Goal: Task Accomplishment & Management: Complete application form

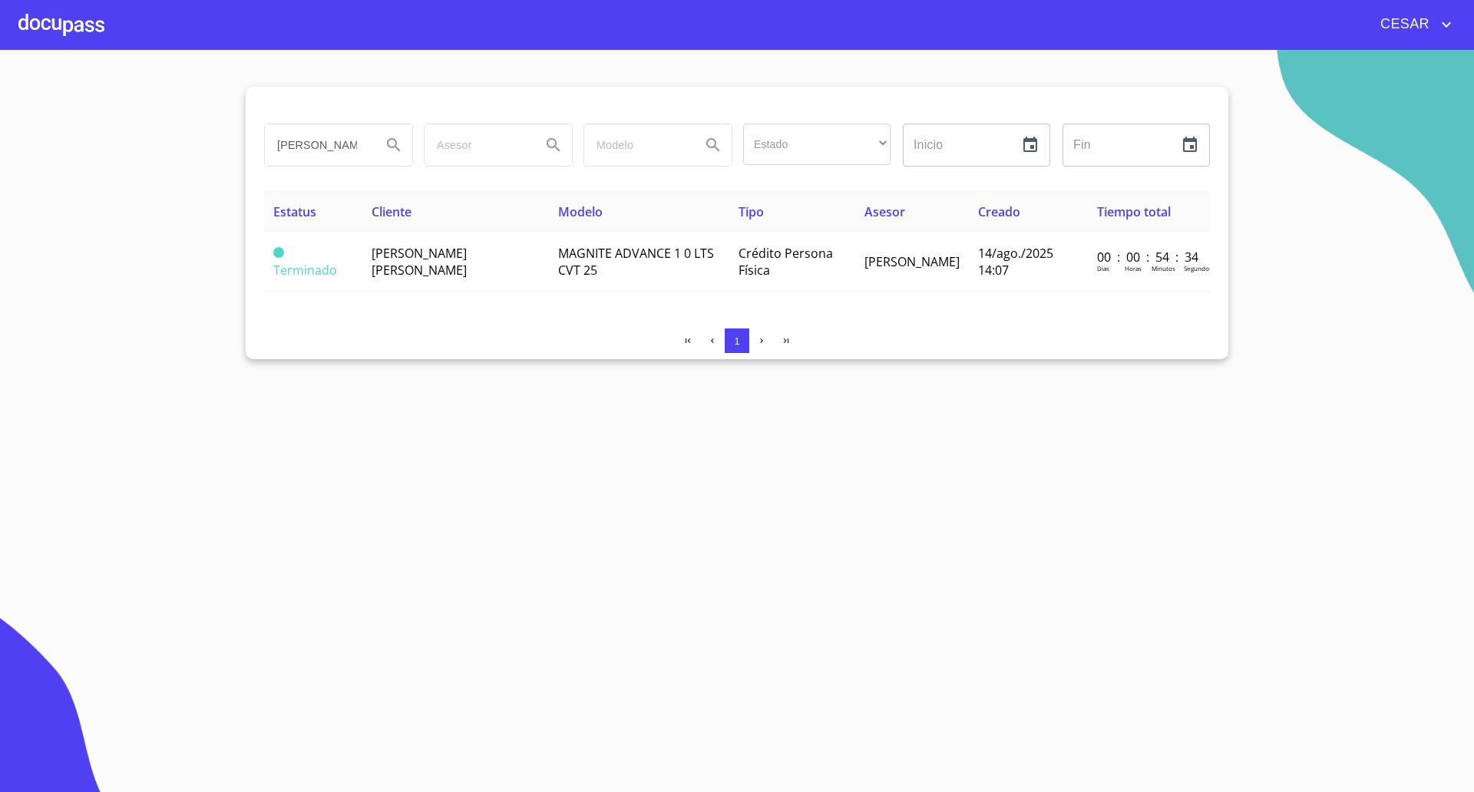
click at [60, 28] on div at bounding box center [61, 24] width 86 height 49
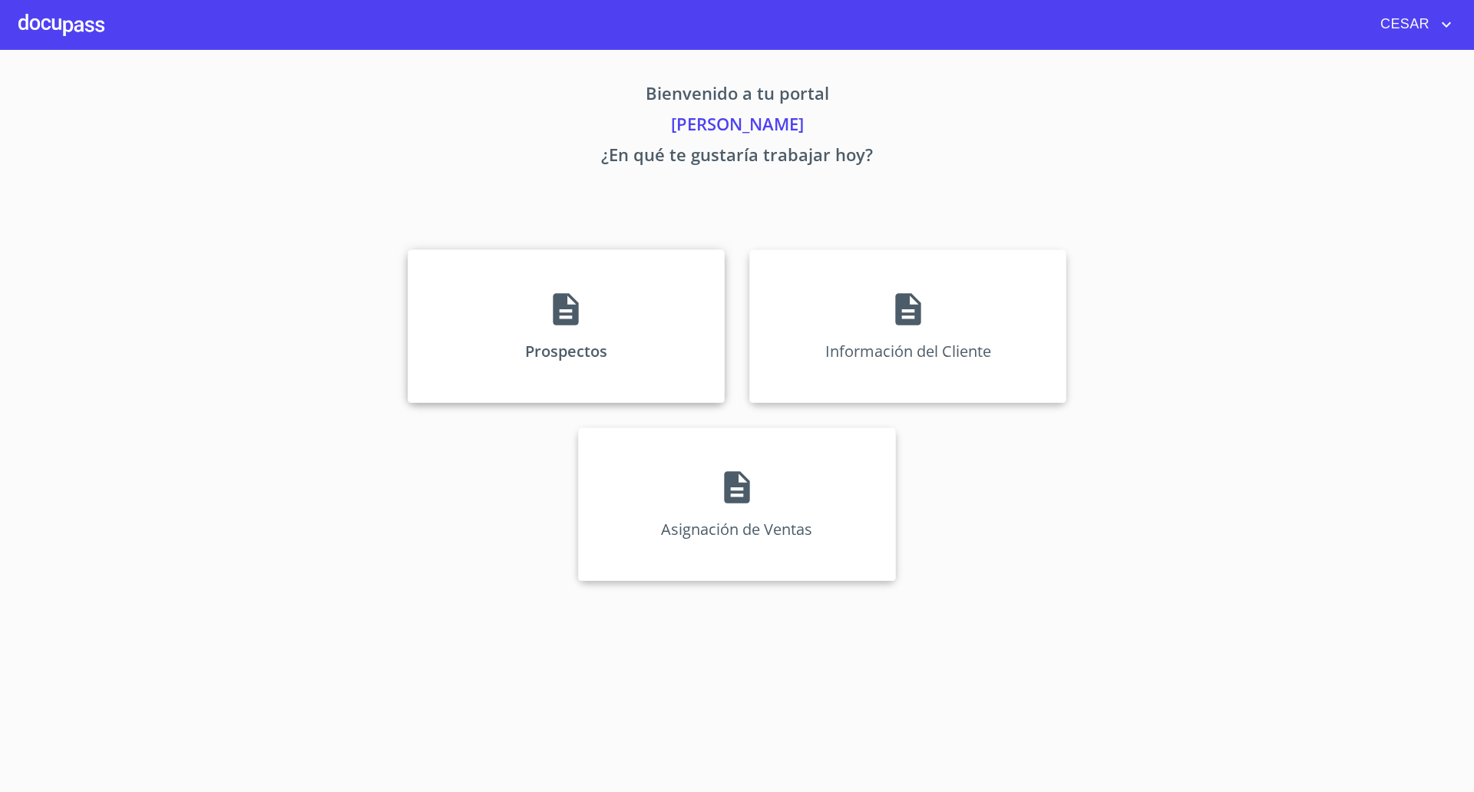
click at [519, 299] on div "Prospectos" at bounding box center [566, 325] width 317 height 153
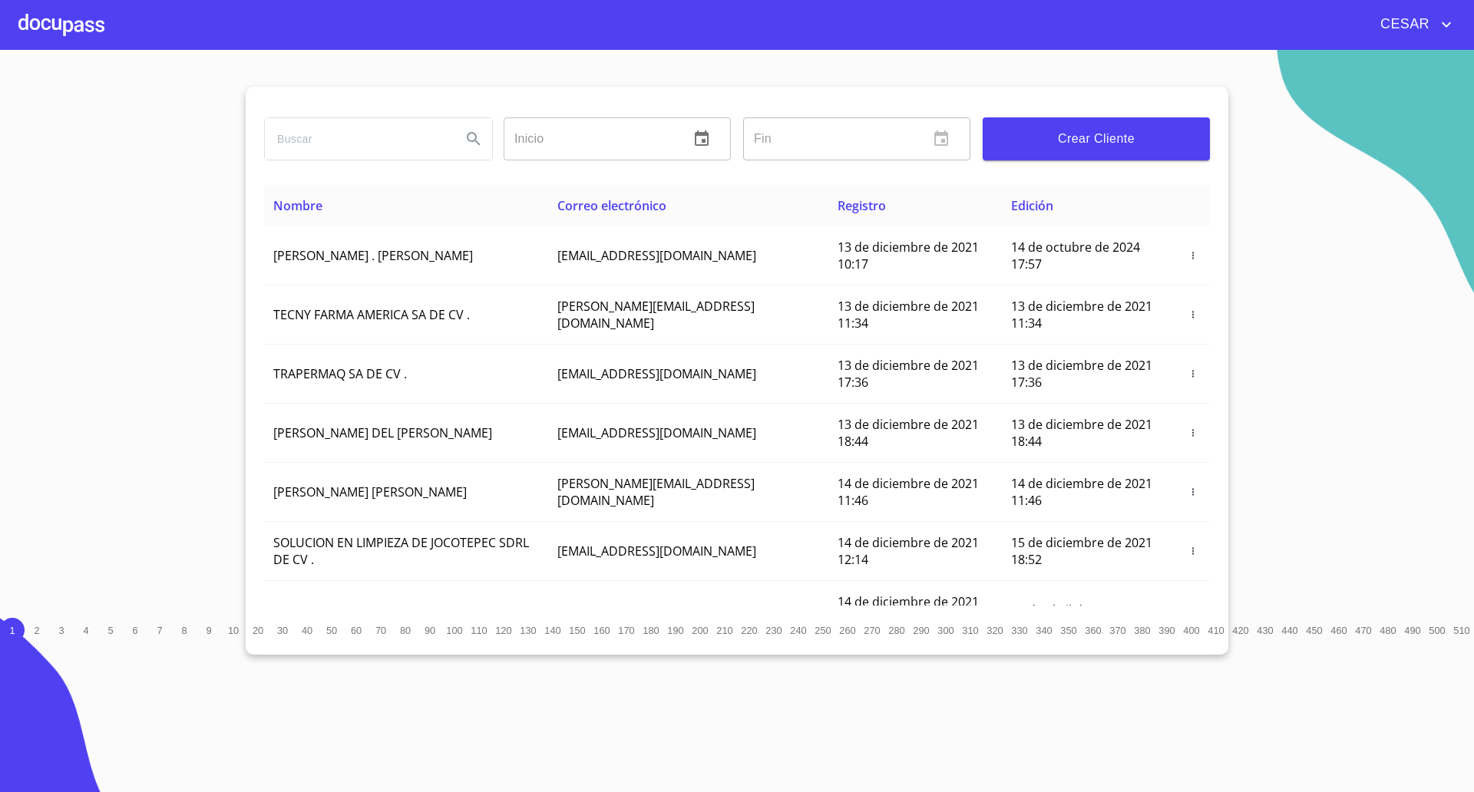
click at [1074, 147] on span "Crear Cliente" at bounding box center [1096, 138] width 203 height 21
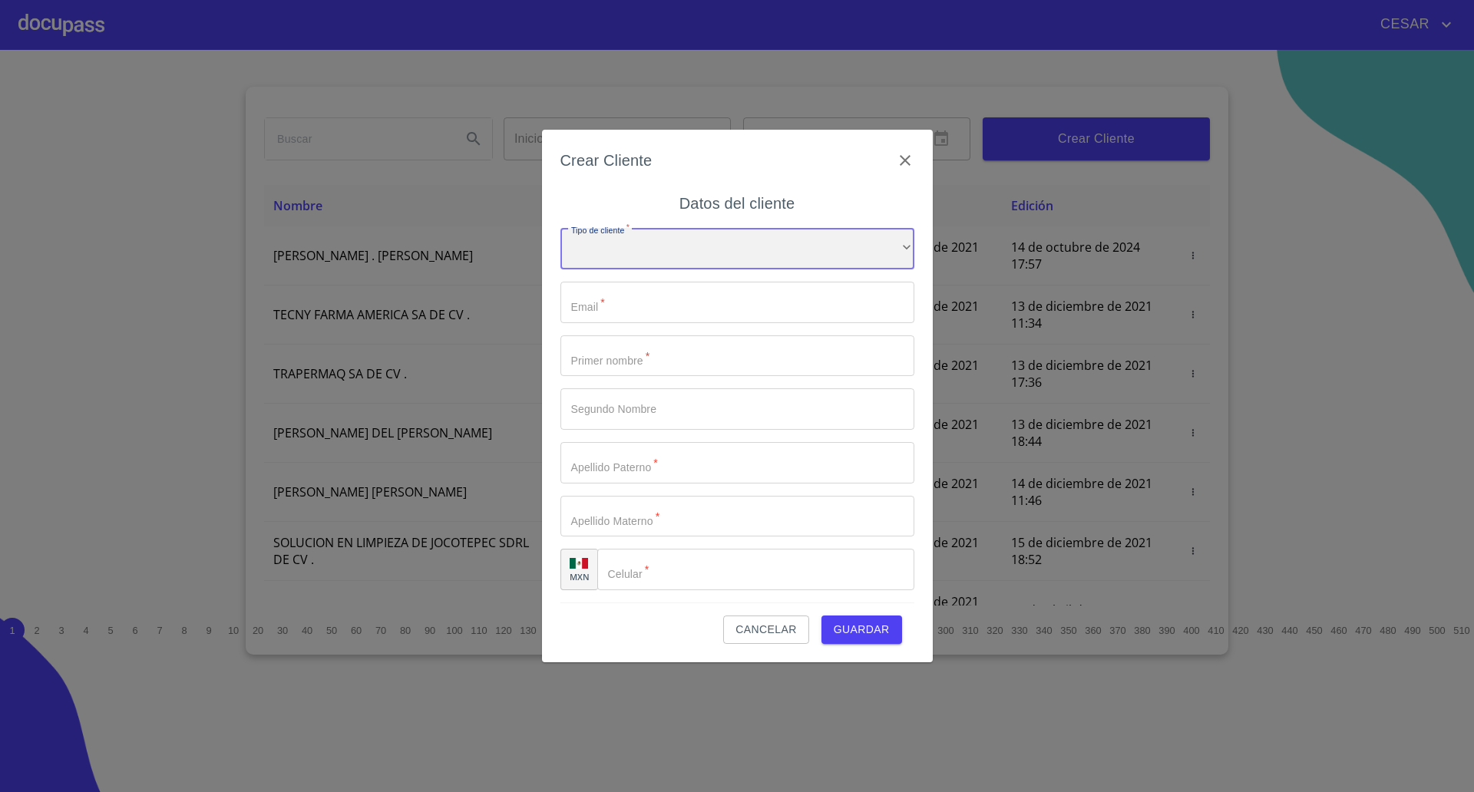
click at [731, 246] on div "​" at bounding box center [737, 248] width 354 height 41
click at [636, 261] on li "Persona Física" at bounding box center [729, 260] width 339 height 28
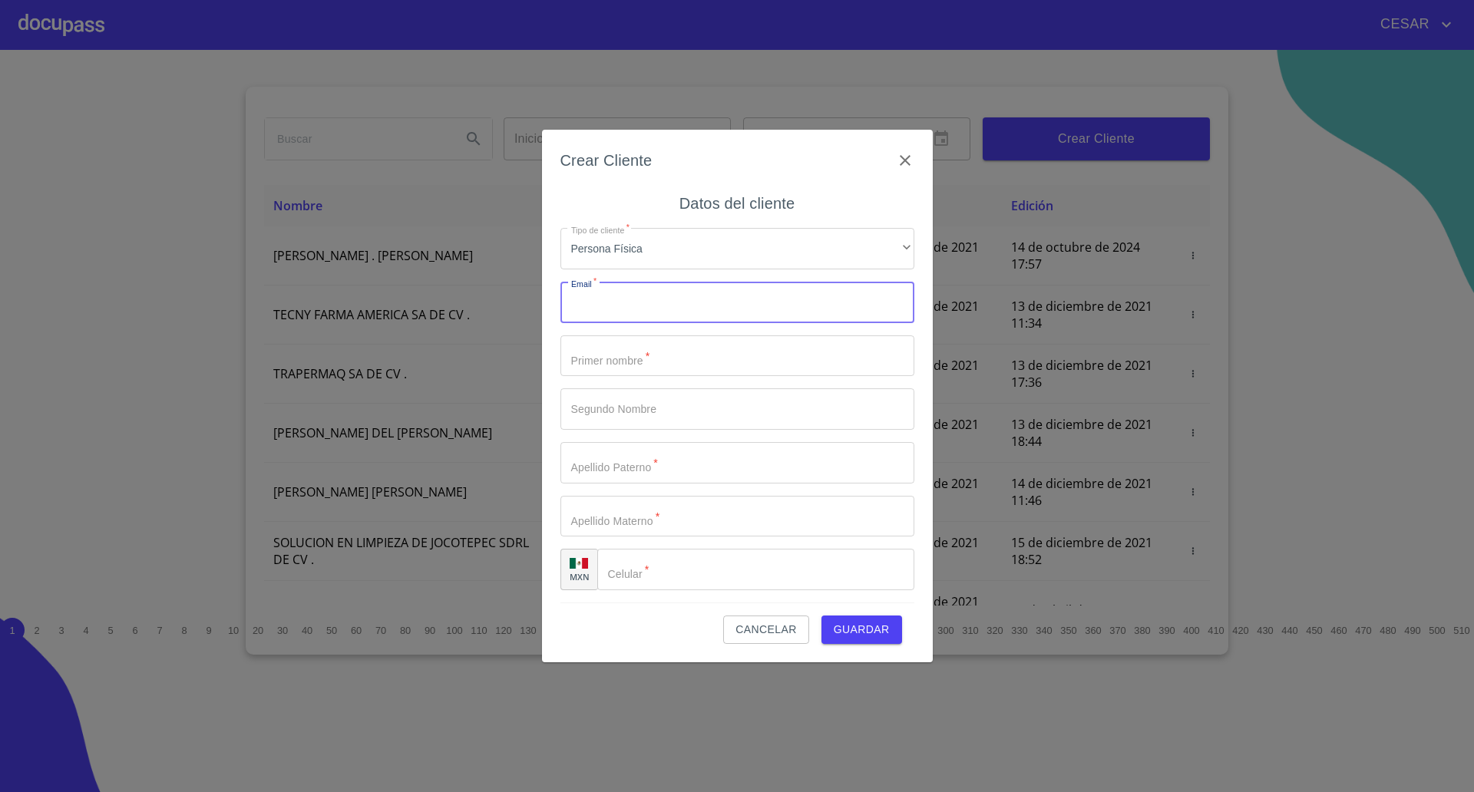
click at [635, 296] on input "Tipo de cliente   *" at bounding box center [737, 302] width 354 height 41
type input "[EMAIL_ADDRESS][DOMAIN_NAME]"
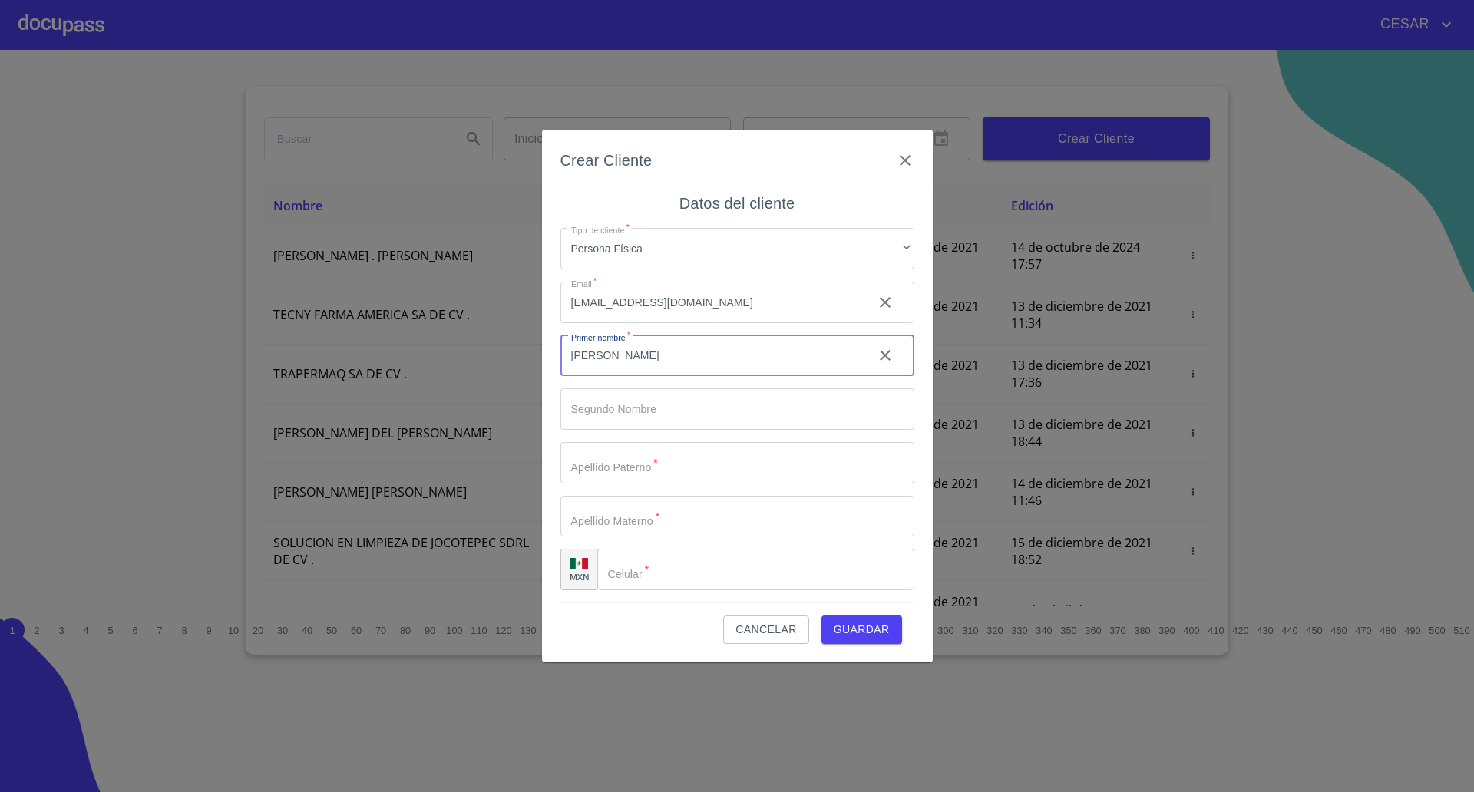
type input "[PERSON_NAME]"
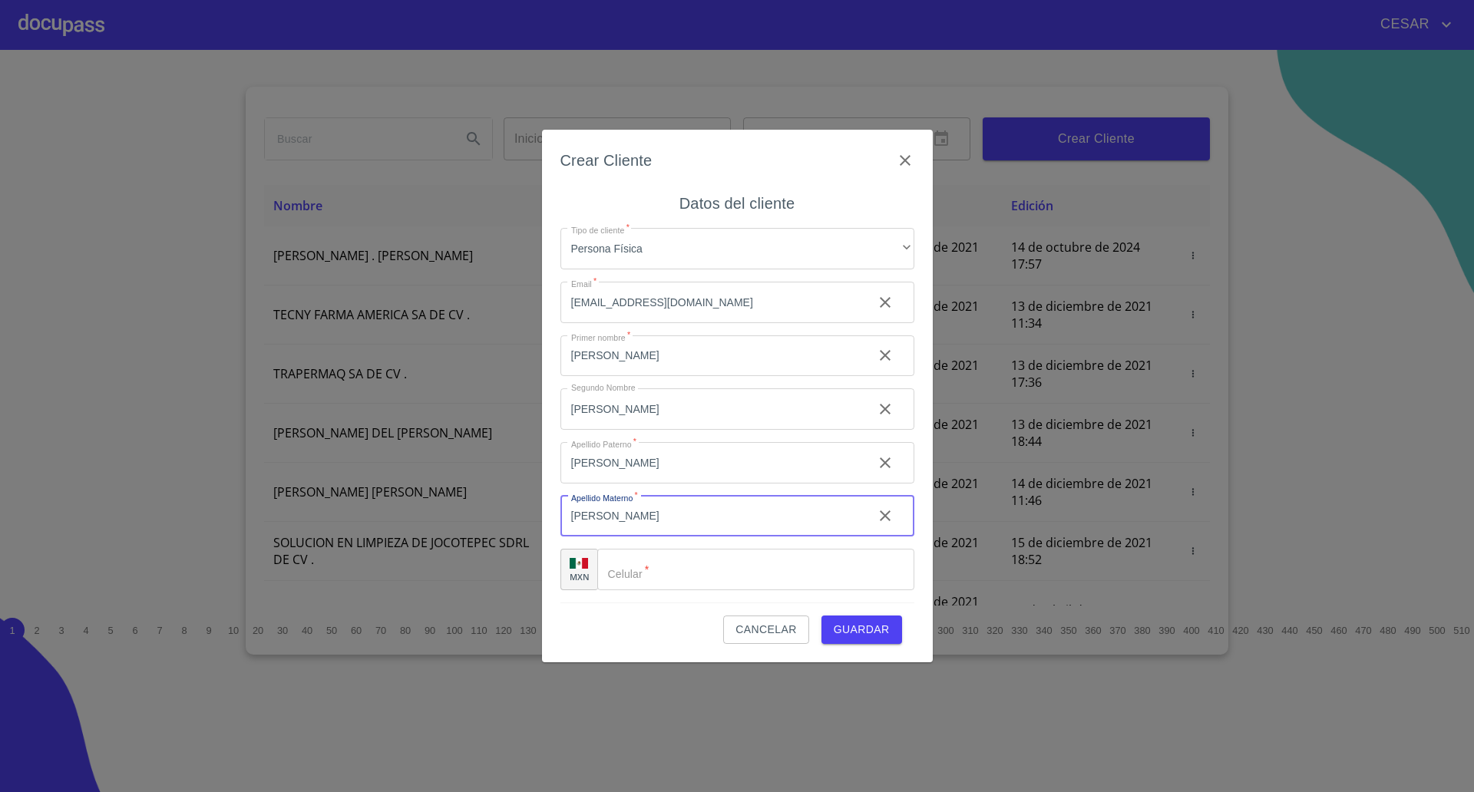
type input "[PERSON_NAME]"
click at [688, 572] on input "Tipo de cliente   *" at bounding box center [774, 569] width 278 height 41
type input "[PHONE_NUMBER]"
click at [867, 629] on span "Guardar" at bounding box center [861, 629] width 56 height 19
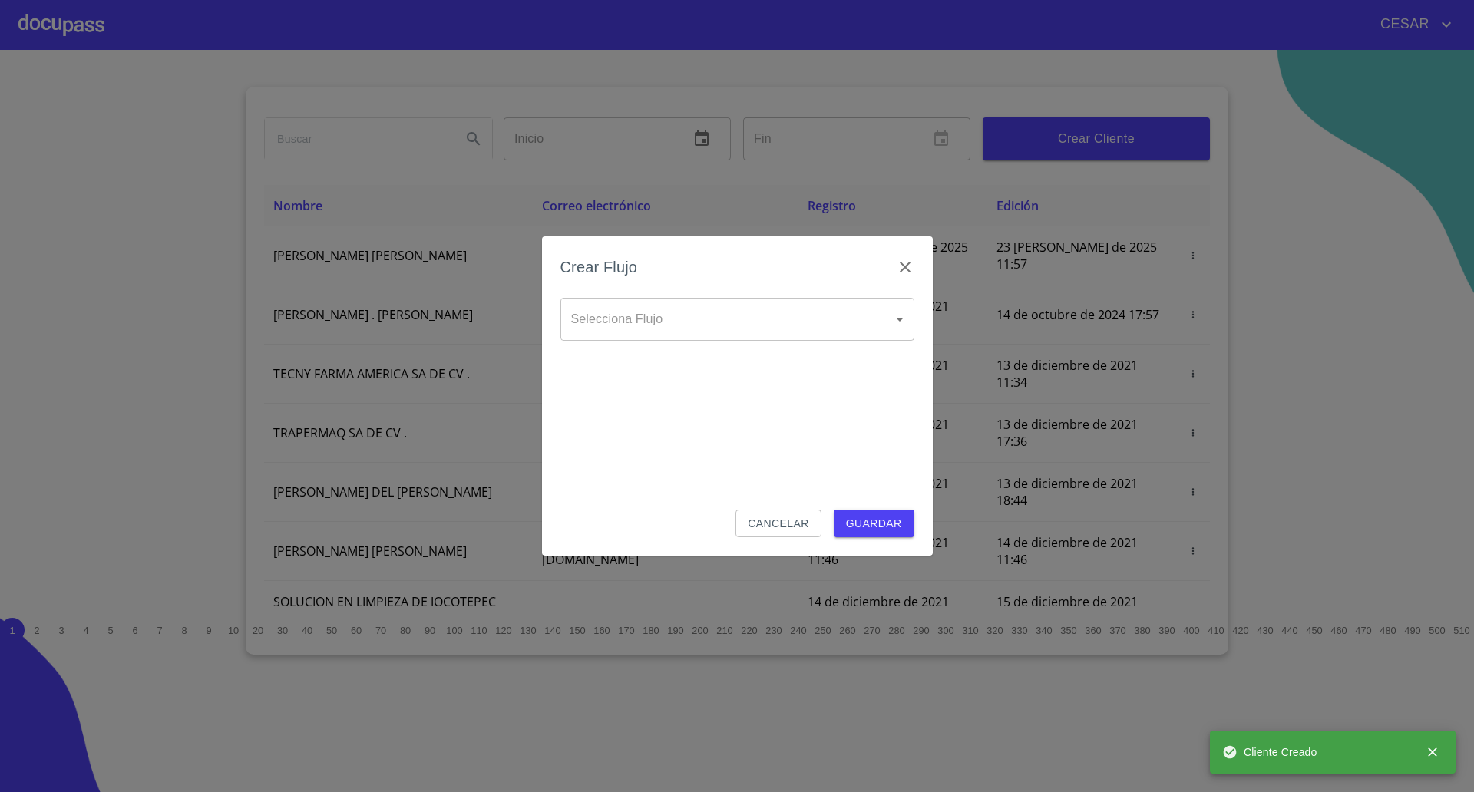
click at [712, 322] on body "[PERSON_NAME] ​ Fin ​ Crear Cliente Nombre Correo electrónico Registro Edición …" at bounding box center [737, 396] width 1474 height 792
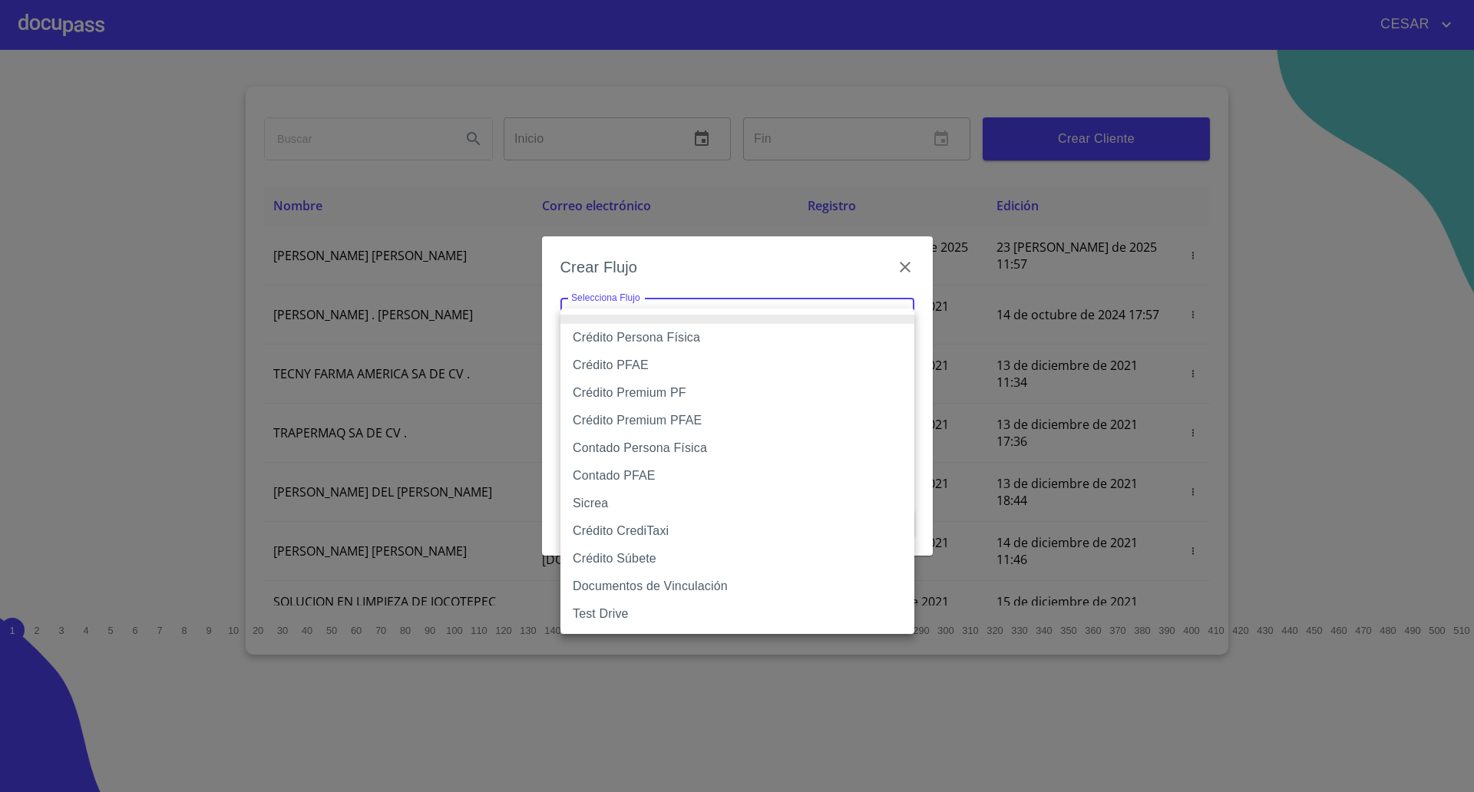
click at [689, 336] on li "Crédito Persona Física" at bounding box center [737, 338] width 354 height 28
type input "61b033e49b8c202ad5bb7912"
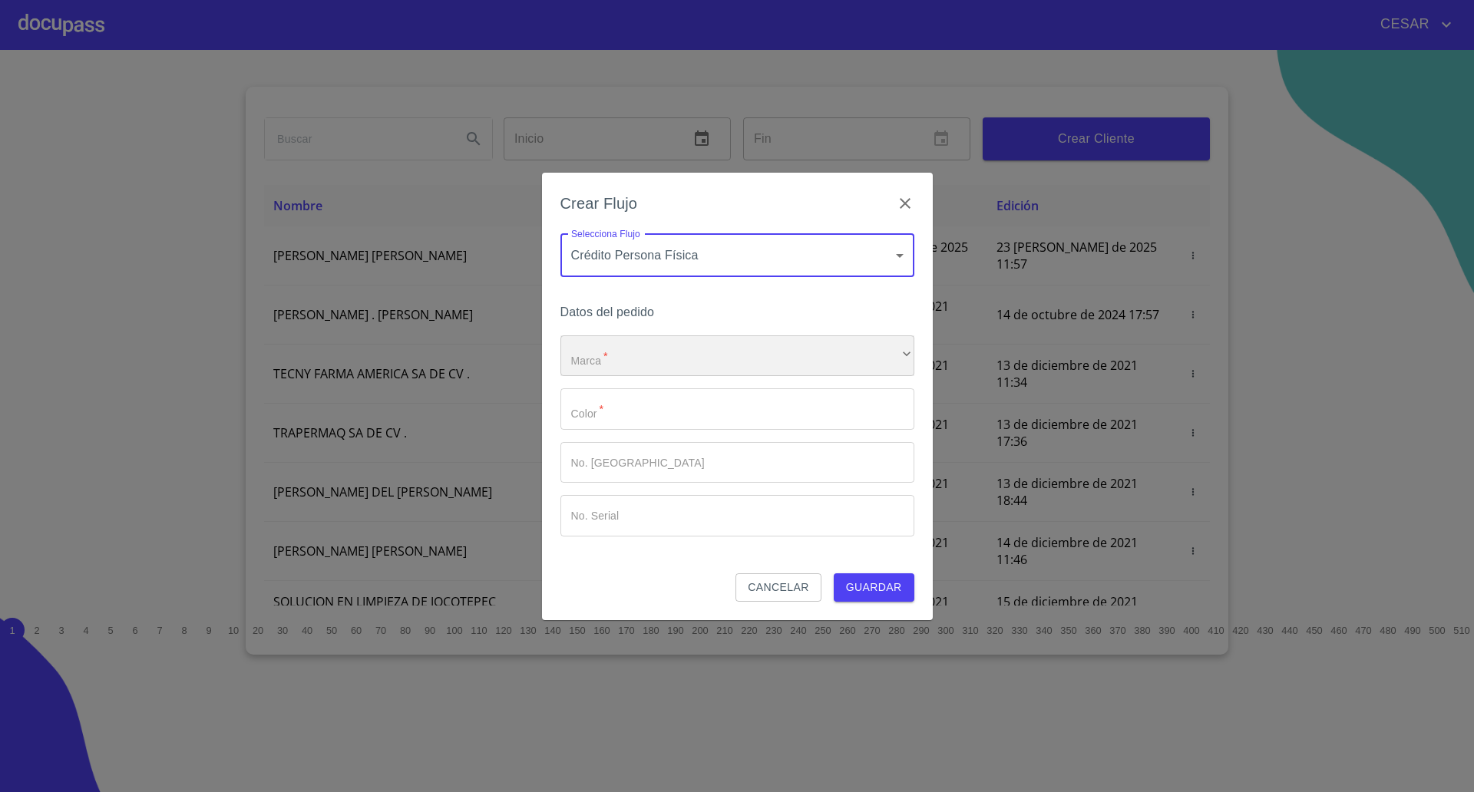
click at [643, 350] on div "​" at bounding box center [737, 355] width 354 height 41
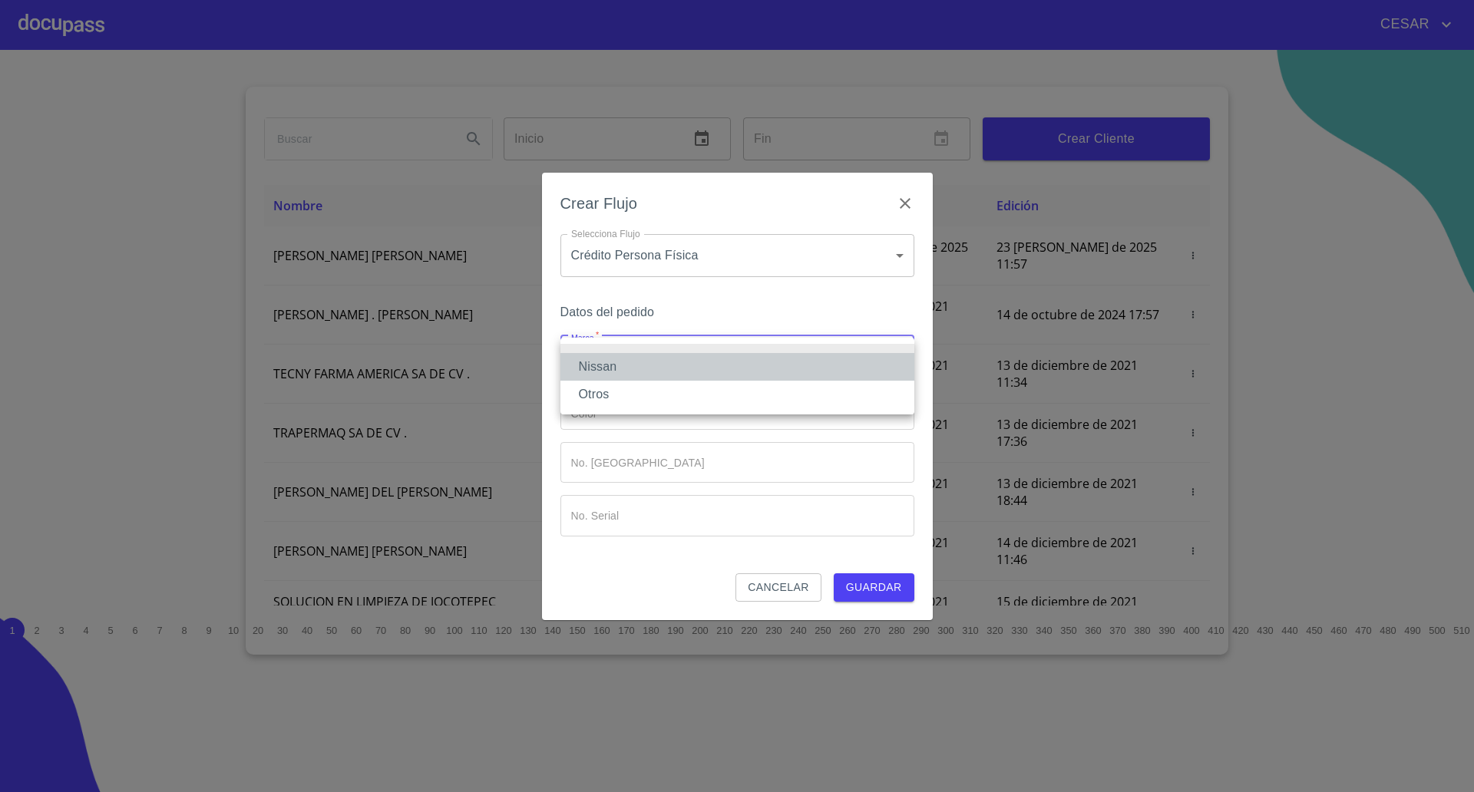
click at [659, 364] on li "Nissan" at bounding box center [737, 367] width 354 height 28
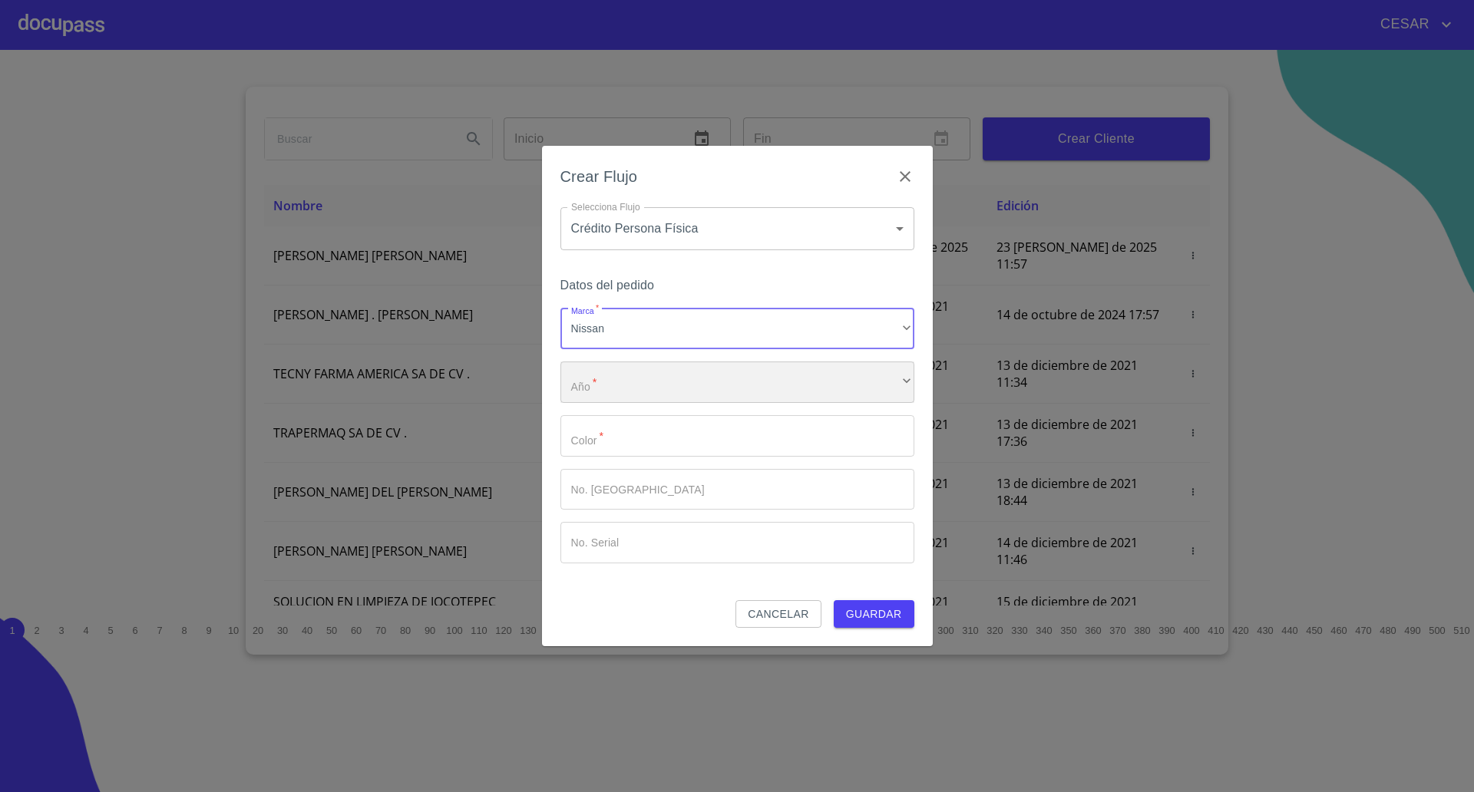
click at [640, 370] on div "​" at bounding box center [737, 381] width 354 height 41
click at [614, 394] on li "2025" at bounding box center [737, 393] width 354 height 28
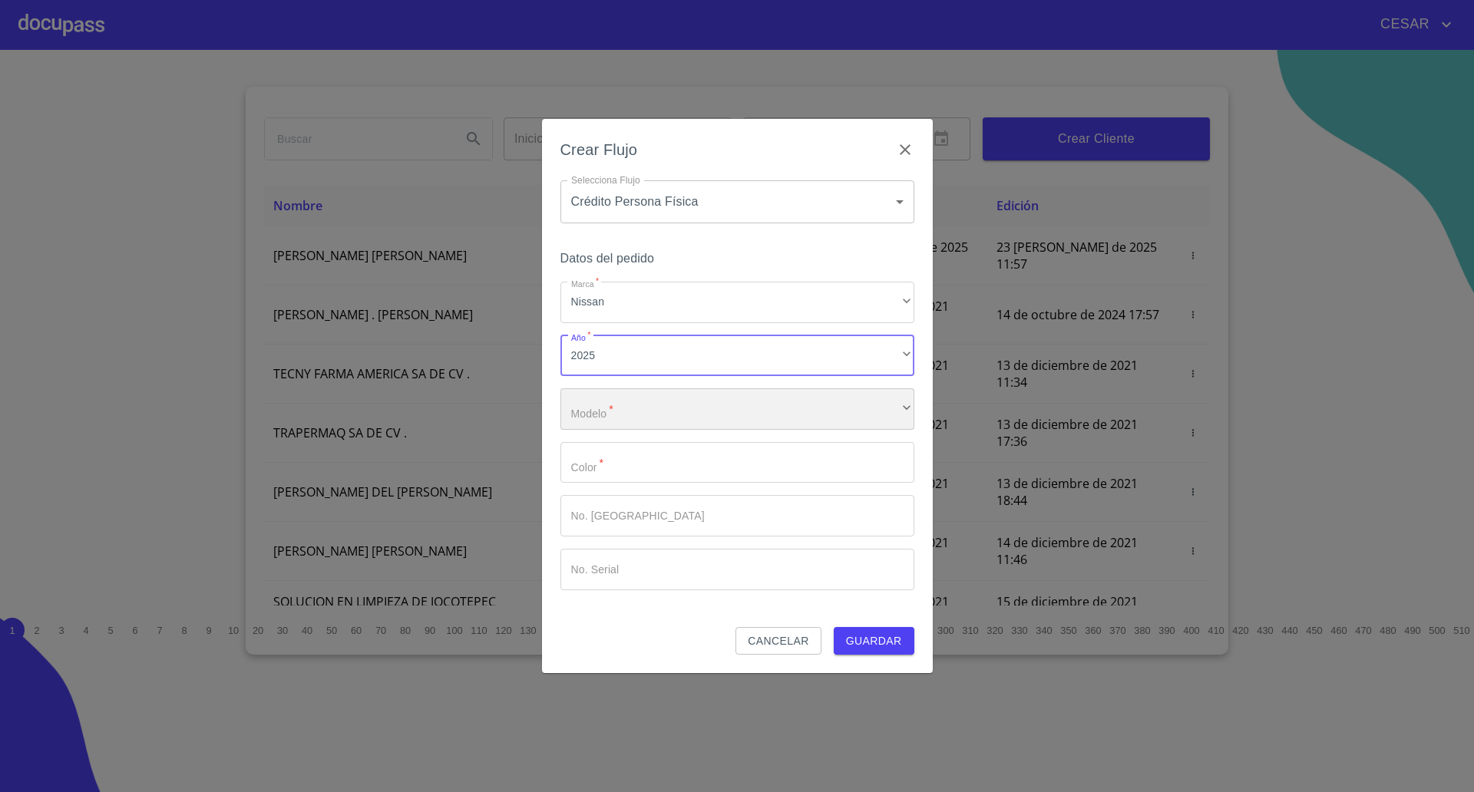
click at [630, 406] on div "​" at bounding box center [737, 408] width 354 height 41
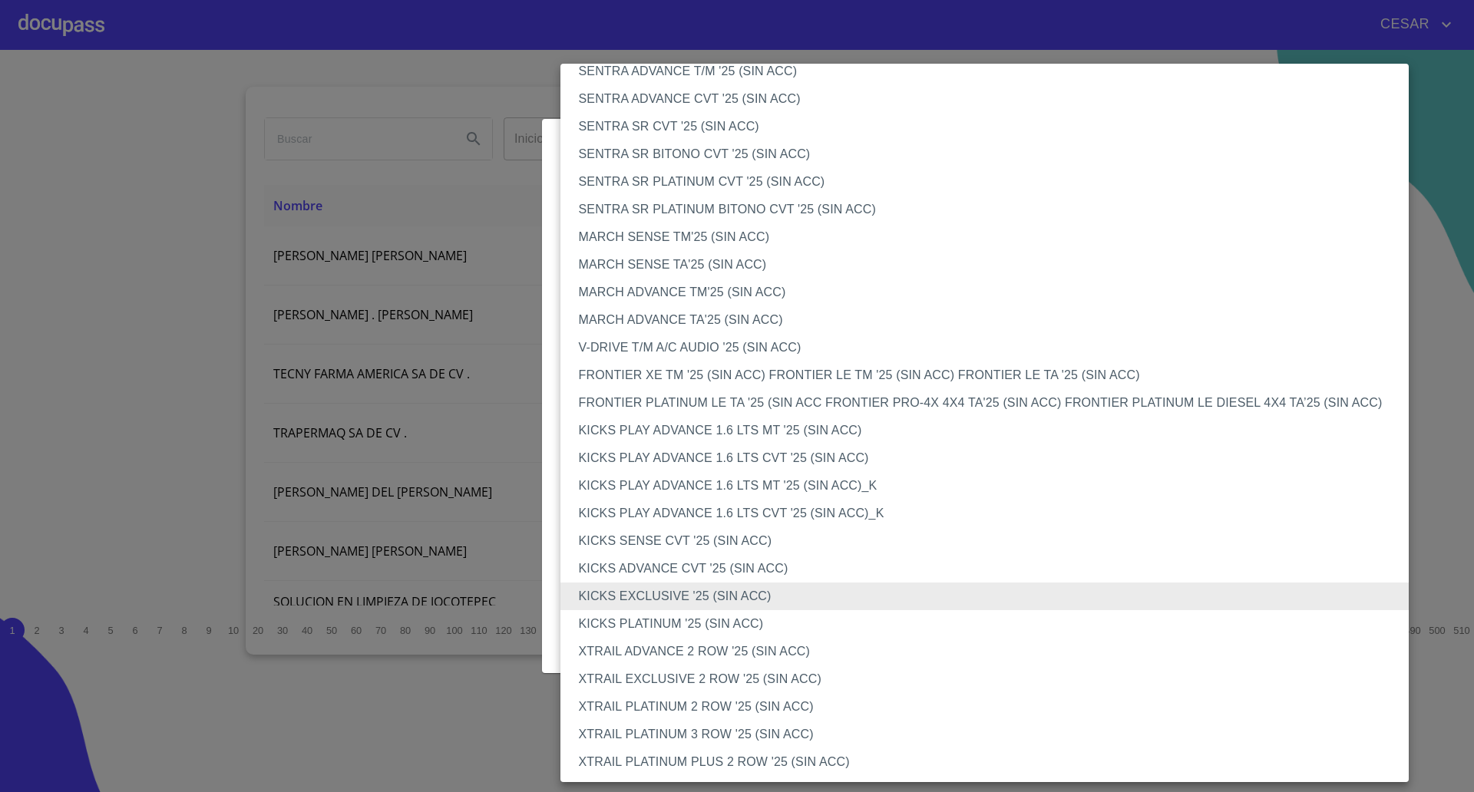
scroll to position [960, 0]
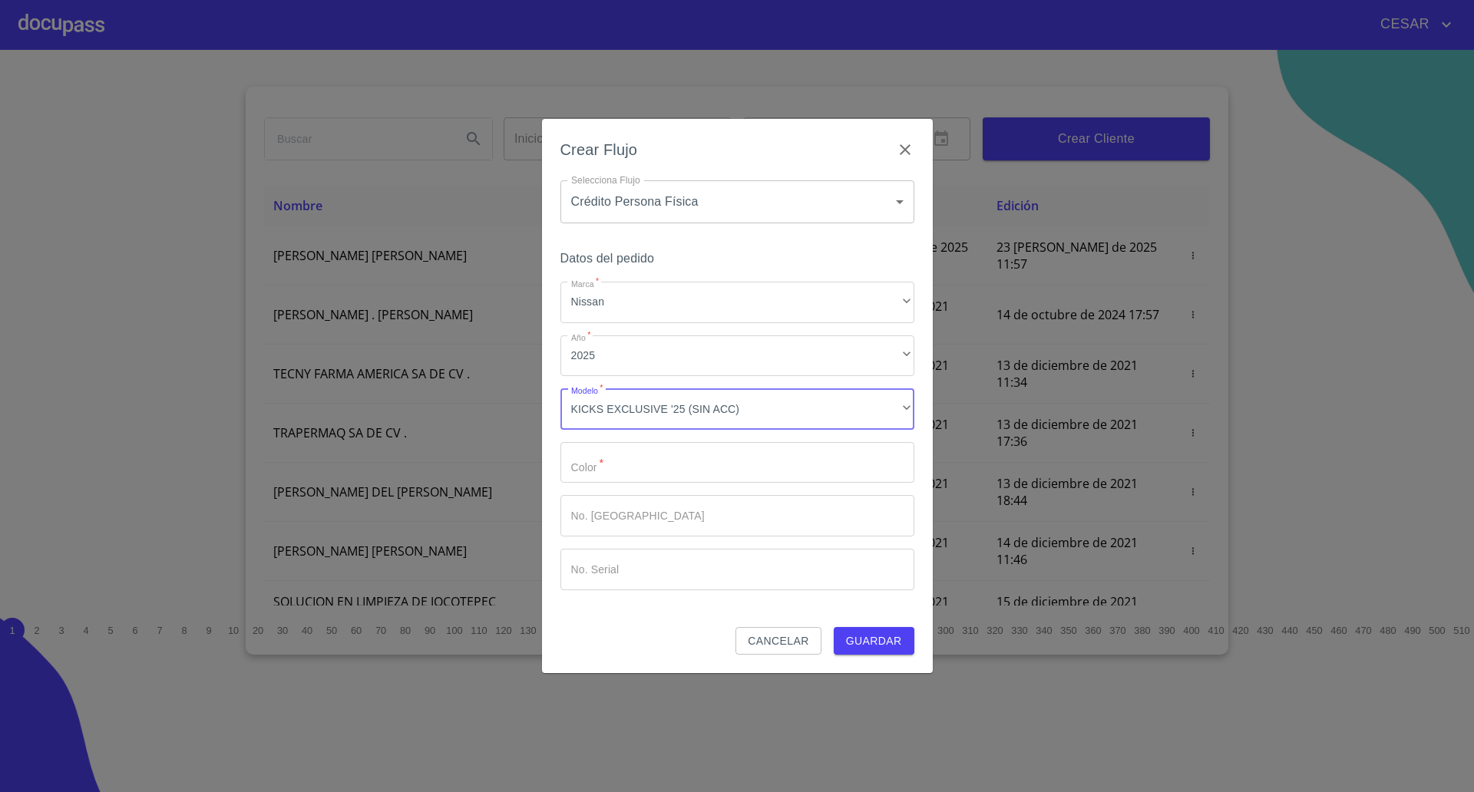
click at [626, 463] on input "Marca   *" at bounding box center [737, 462] width 354 height 41
type input "[PERSON_NAME]"
click at [890, 634] on span "Guardar" at bounding box center [874, 641] width 56 height 19
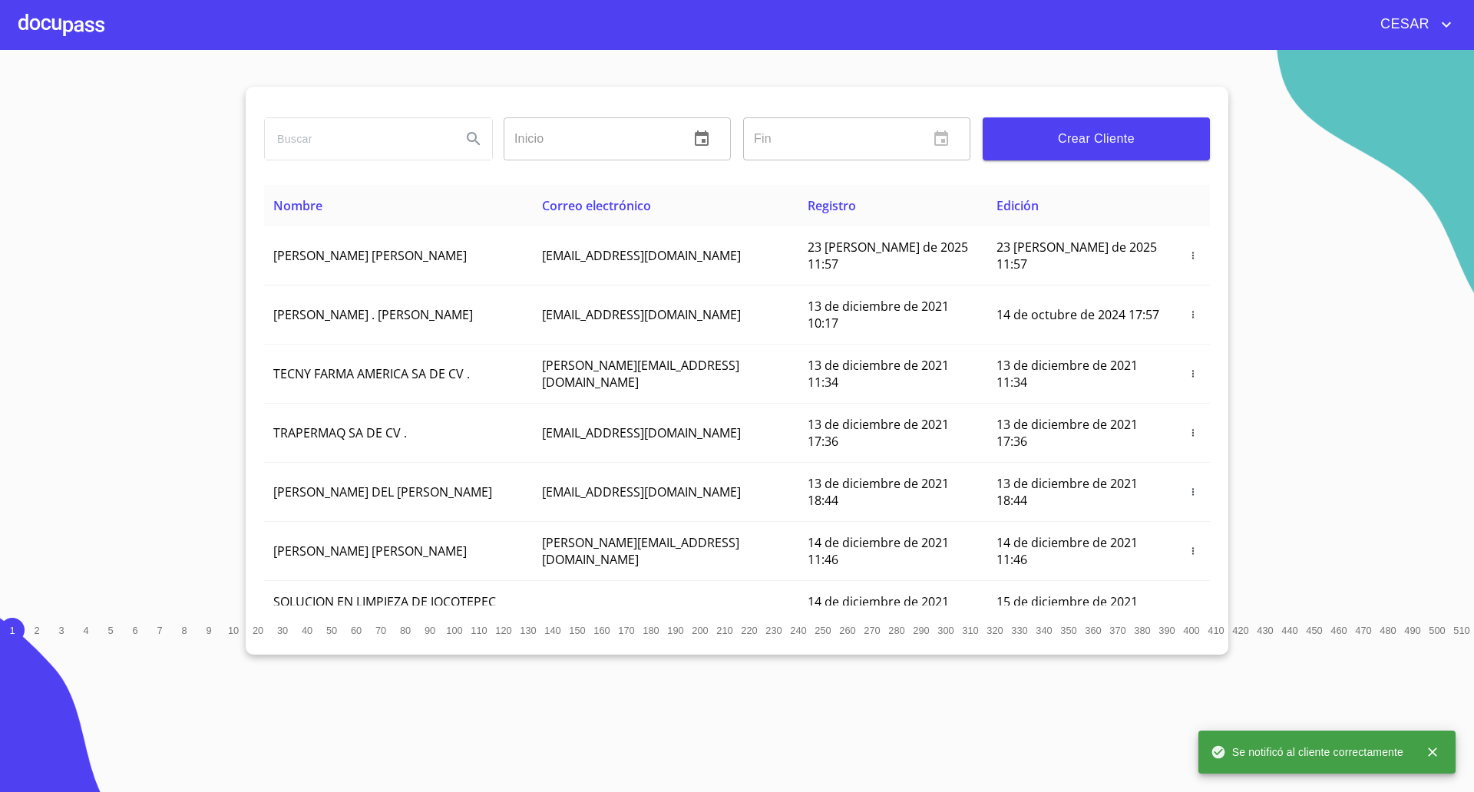
click at [14, 20] on div "CESAR" at bounding box center [737, 24] width 1474 height 49
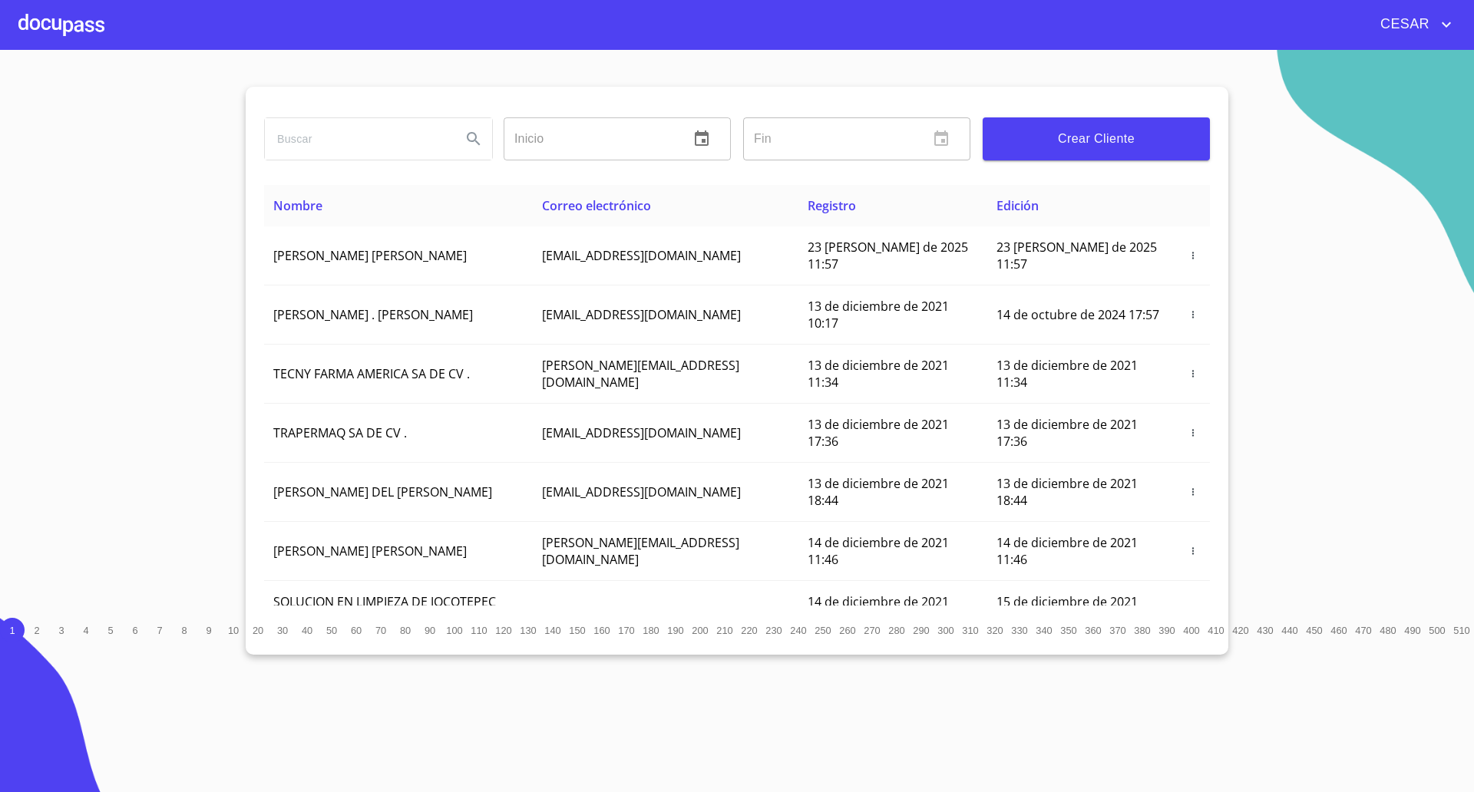
click at [35, 15] on div at bounding box center [61, 24] width 86 height 49
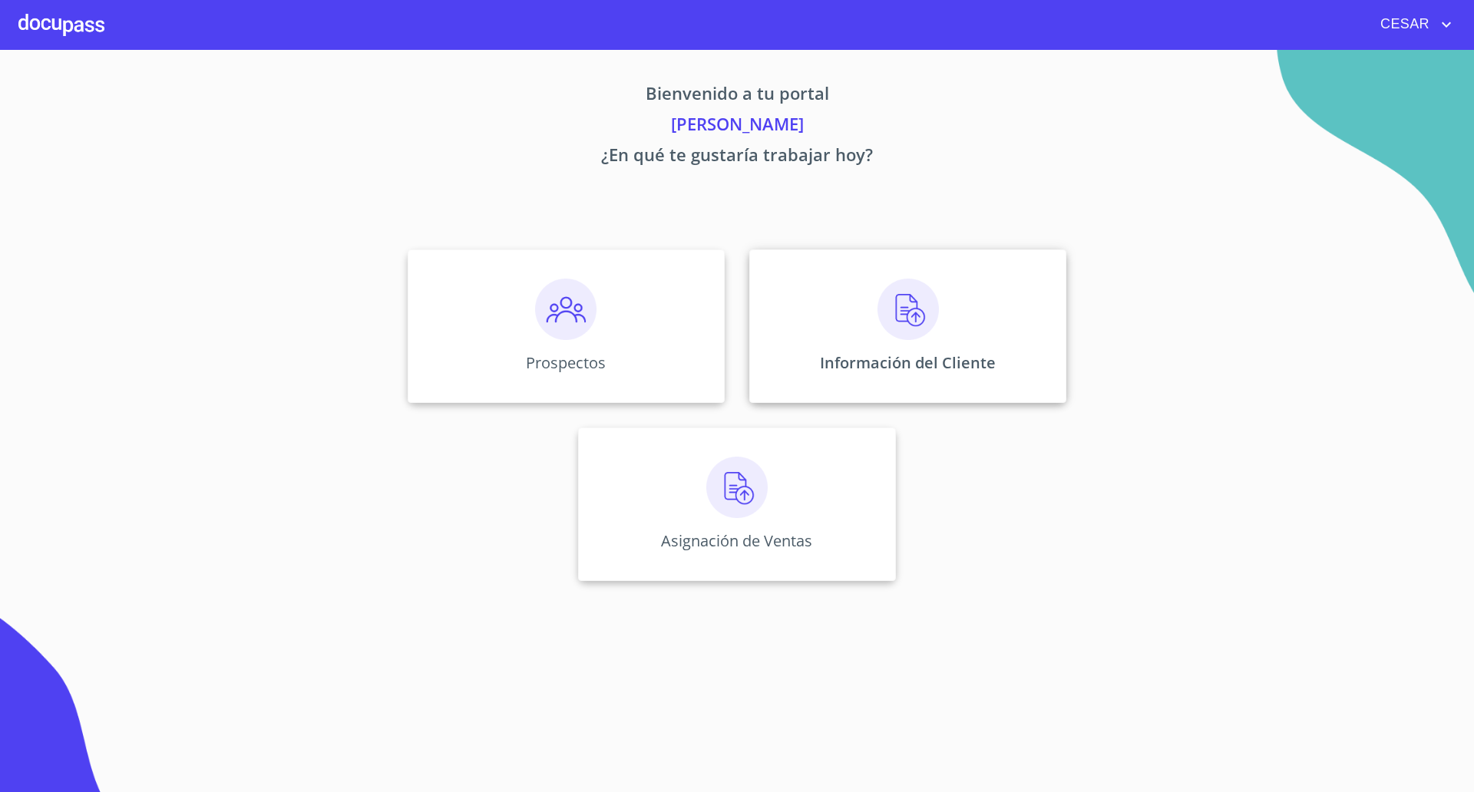
click at [926, 342] on div "Información del Cliente" at bounding box center [907, 325] width 317 height 153
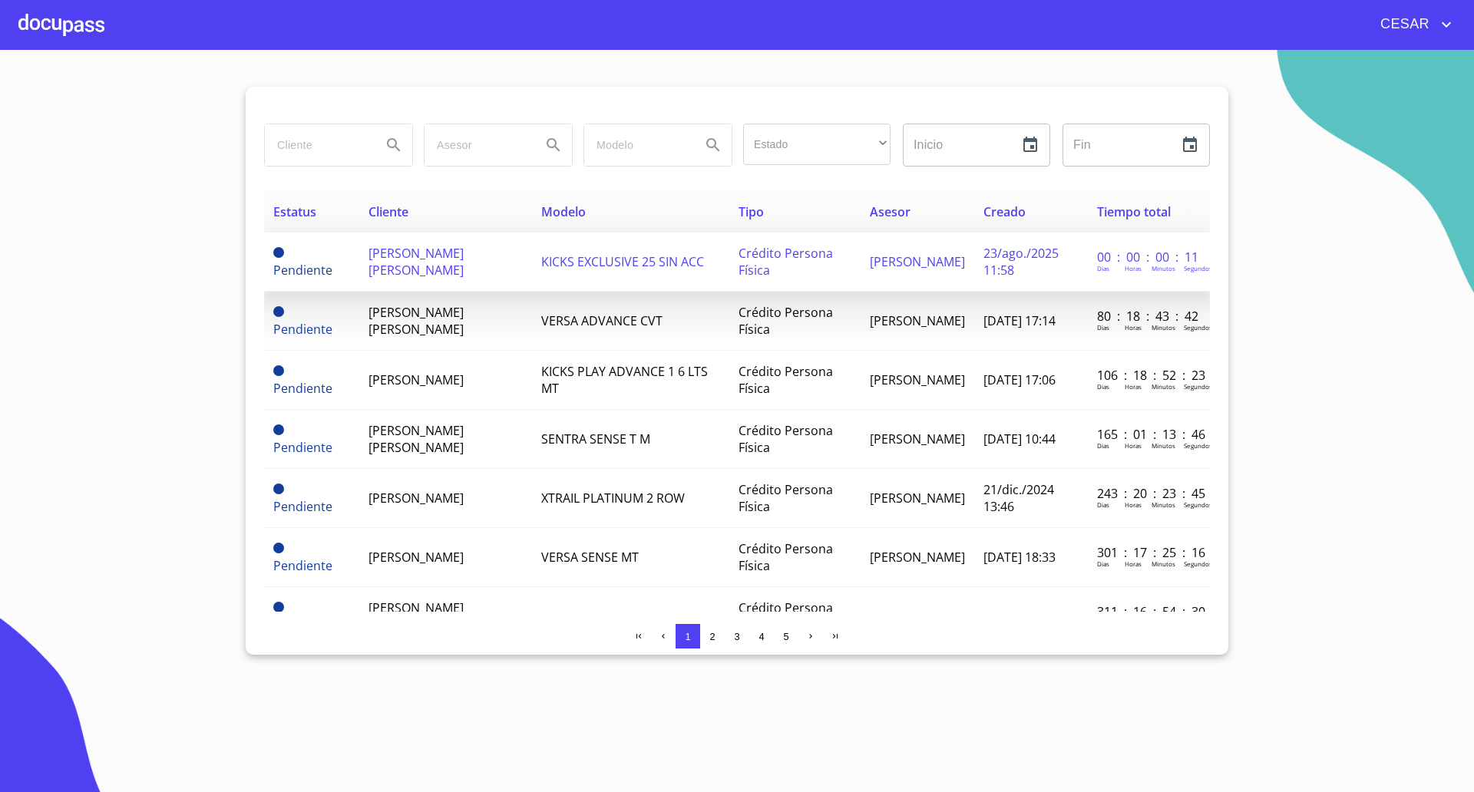
click at [415, 268] on span "[PERSON_NAME] [PERSON_NAME]" at bounding box center [415, 262] width 95 height 34
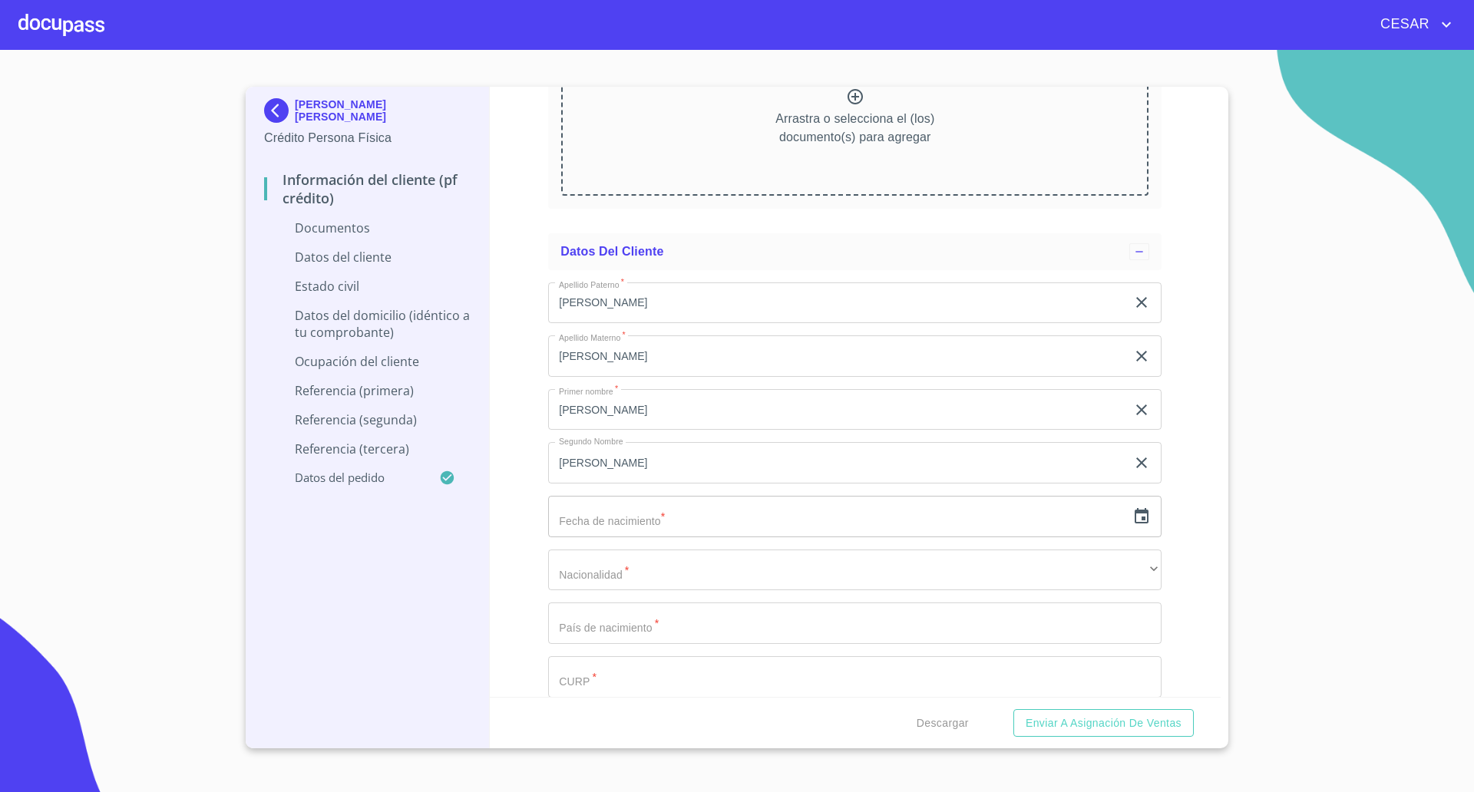
scroll to position [1823, 0]
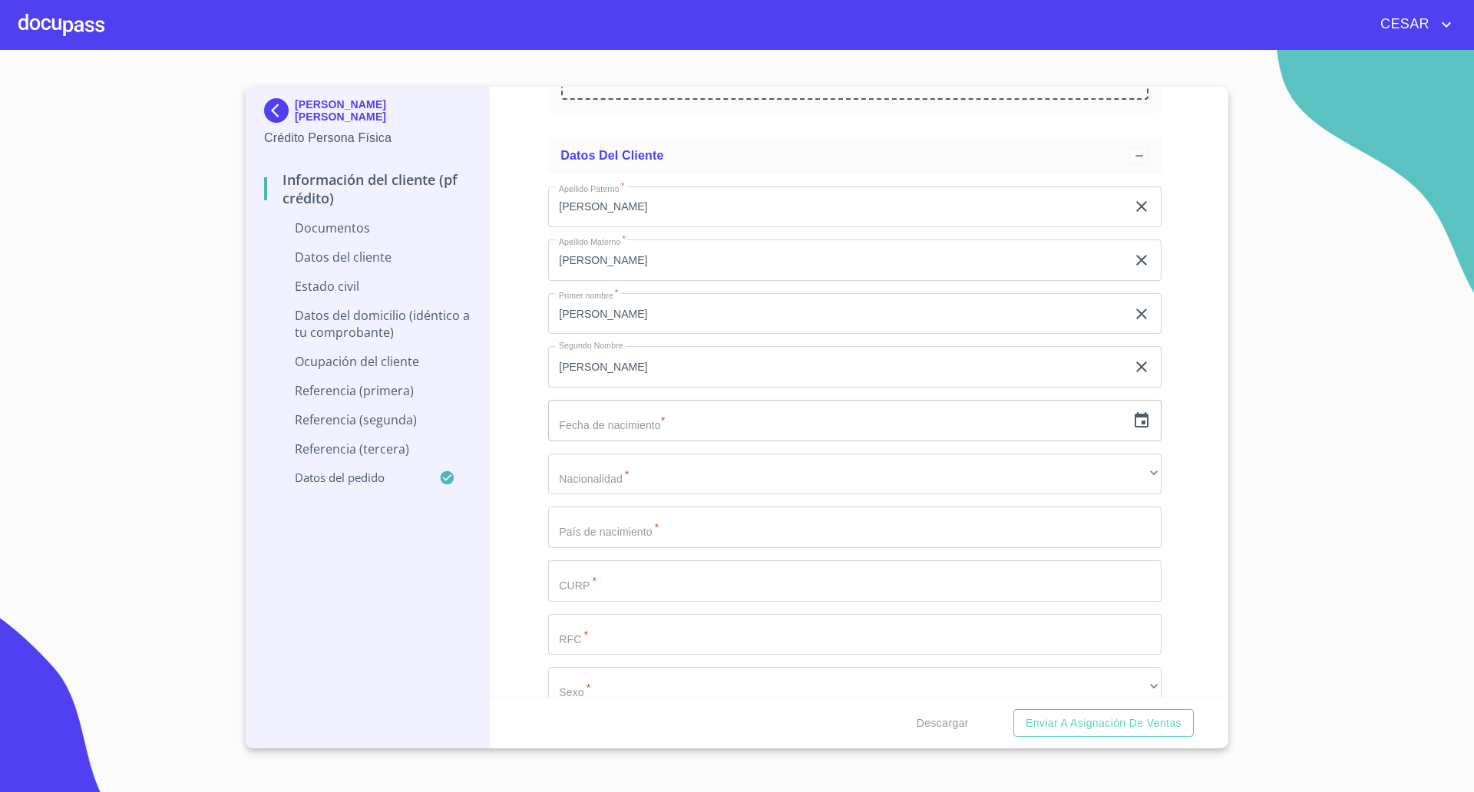
click at [1134, 427] on icon "button" at bounding box center [1141, 419] width 14 height 15
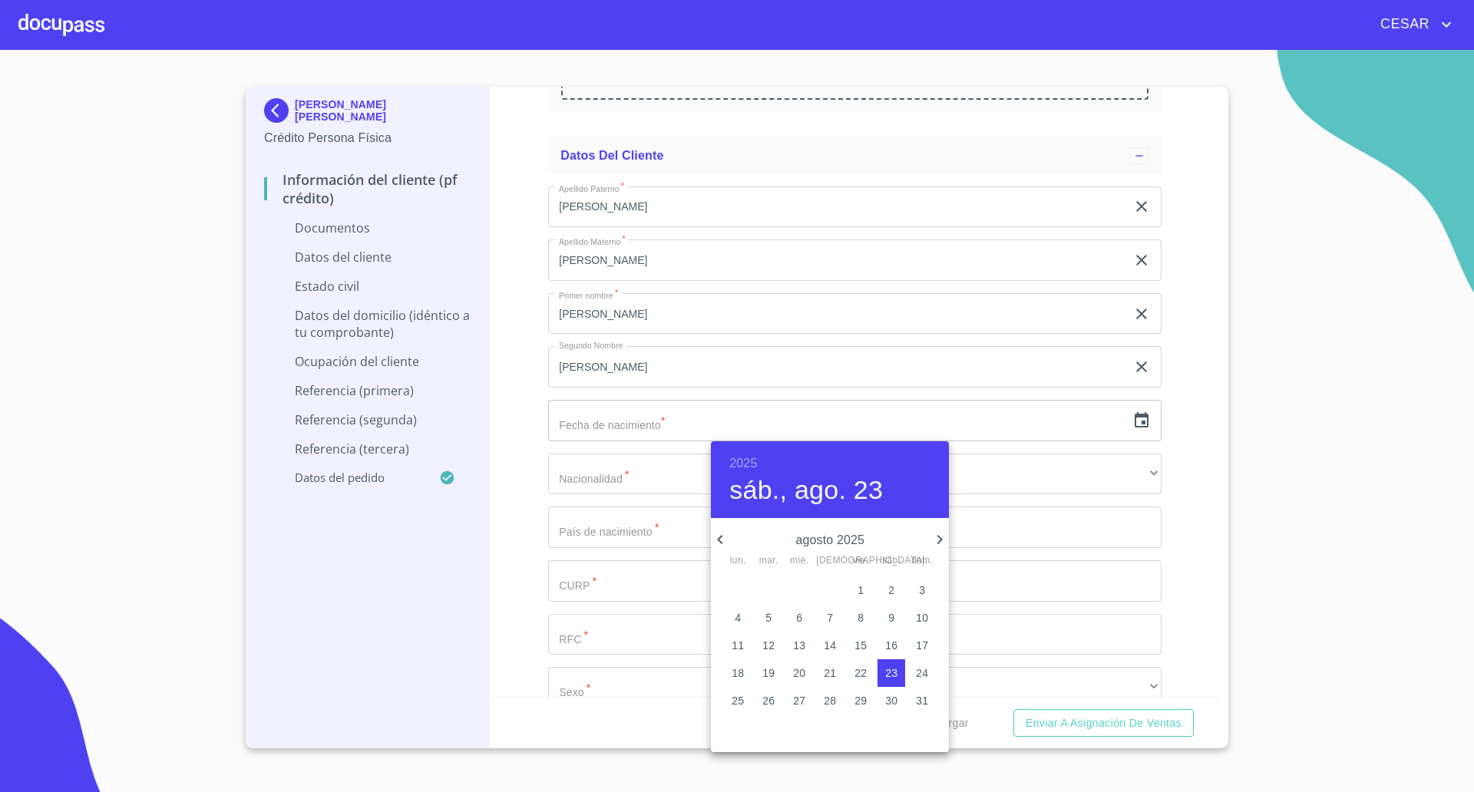
click at [716, 541] on icon "button" at bounding box center [720, 539] width 18 height 18
click at [919, 587] on p "4" at bounding box center [922, 590] width 6 height 15
click at [749, 462] on h6 "2025" at bounding box center [743, 463] width 28 height 21
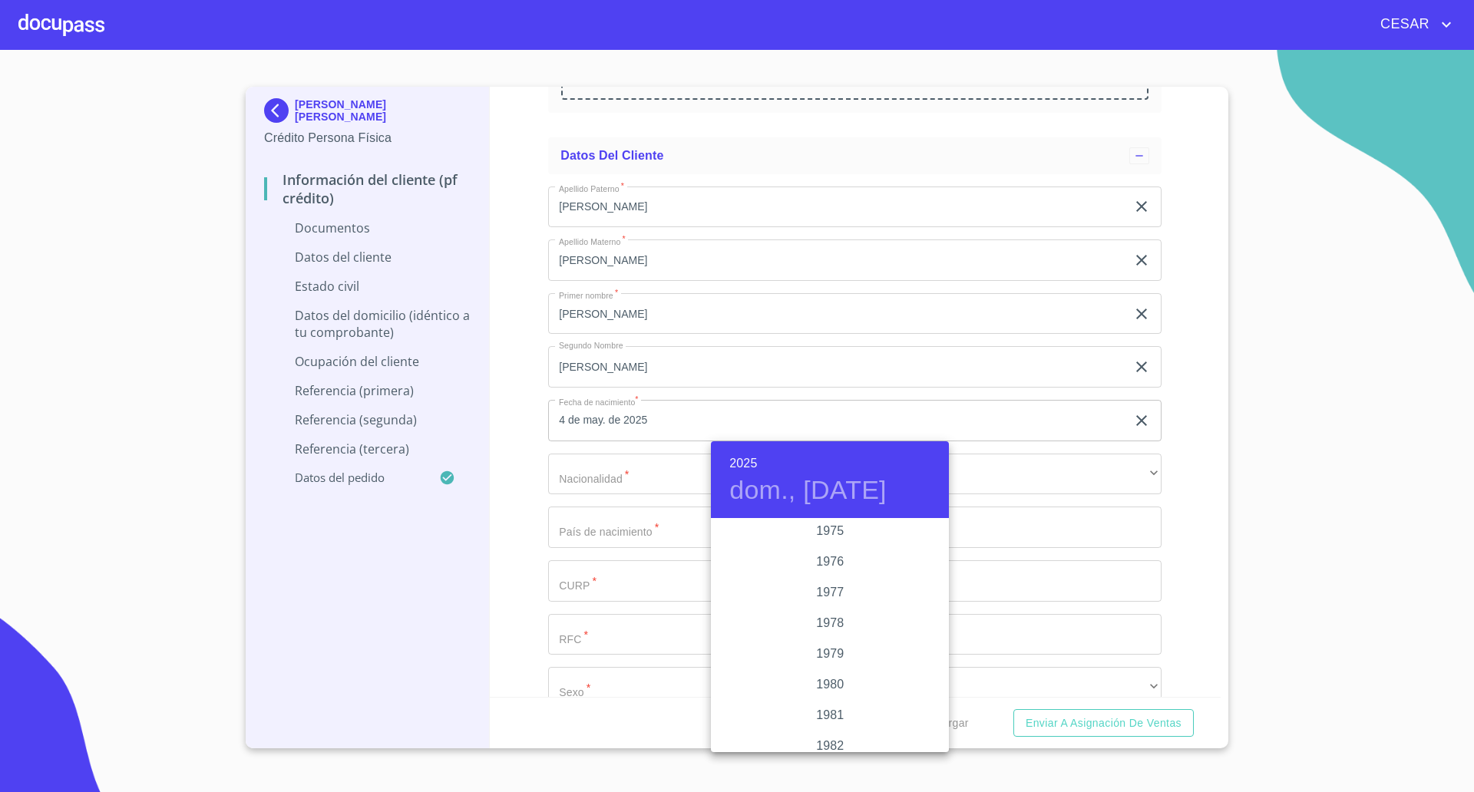
scroll to position [1443, 0]
click at [824, 536] on div "1972" at bounding box center [830, 535] width 238 height 31
type input "4 de may. de 1972"
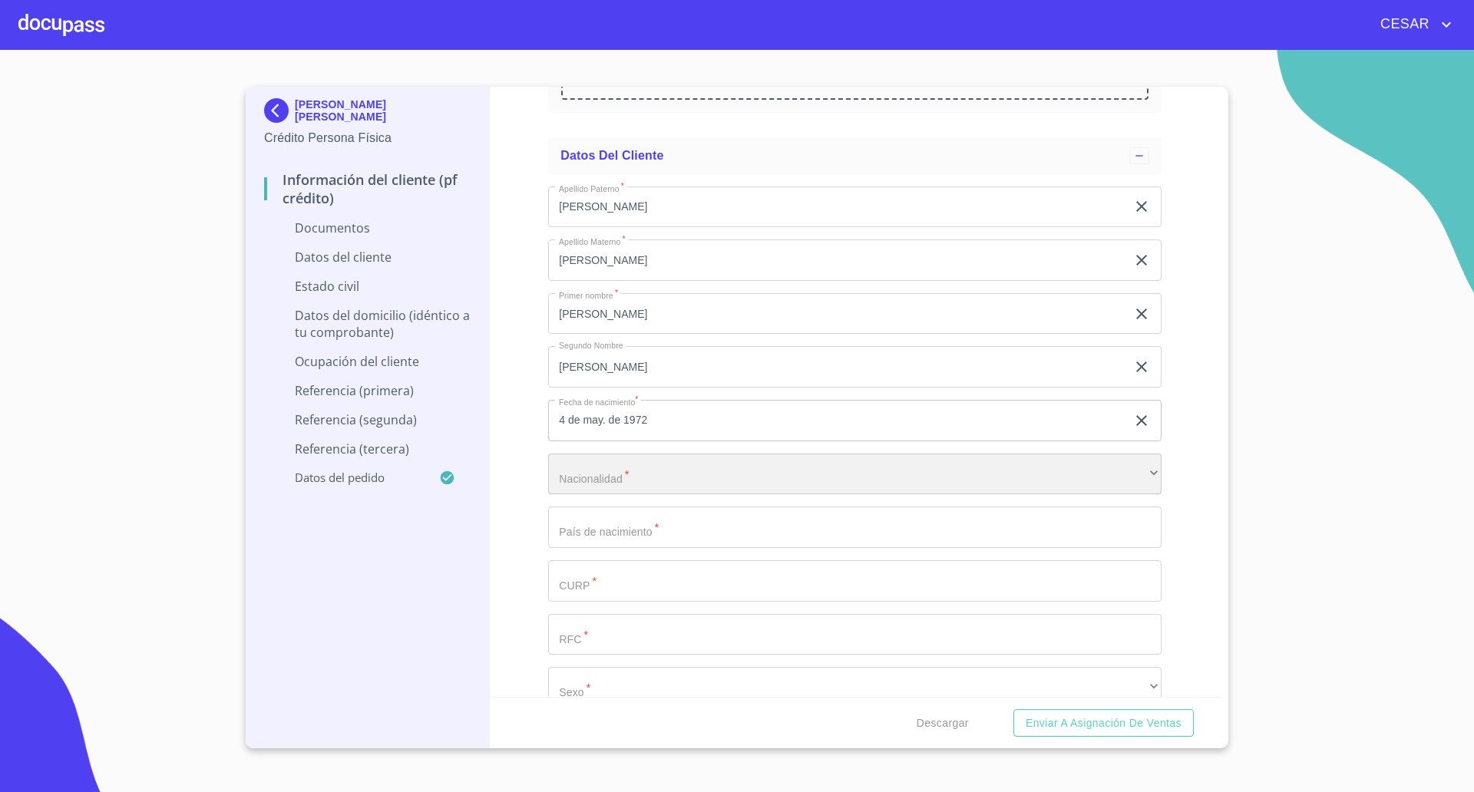
click at [705, 474] on div "​" at bounding box center [854, 474] width 613 height 41
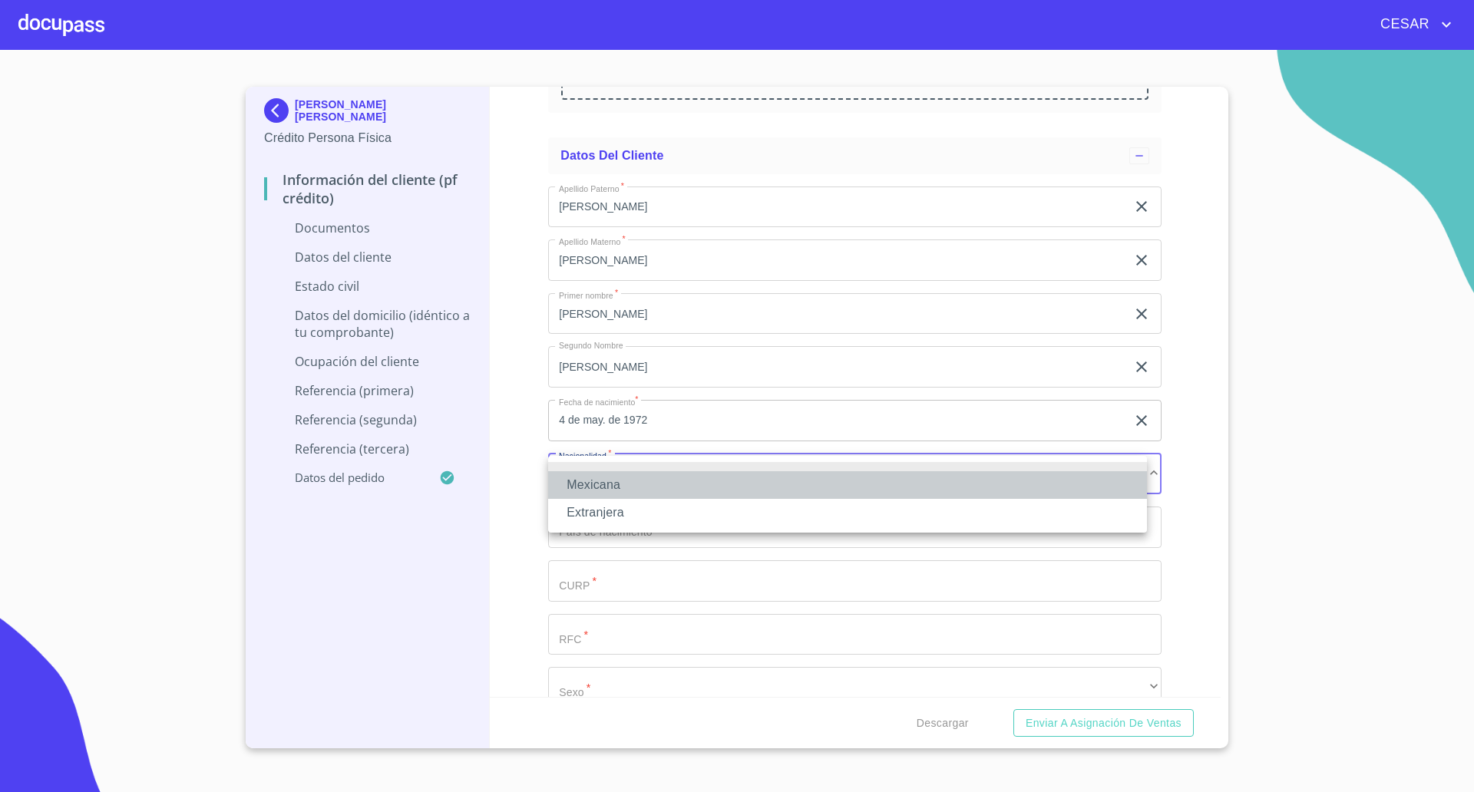
click at [643, 488] on li "Mexicana" at bounding box center [847, 485] width 599 height 28
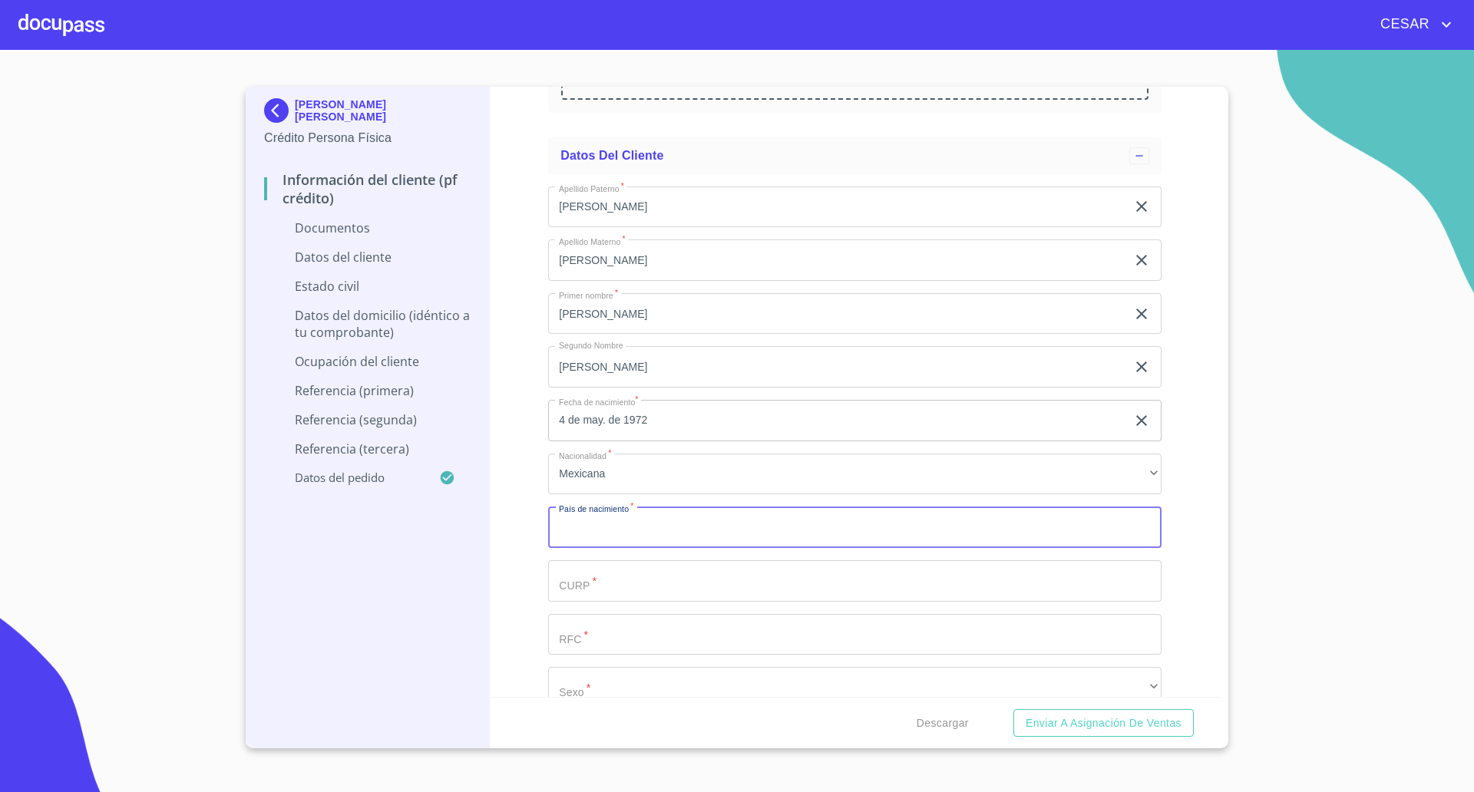
click at [650, 528] on input "Documento de identificación   *" at bounding box center [854, 527] width 613 height 41
type input "[GEOGRAPHIC_DATA]"
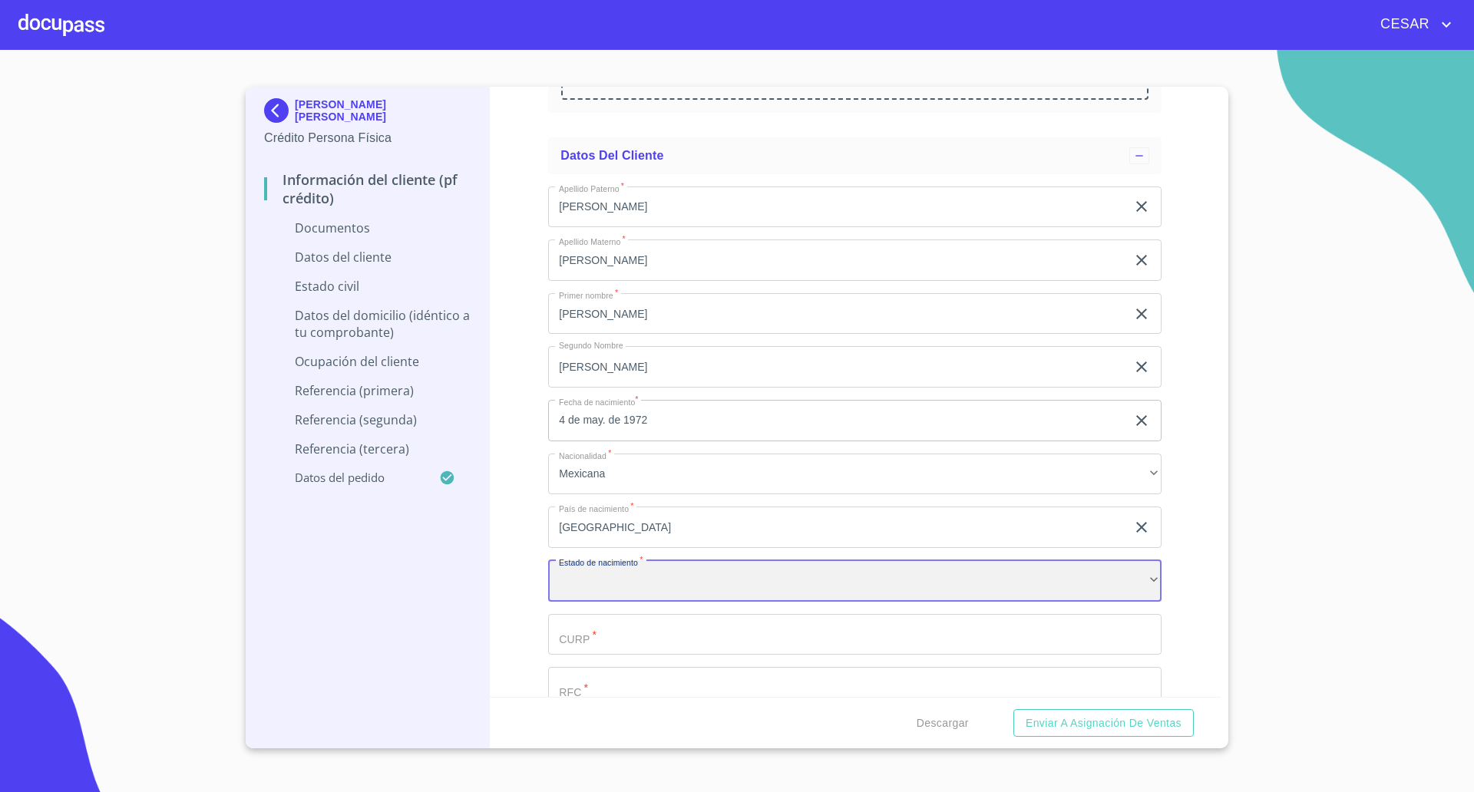
click at [653, 575] on div "​" at bounding box center [854, 580] width 613 height 41
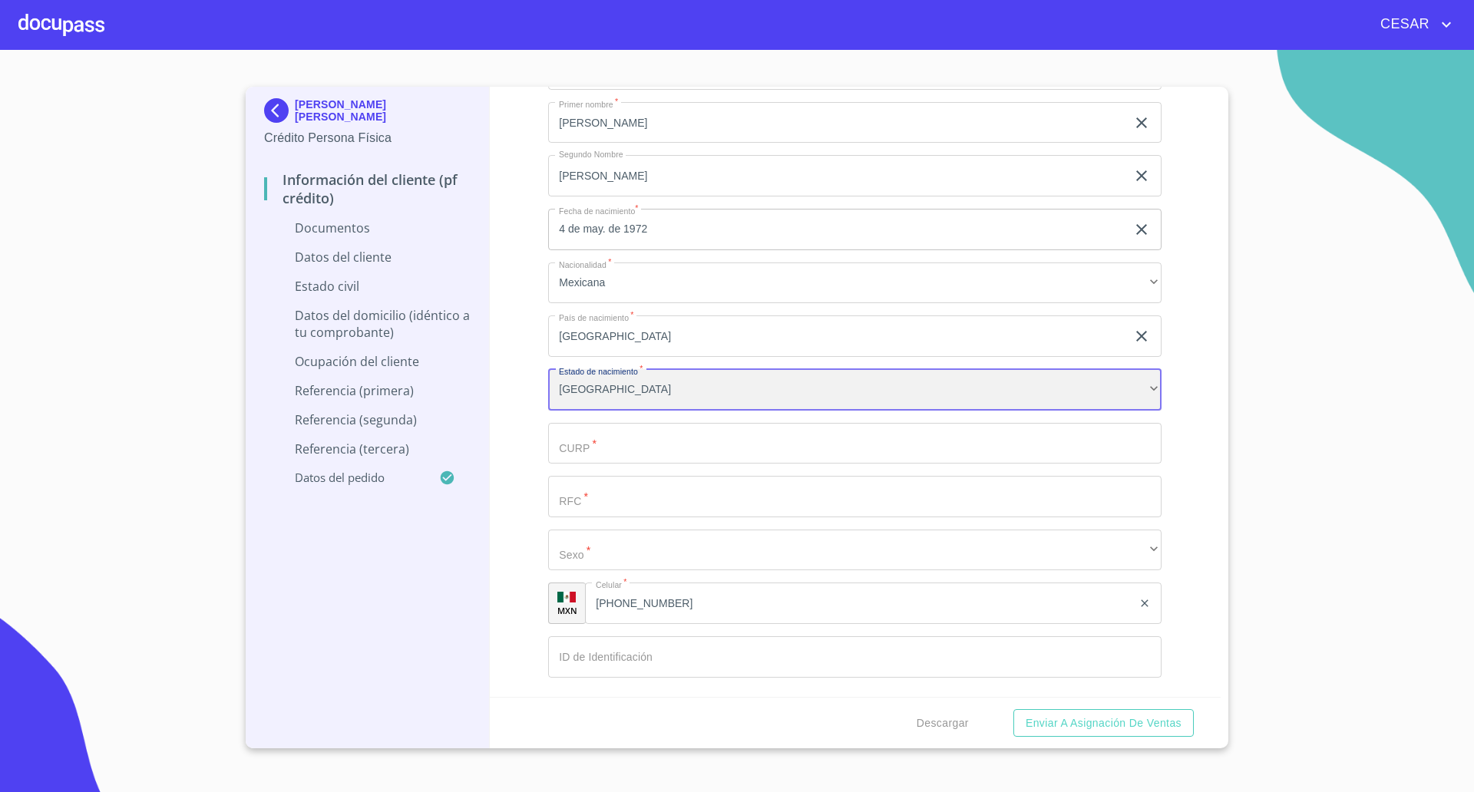
scroll to position [2015, 0]
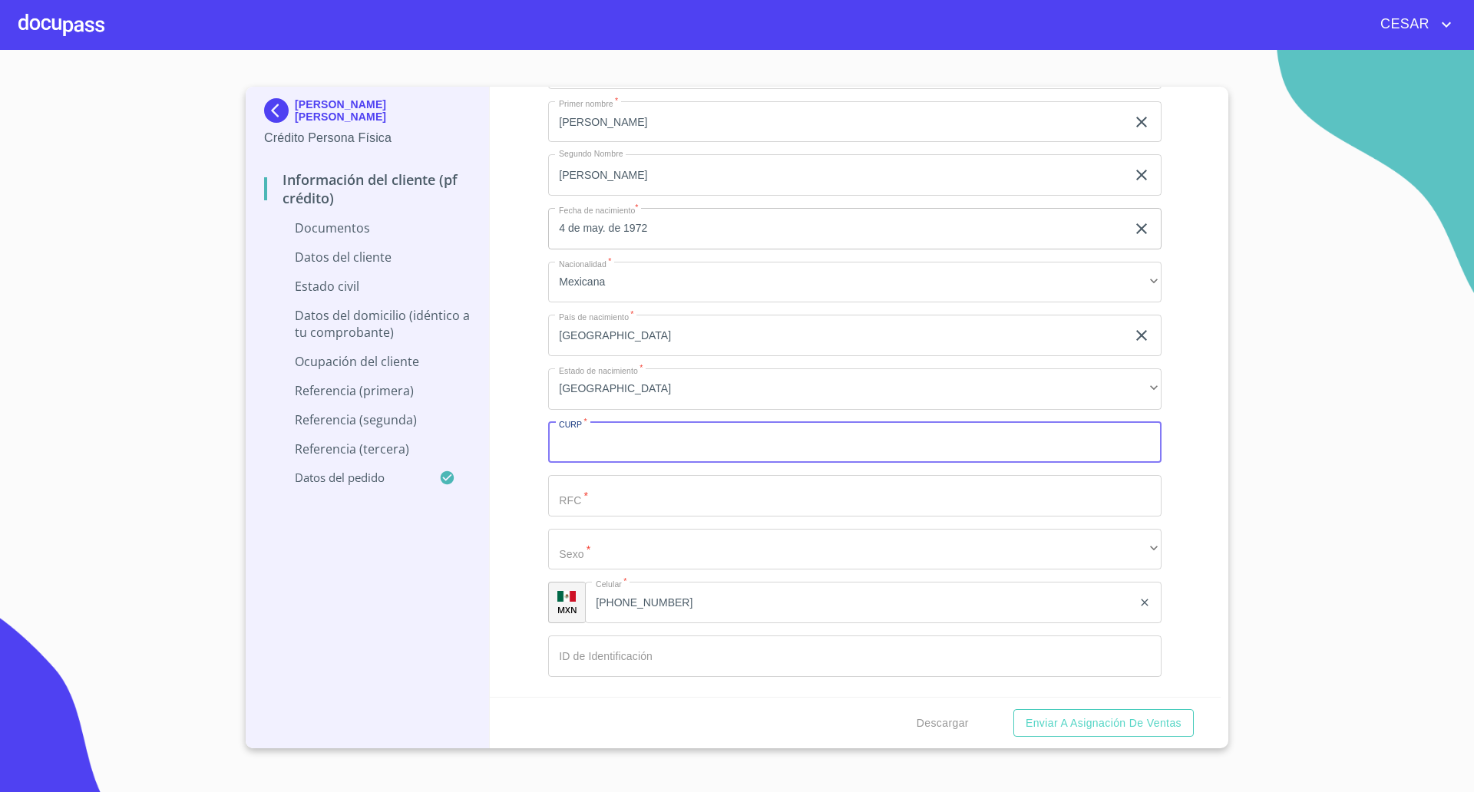
click at [605, 436] on input "Documento de identificación   *" at bounding box center [854, 442] width 613 height 41
paste input "SASE720504MJCNNN02"
type input "SASE720504MJCNNN02"
click at [609, 36] on input "Documento de identificación   *" at bounding box center [837, 15] width 578 height 41
paste input "SASE720504"
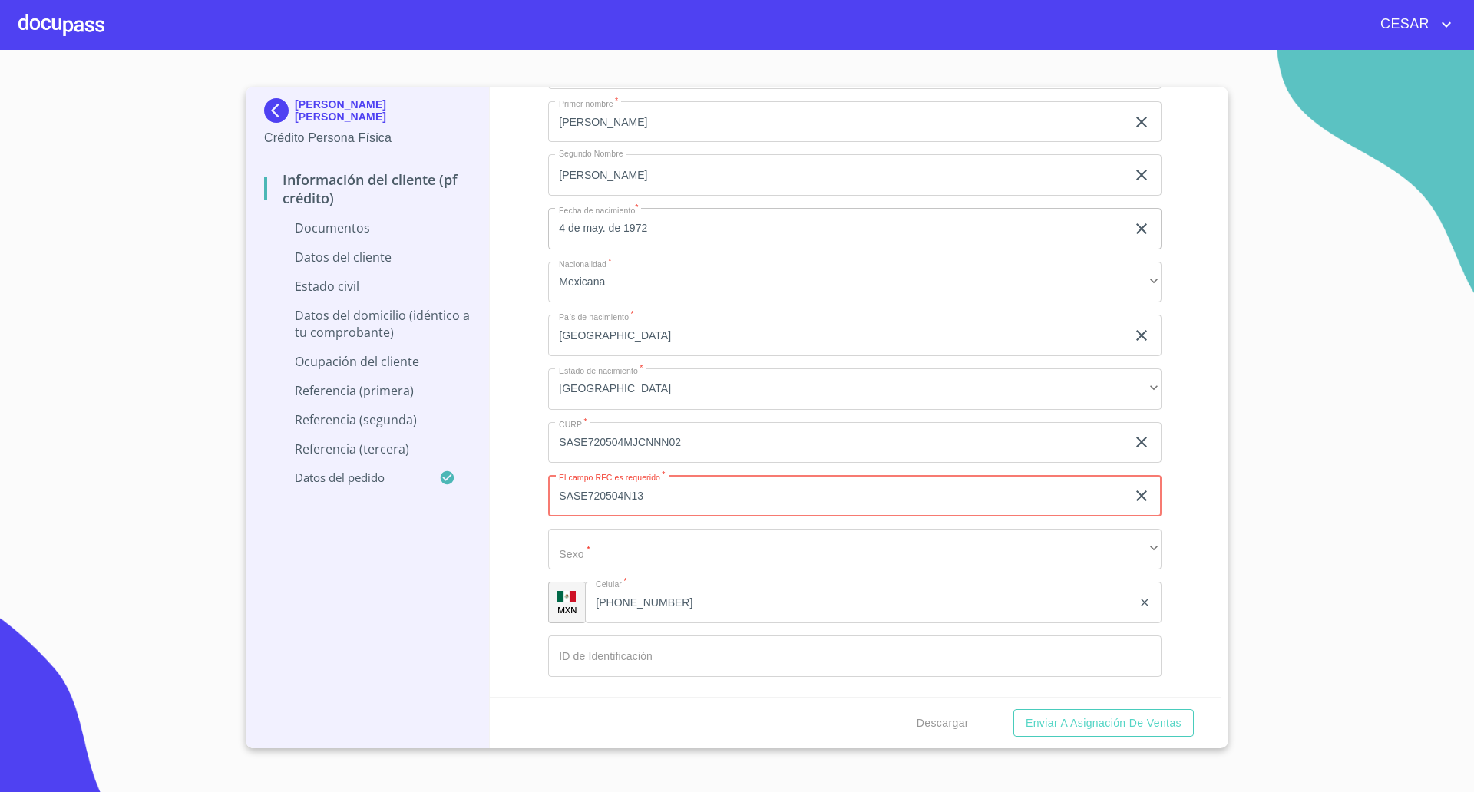
type input "SASE720504N13"
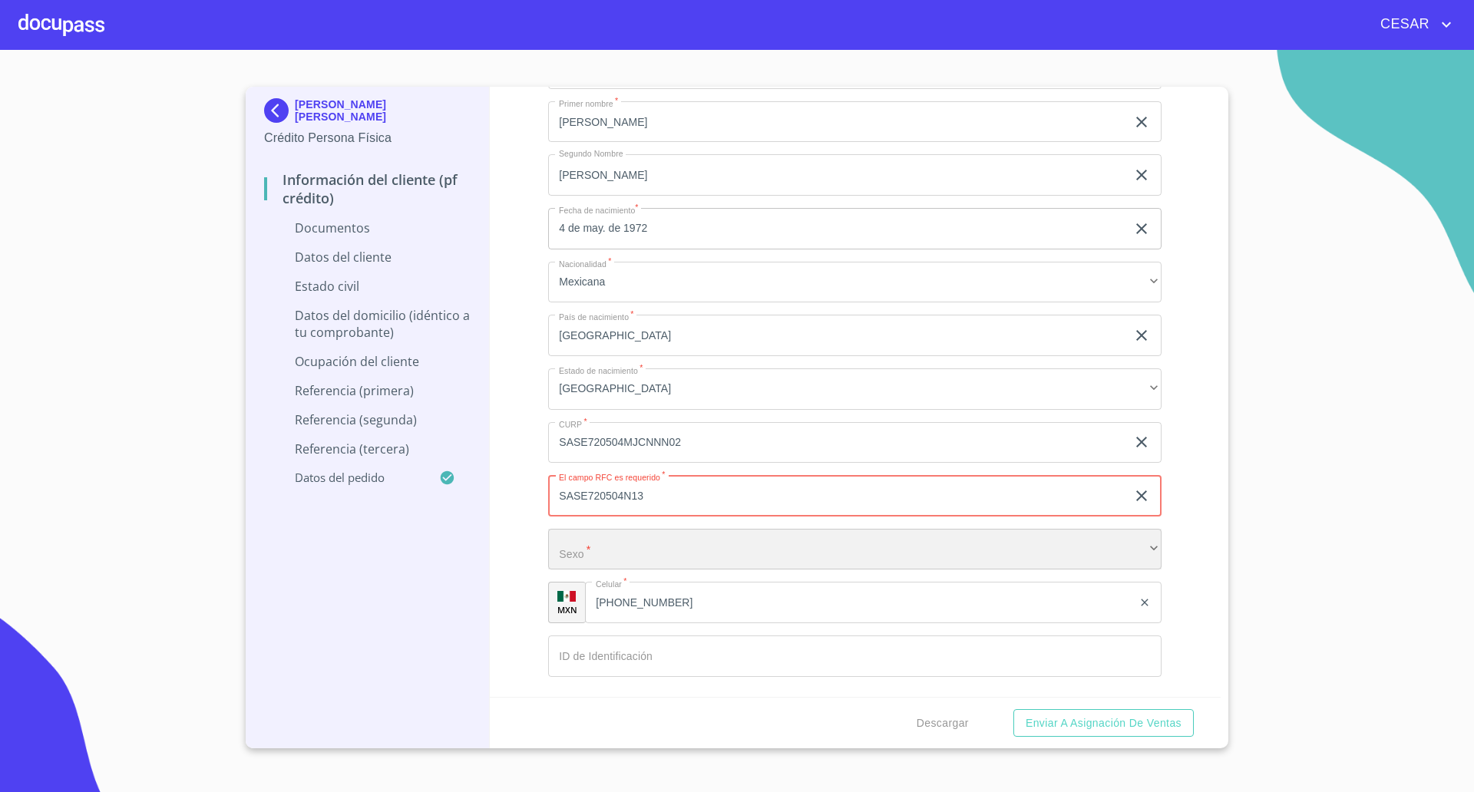
click at [667, 556] on div "​" at bounding box center [854, 549] width 613 height 41
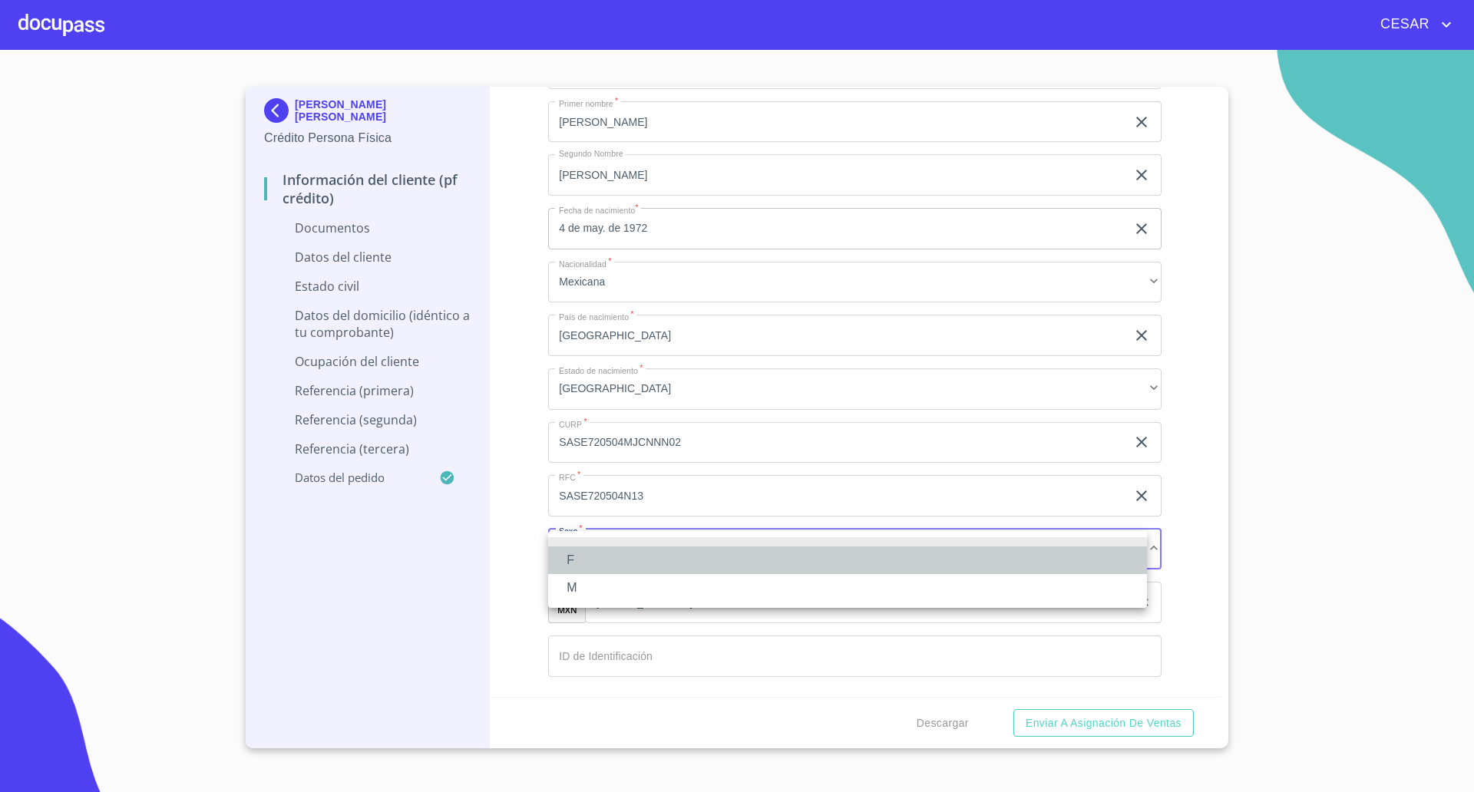
click at [595, 561] on li "F" at bounding box center [847, 560] width 599 height 28
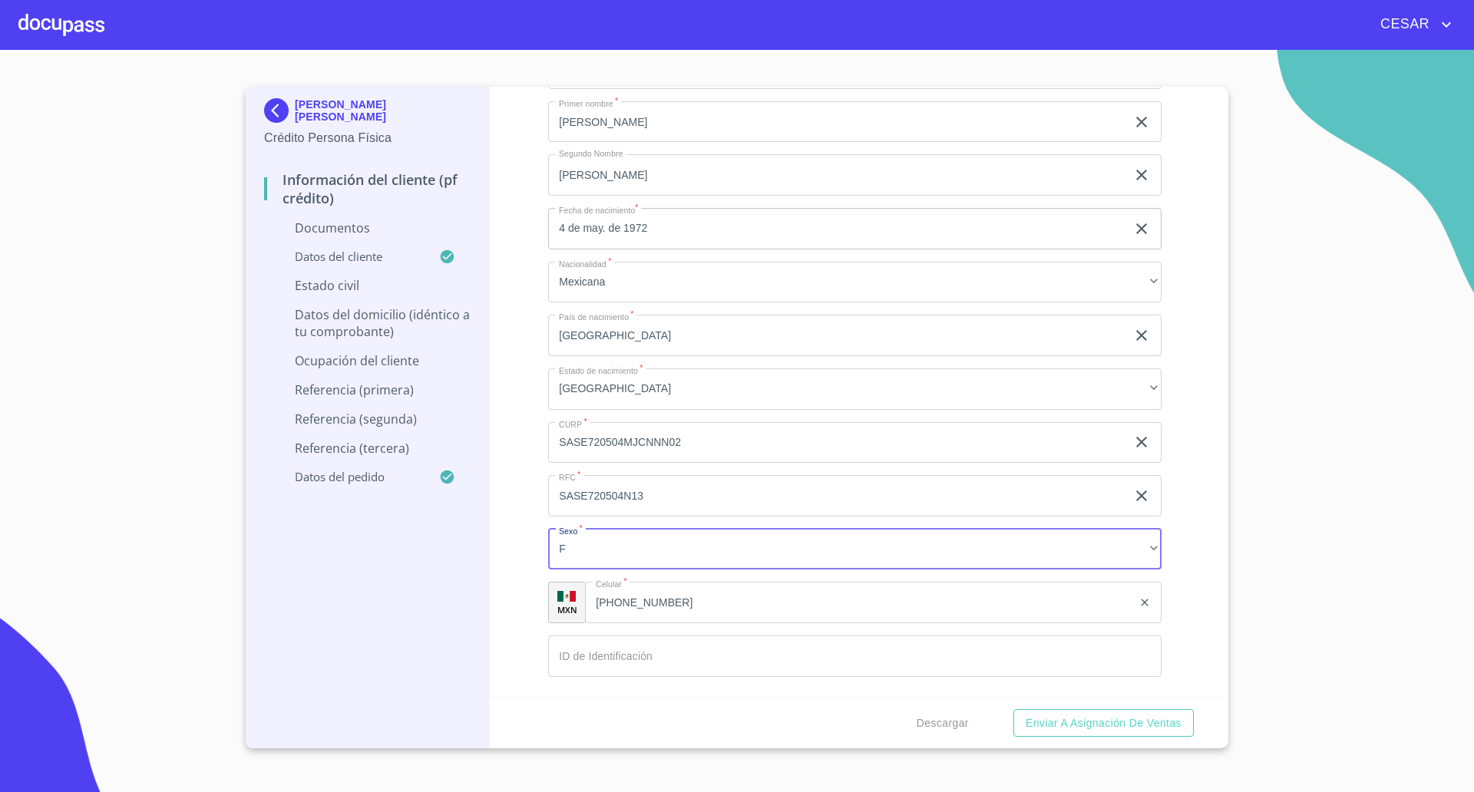
click at [523, 584] on div "Información del cliente (PF crédito) Documentos Documento de identificación   *…" at bounding box center [855, 392] width 731 height 610
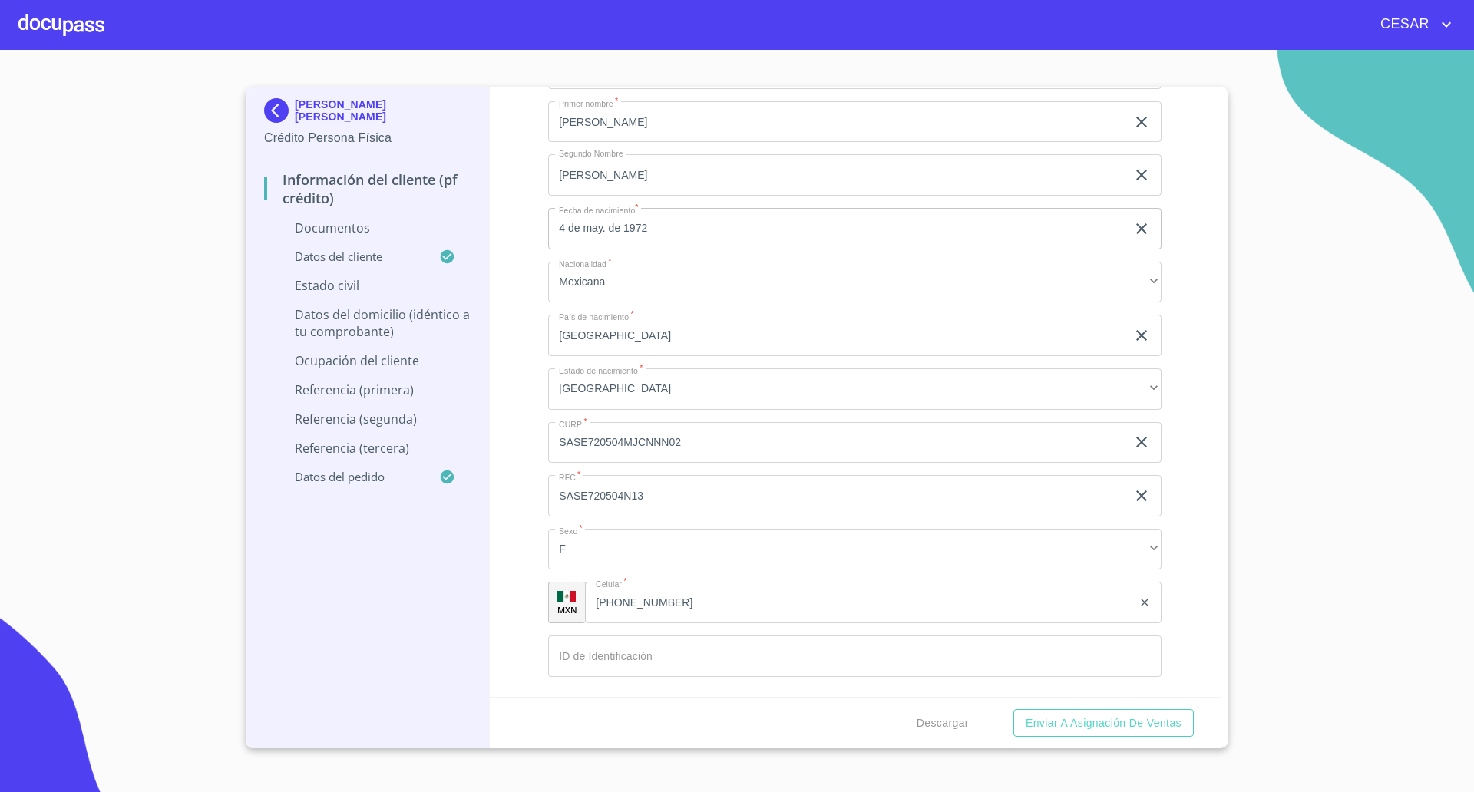
click at [612, 36] on input "Documento de identificación   *" at bounding box center [837, 15] width 578 height 41
click at [659, 36] on input "Documento de identificación   *" at bounding box center [837, 15] width 578 height 41
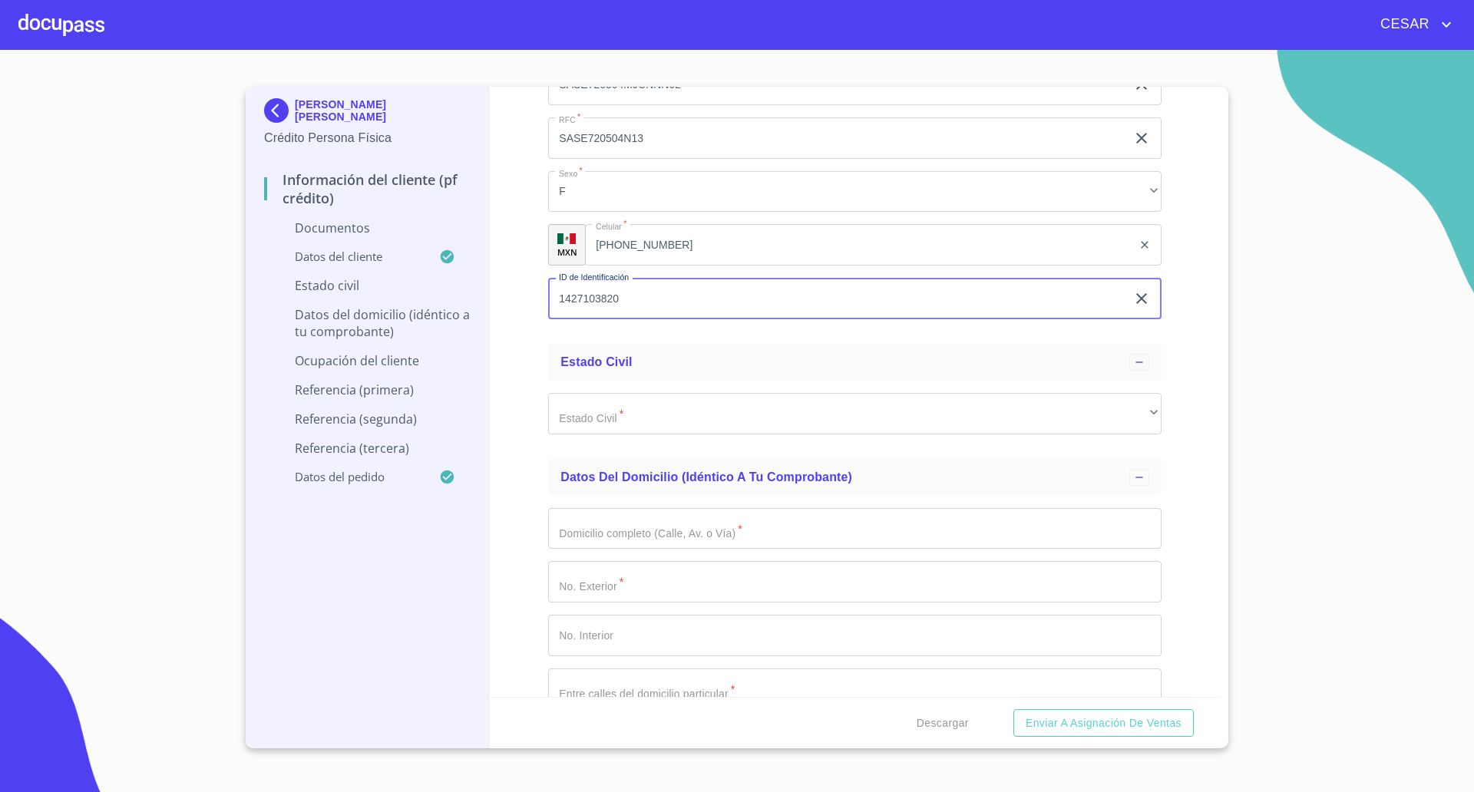
scroll to position [2398, 0]
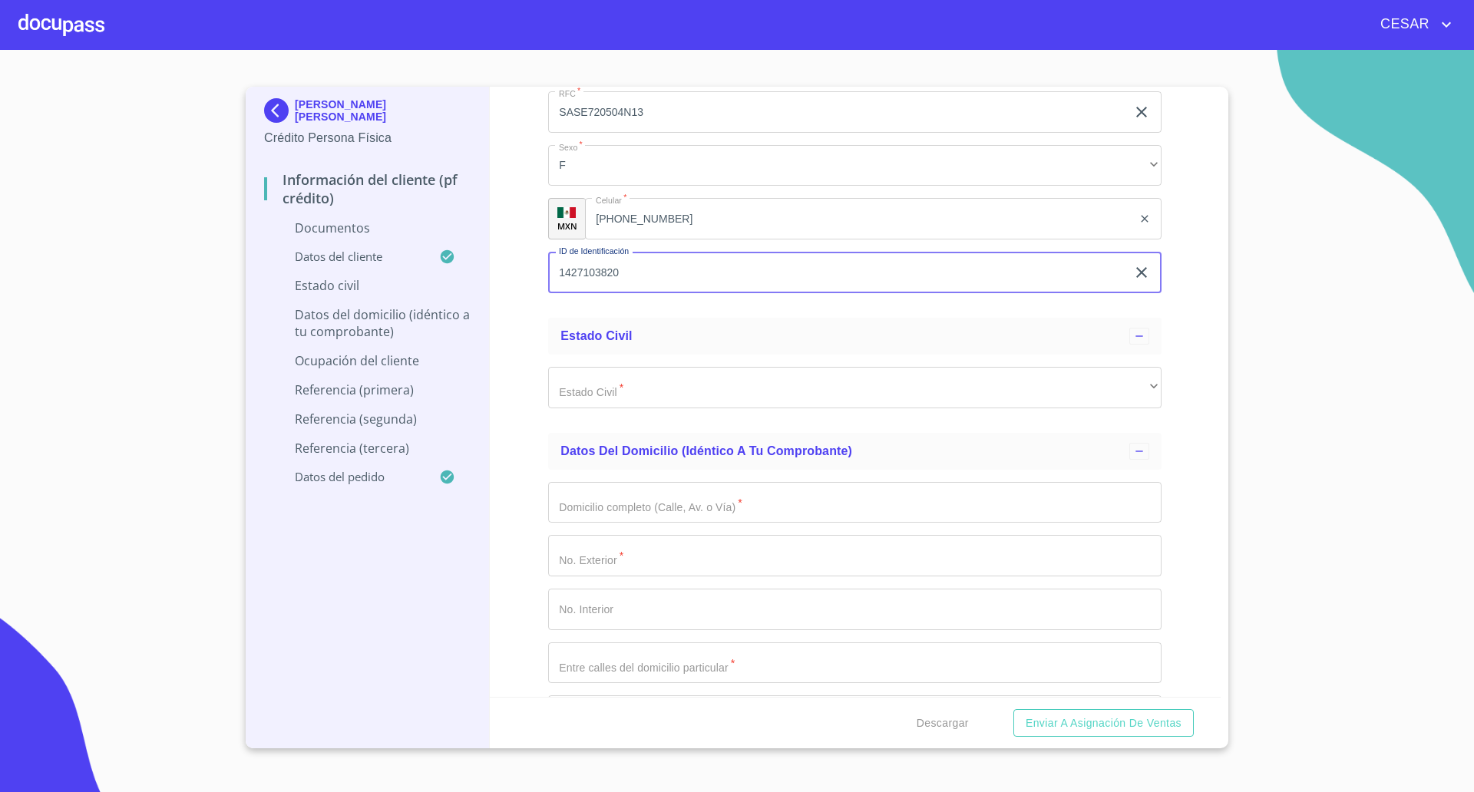
type input "1427103820"
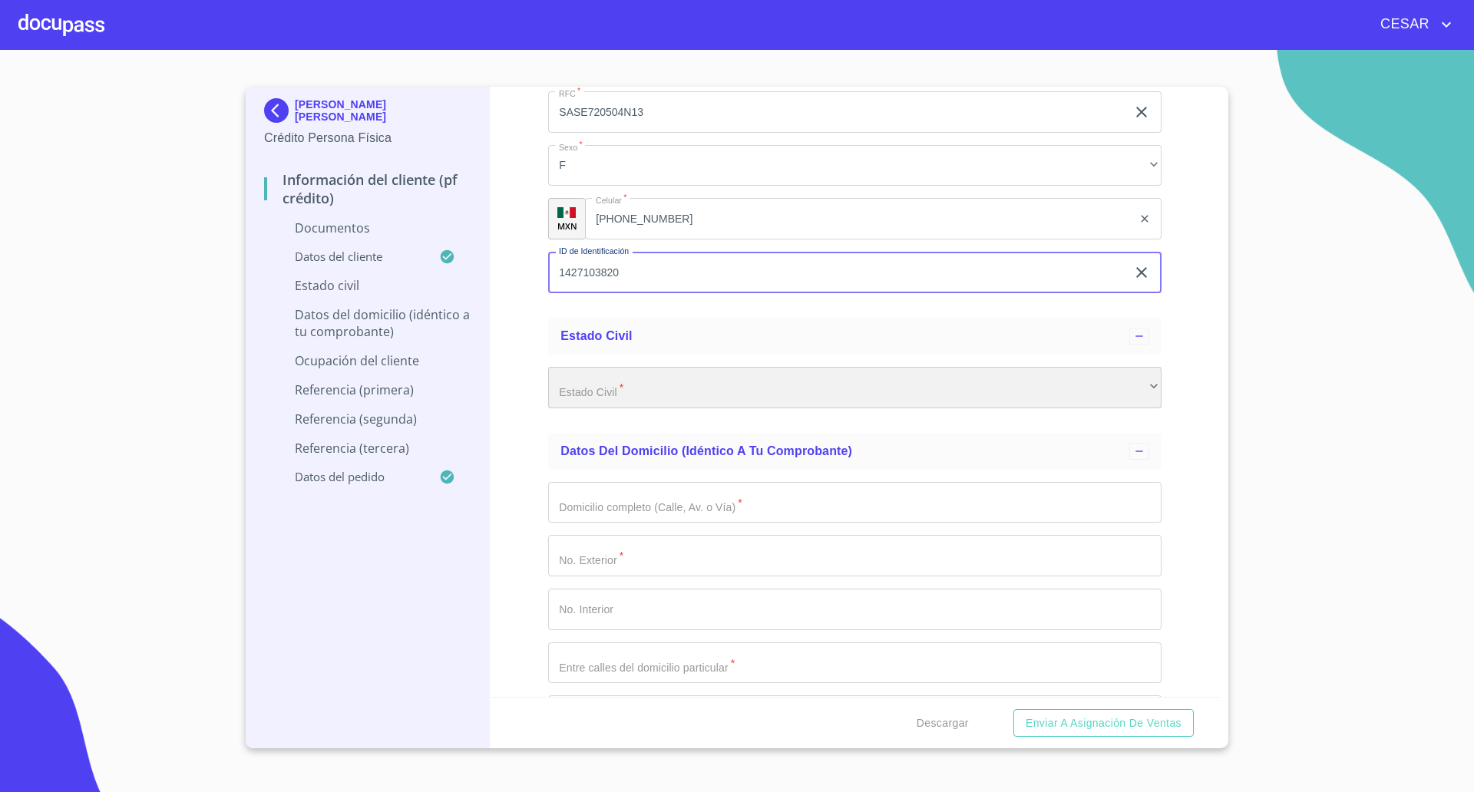
click at [589, 404] on div "​" at bounding box center [854, 387] width 613 height 41
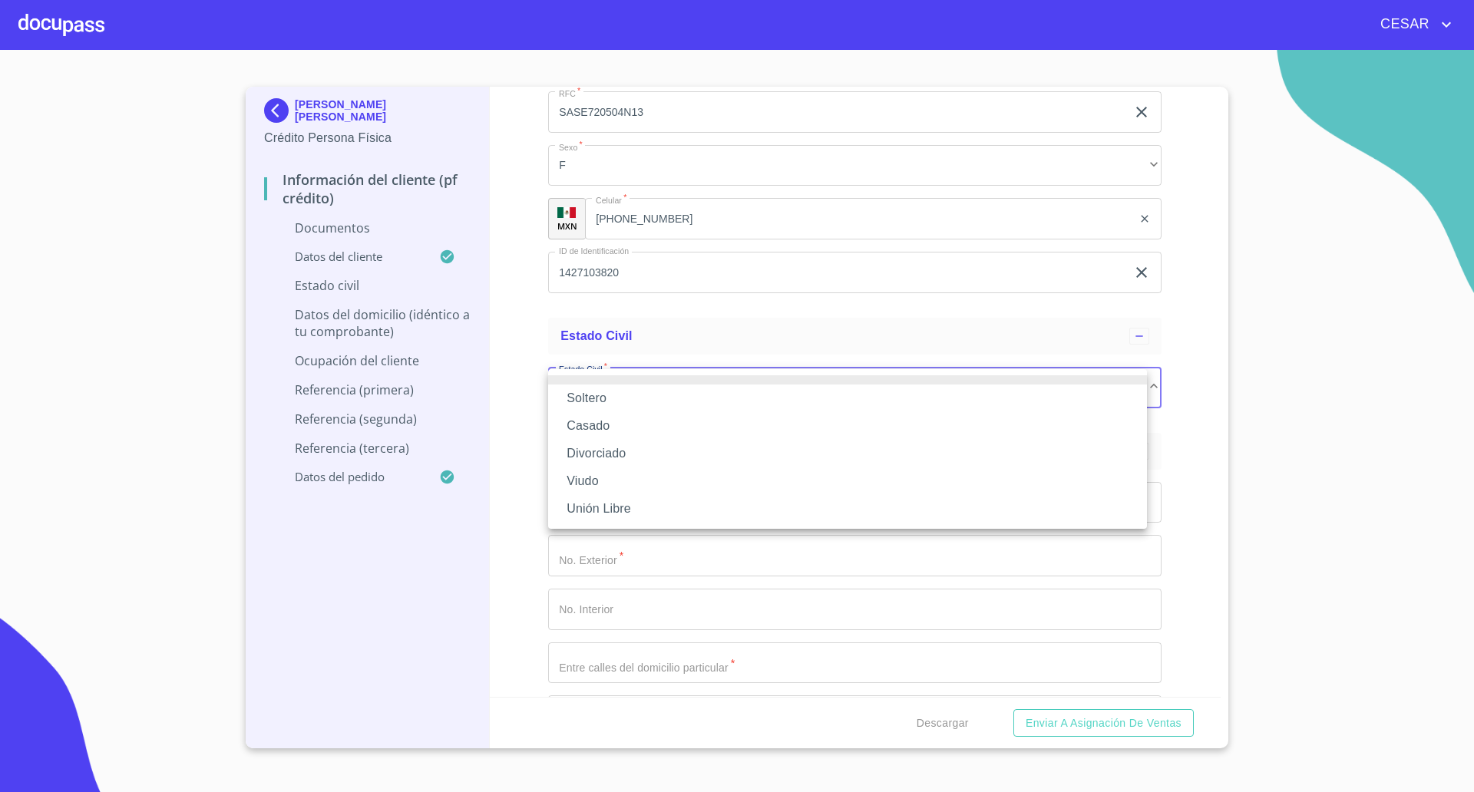
click at [589, 423] on li "Casado" at bounding box center [847, 426] width 599 height 28
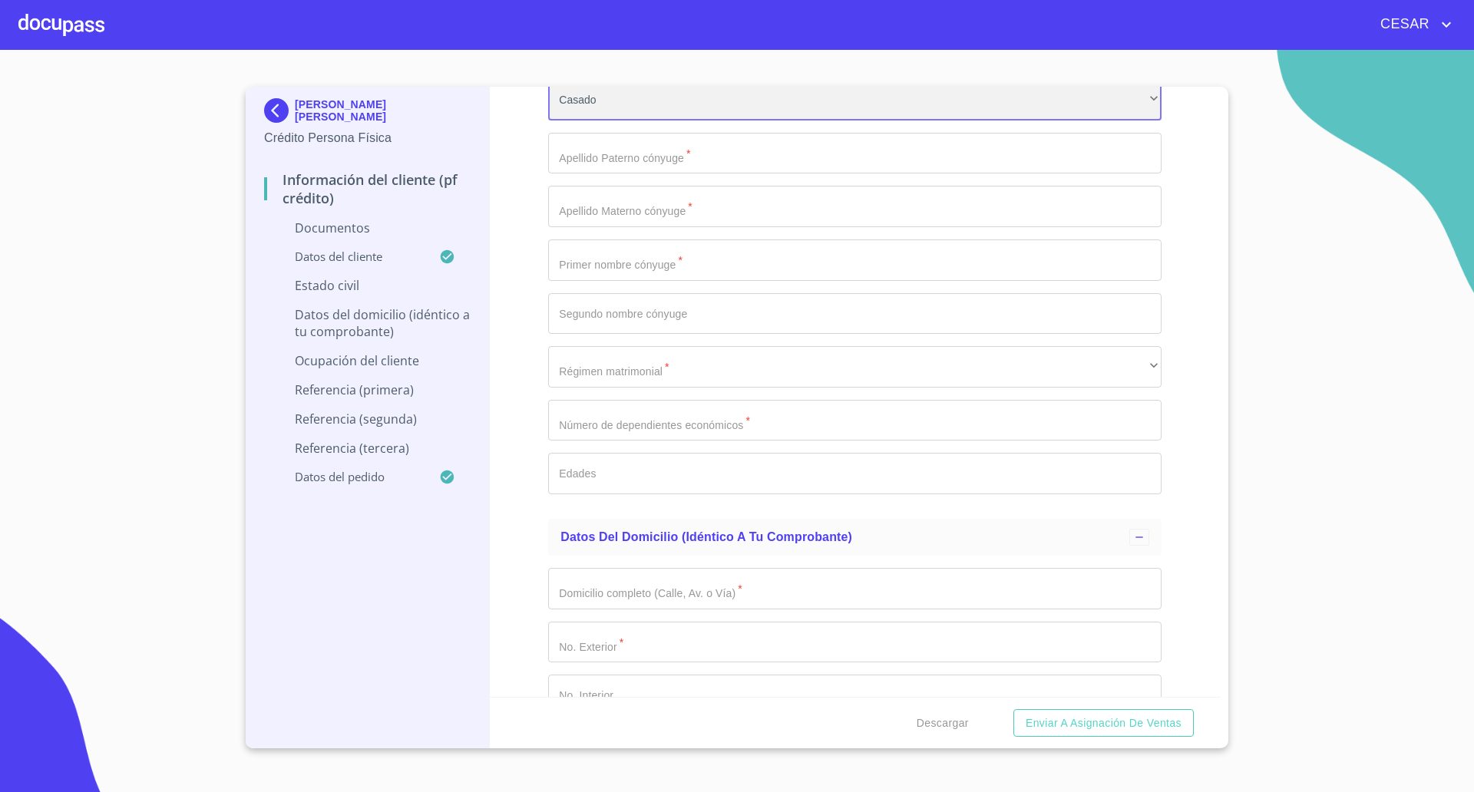
scroll to position [2590, 0]
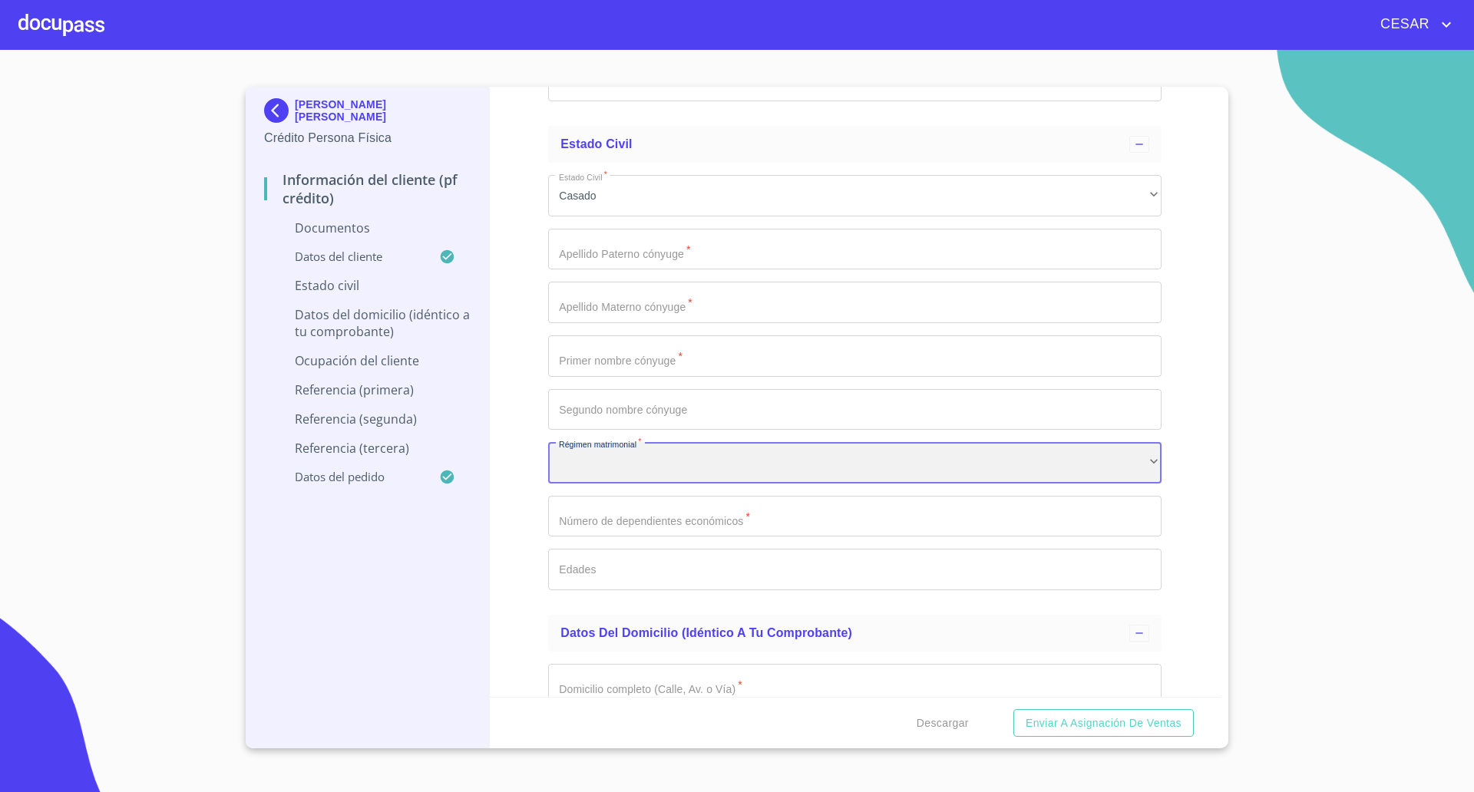
click at [635, 459] on div "​" at bounding box center [854, 462] width 613 height 41
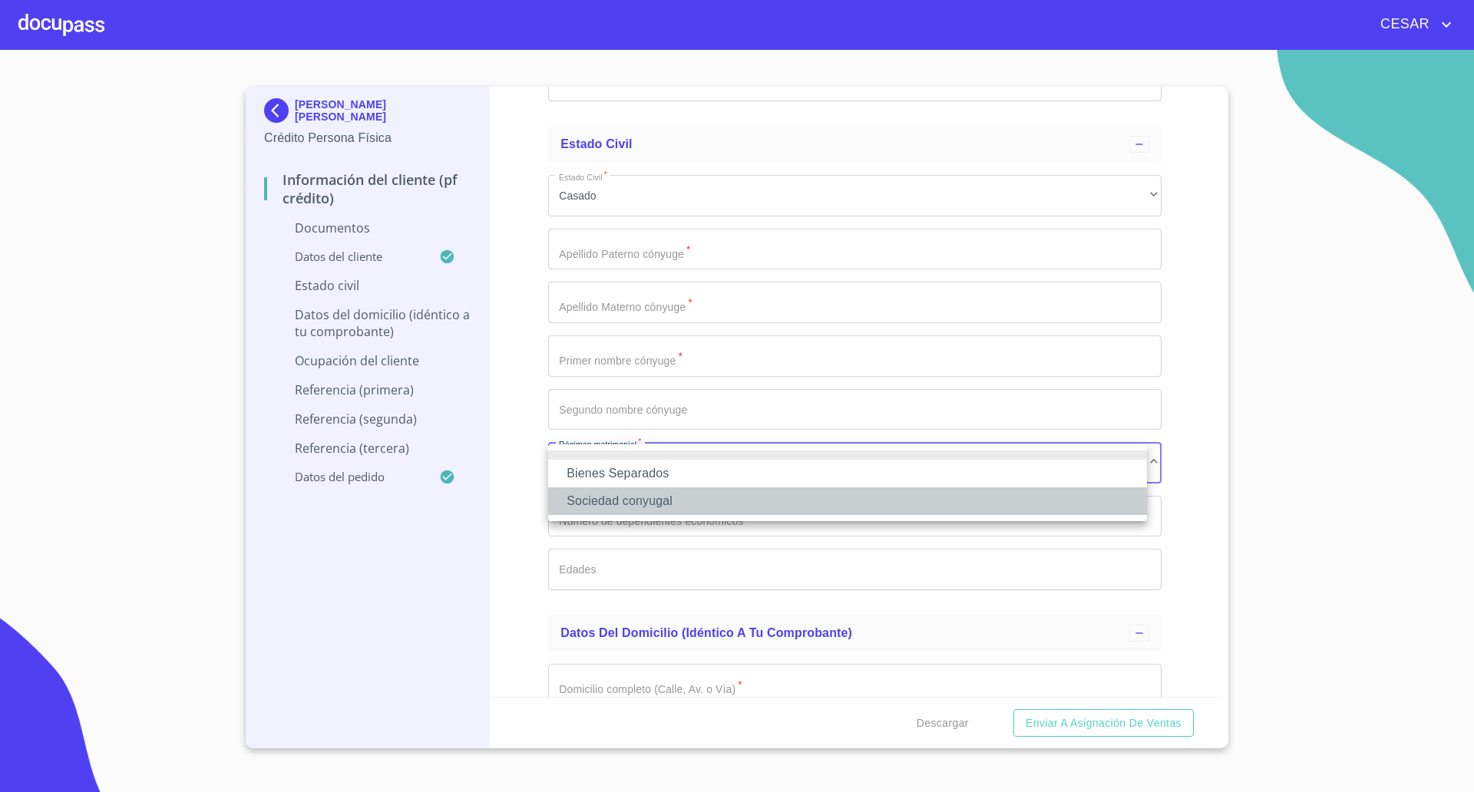
click at [620, 501] on li "Sociedad conyugal" at bounding box center [847, 501] width 599 height 28
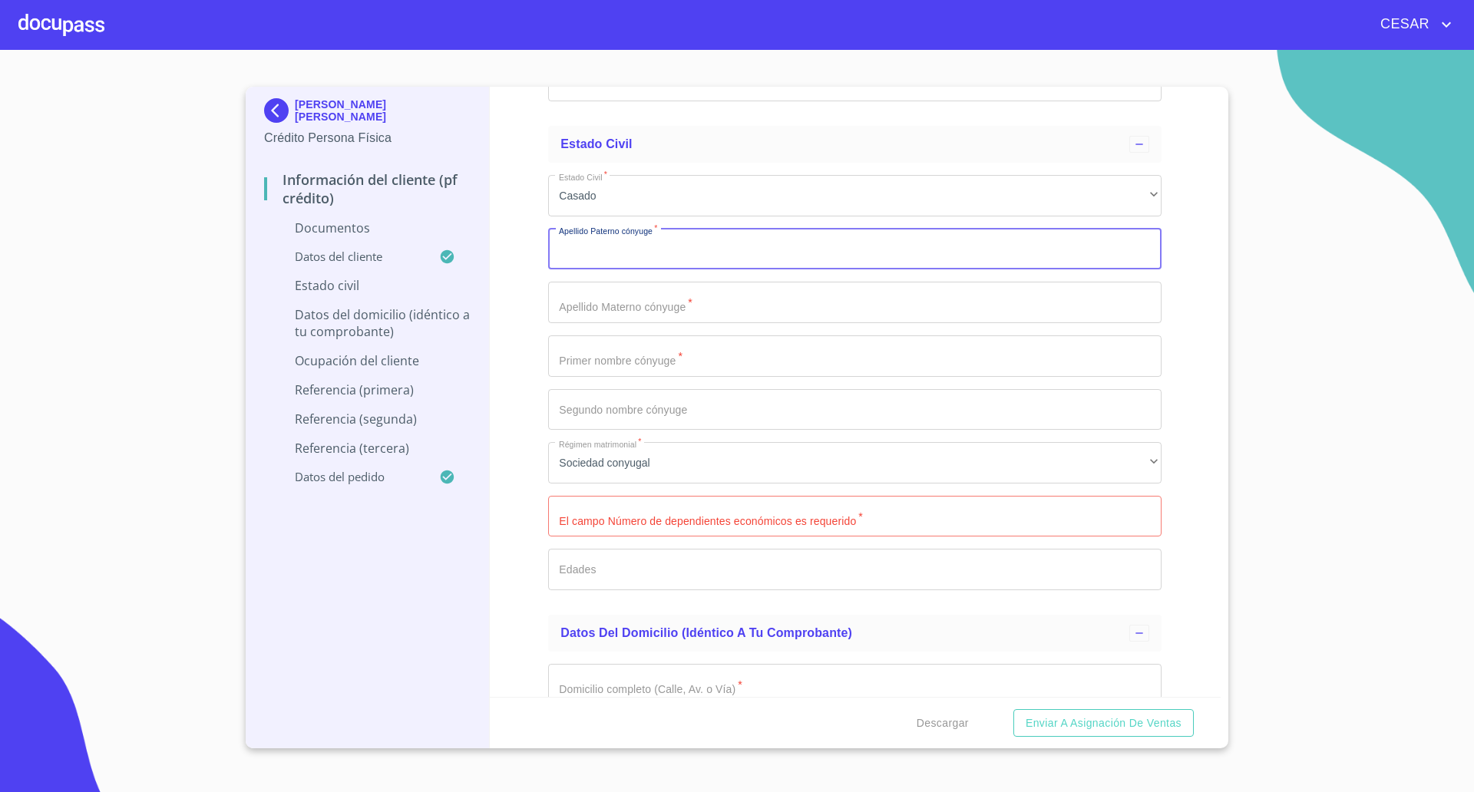
click at [601, 251] on input "Documento de identificación   *" at bounding box center [854, 249] width 613 height 41
click at [625, 256] on input "Documento de identificación   *" at bounding box center [854, 249] width 613 height 41
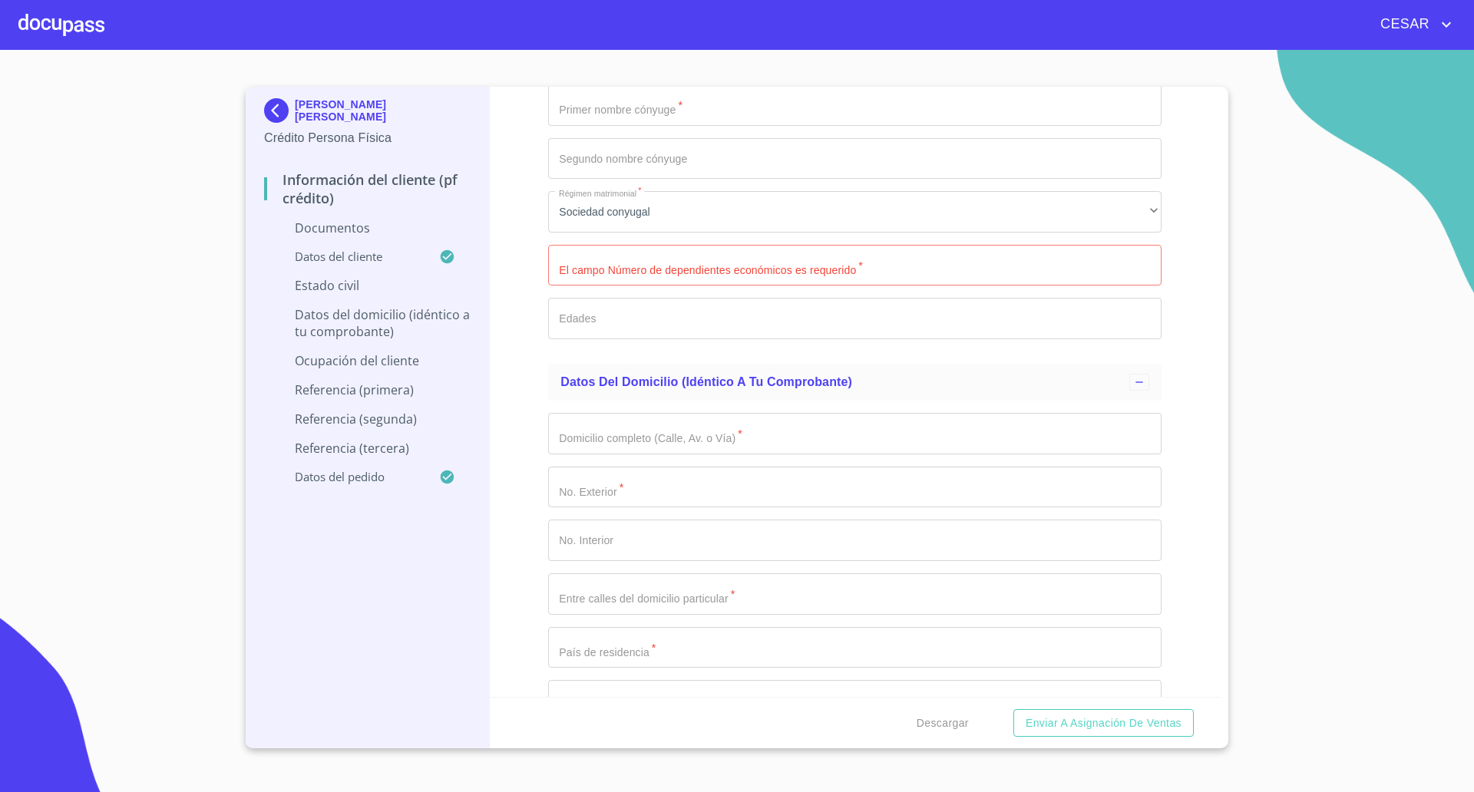
scroll to position [2878, 0]
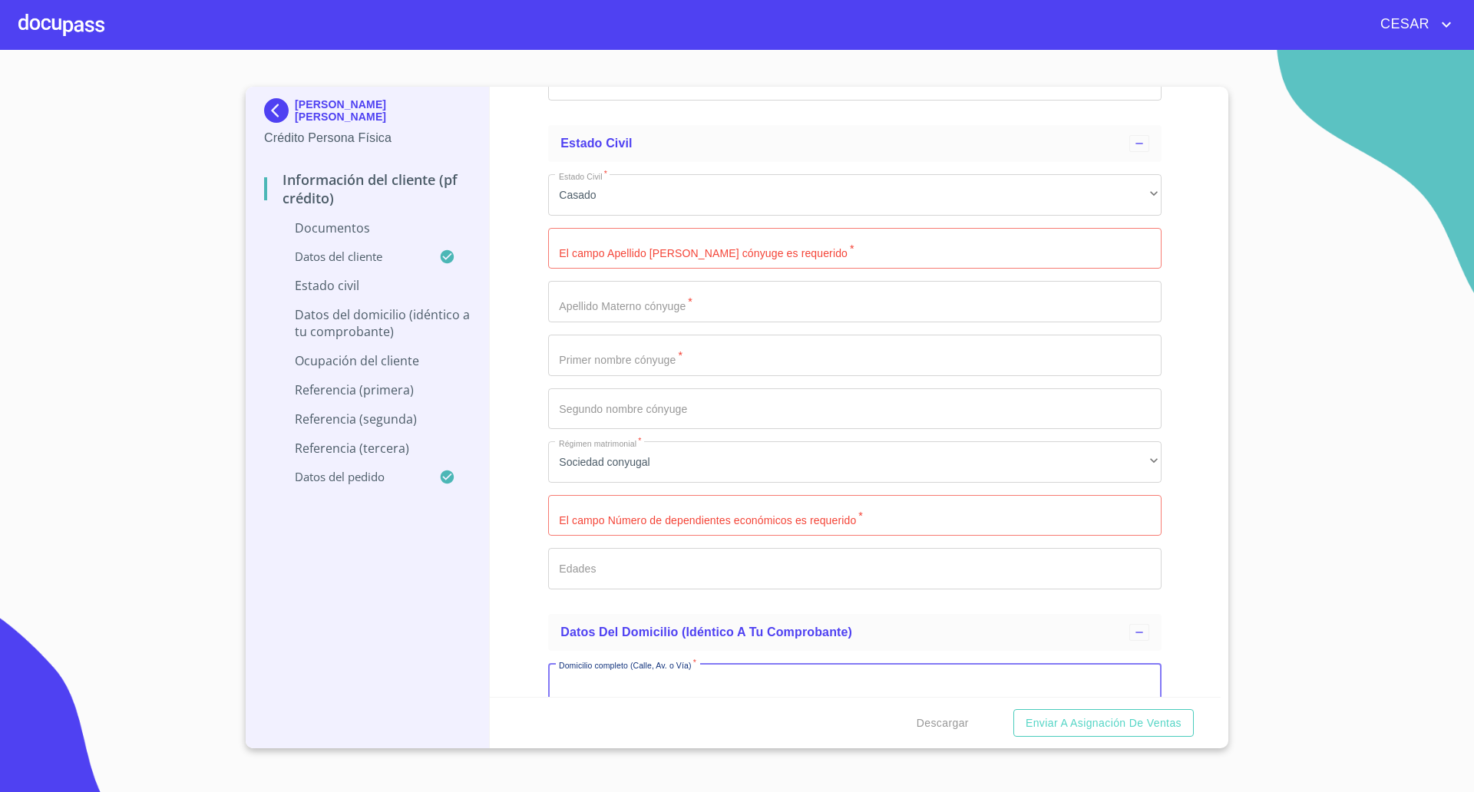
scroll to position [2590, 0]
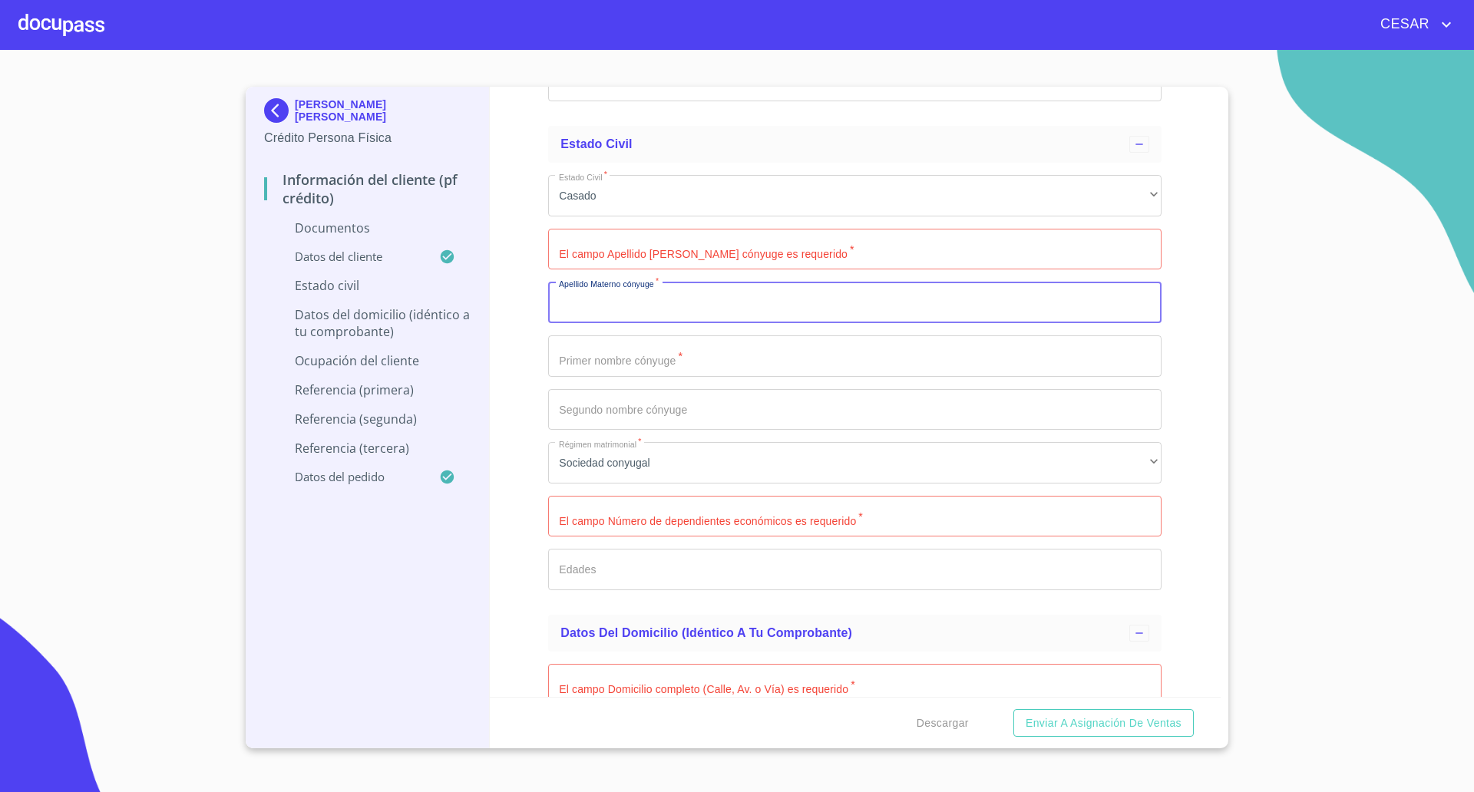
click at [637, 302] on input "Documento de identificación   *" at bounding box center [854, 302] width 613 height 41
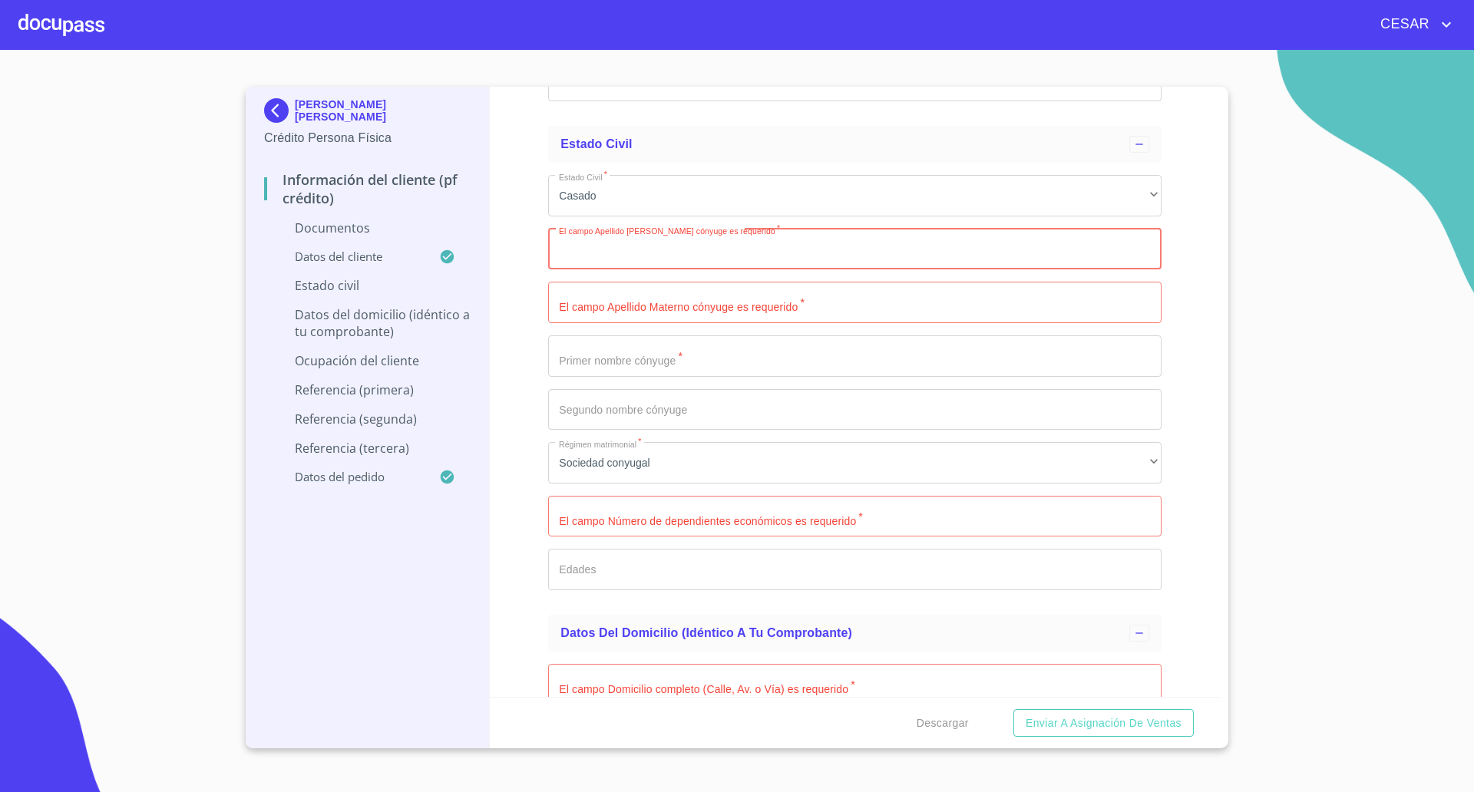
click at [633, 257] on input "Documento de identificación   *" at bounding box center [854, 249] width 613 height 41
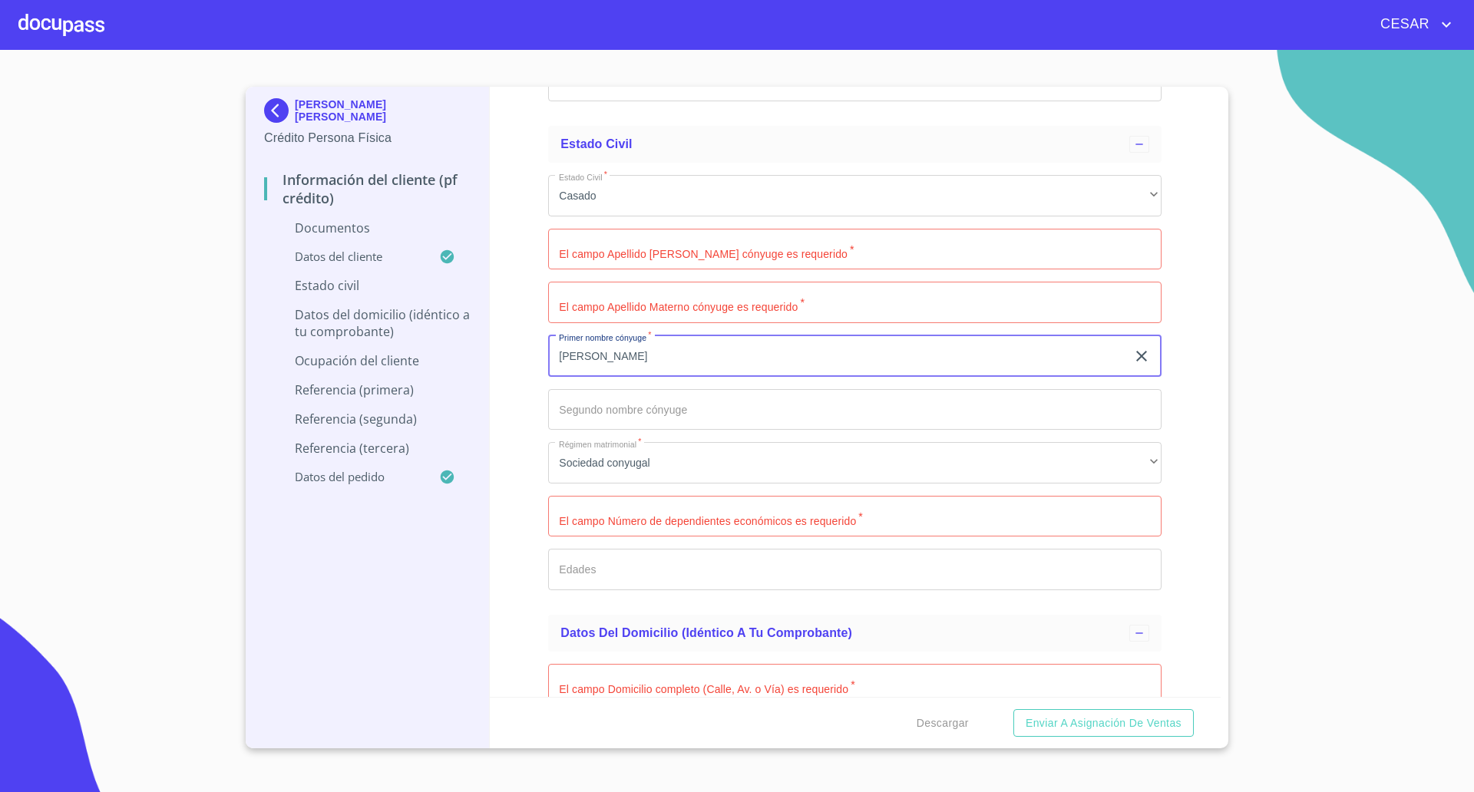
type input "[PERSON_NAME]"
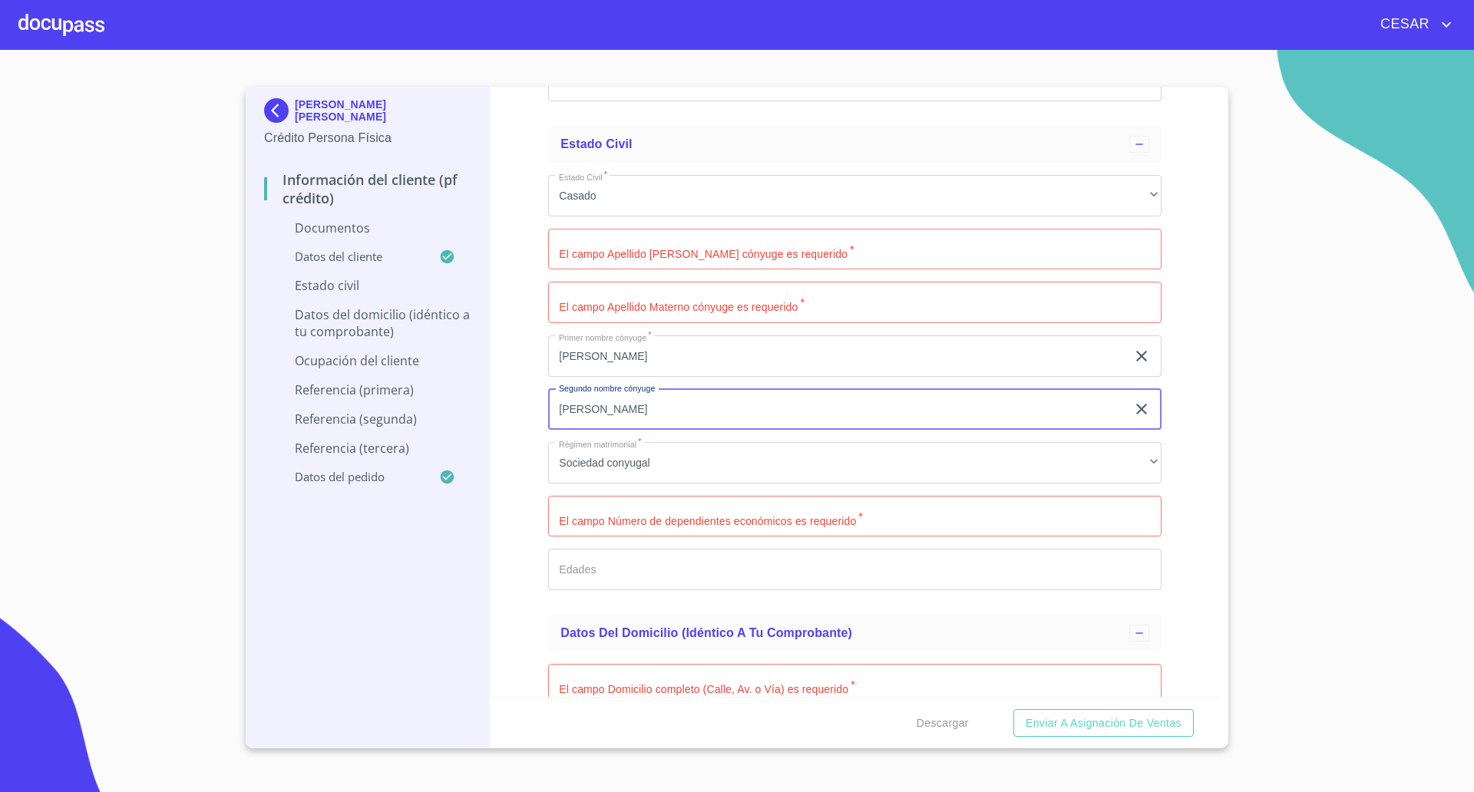
type input "[PERSON_NAME]"
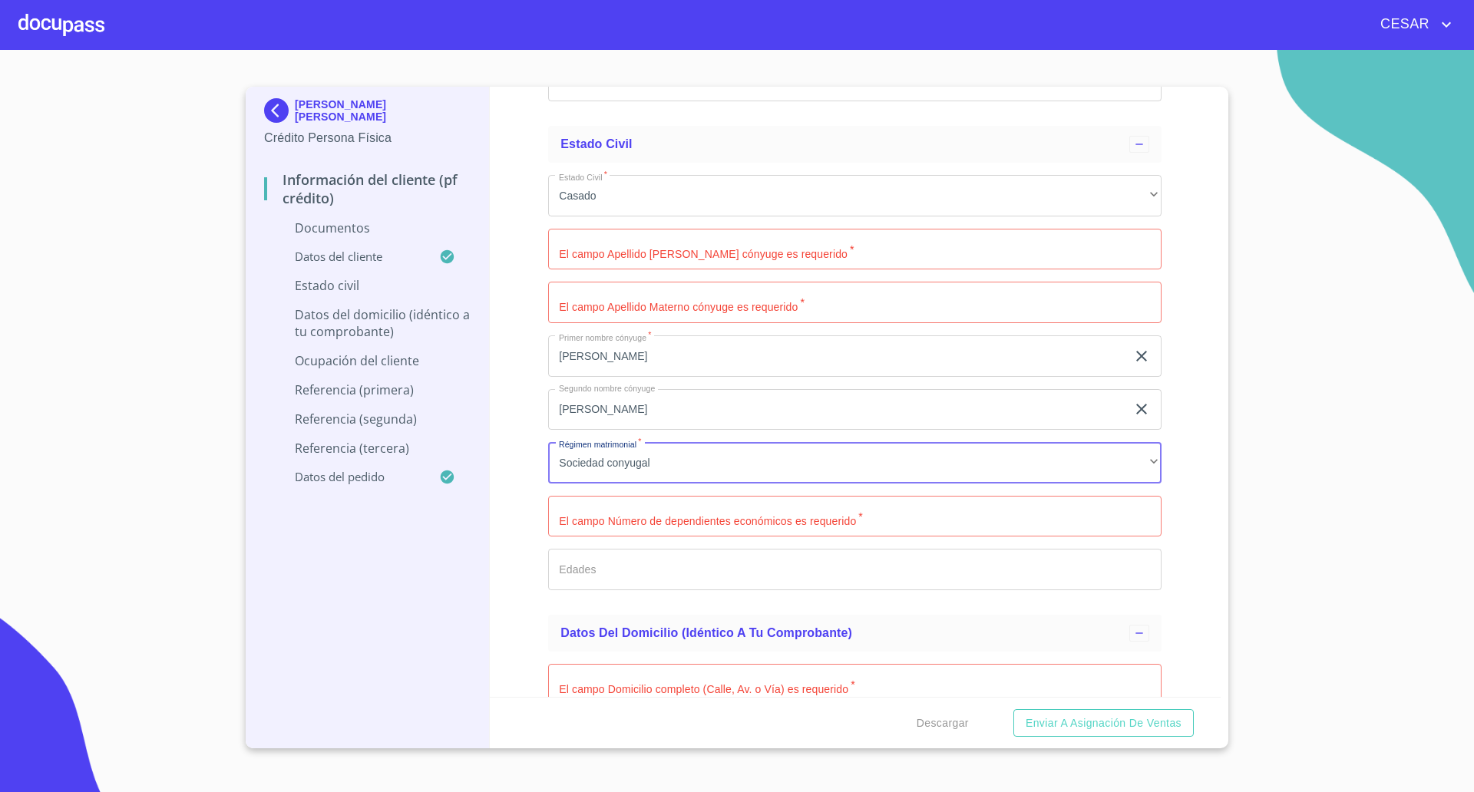
click at [695, 261] on input "Documento de identificación   *" at bounding box center [854, 249] width 613 height 41
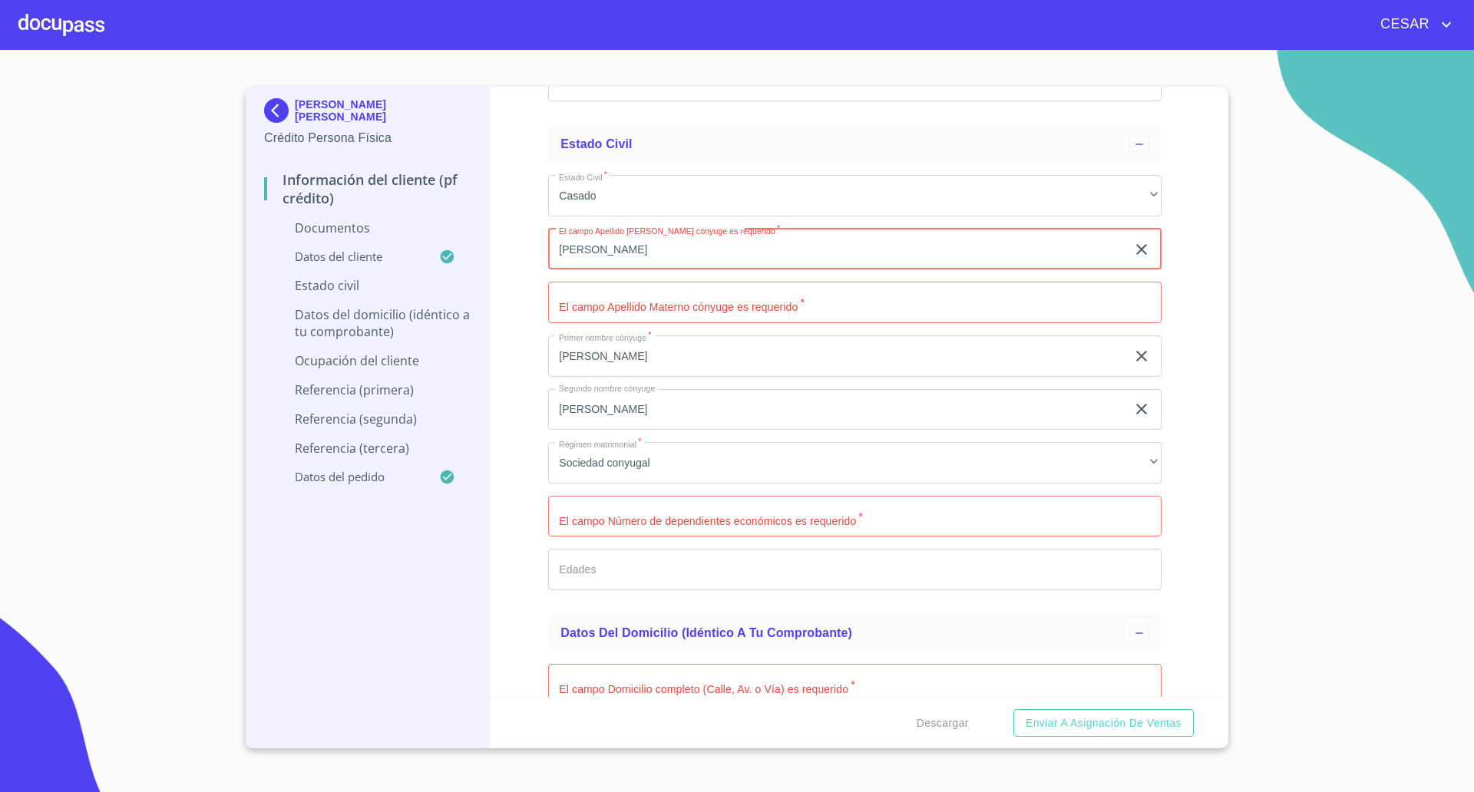
type input "[PERSON_NAME]"
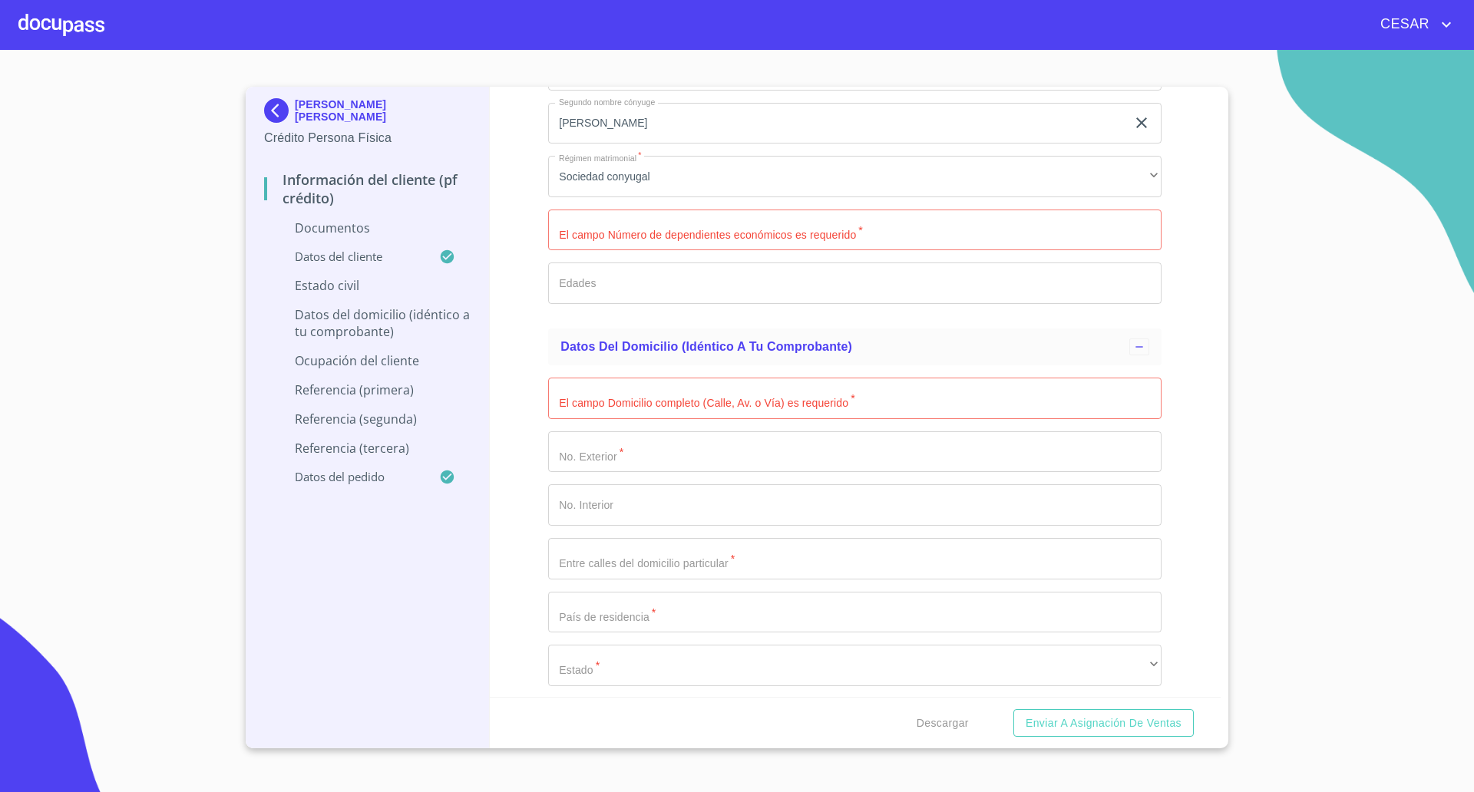
scroll to position [2878, 0]
type input "[PERSON_NAME]"
click at [620, 236] on input "Documento de identificación   *" at bounding box center [854, 228] width 613 height 41
type input "1"
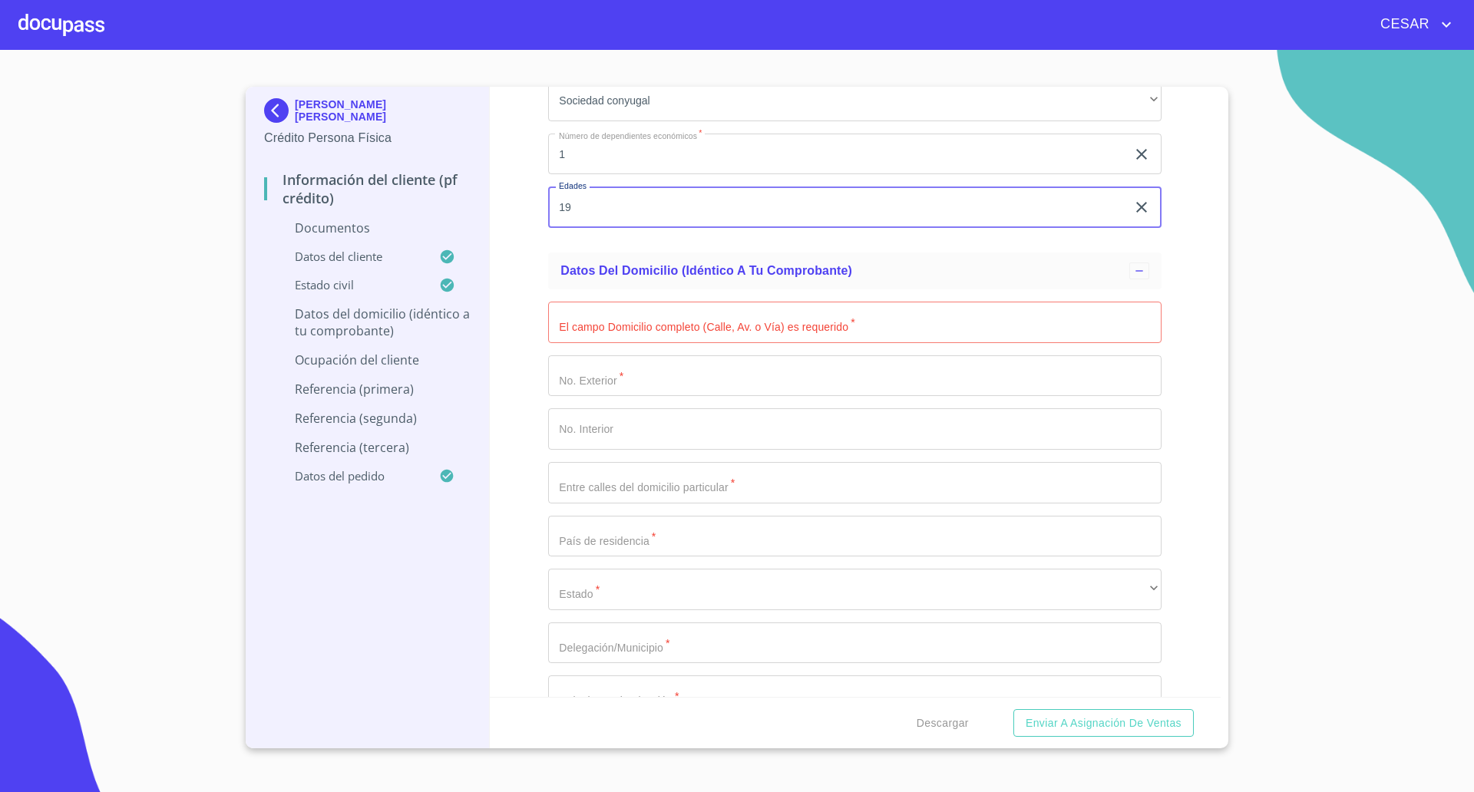
scroll to position [3070, 0]
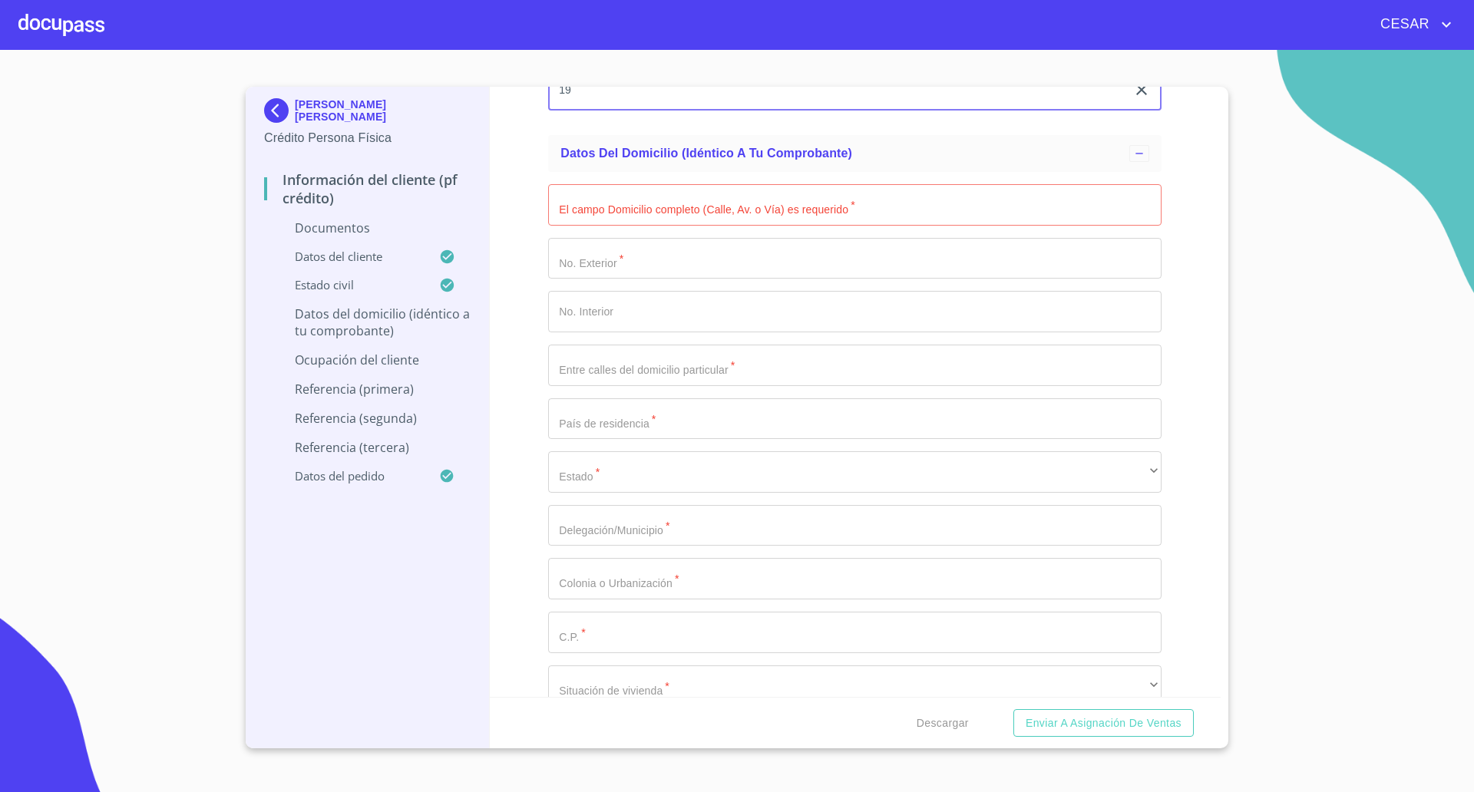
type input "19"
click at [530, 222] on div "Información del cliente (PF crédito) Documentos Documento de identificación   *…" at bounding box center [855, 392] width 731 height 610
click at [599, 209] on input "Documento de identificación   *" at bounding box center [854, 204] width 613 height 41
type input "[PERSON_NAME]"
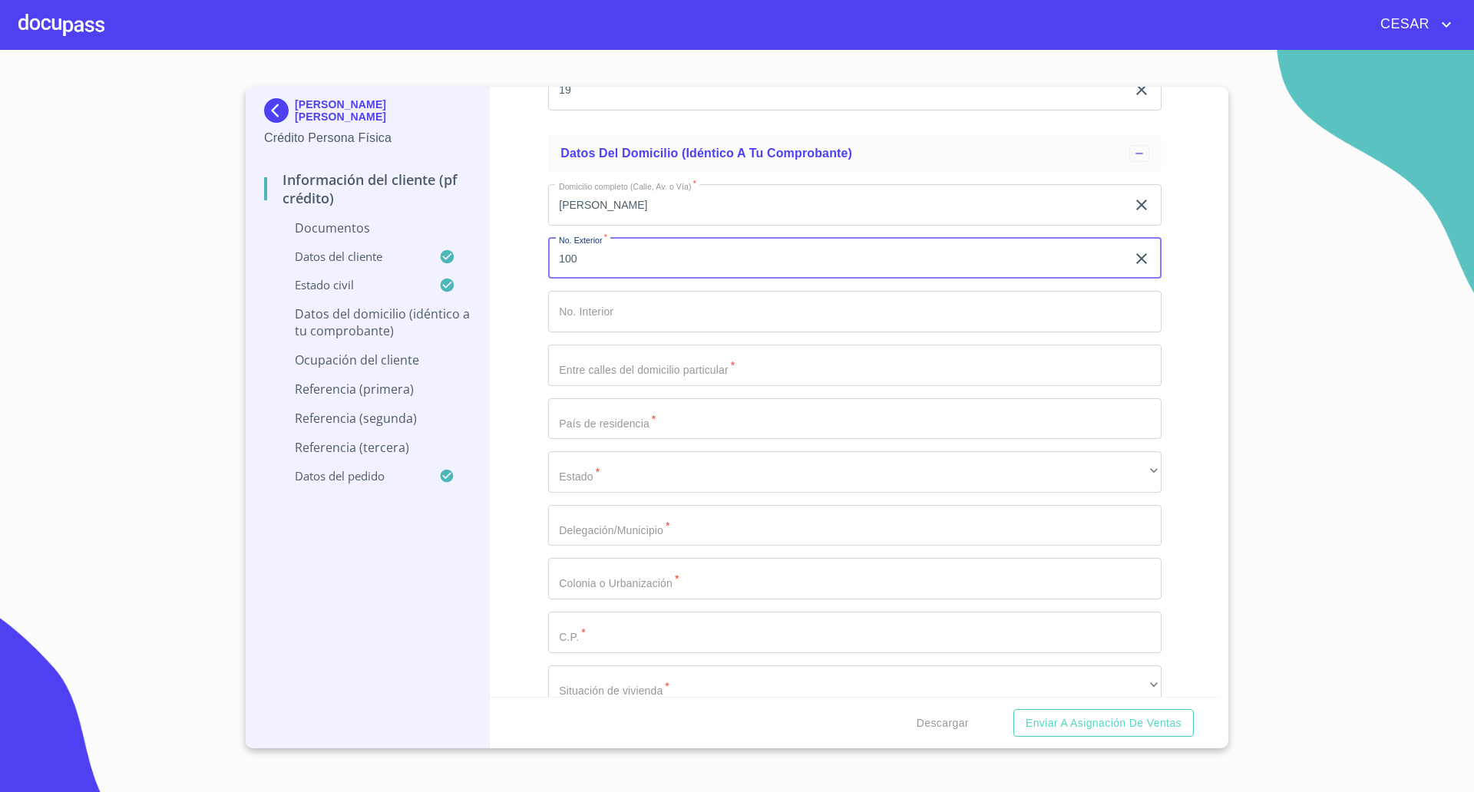
type input "100"
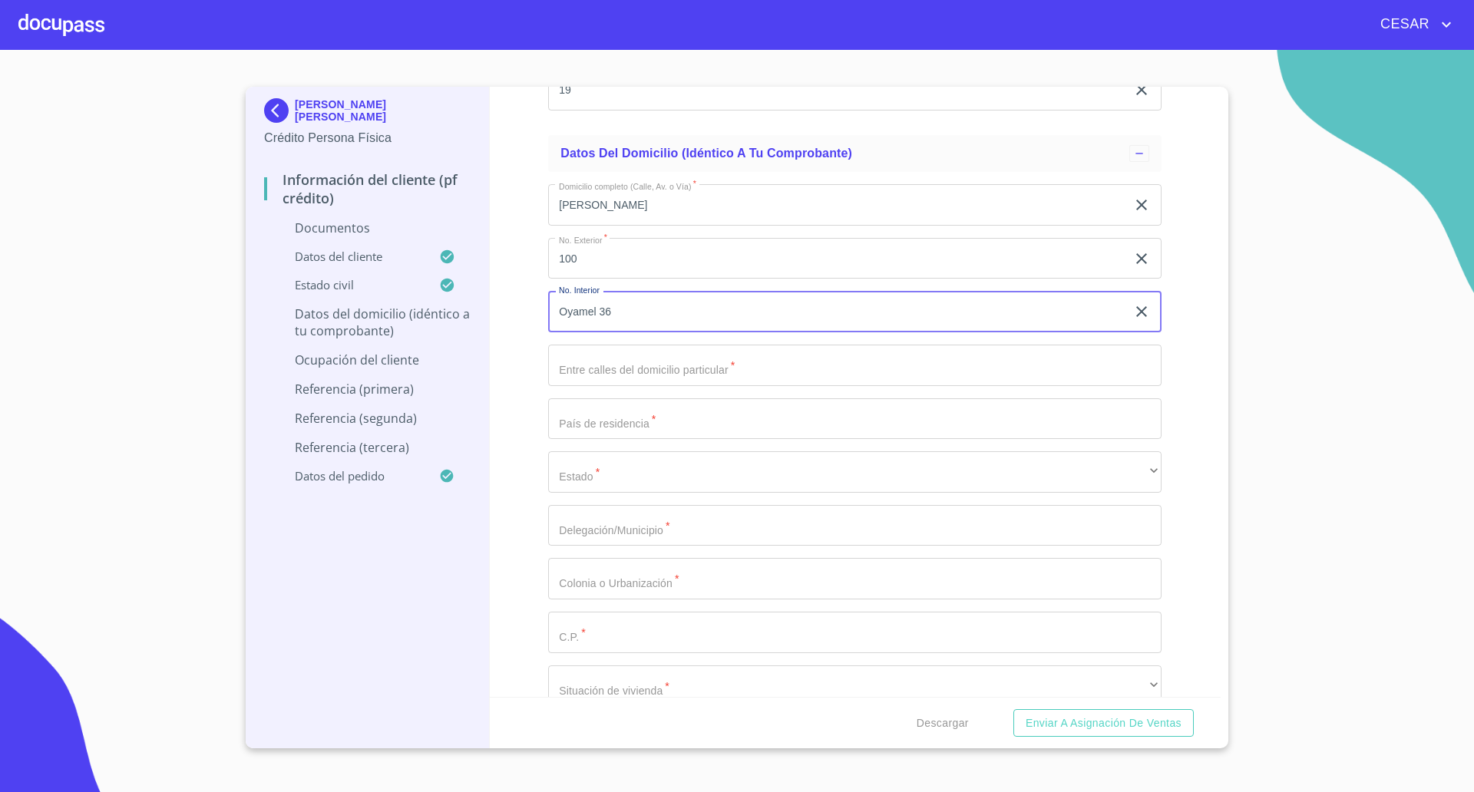
type input "Oyamel 36"
type input "C"
type input "nebro y nogal"
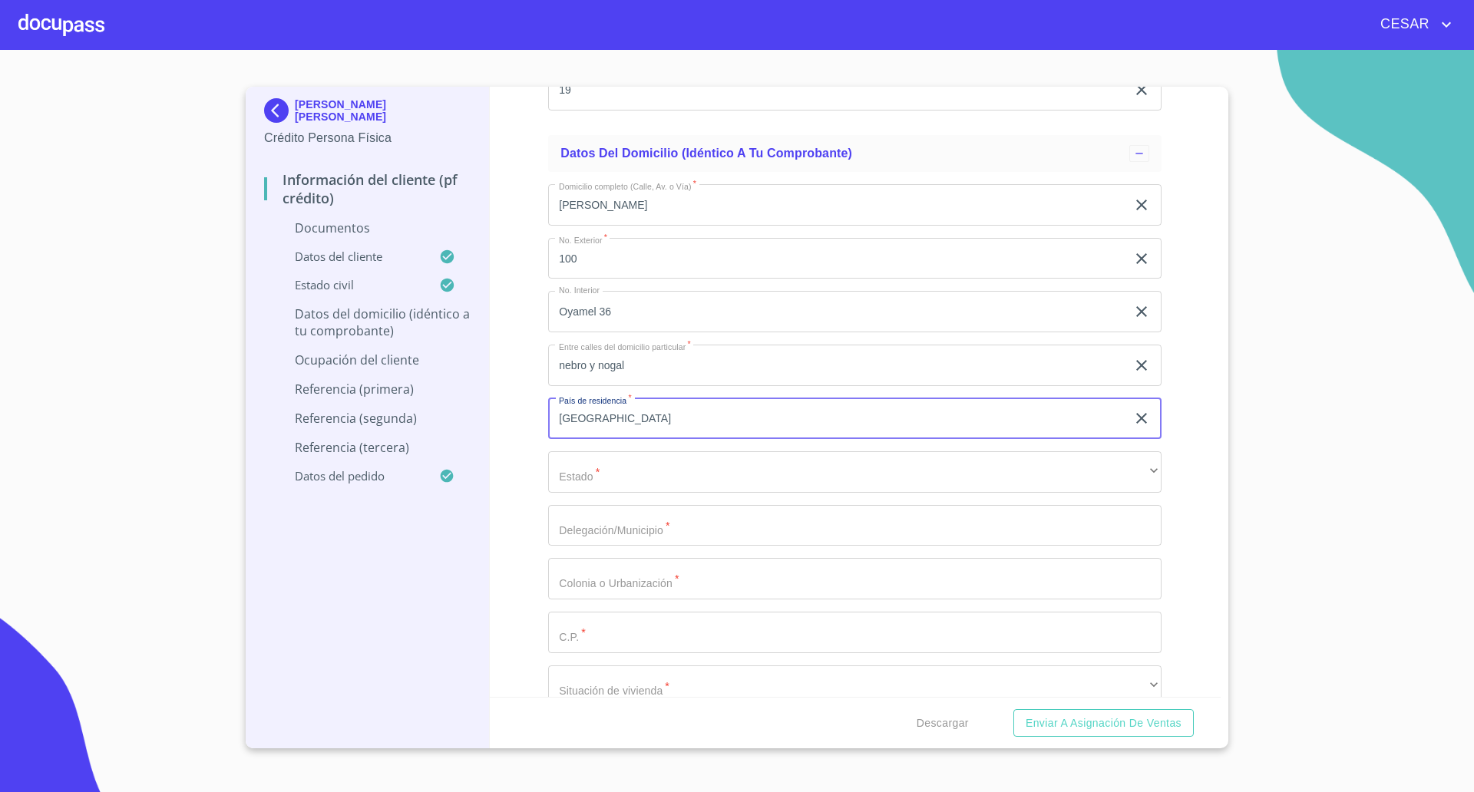
type input "[GEOGRAPHIC_DATA]"
click at [612, 496] on div "Domicilio completo (Calle, Av. o Vía)   * [PERSON_NAME][STREET_ADDRESS] Exteri…" at bounding box center [854, 472] width 613 height 600
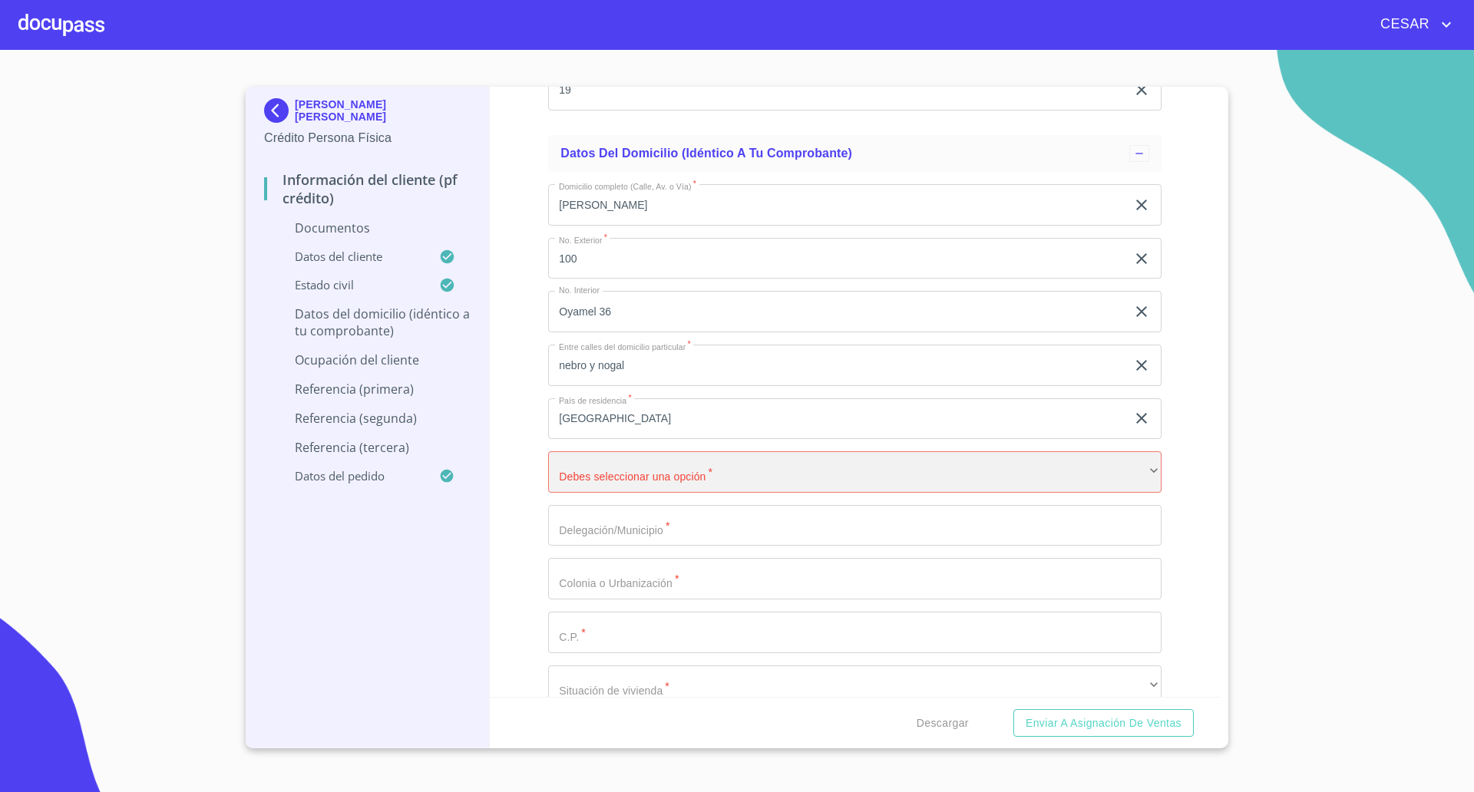
click at [615, 490] on div "​" at bounding box center [854, 471] width 613 height 41
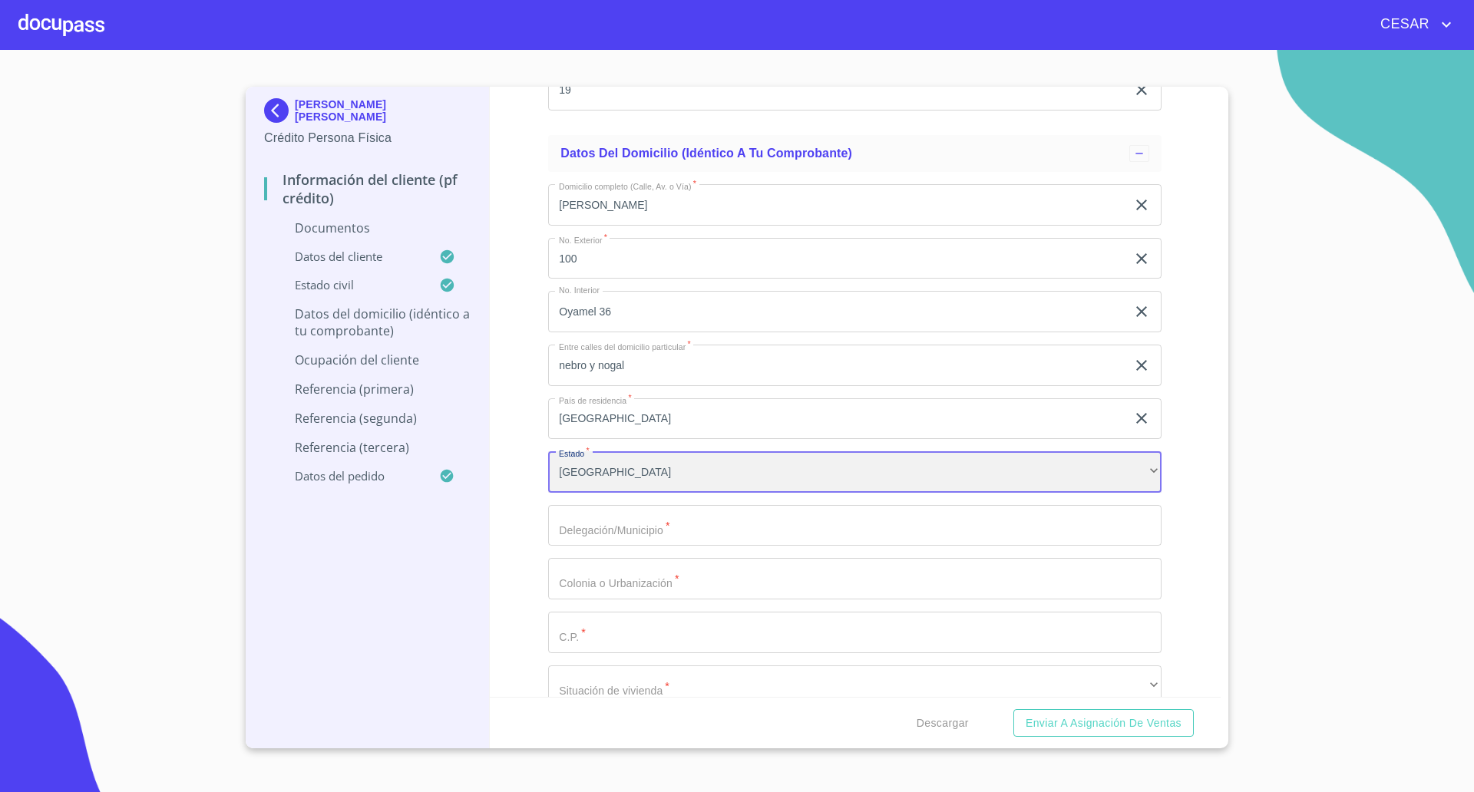
click at [615, 476] on div "[GEOGRAPHIC_DATA]" at bounding box center [854, 471] width 613 height 41
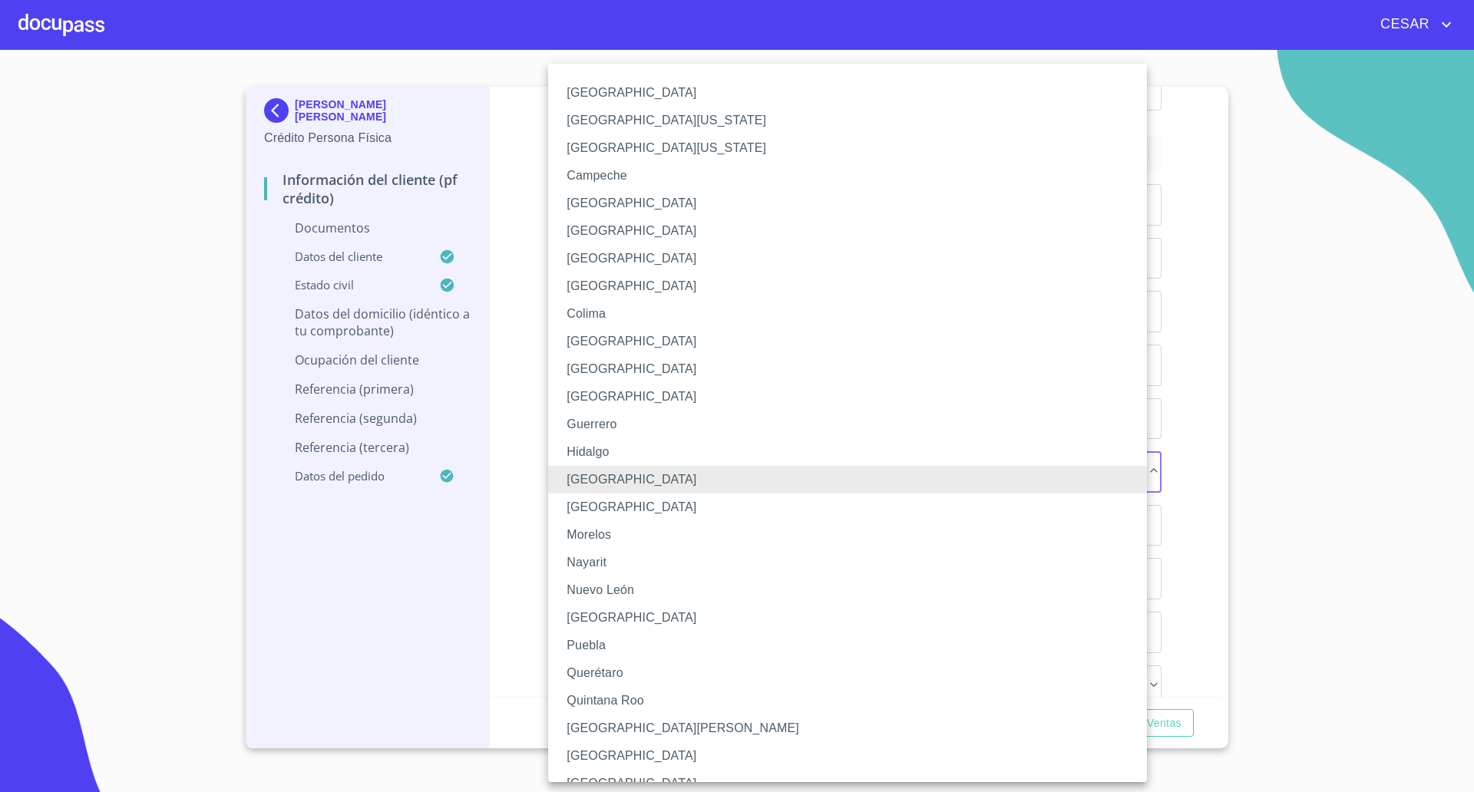
click at [515, 530] on div at bounding box center [737, 396] width 1474 height 792
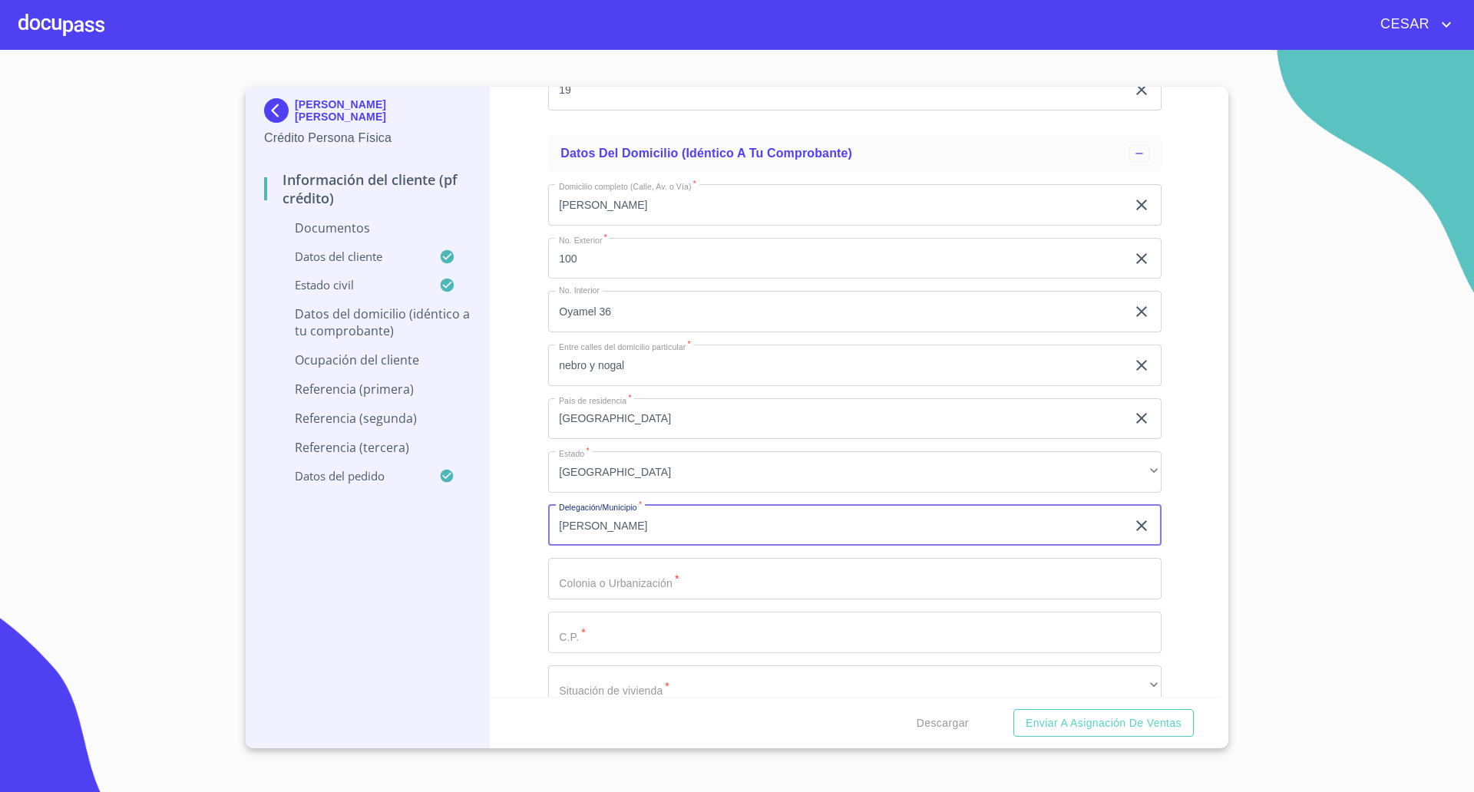
type input "[PERSON_NAME]"
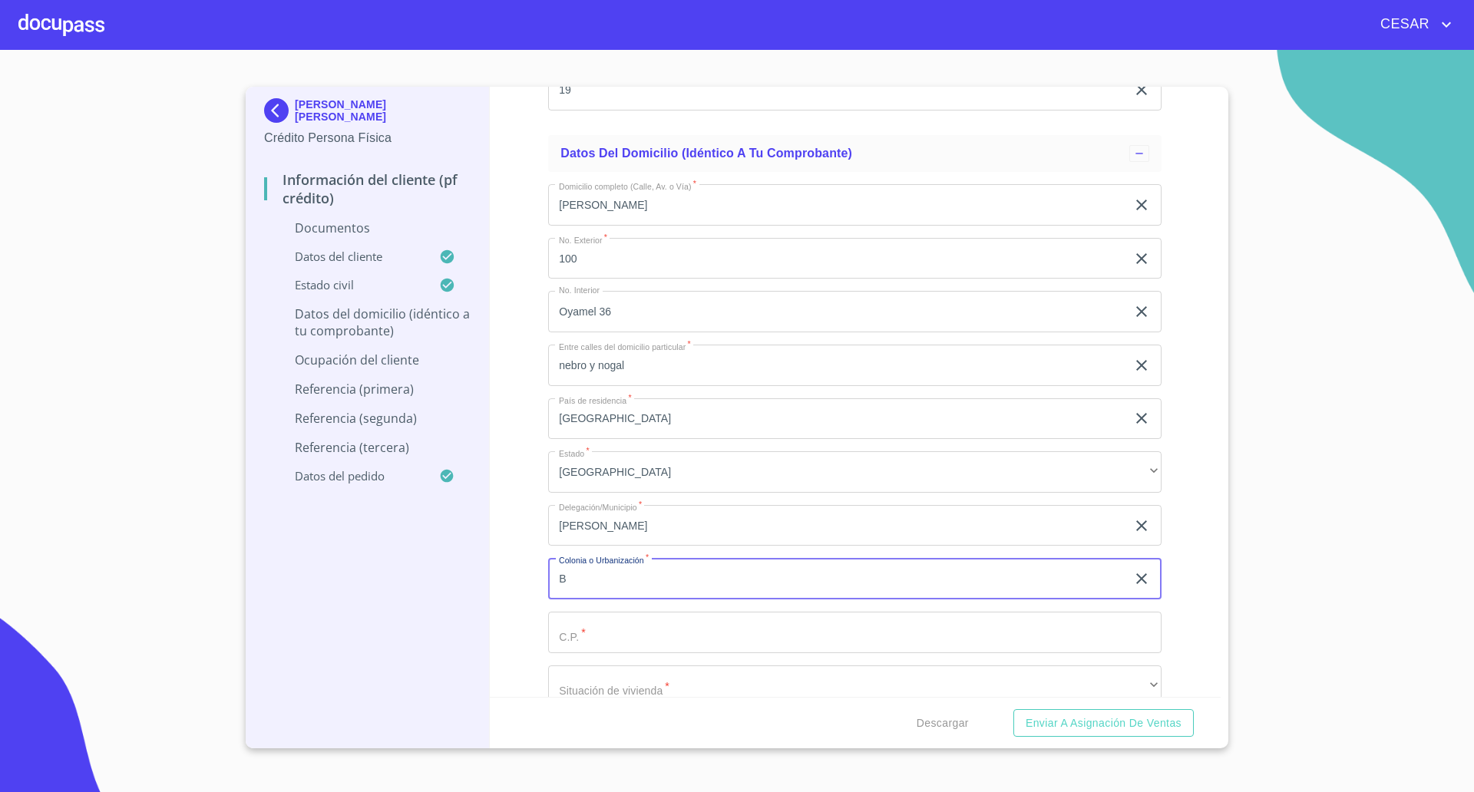
type input "B"
type input "Foresta Santa [PERSON_NAME] de [GEOGRAPHIC_DATA][PERSON_NAME]"
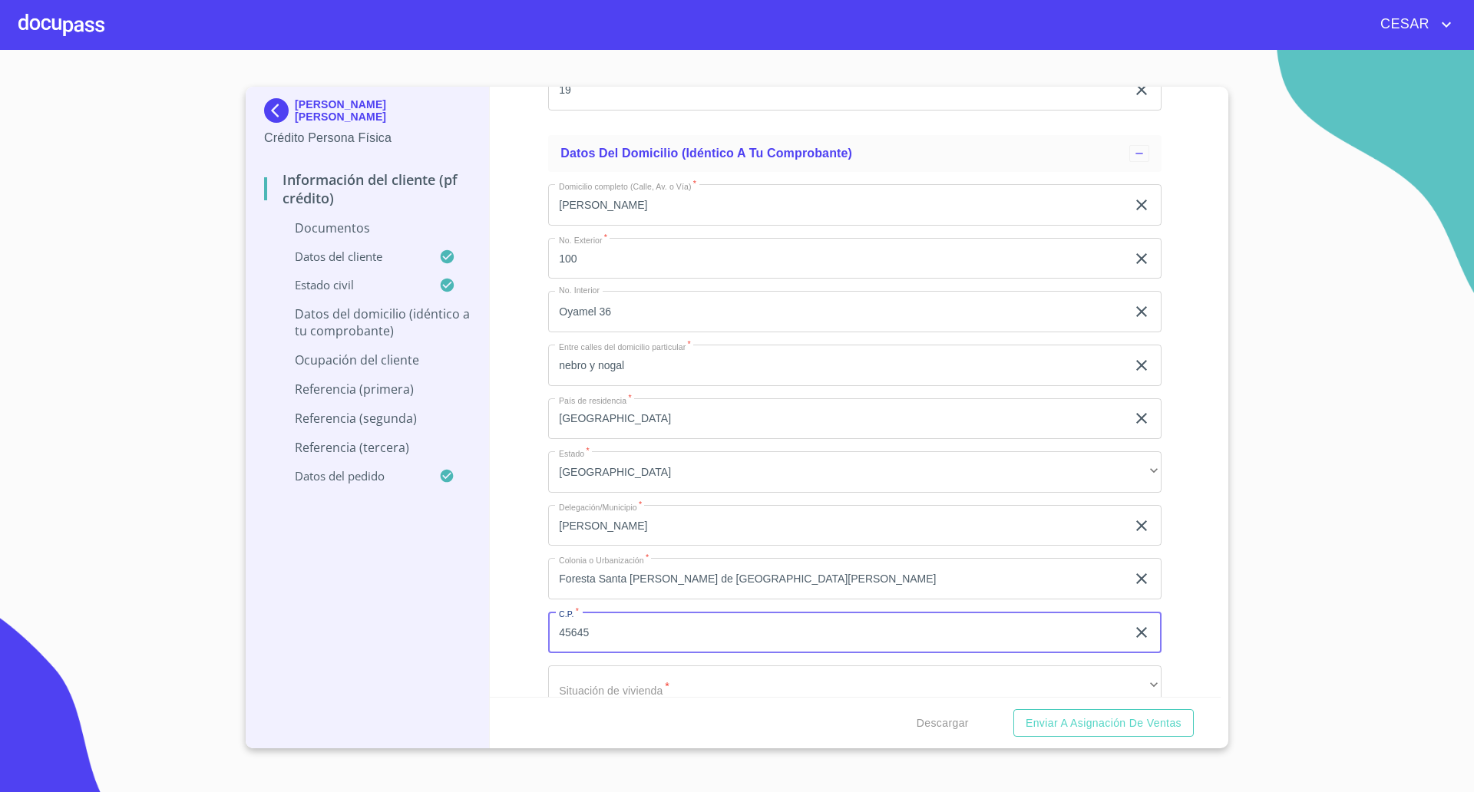
type input "45645"
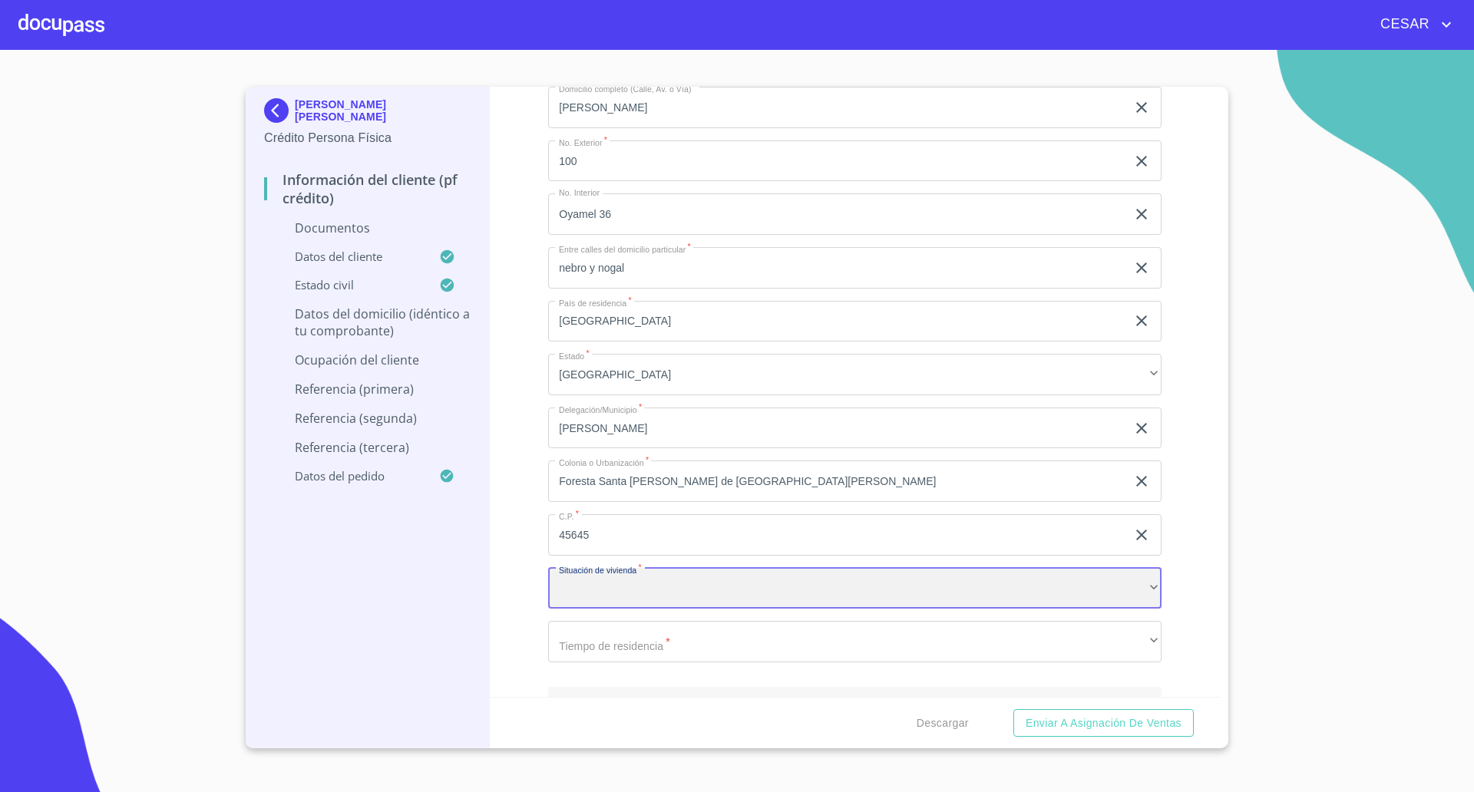
scroll to position [3464, 0]
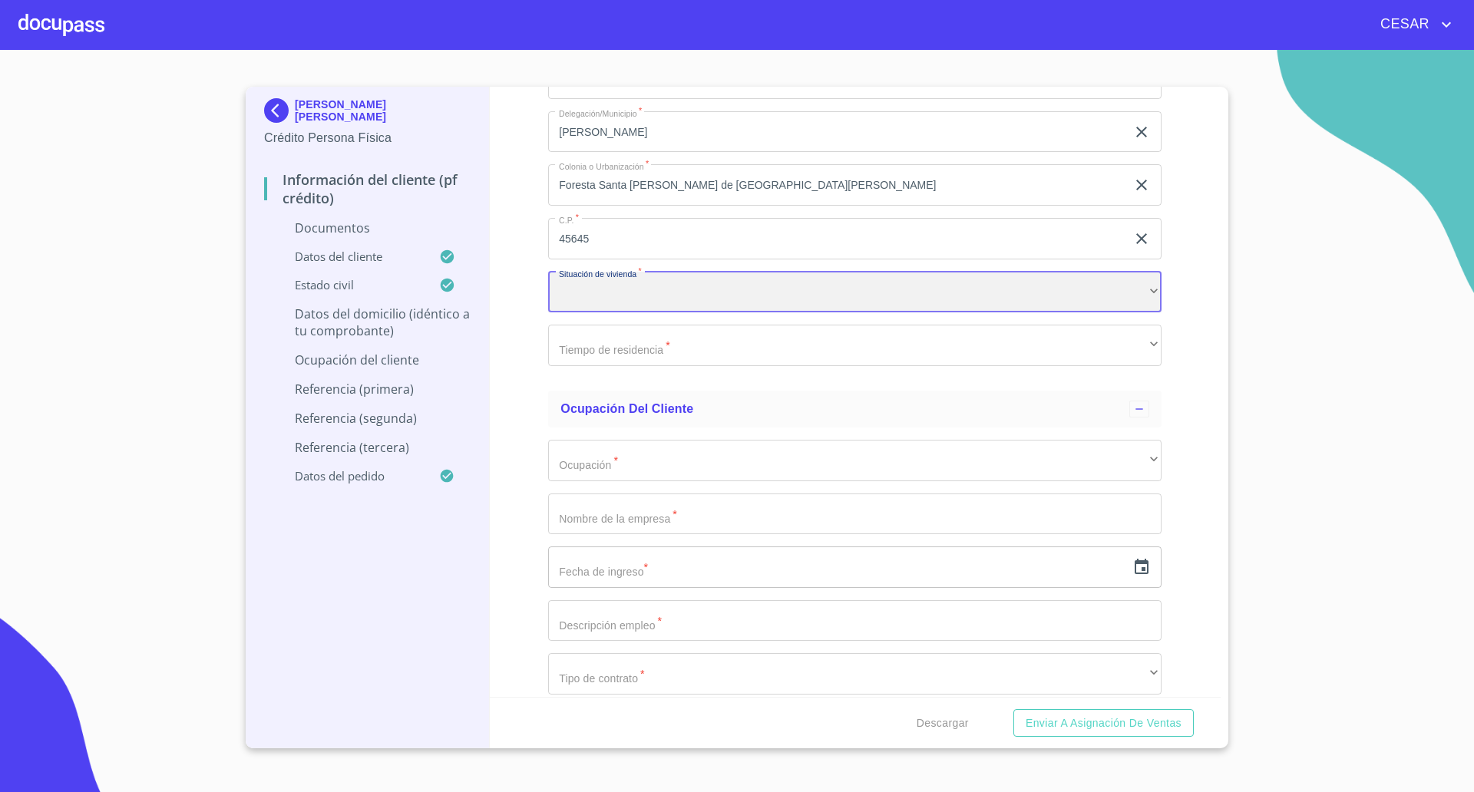
click at [630, 288] on div "​" at bounding box center [854, 292] width 613 height 41
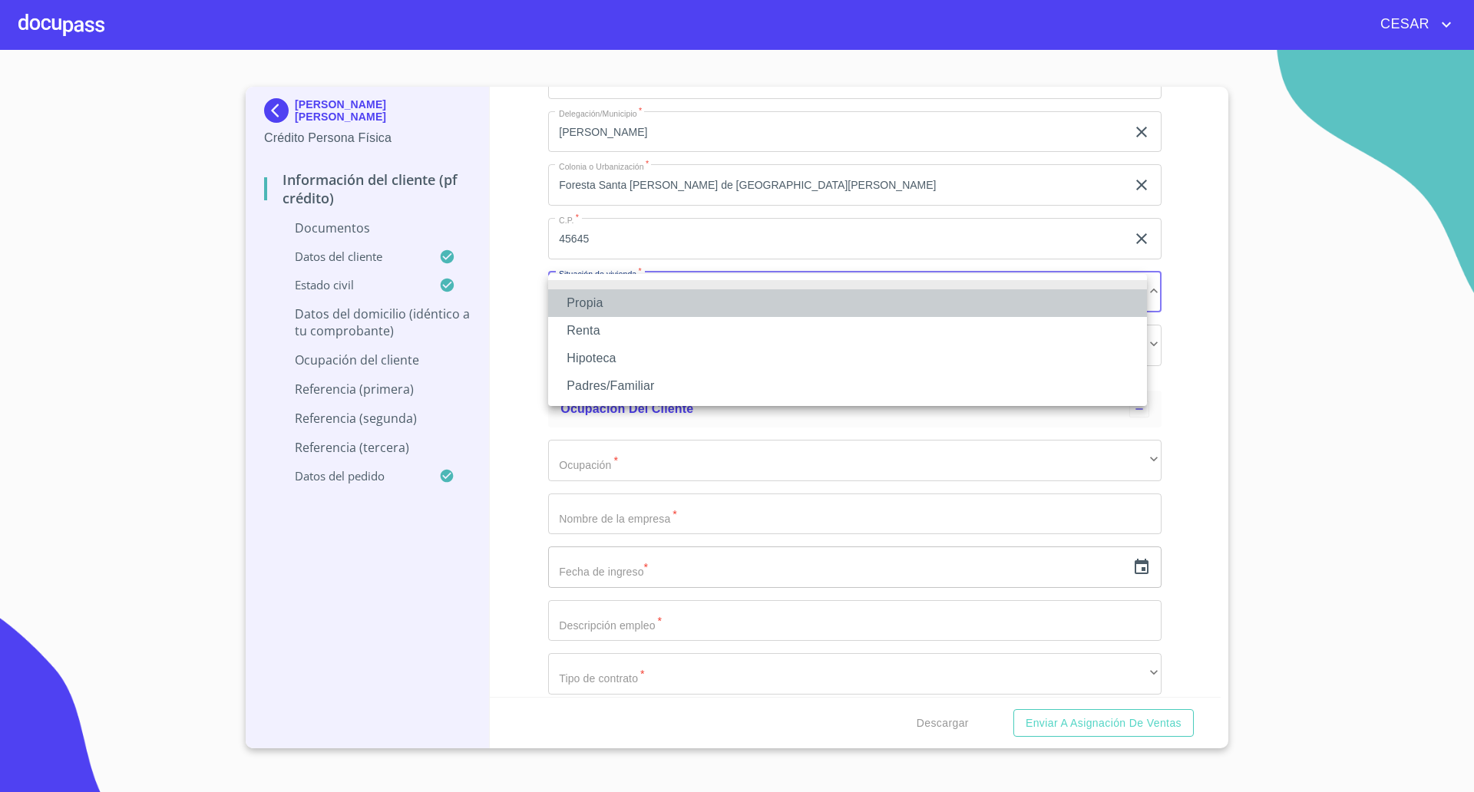
click at [612, 309] on li "Propia" at bounding box center [847, 303] width 599 height 28
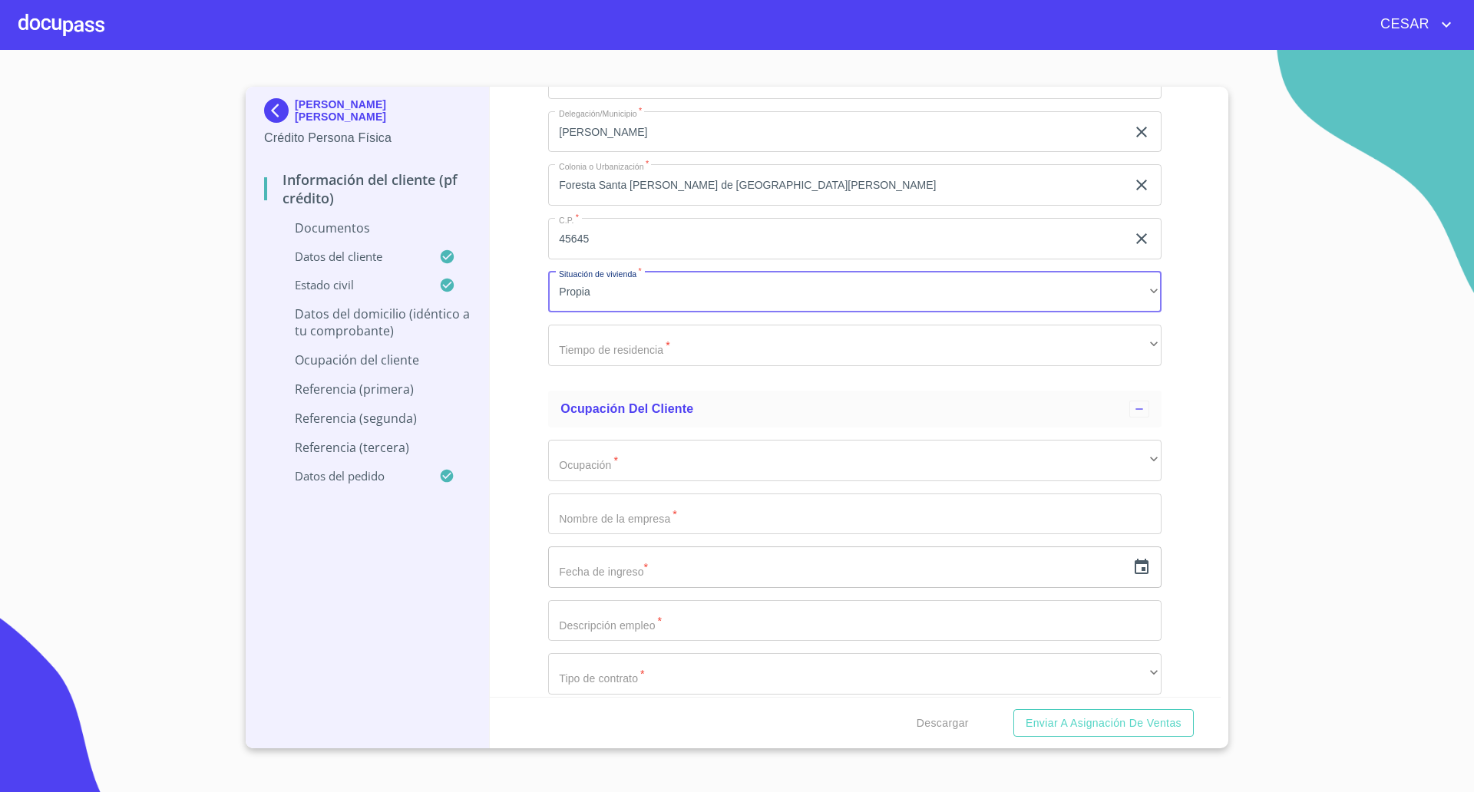
click at [530, 315] on div "Información del cliente (PF crédito) Documentos Documento de identificación   *…" at bounding box center [855, 392] width 731 height 610
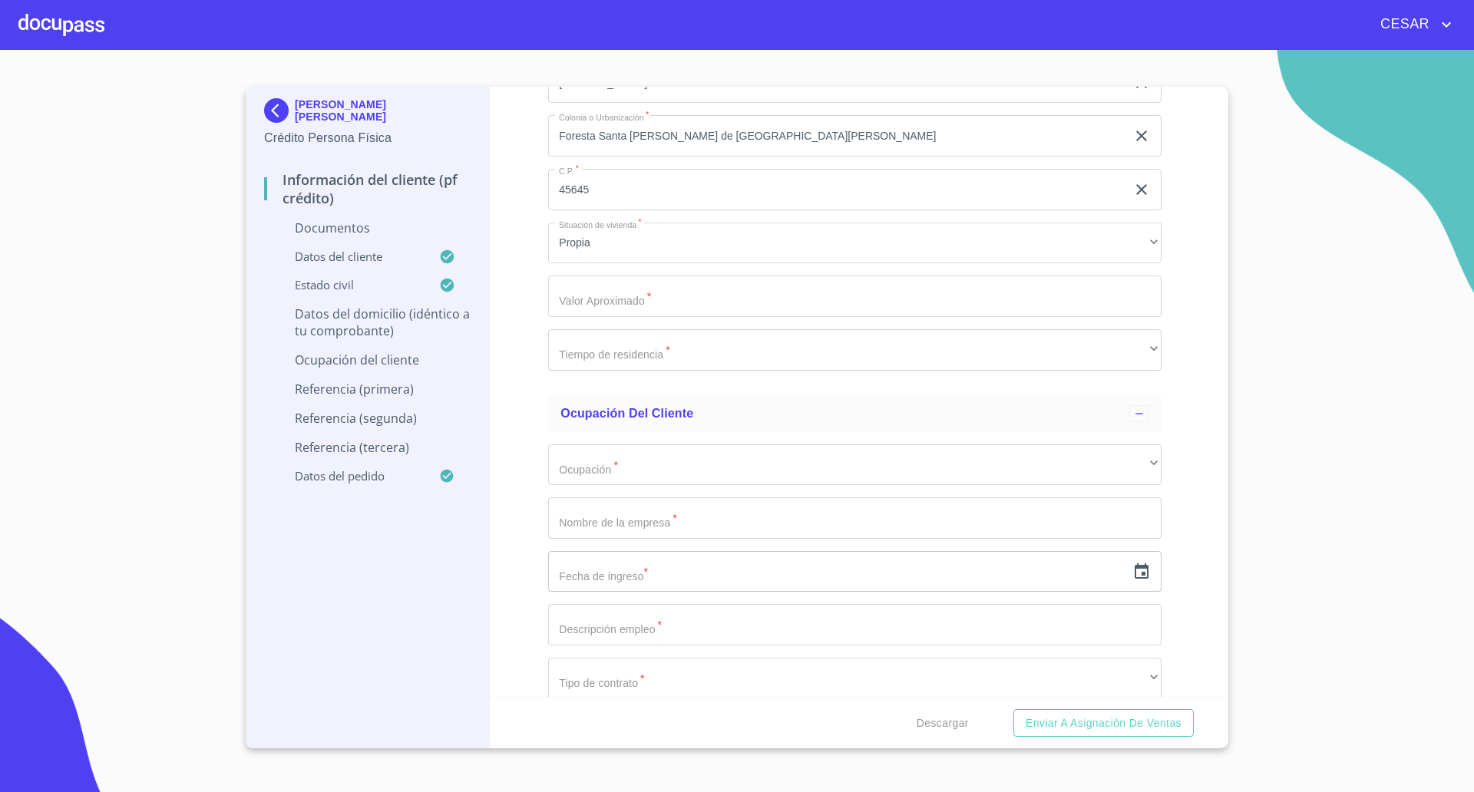
scroll to position [3560, 0]
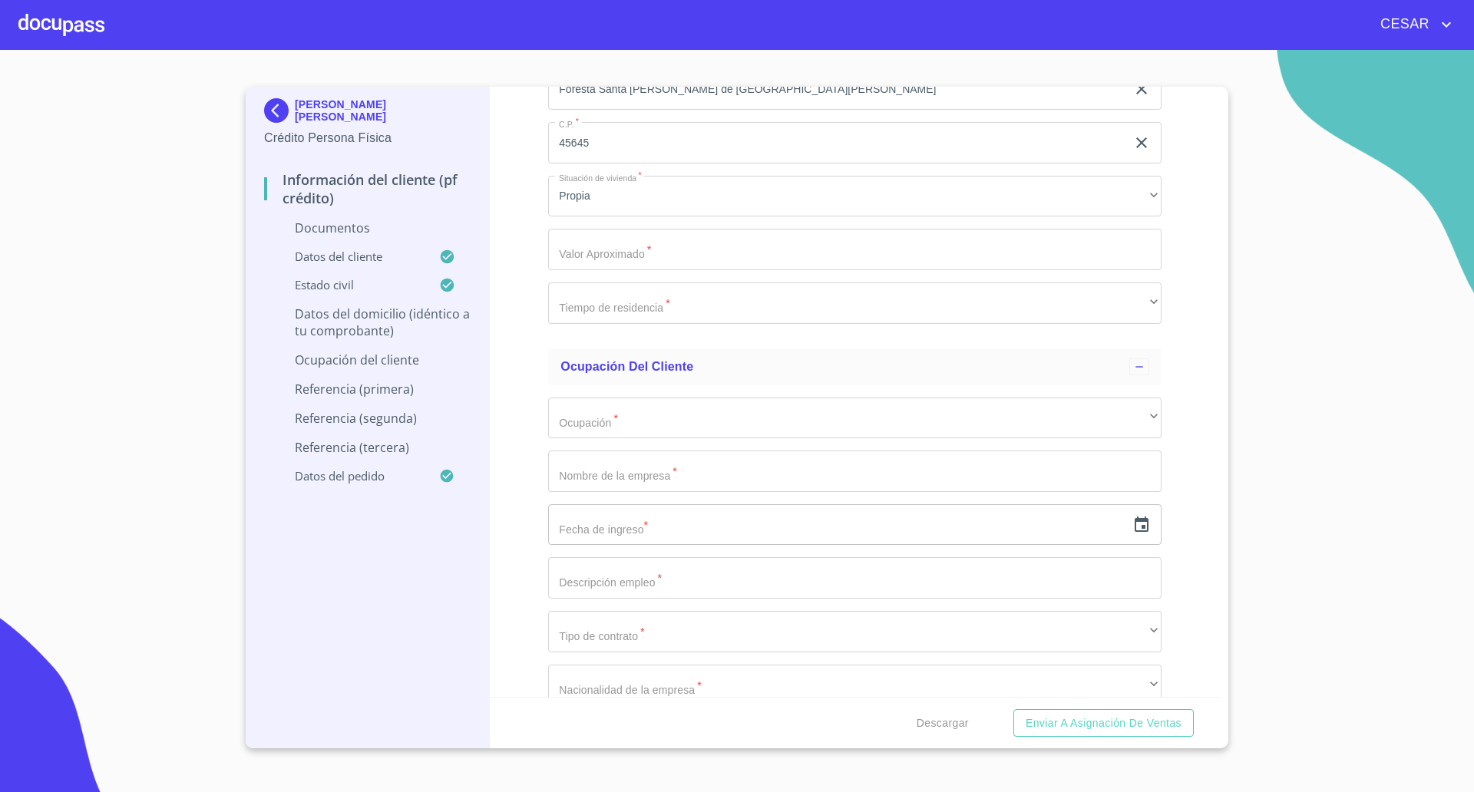
type input "$3,000,000"
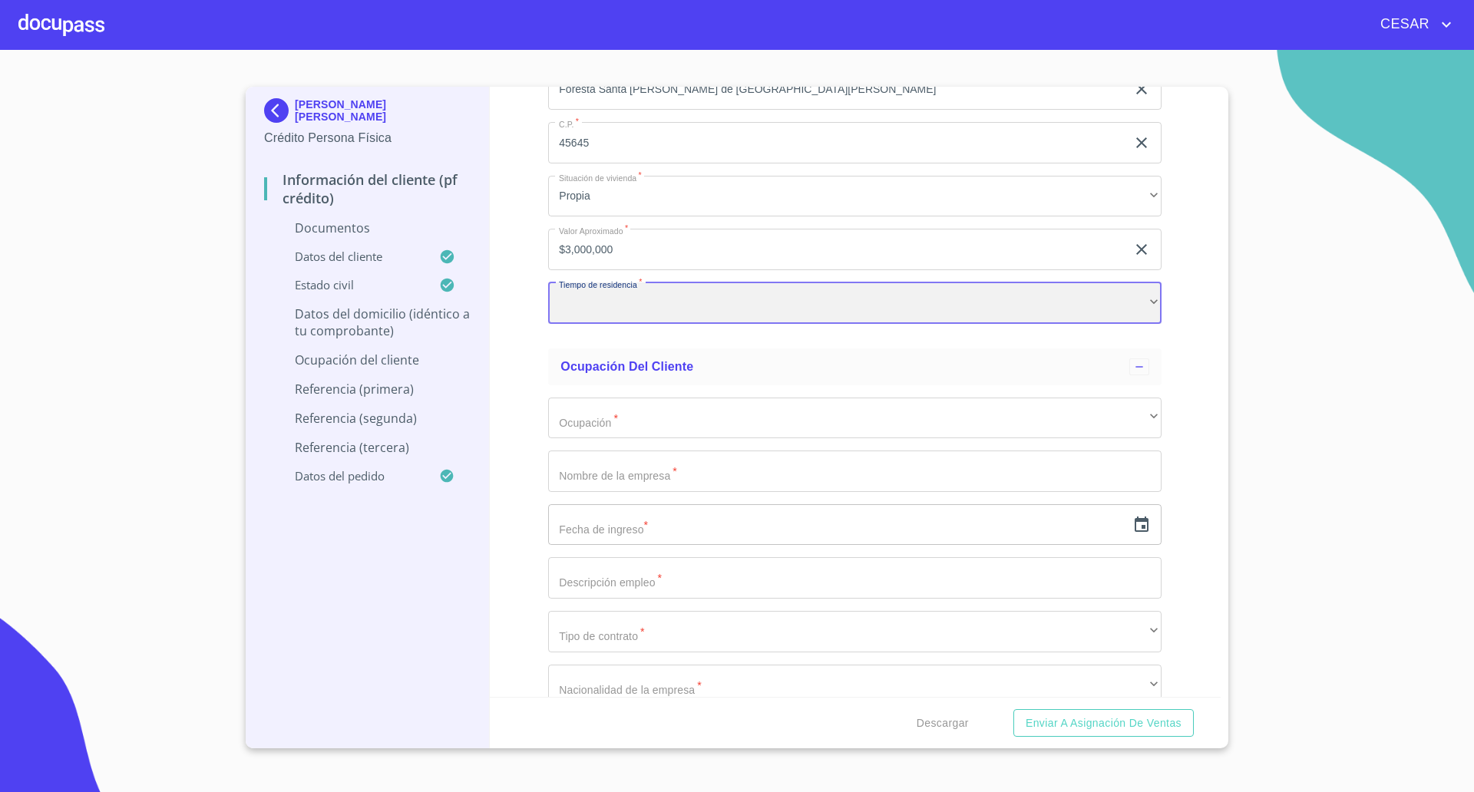
click at [596, 301] on div "​" at bounding box center [854, 302] width 613 height 41
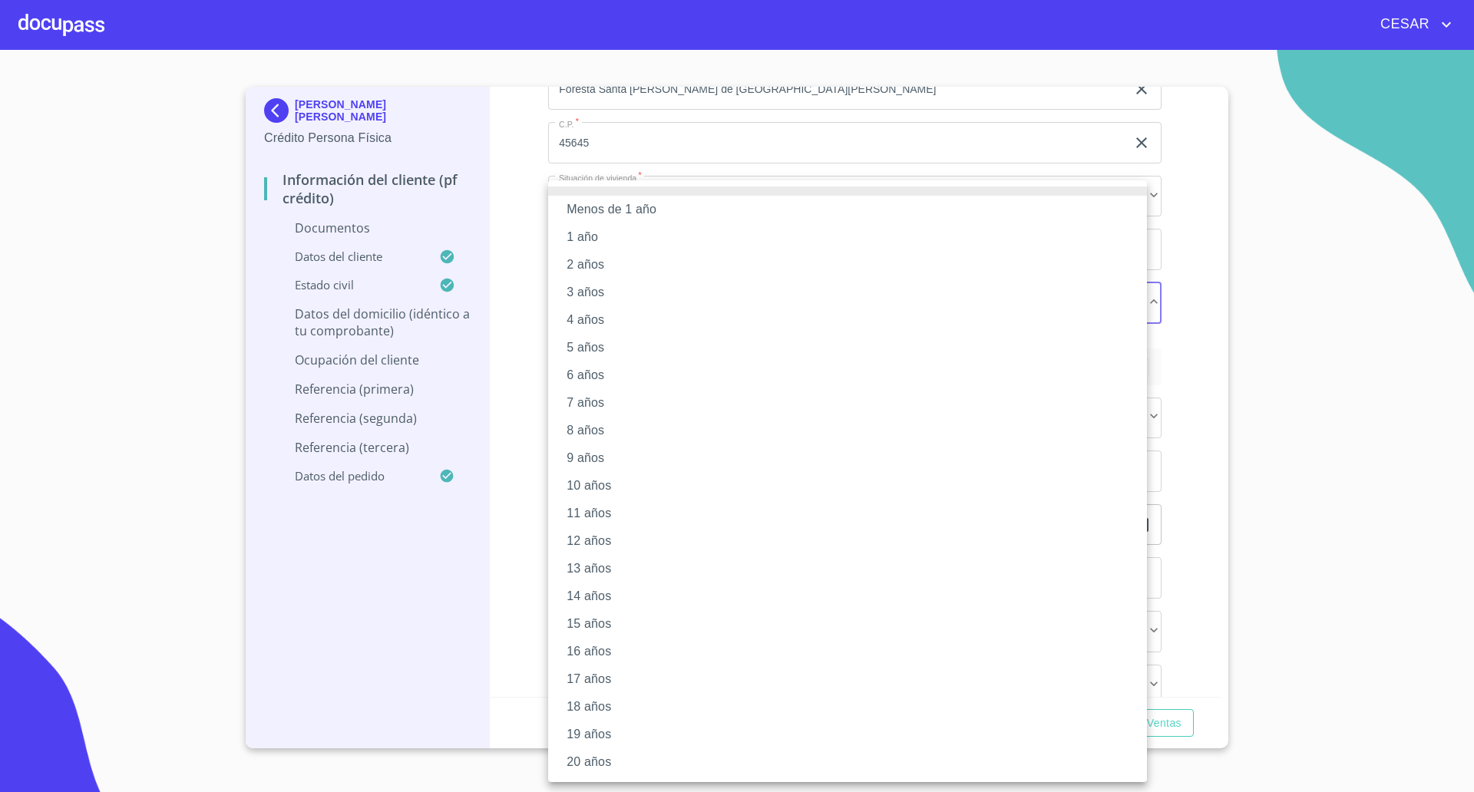
click at [590, 630] on li "15 años" at bounding box center [847, 624] width 599 height 28
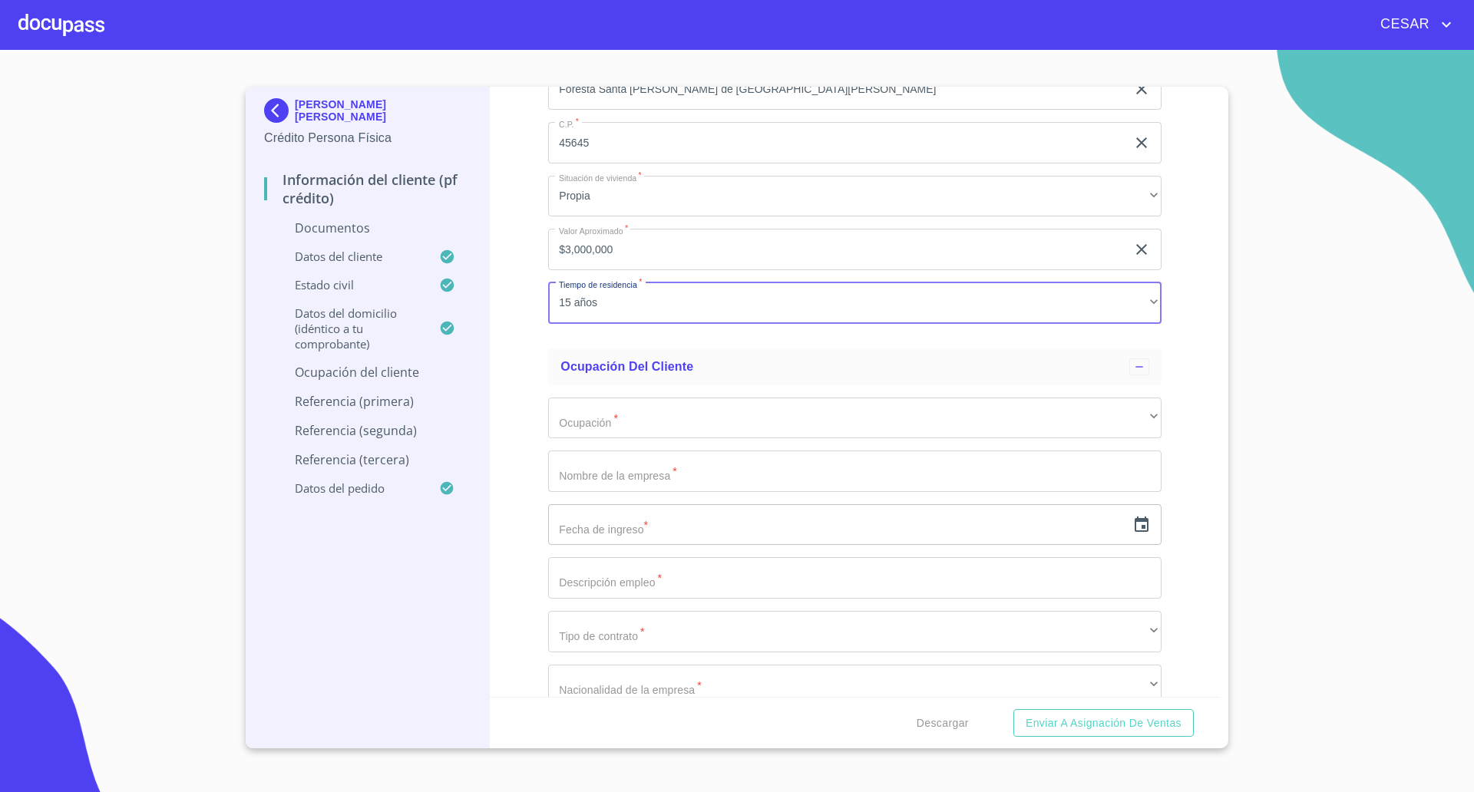
click at [513, 535] on div "Información del cliente (PF crédito) Documentos Documento de identificación   *…" at bounding box center [855, 392] width 731 height 610
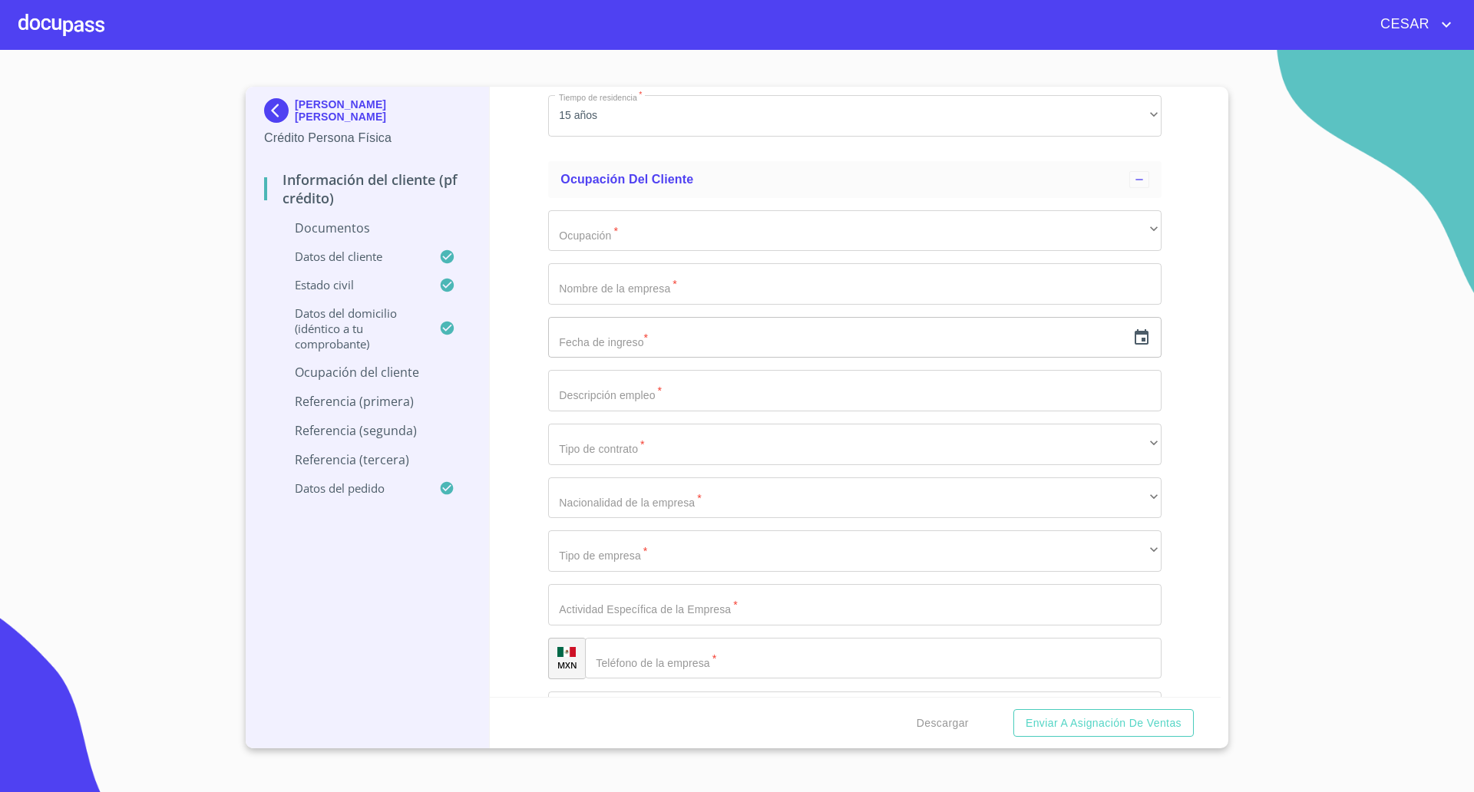
scroll to position [3752, 0]
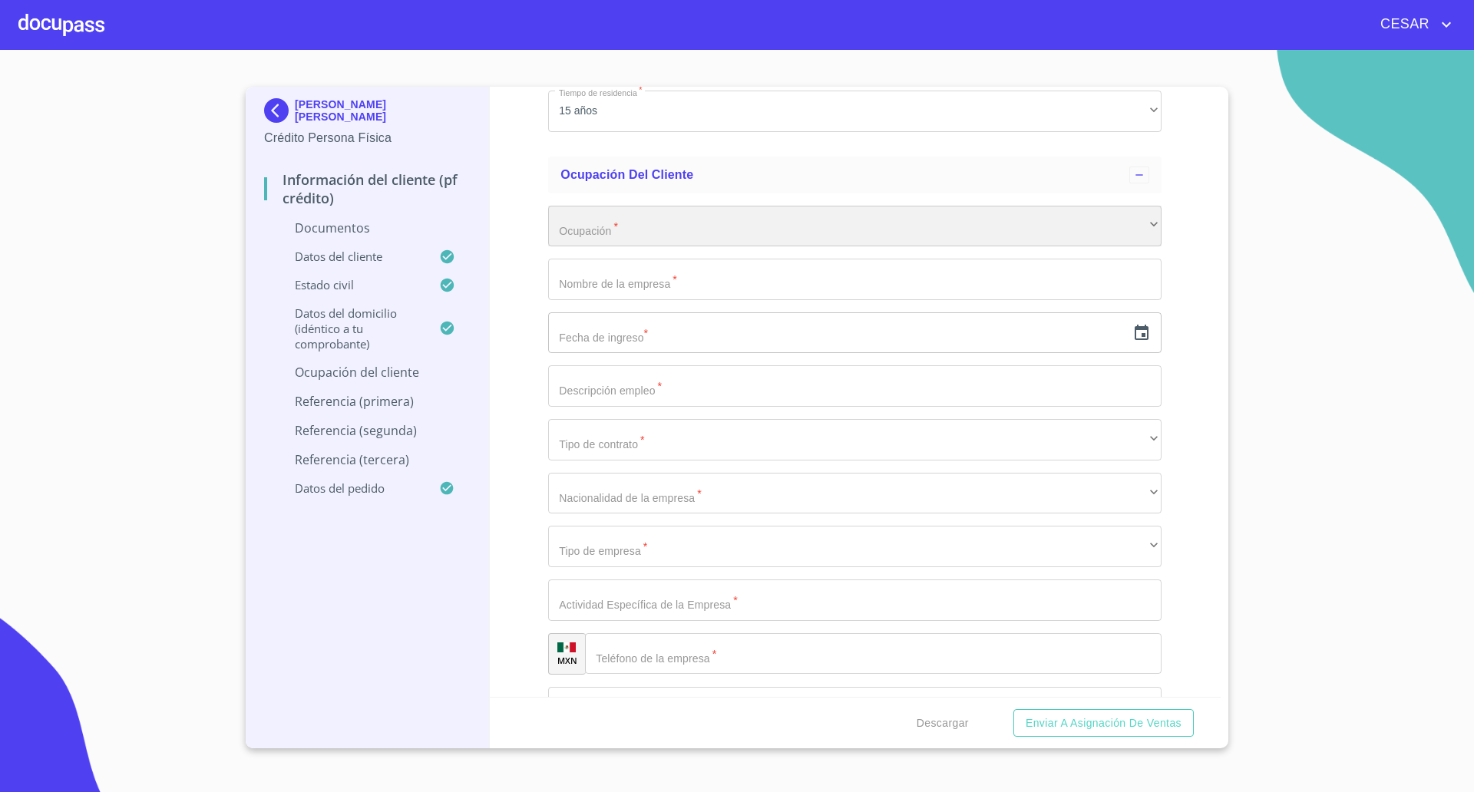
click at [635, 220] on div "​" at bounding box center [854, 226] width 613 height 41
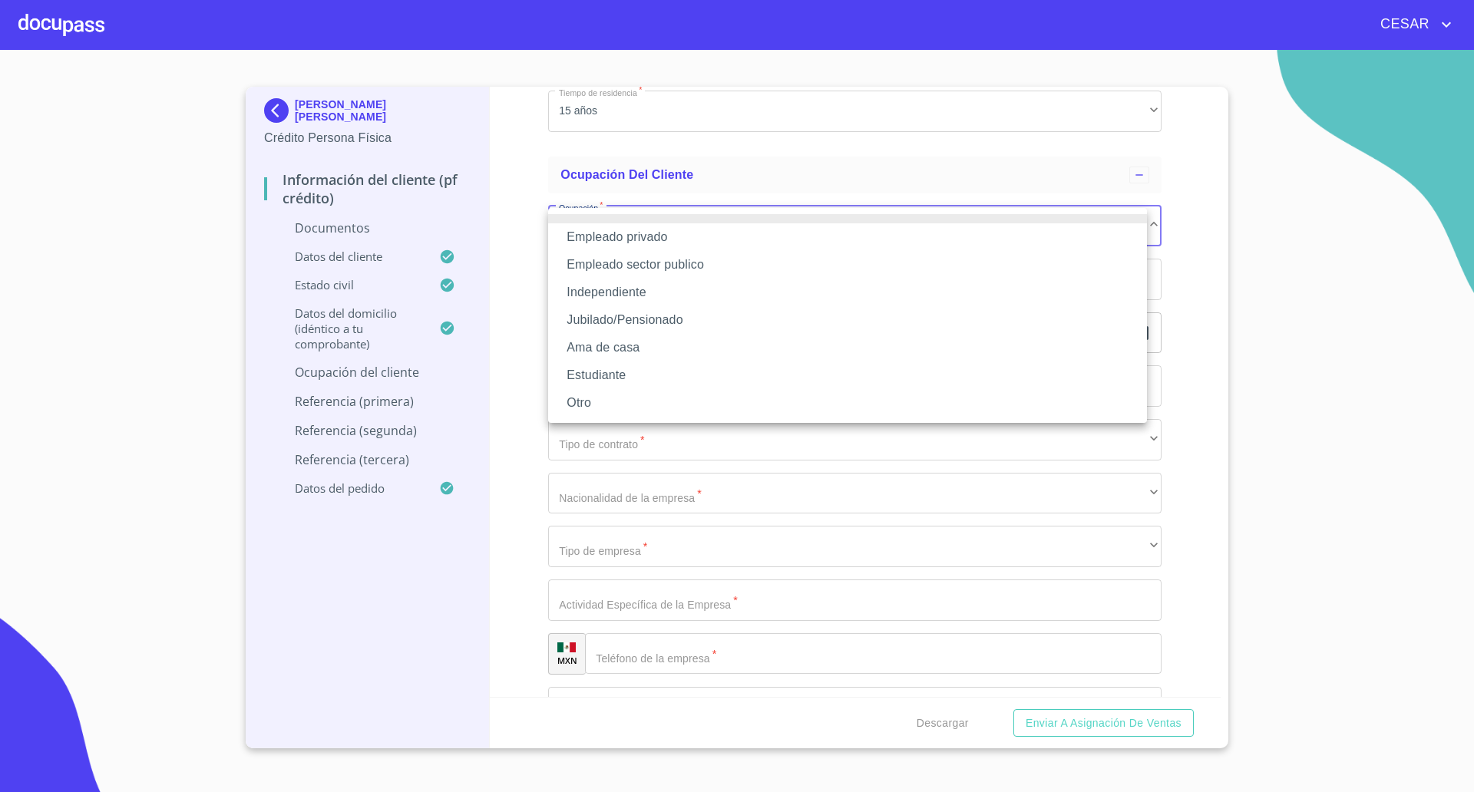
click at [612, 290] on li "Independiente" at bounding box center [847, 293] width 599 height 28
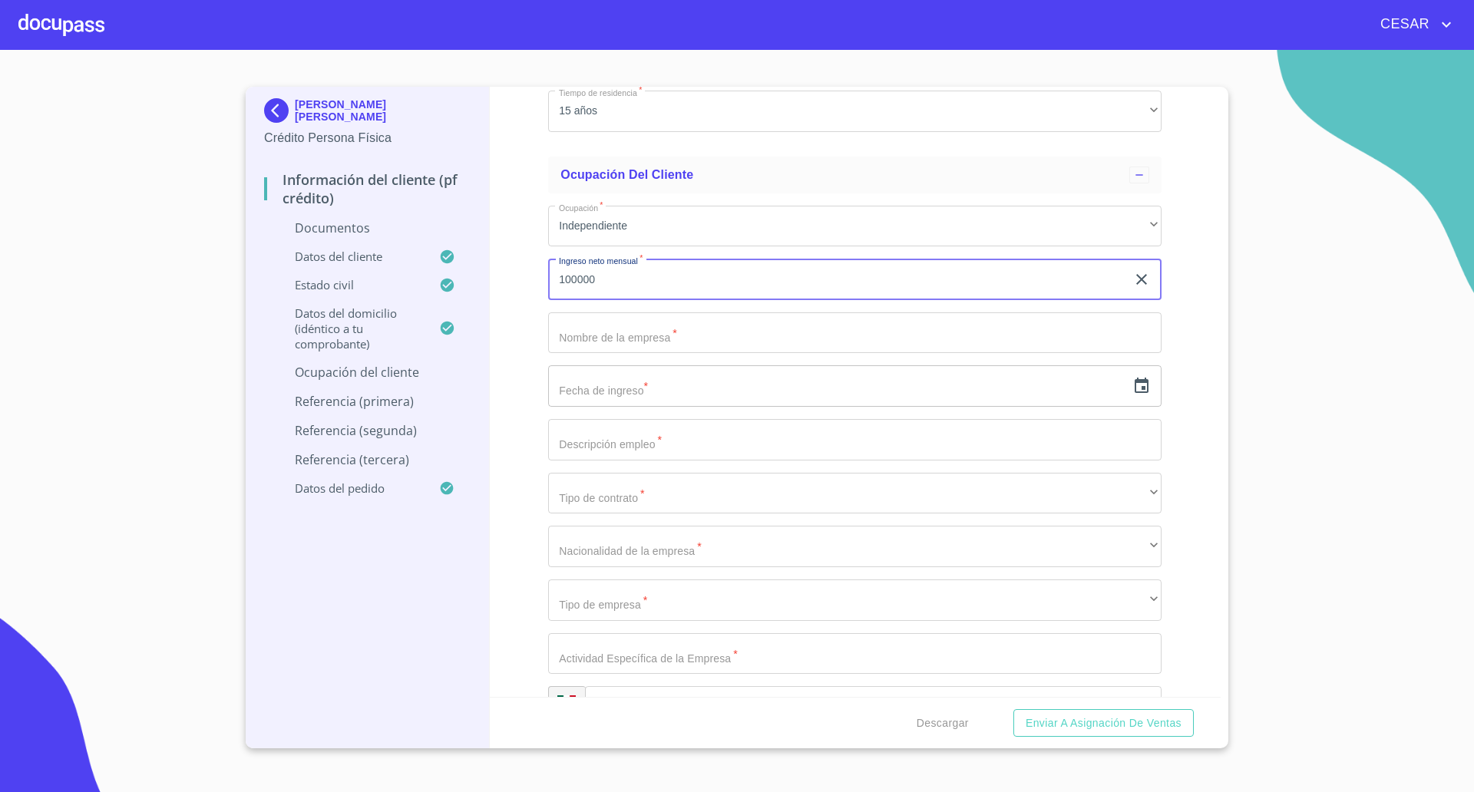
type input "100000"
click at [530, 339] on div "Información del cliente (PF crédito) Documentos Documento de identificación   *…" at bounding box center [855, 392] width 731 height 610
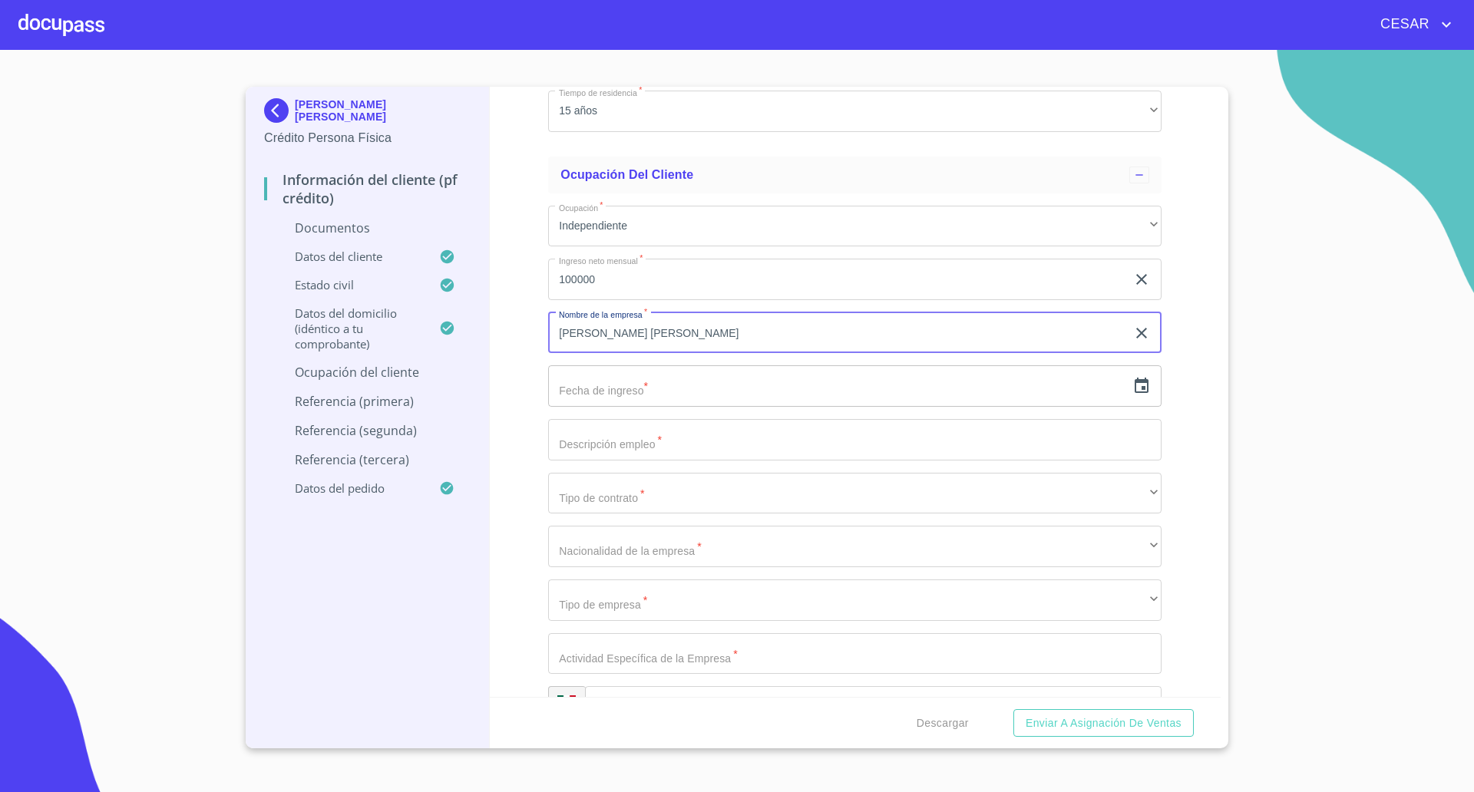
type input "[PERSON_NAME] [PERSON_NAME]"
click at [1117, 392] on div "​" at bounding box center [854, 385] width 613 height 41
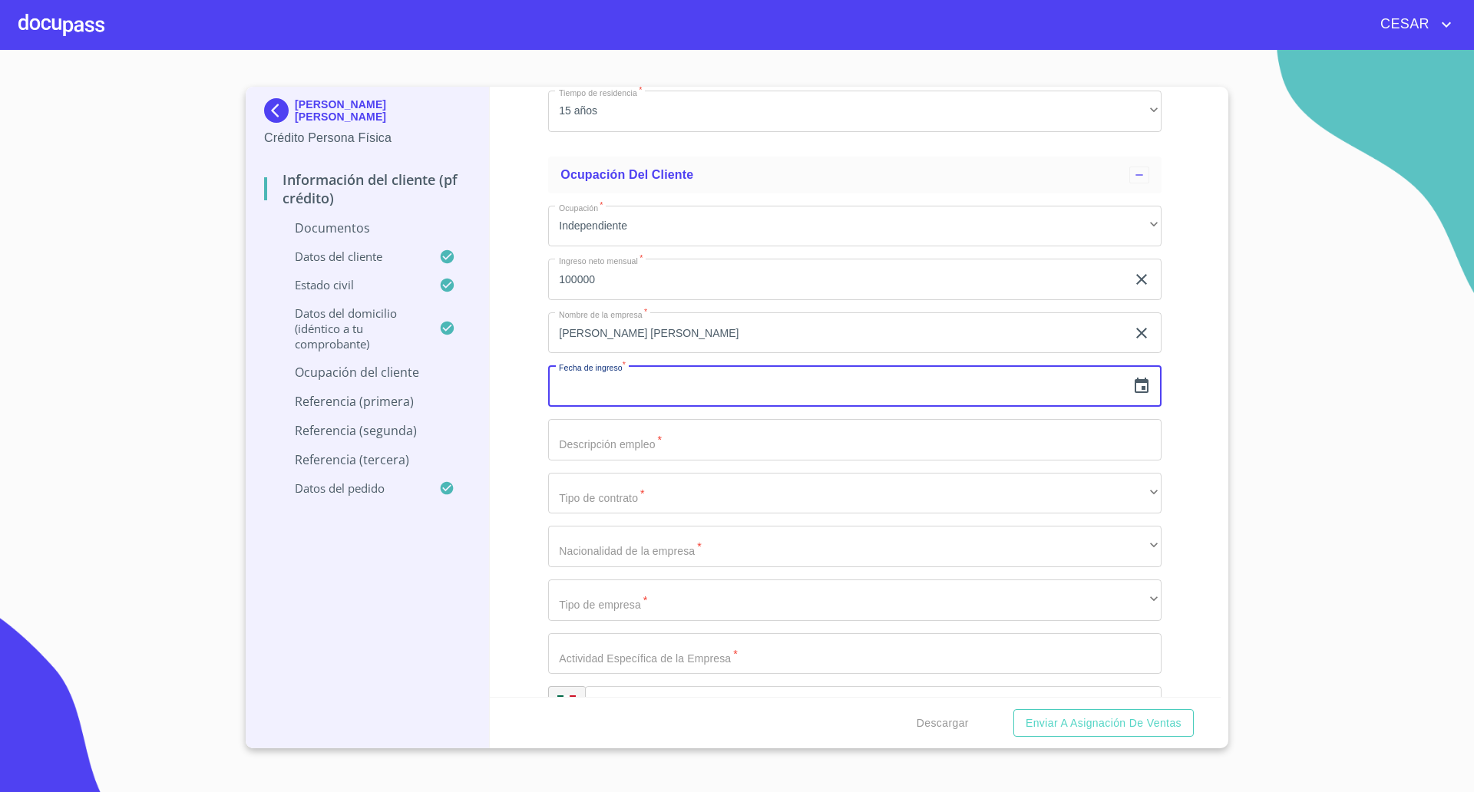
click at [1134, 383] on icon "button" at bounding box center [1141, 385] width 14 height 15
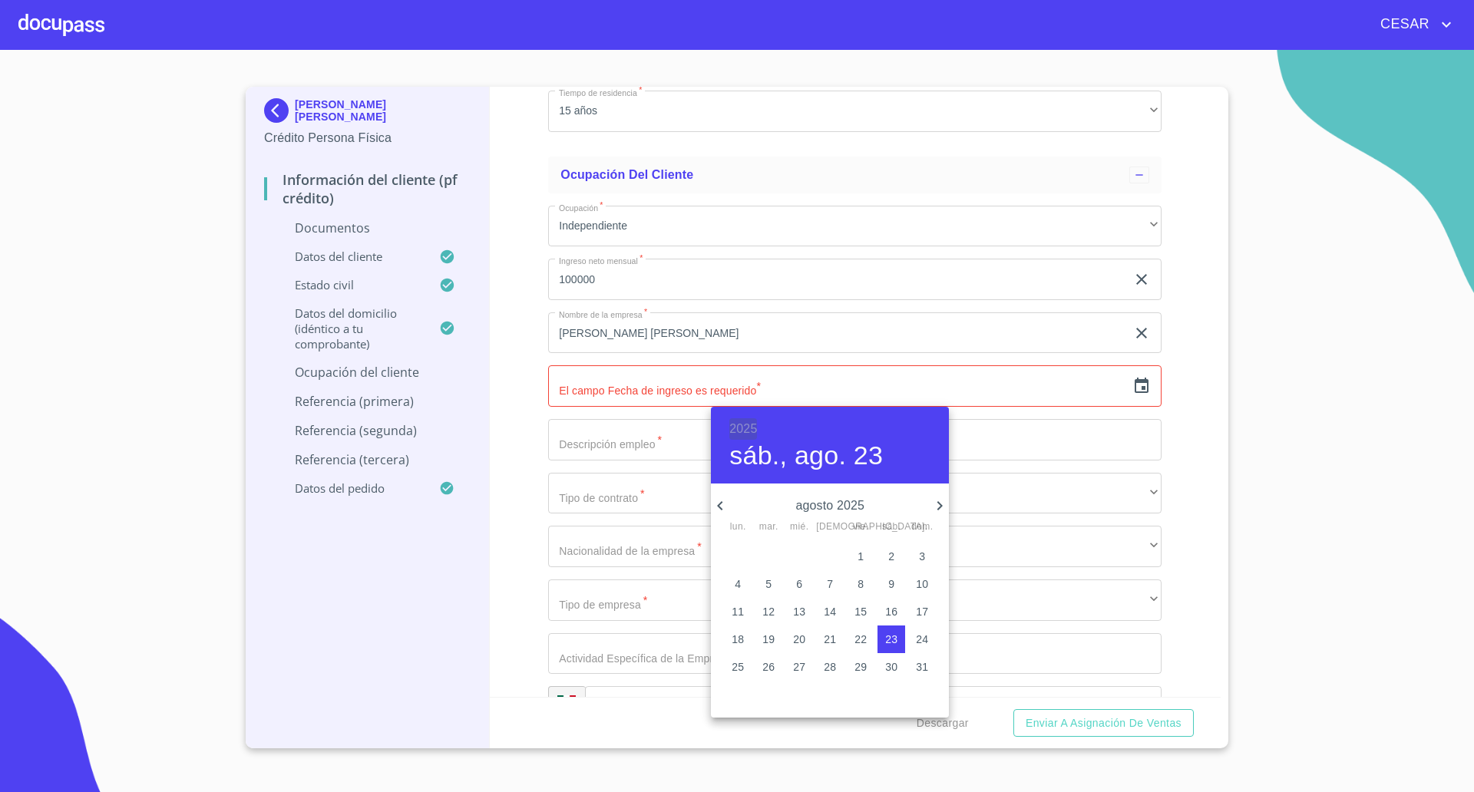
click at [749, 431] on h6 "2025" at bounding box center [743, 428] width 28 height 21
click at [825, 510] on div "2016" at bounding box center [830, 508] width 238 height 31
type input "23 de ago. de 2016"
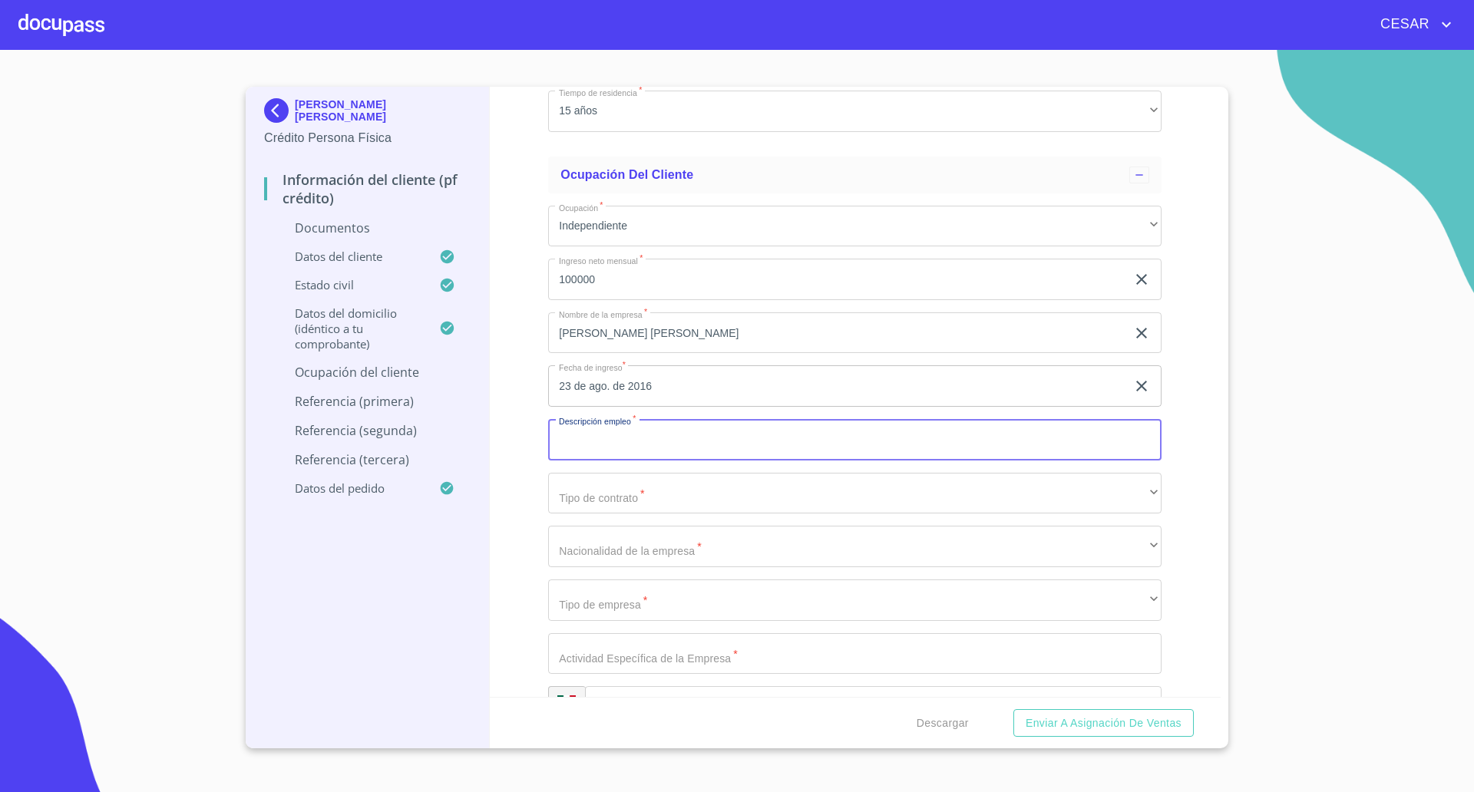
click at [627, 451] on input "Documento de identificación   *" at bounding box center [854, 439] width 613 height 41
type input "Venta [PERSON_NAME]"
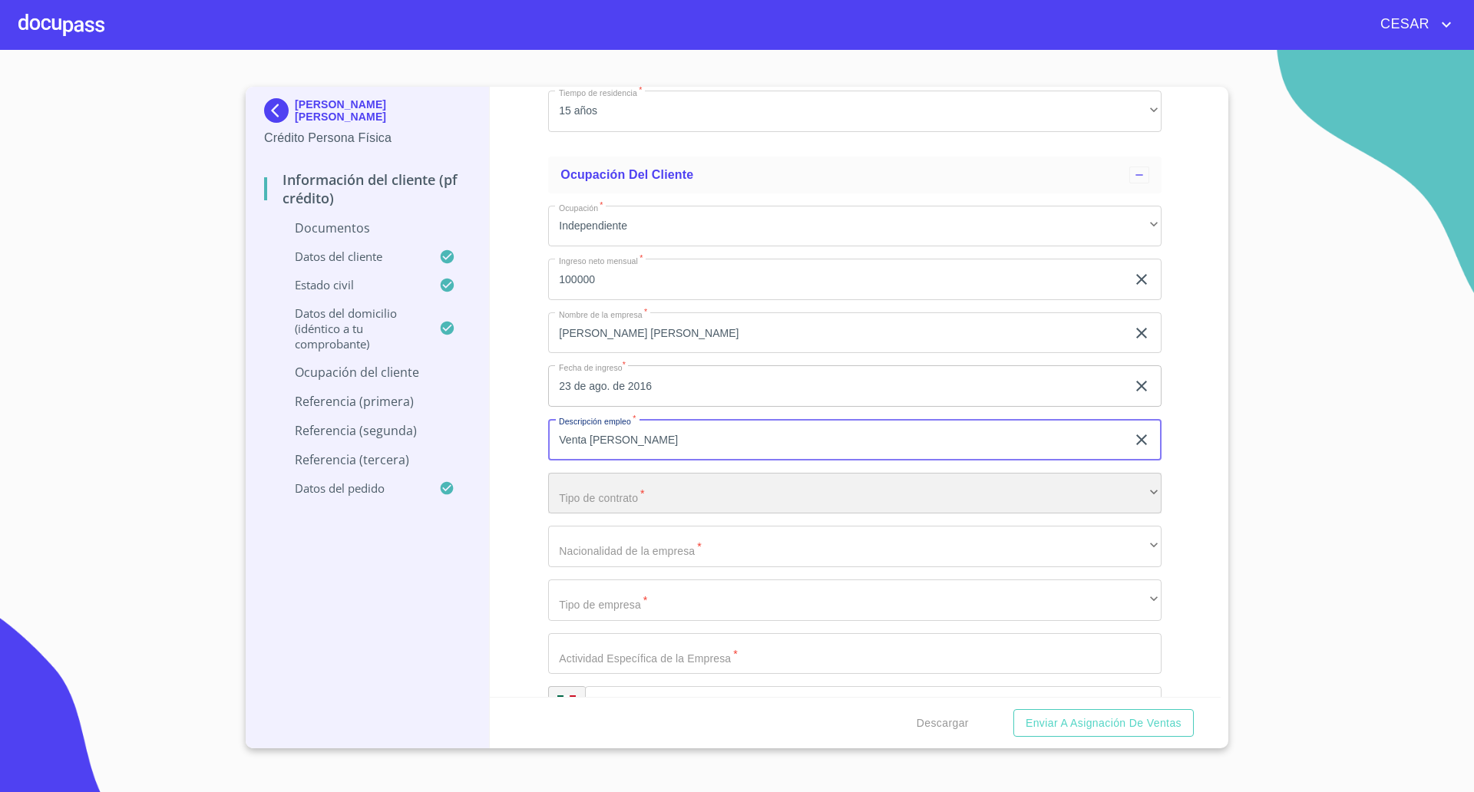
click at [635, 488] on div "​" at bounding box center [854, 493] width 613 height 41
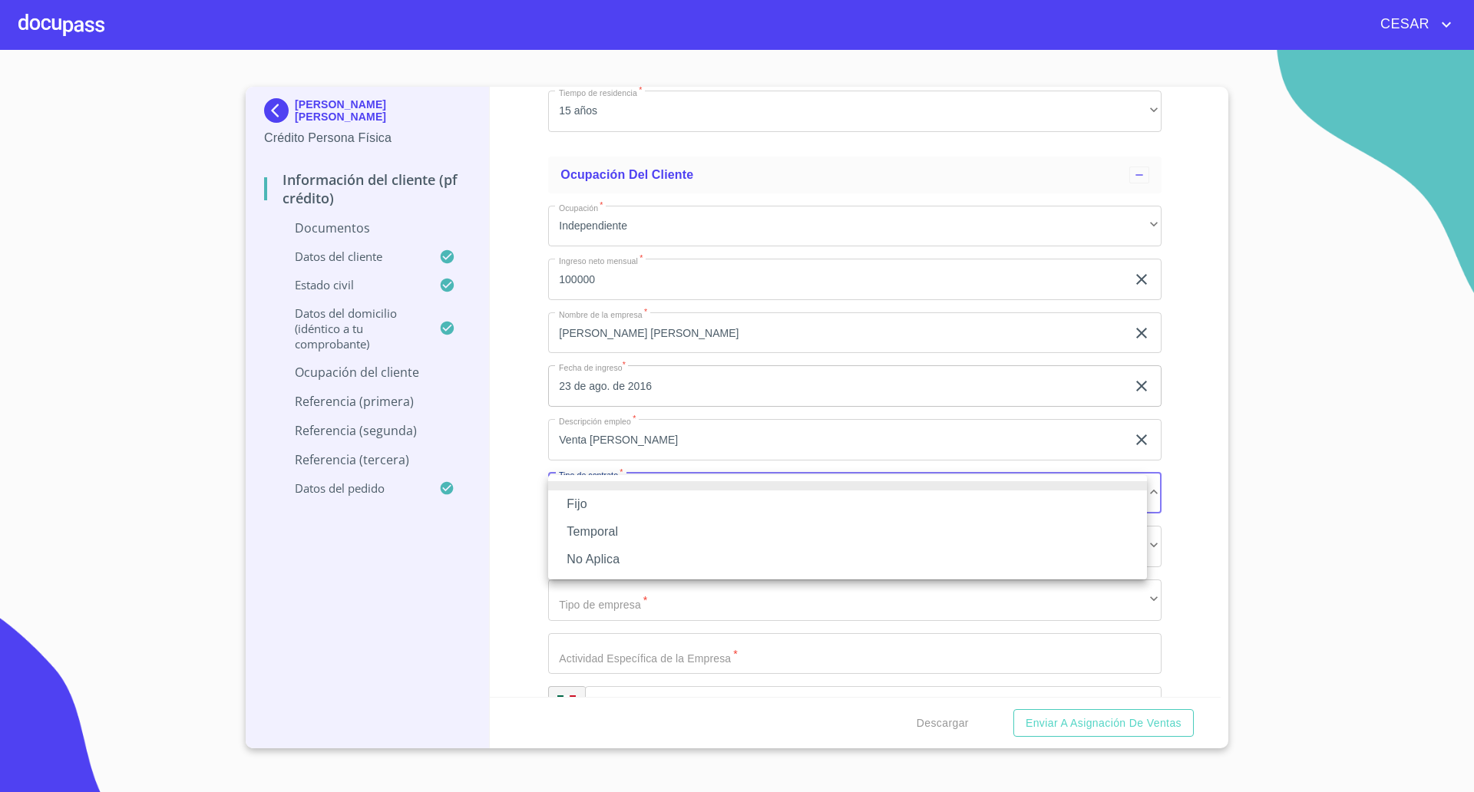
click at [587, 561] on li "No Aplica" at bounding box center [847, 560] width 599 height 28
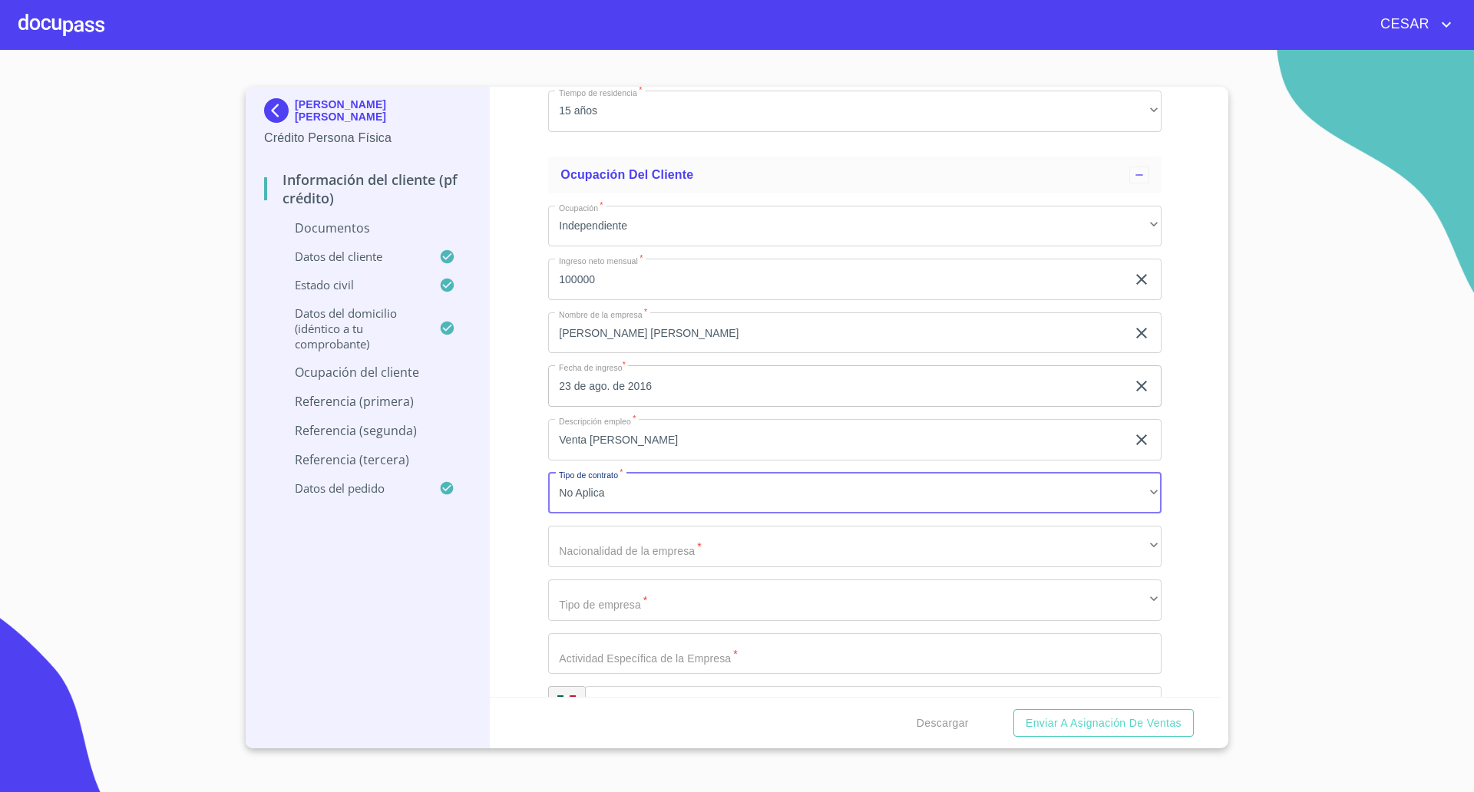
click at [523, 549] on div "Información del cliente (PF crédito) Documentos Documento de identificación   *…" at bounding box center [855, 392] width 731 height 610
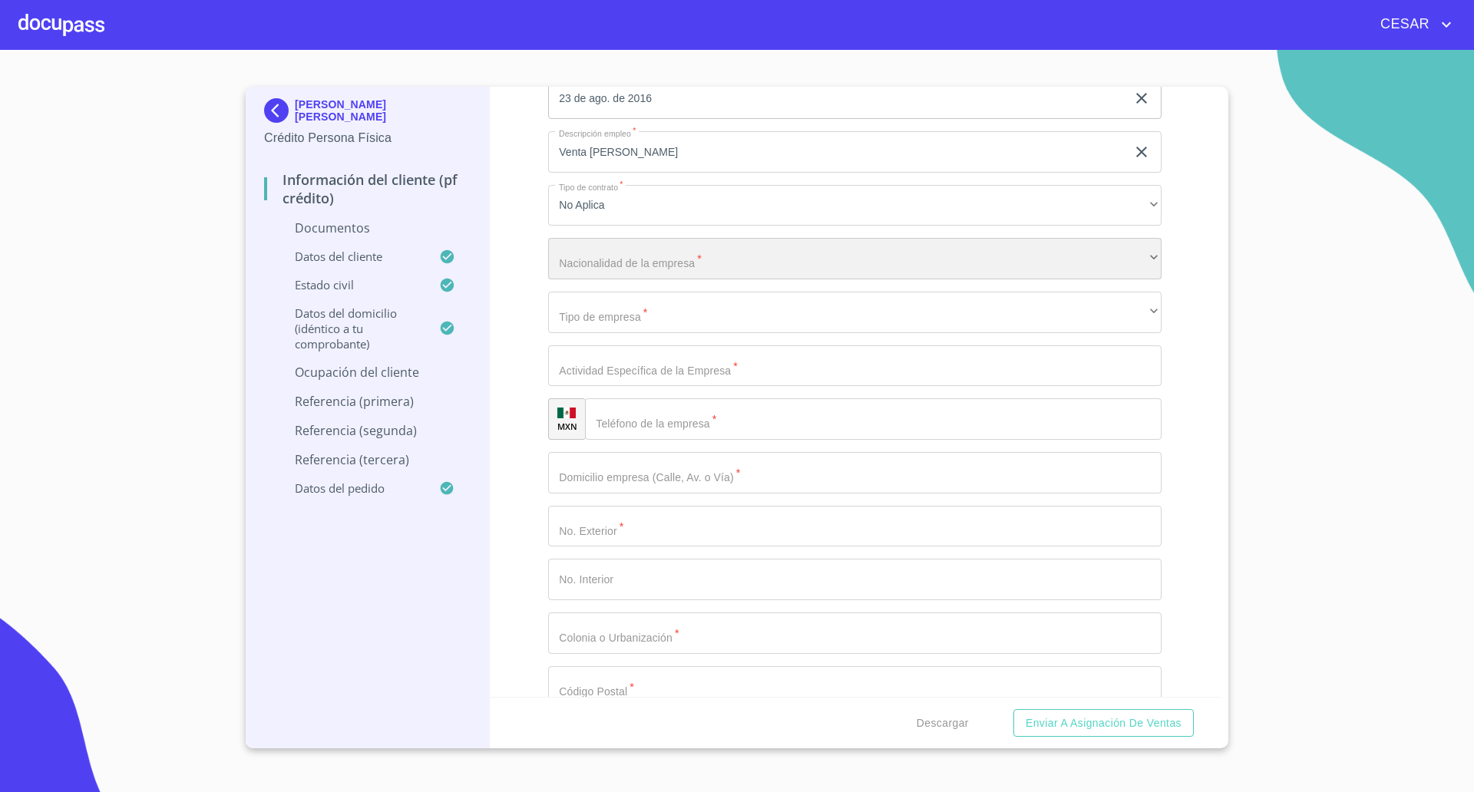
click at [650, 266] on div "​" at bounding box center [854, 258] width 613 height 41
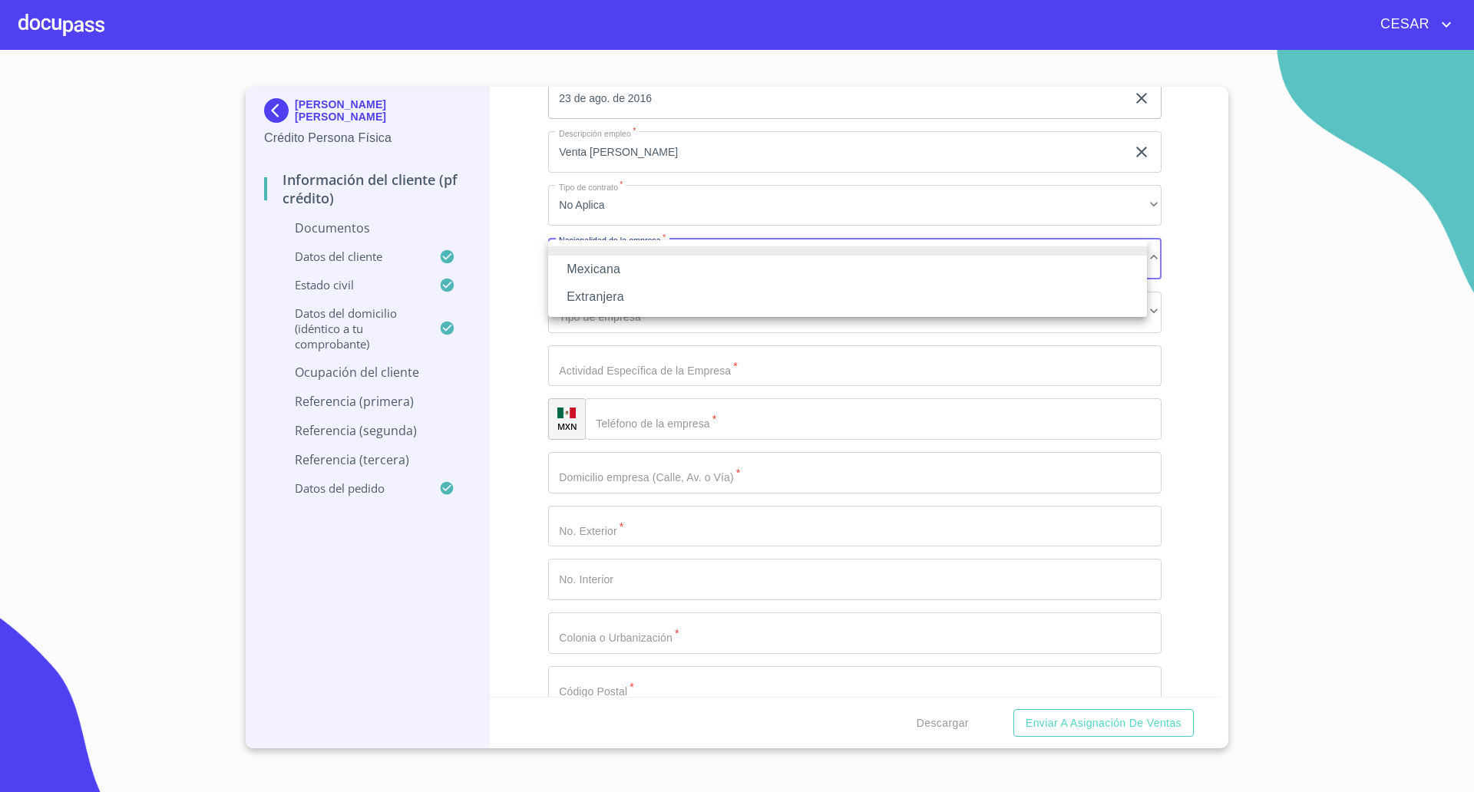
click at [623, 279] on li "Mexicana" at bounding box center [847, 270] width 599 height 28
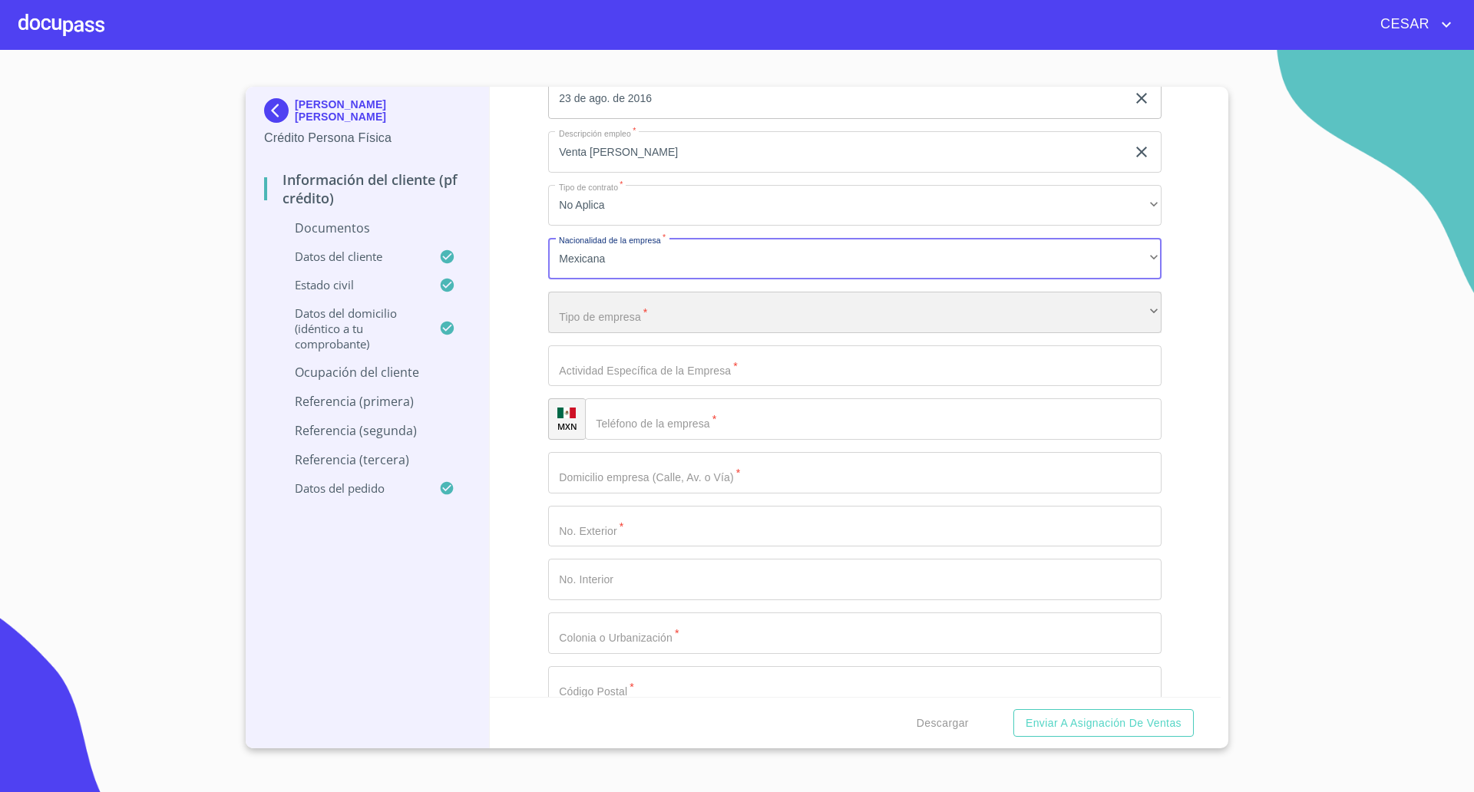
click at [640, 317] on div "​" at bounding box center [854, 312] width 613 height 41
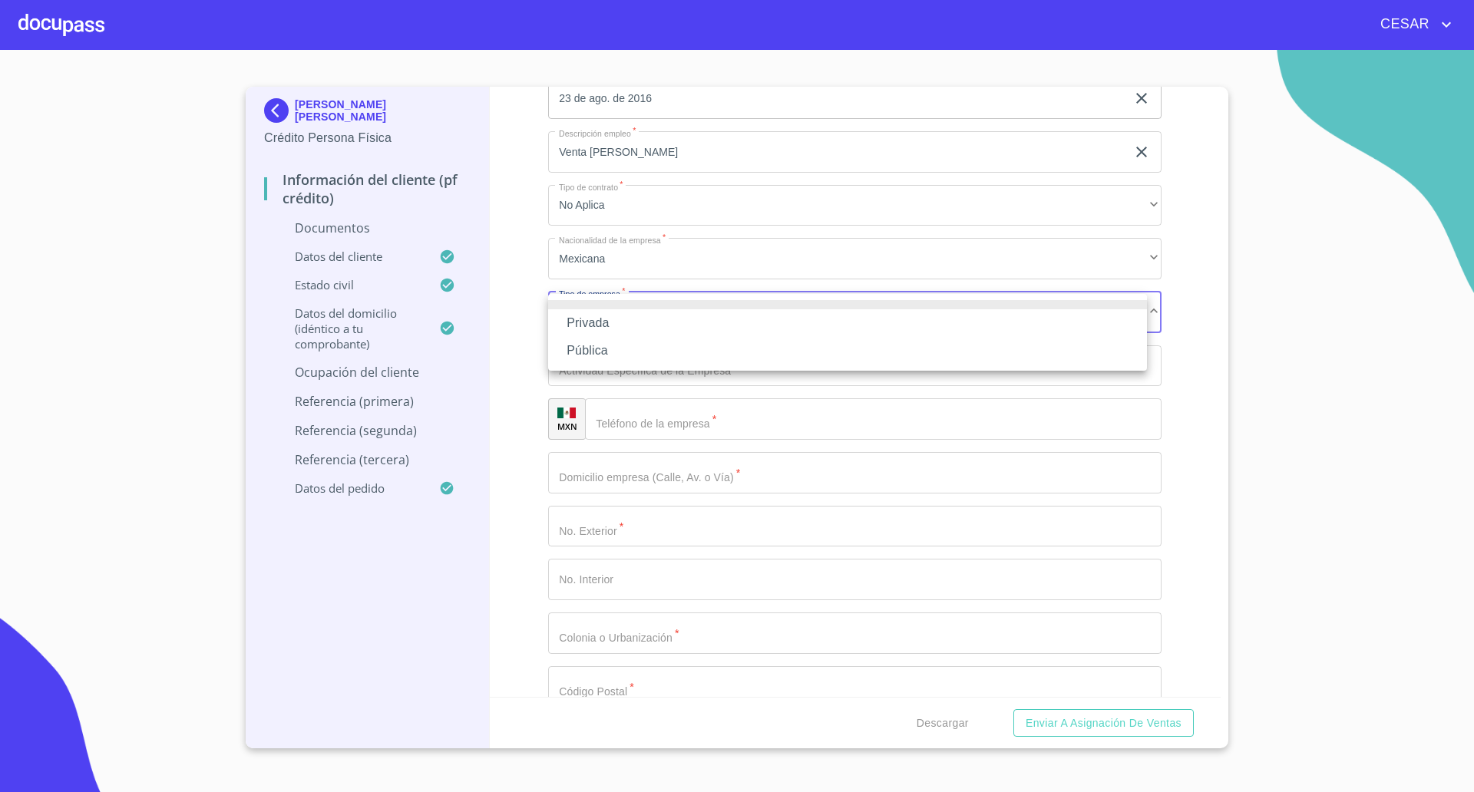
click at [606, 328] on li "Privada" at bounding box center [847, 323] width 599 height 28
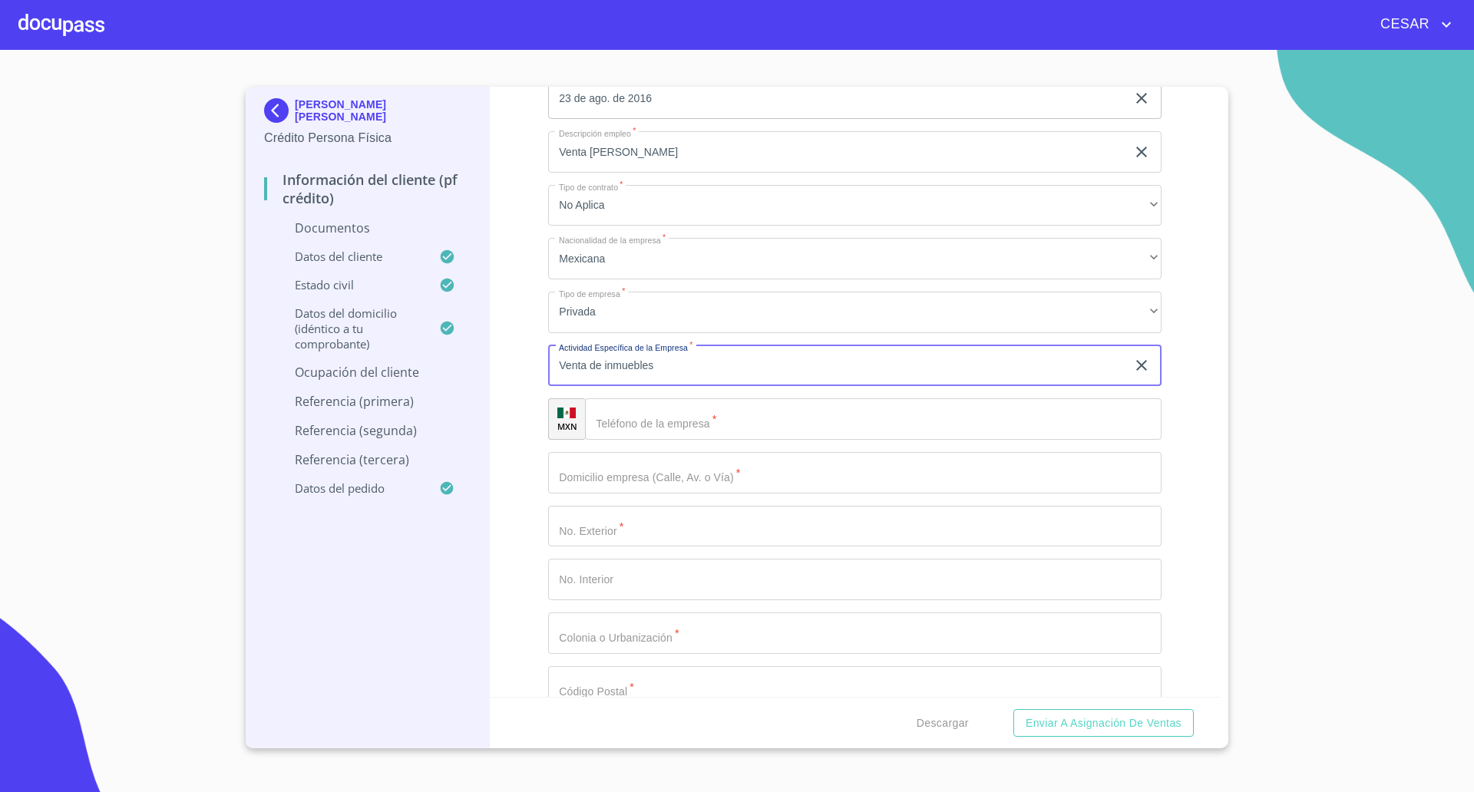
type input "Venta de inmuebles"
click at [648, 418] on input "Documento de identificación   *" at bounding box center [873, 418] width 576 height 41
drag, startPoint x: 698, startPoint y: 418, endPoint x: 611, endPoint y: 421, distance: 86.8
click at [611, 421] on div "[PHONE_NUMBER] ​" at bounding box center [874, 418] width 576 height 41
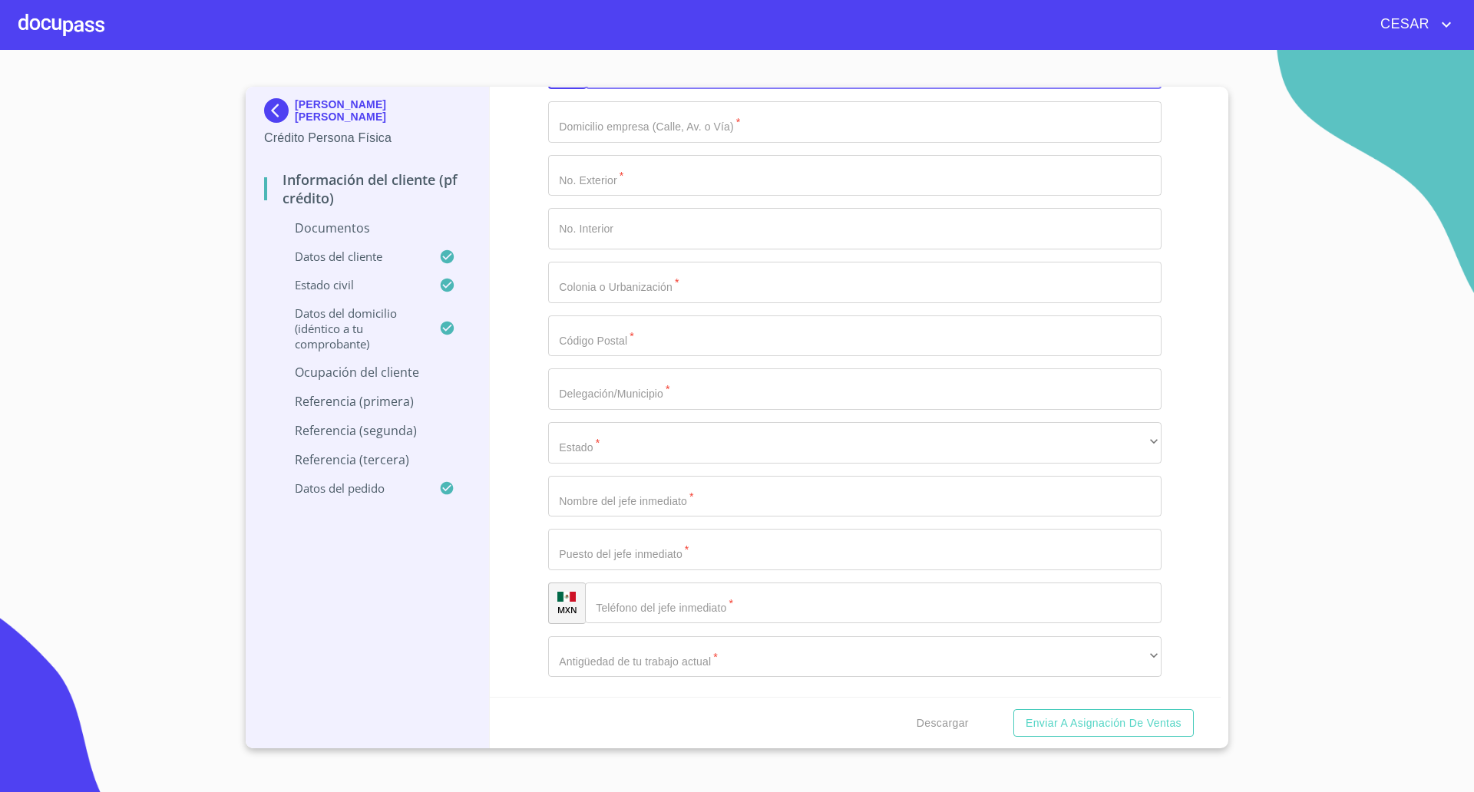
scroll to position [4423, 0]
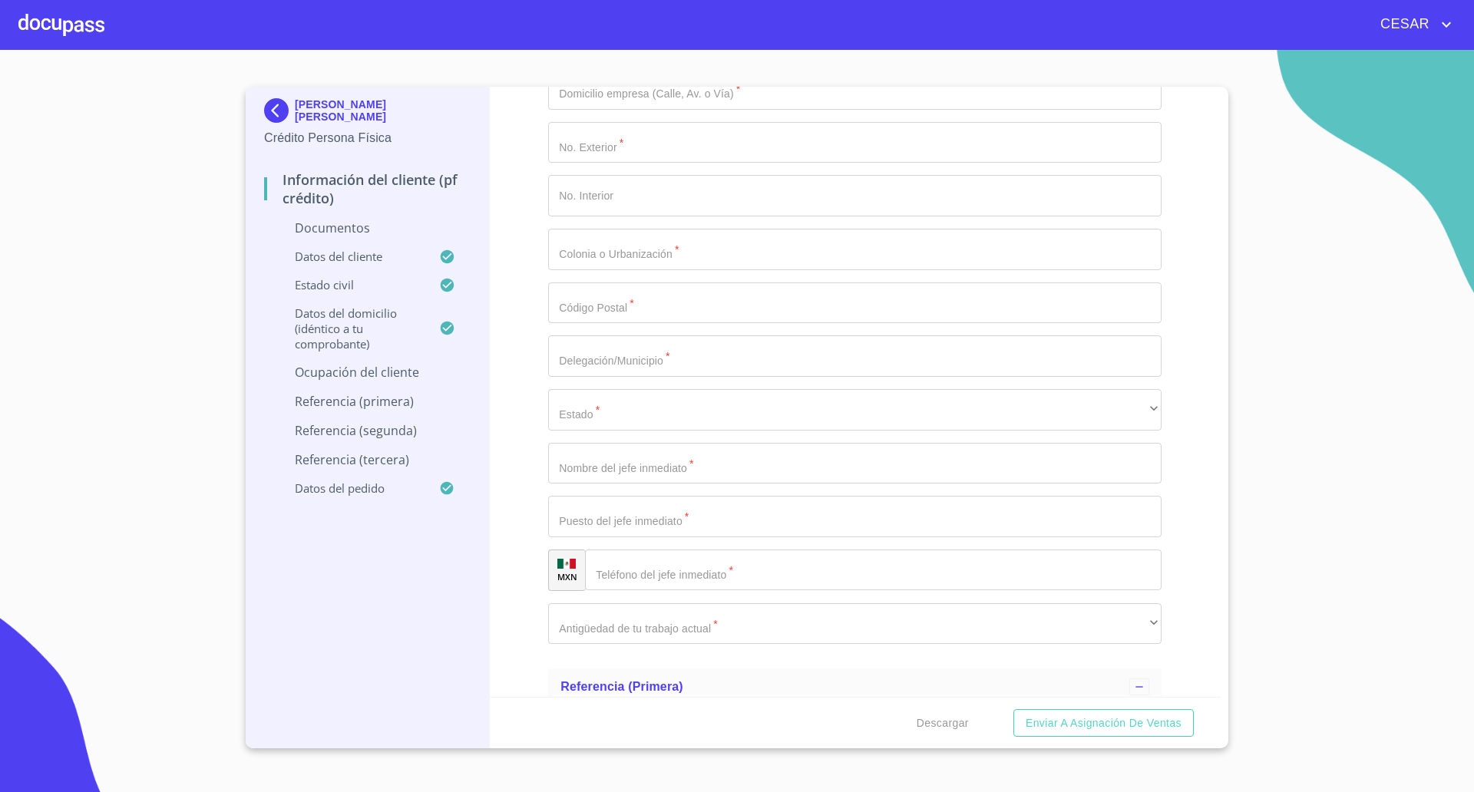
type input "[PHONE_NUMBER]"
click at [671, 575] on input "Documento de identificación   *" at bounding box center [892, 570] width 537 height 41
paste input "[PHONE_NUMBER]"
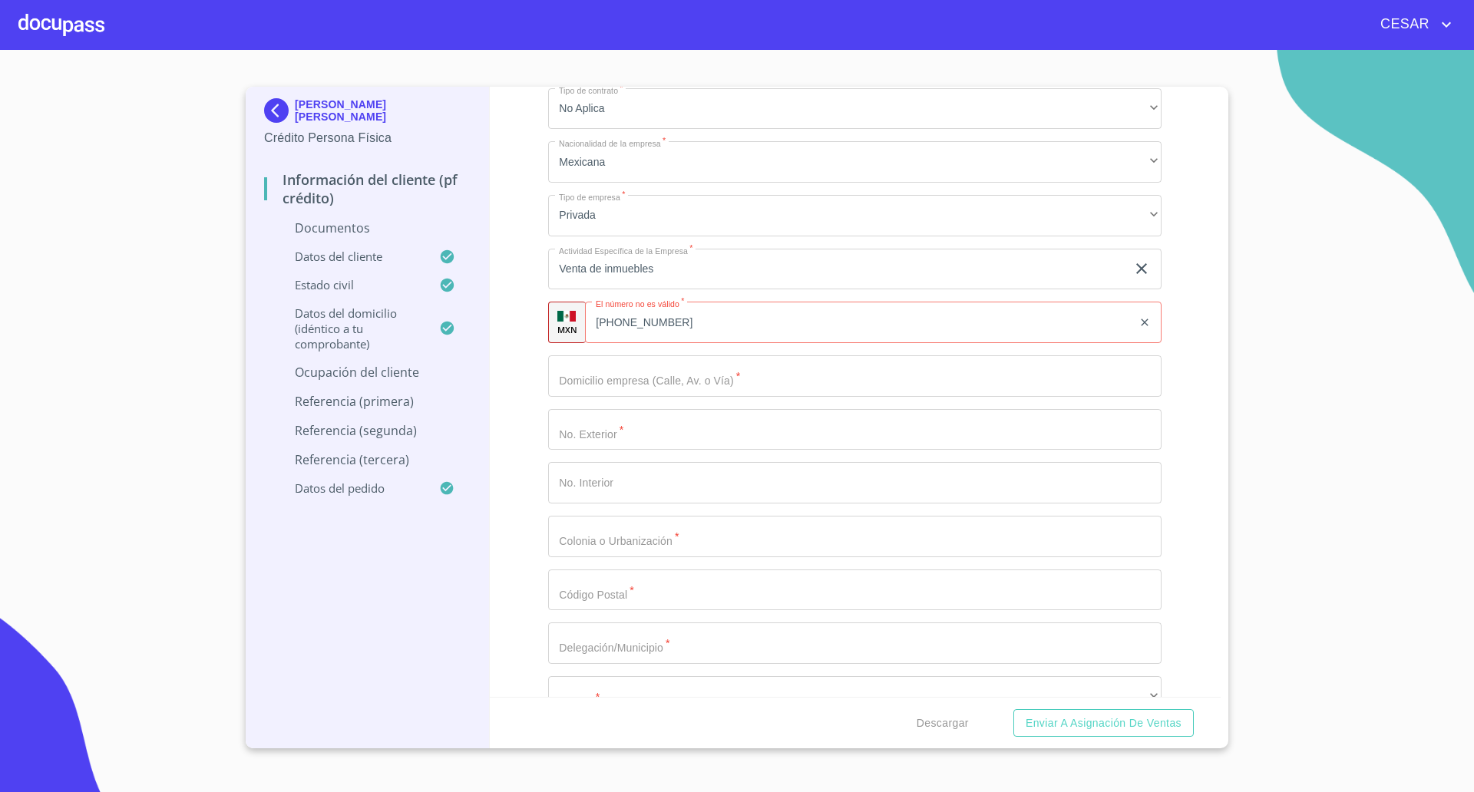
scroll to position [4135, 0]
type input "[PHONE_NUMBER]"
click at [602, 316] on div "[PHONE_NUMBER] ​" at bounding box center [873, 322] width 576 height 41
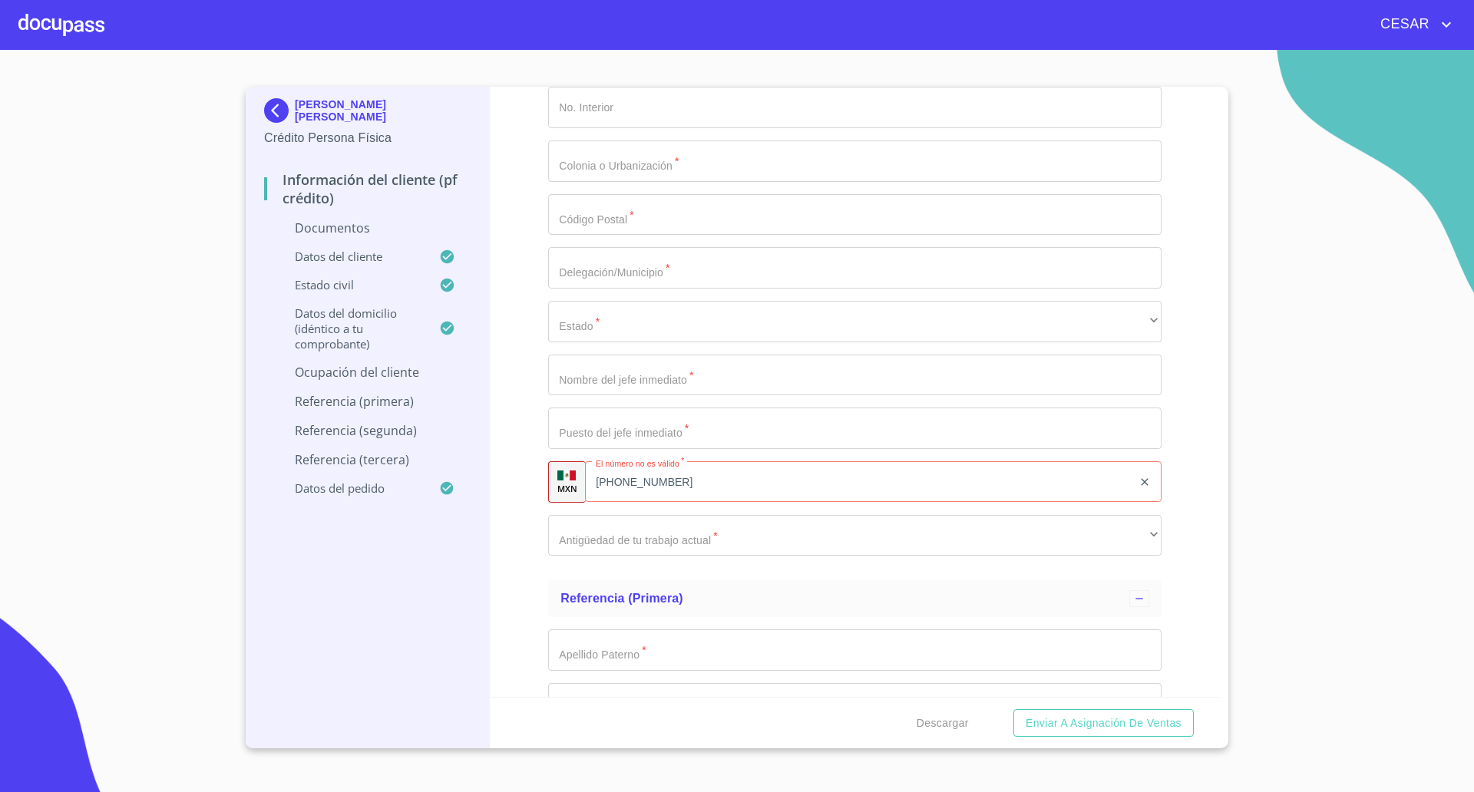
scroll to position [4519, 0]
type input "[PHONE_NUMBER]"
click at [605, 476] on div "[PHONE_NUMBER] ​" at bounding box center [873, 474] width 576 height 41
type input "[PHONE_NUMBER]"
click at [539, 498] on div "Información del cliente (PF crédito) Documentos Documento de identificación   *…" at bounding box center [855, 392] width 731 height 610
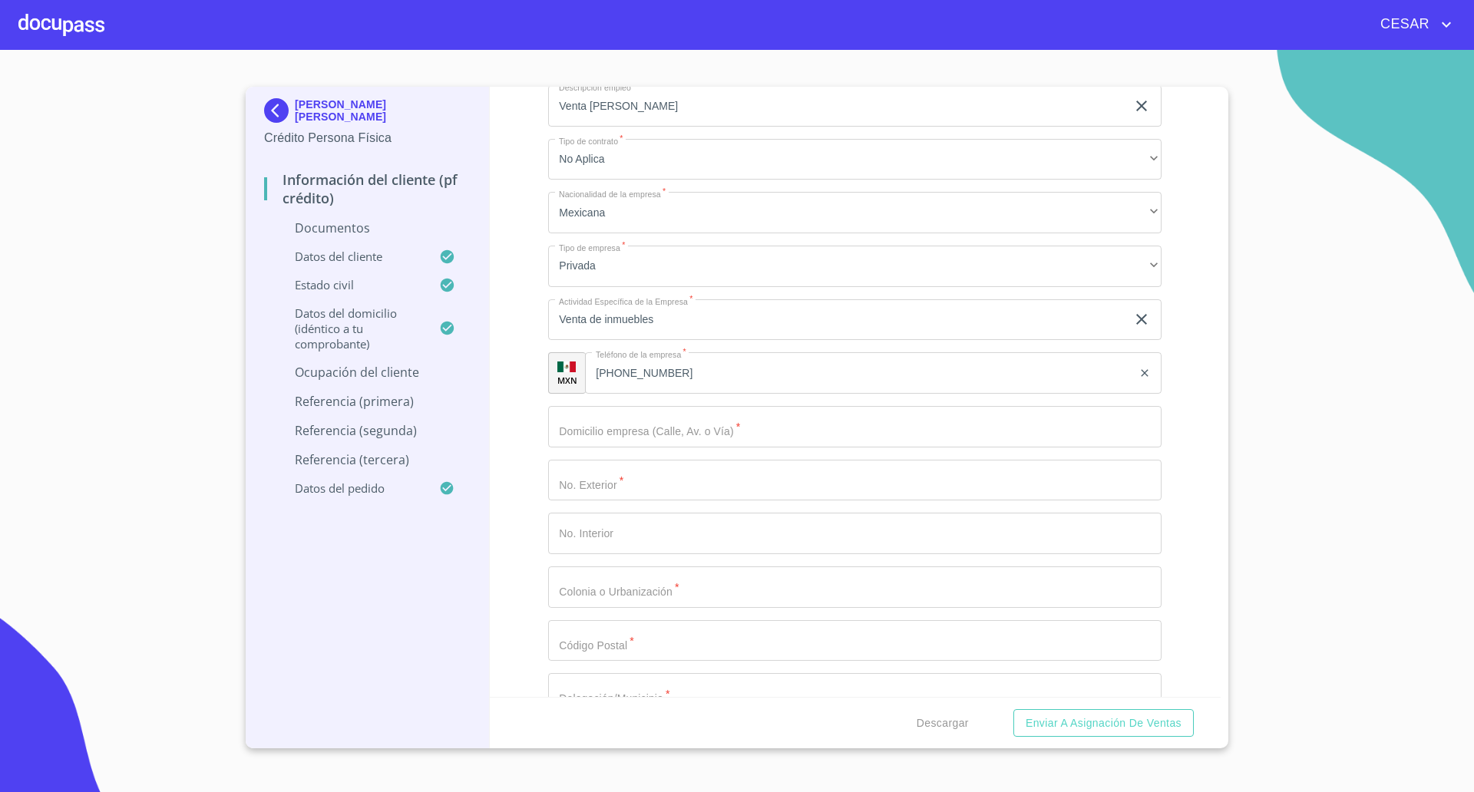
scroll to position [4039, 0]
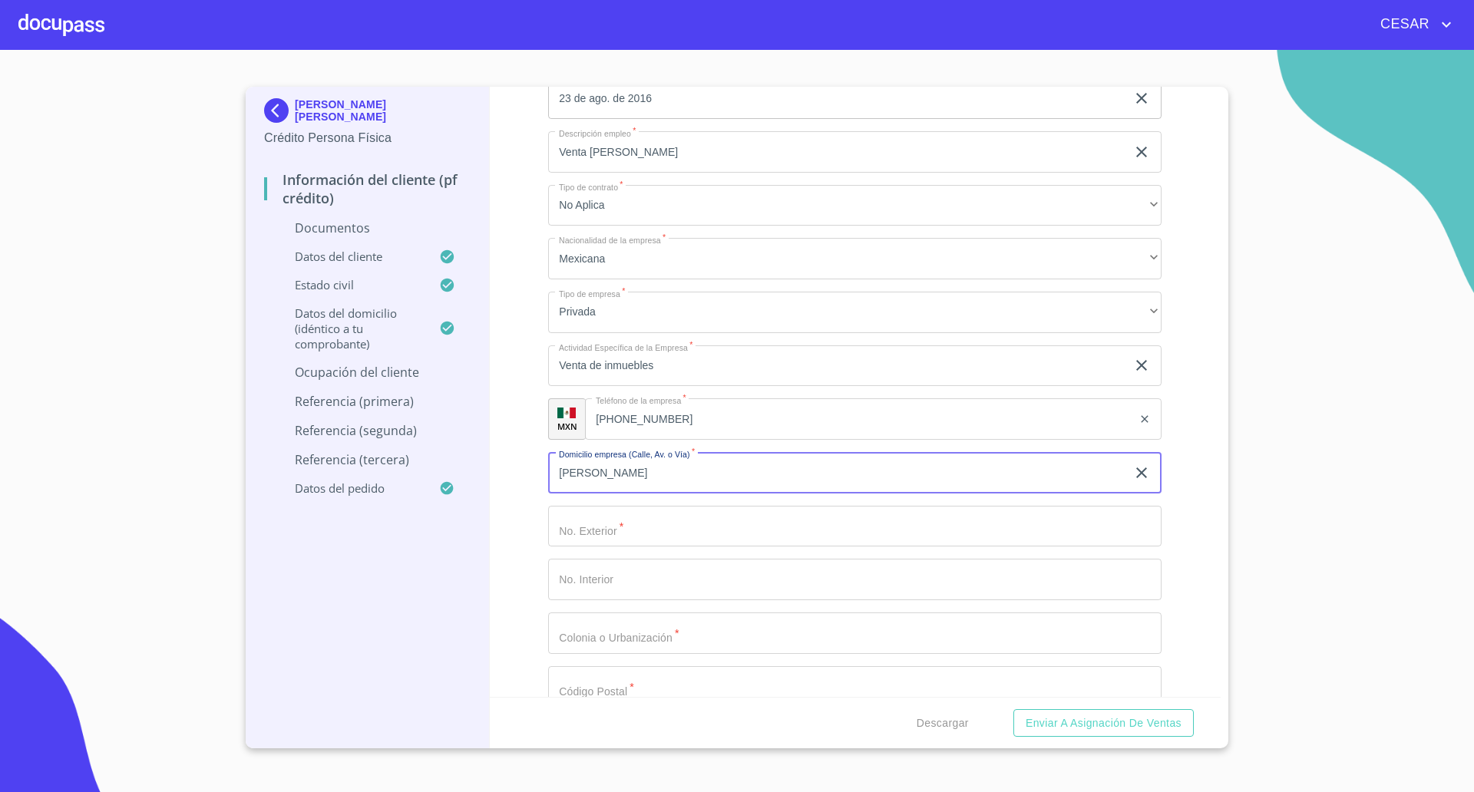
type input "[PERSON_NAME]"
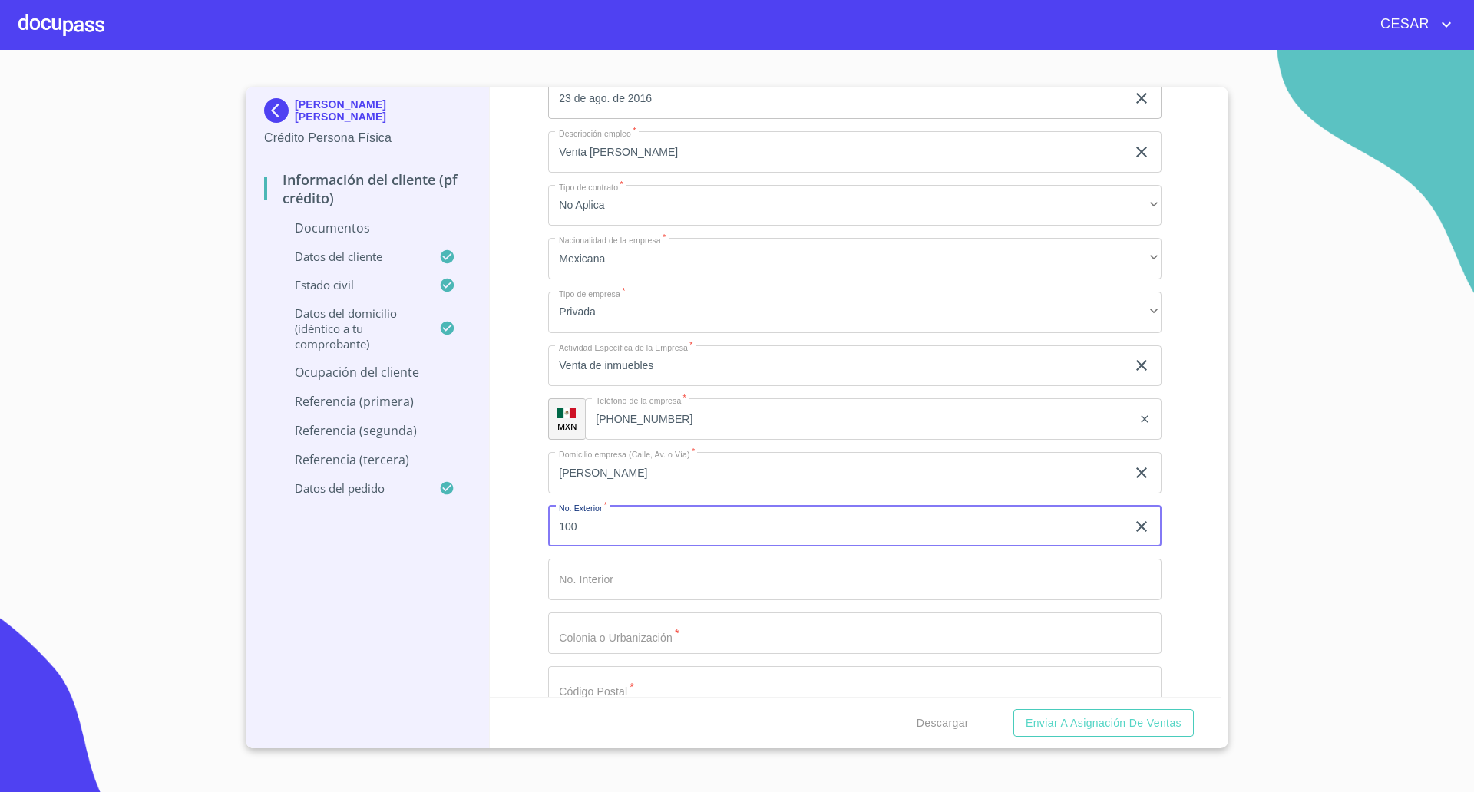
type input "100"
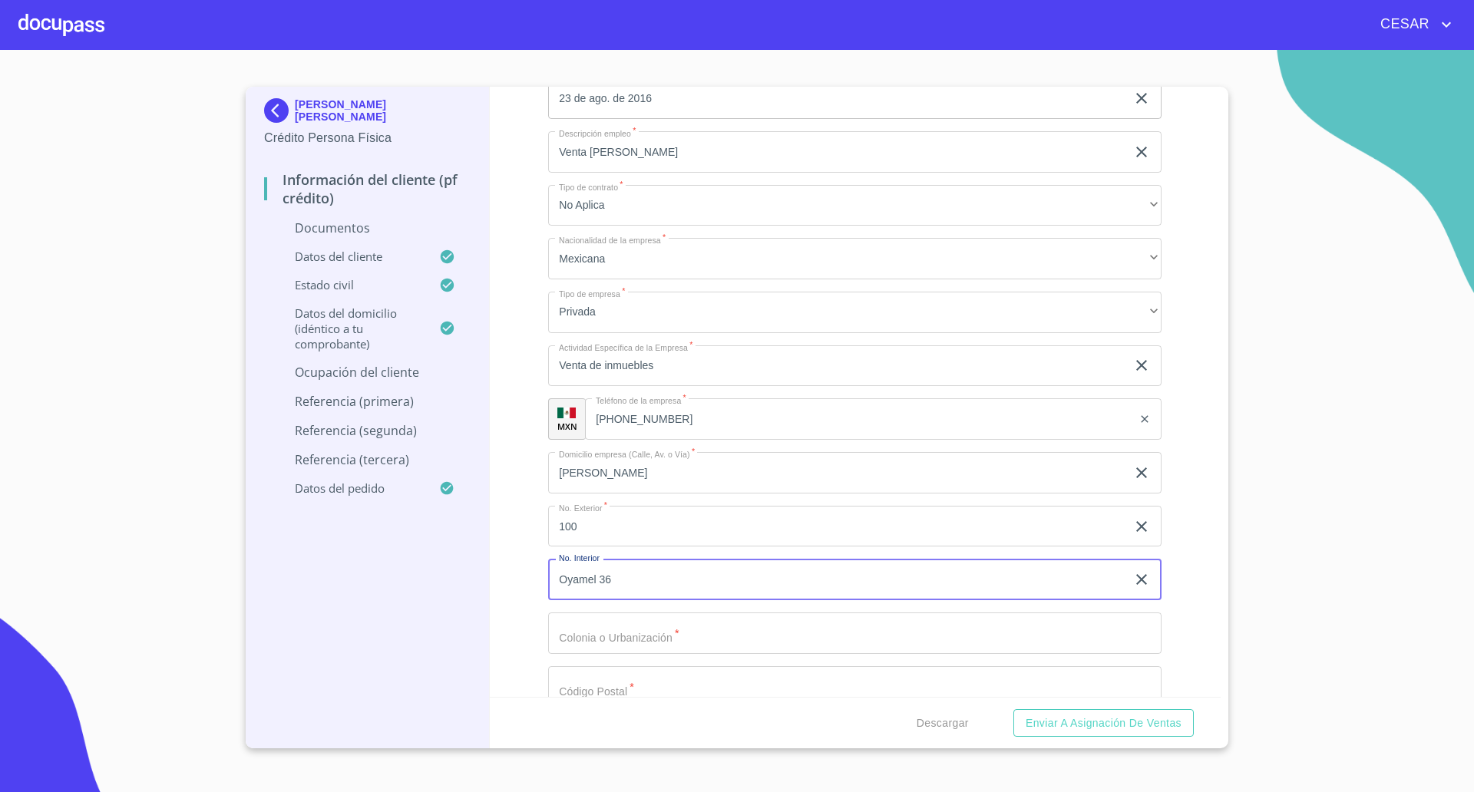
type input "Oyamel 36"
type input "Bosques de Santa [PERSON_NAME]"
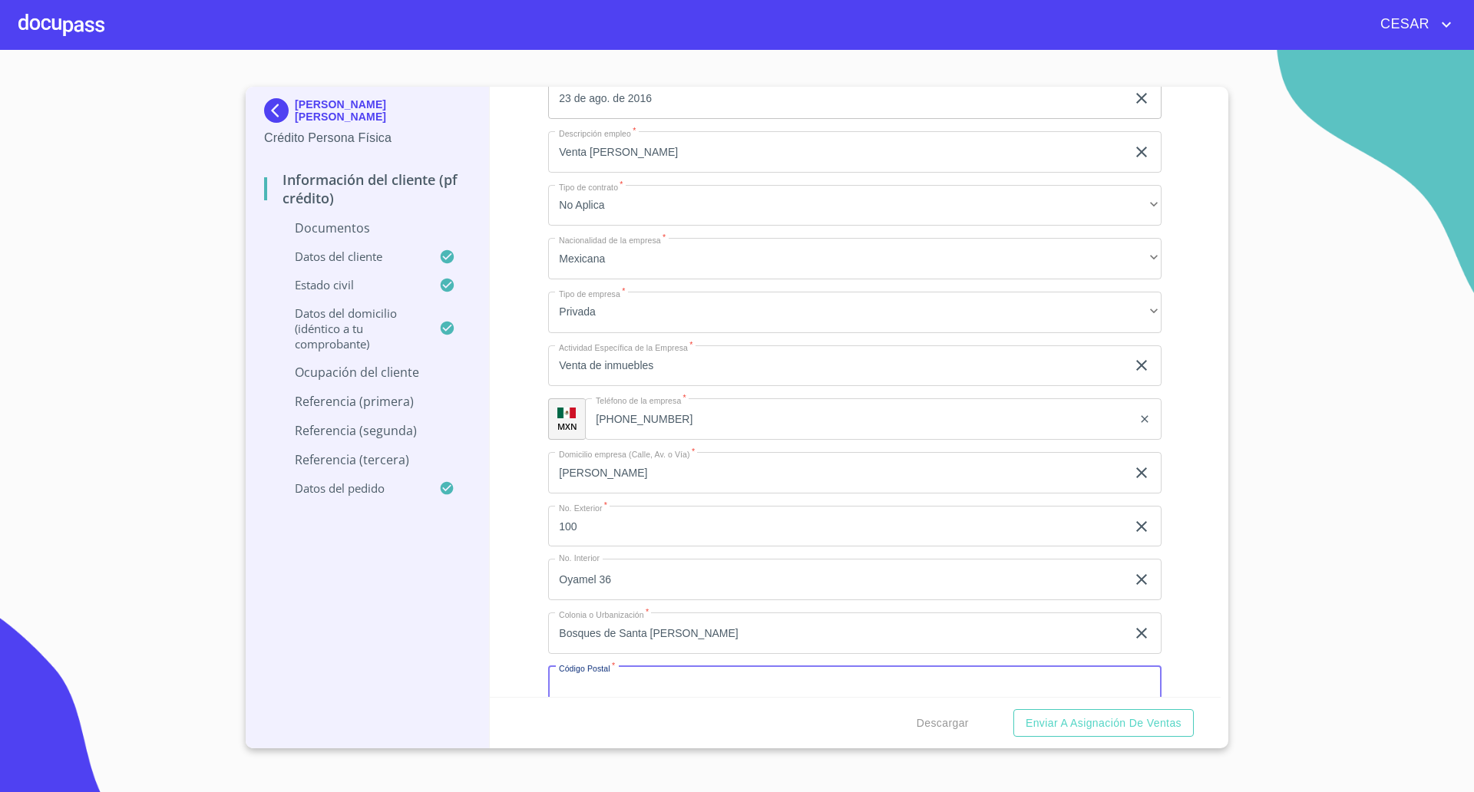
scroll to position [4050, 0]
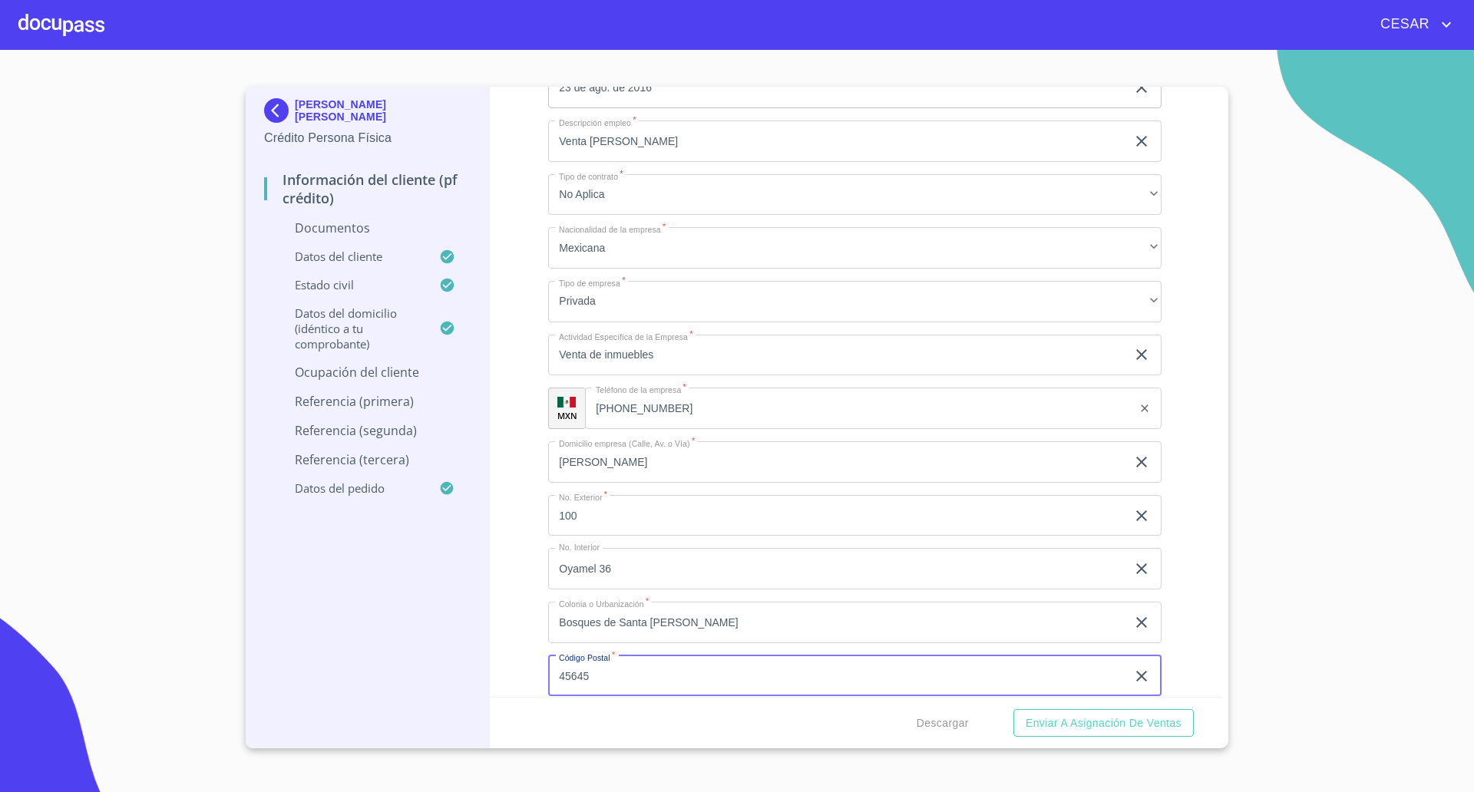
type input "45645"
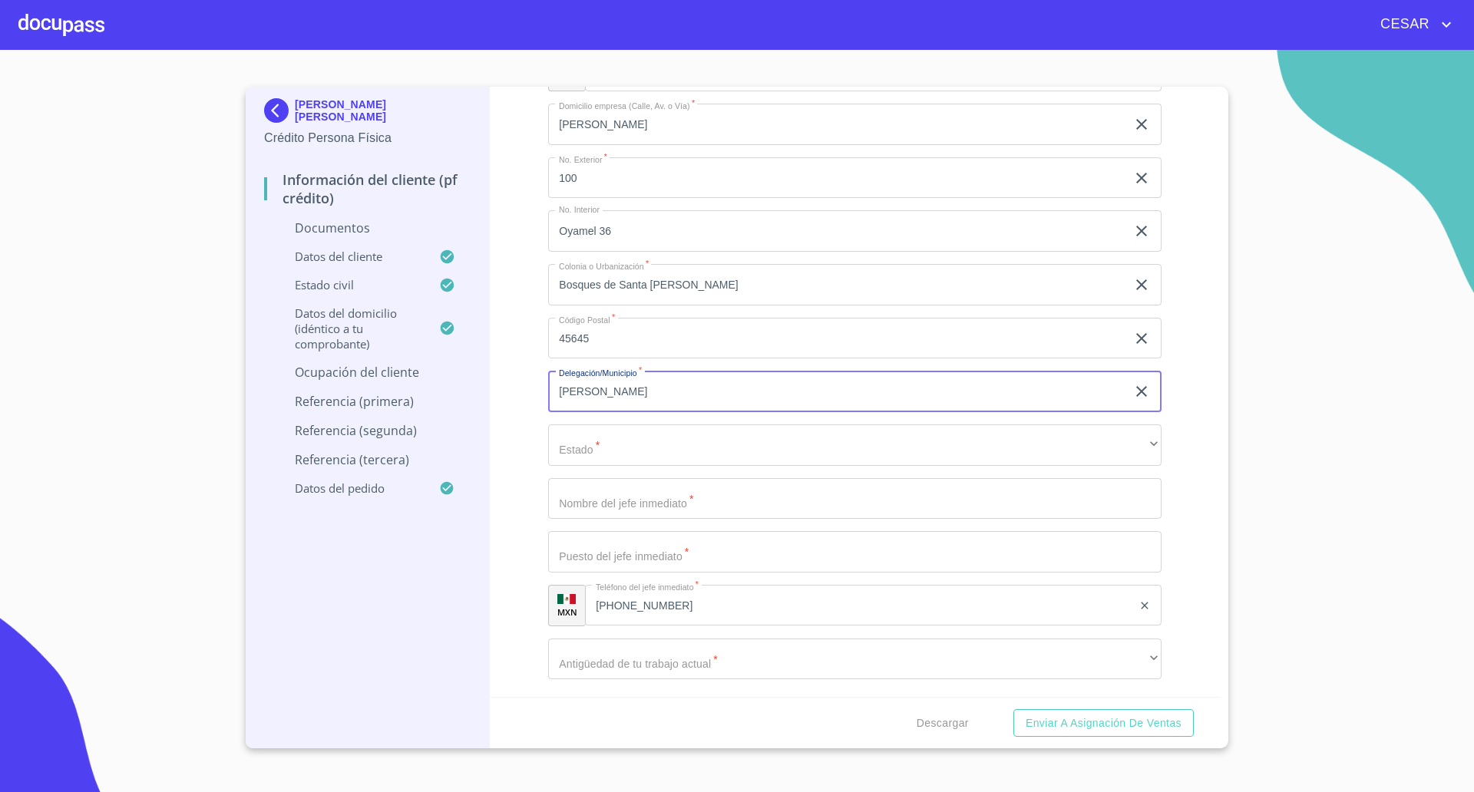
type input "[PERSON_NAME]"
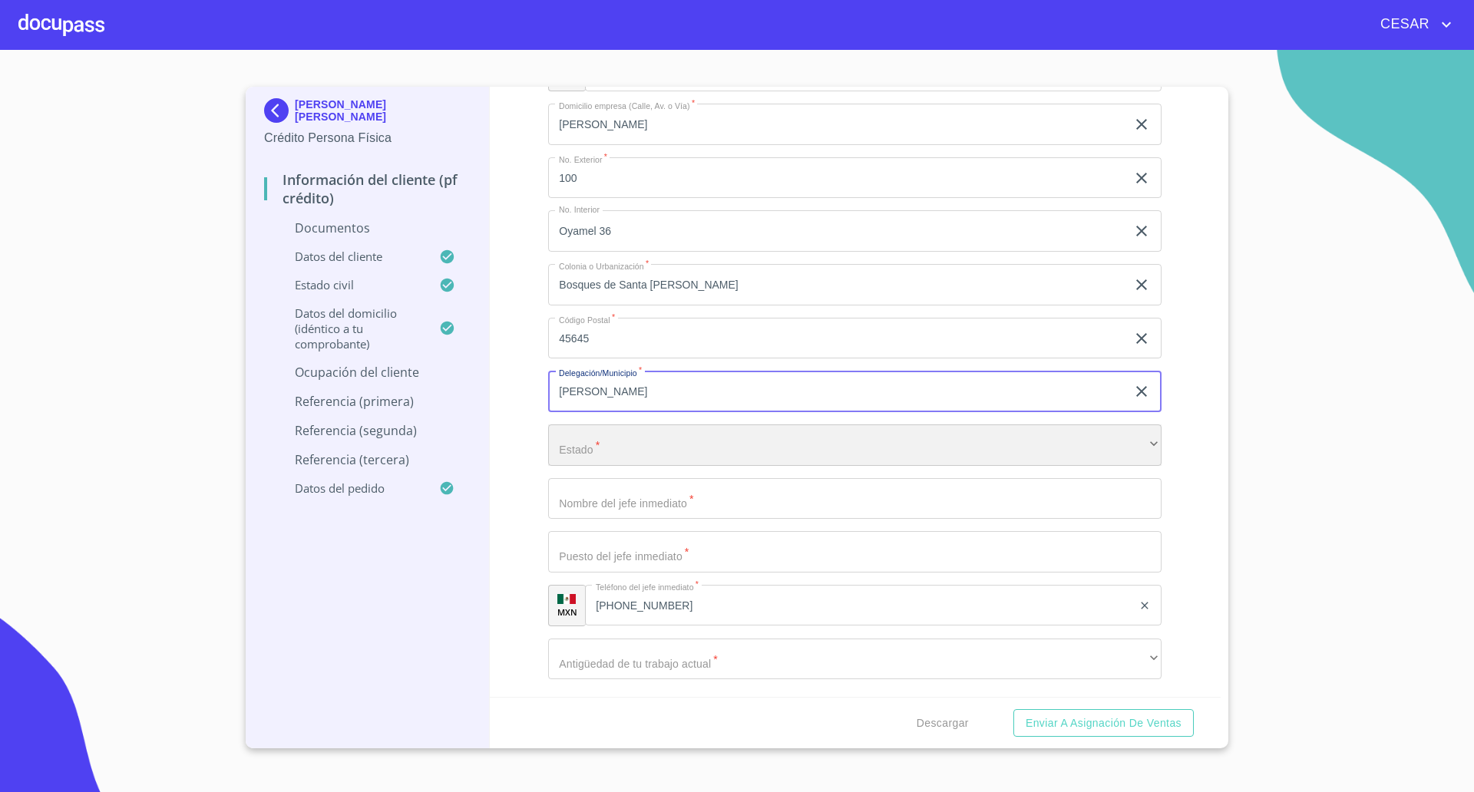
click at [607, 447] on div "​" at bounding box center [854, 444] width 613 height 41
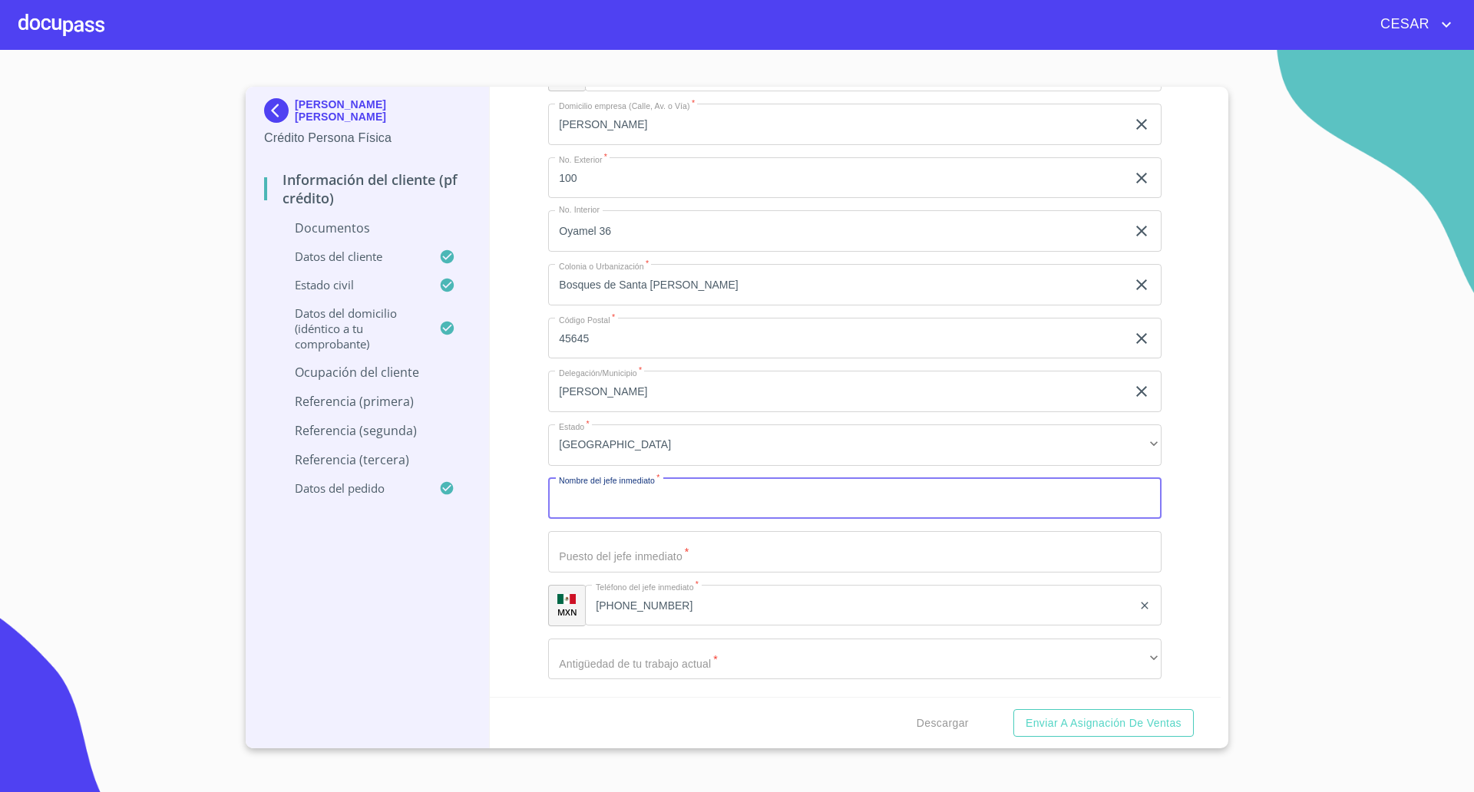
click at [600, 500] on input "Documento de identificación   *" at bounding box center [854, 498] width 613 height 41
type input "[PERSON_NAME] [PERSON_NAME]"
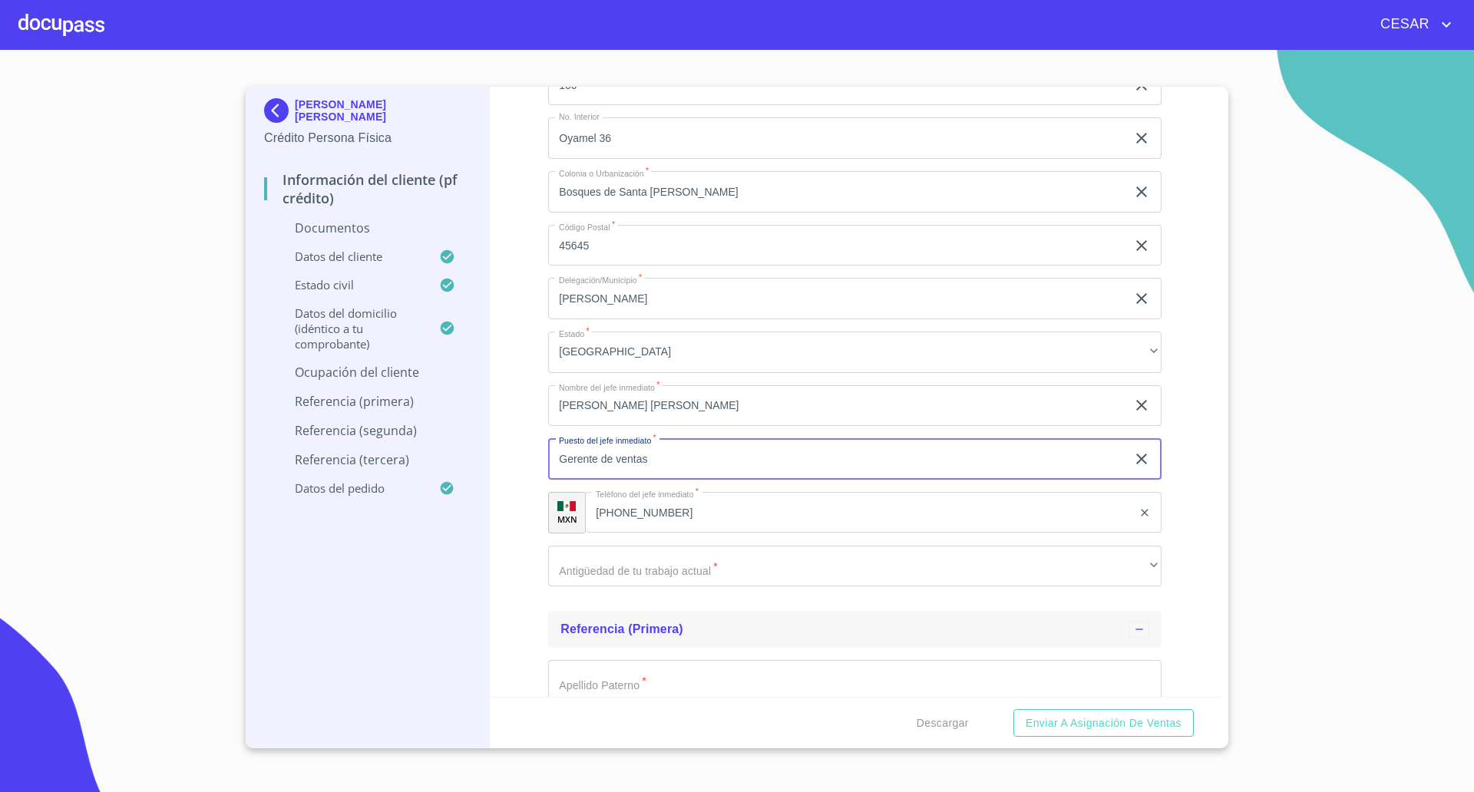
scroll to position [4580, 0]
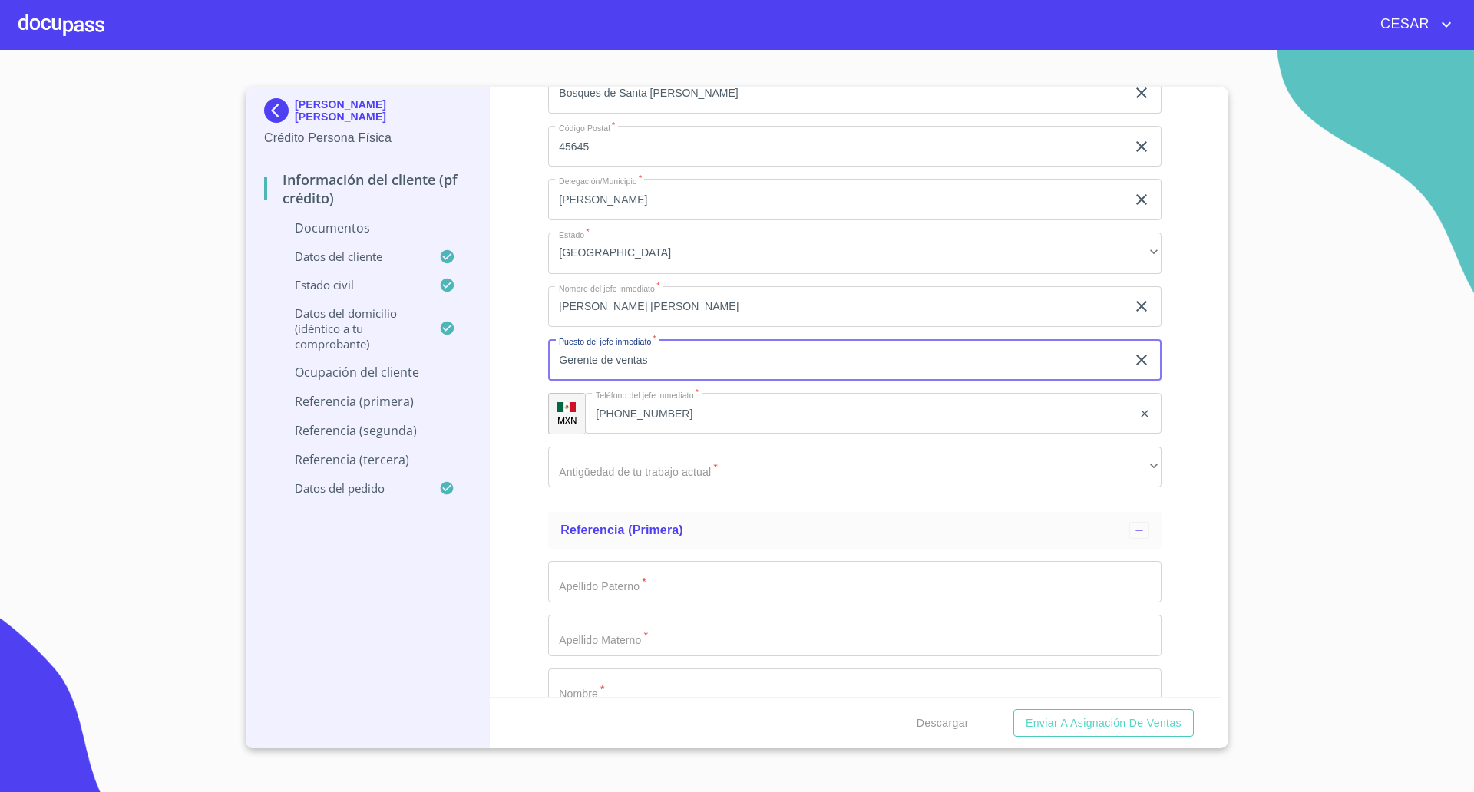
type input "Gerente de ventas"
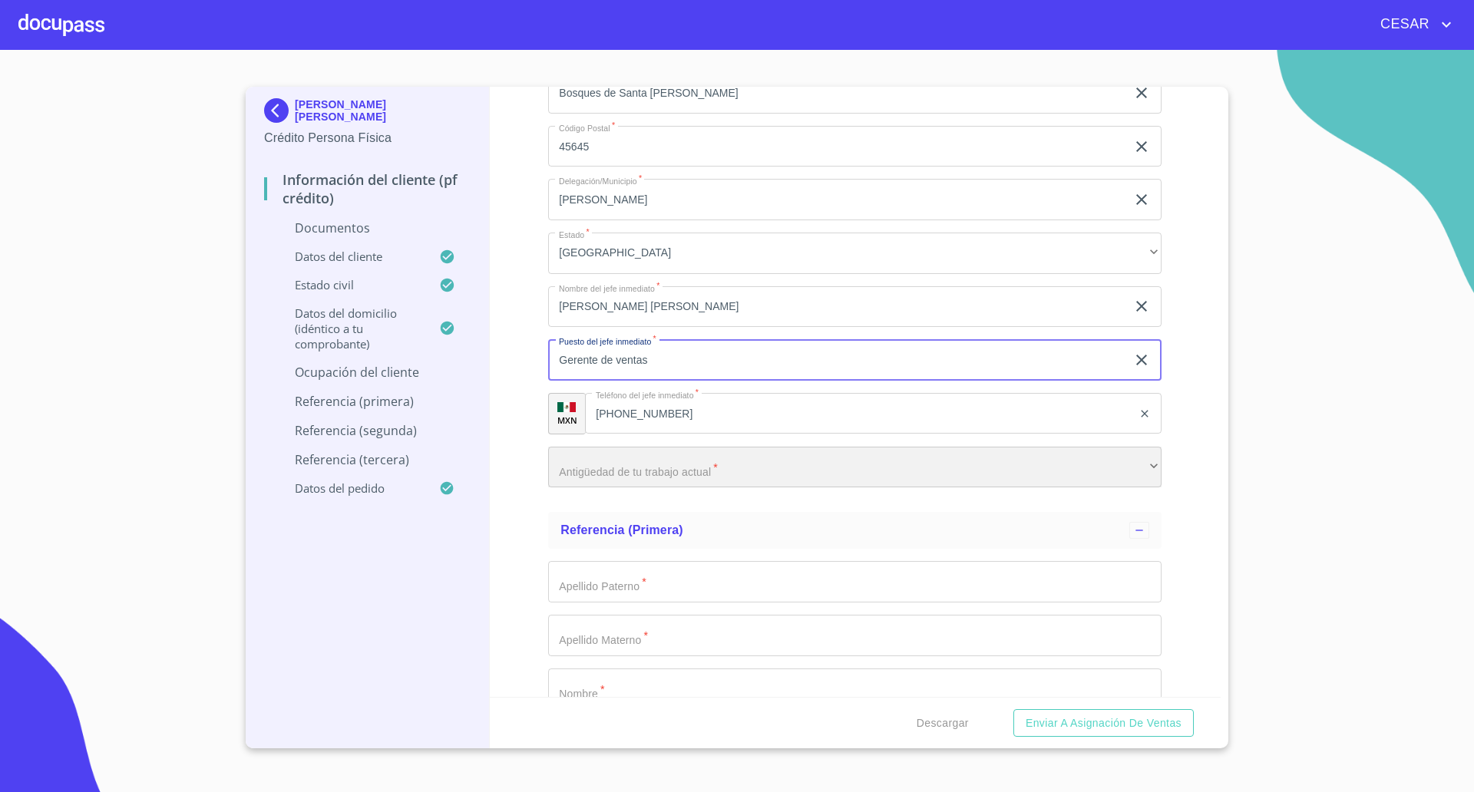
click at [604, 466] on div "​" at bounding box center [854, 467] width 613 height 41
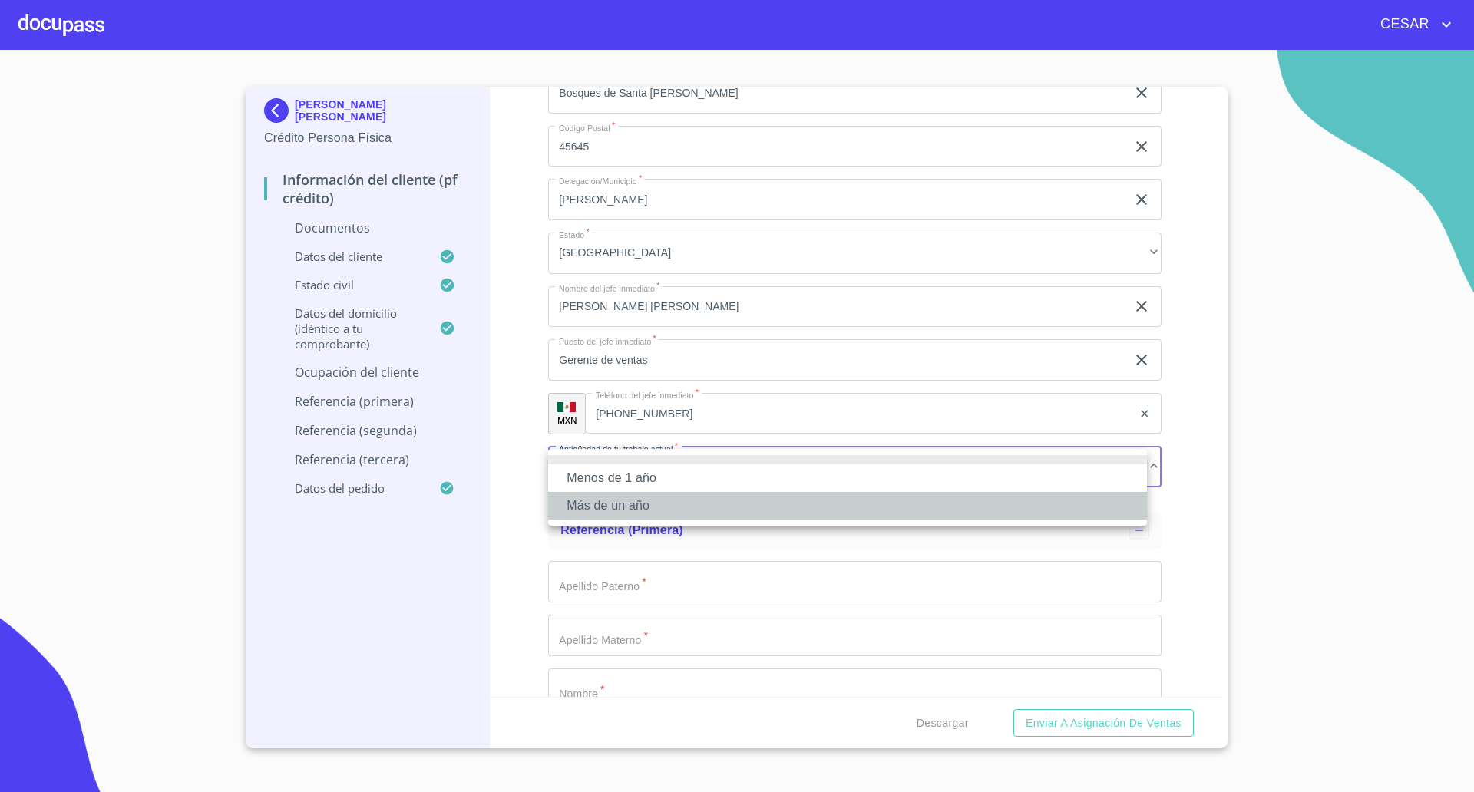
click at [598, 507] on li "Más de un año" at bounding box center [847, 506] width 599 height 28
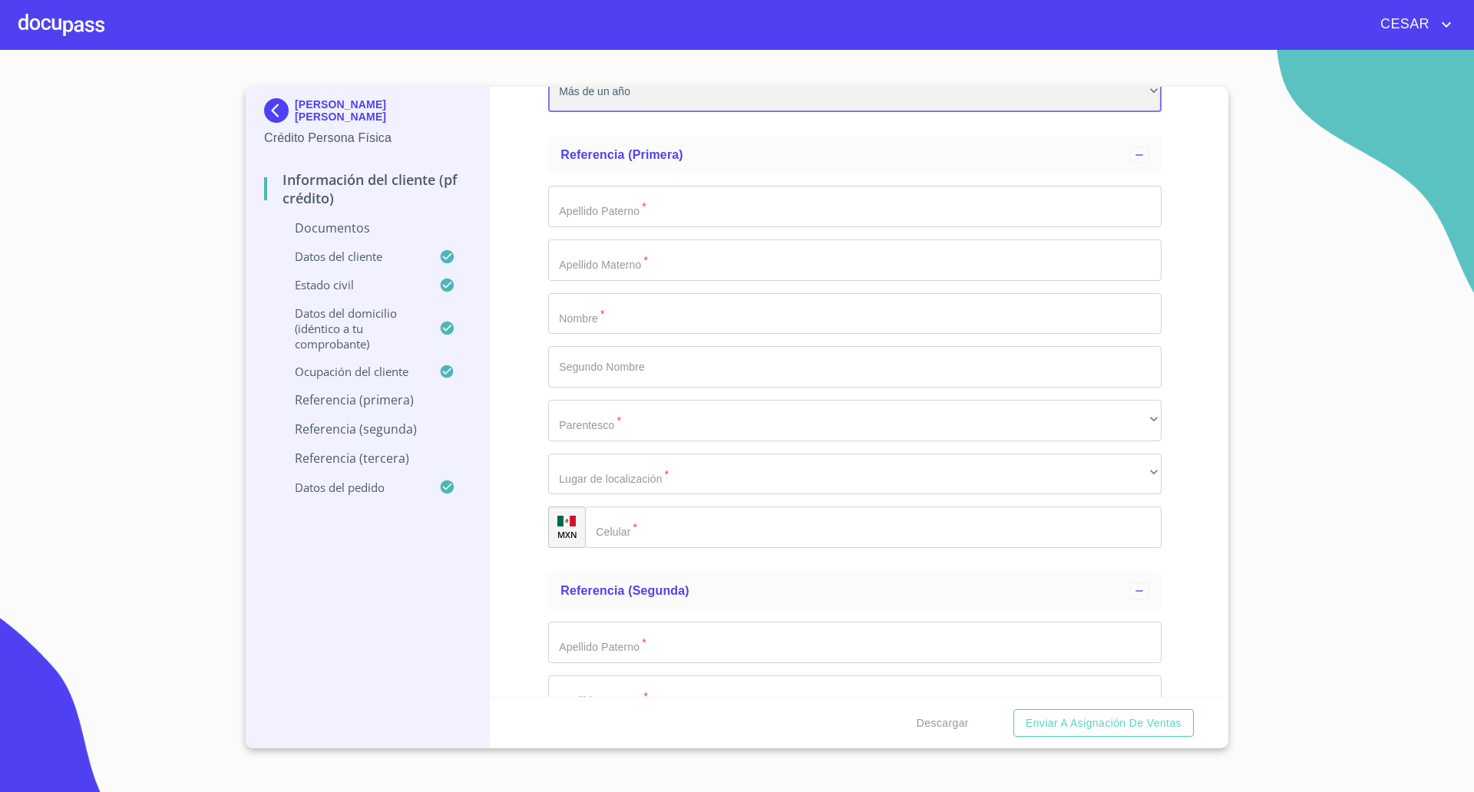
scroll to position [4963, 0]
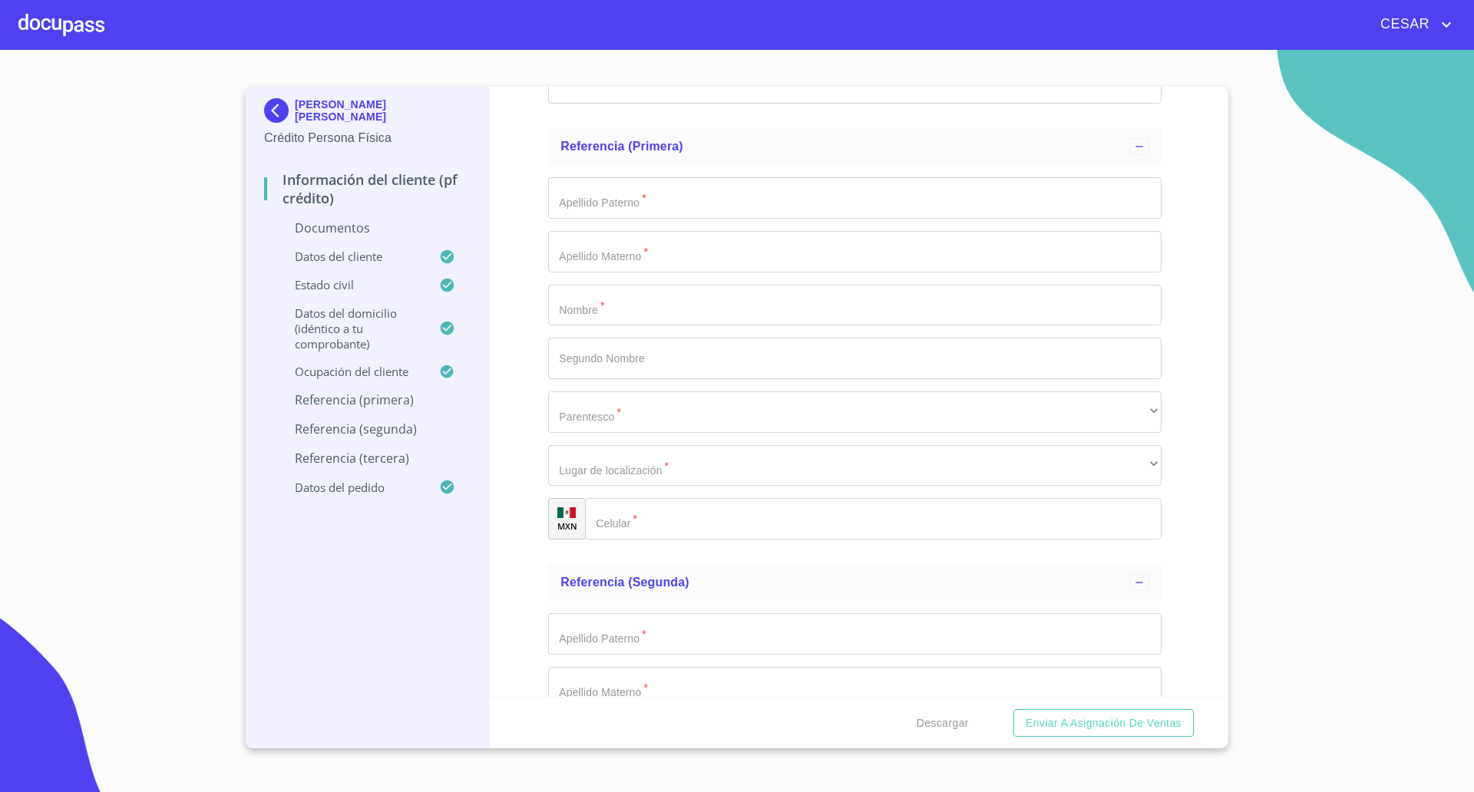
click at [538, 212] on div "Información del cliente (PF crédito) Documentos Documento de identificación   *…" at bounding box center [855, 392] width 731 height 610
click at [525, 350] on div "Información del cliente (PF crédito) Documentos Documento de identificación   *…" at bounding box center [855, 392] width 731 height 610
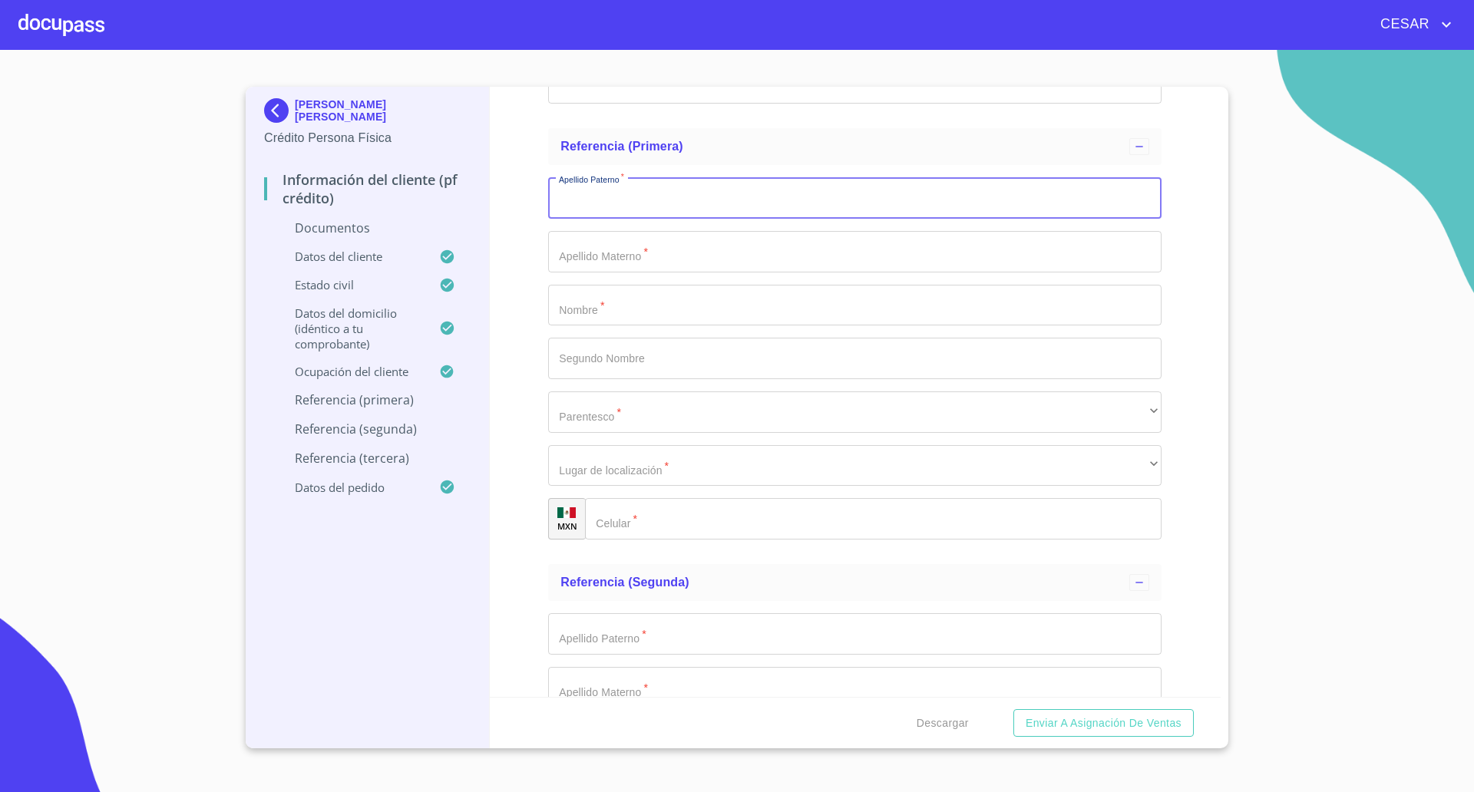
click at [616, 201] on input "Documento de identificación   *" at bounding box center [854, 197] width 613 height 41
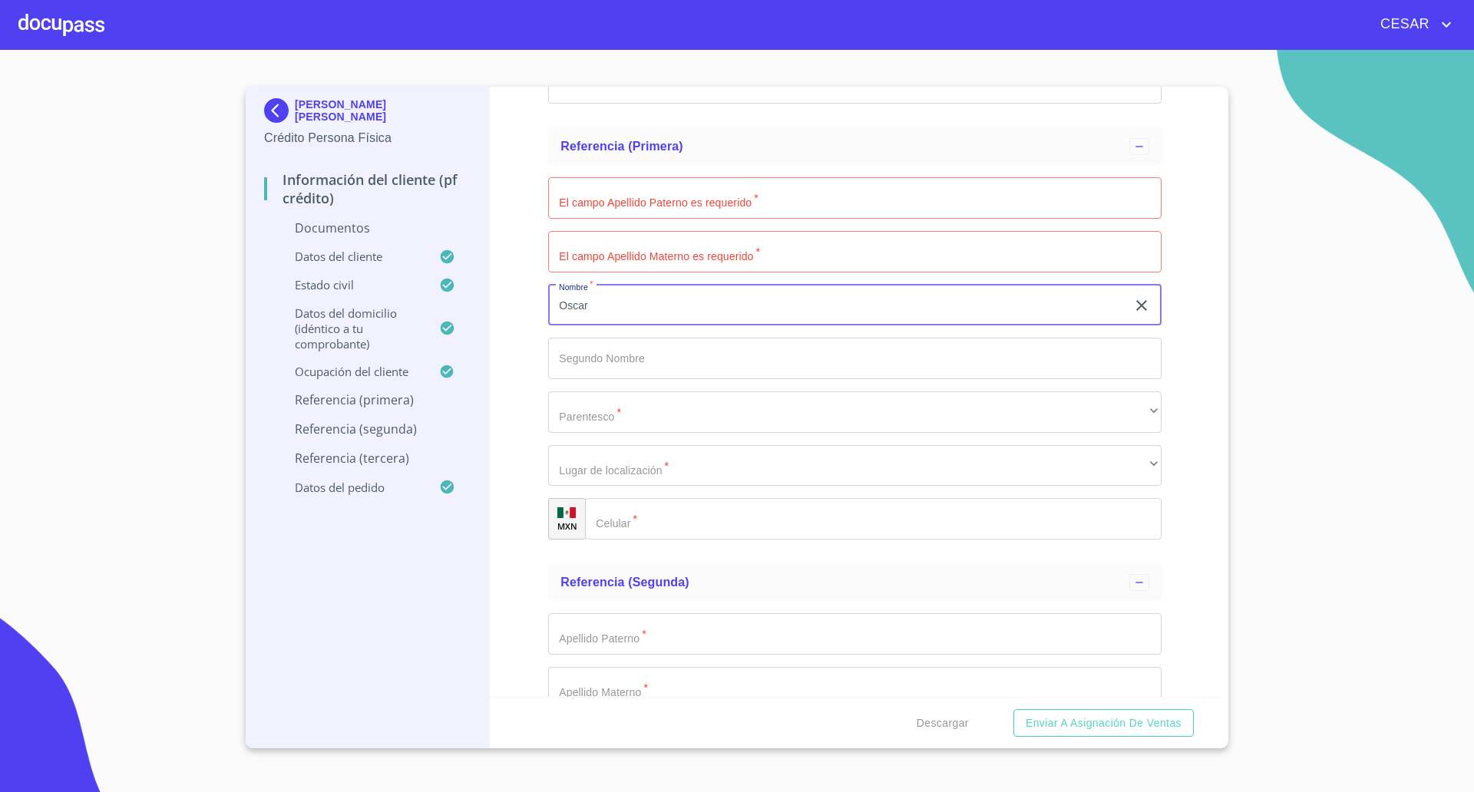
type input "Oscar"
click at [609, 185] on input "Documento de identificación   *" at bounding box center [854, 197] width 613 height 41
type input "[PERSON_NAME]"
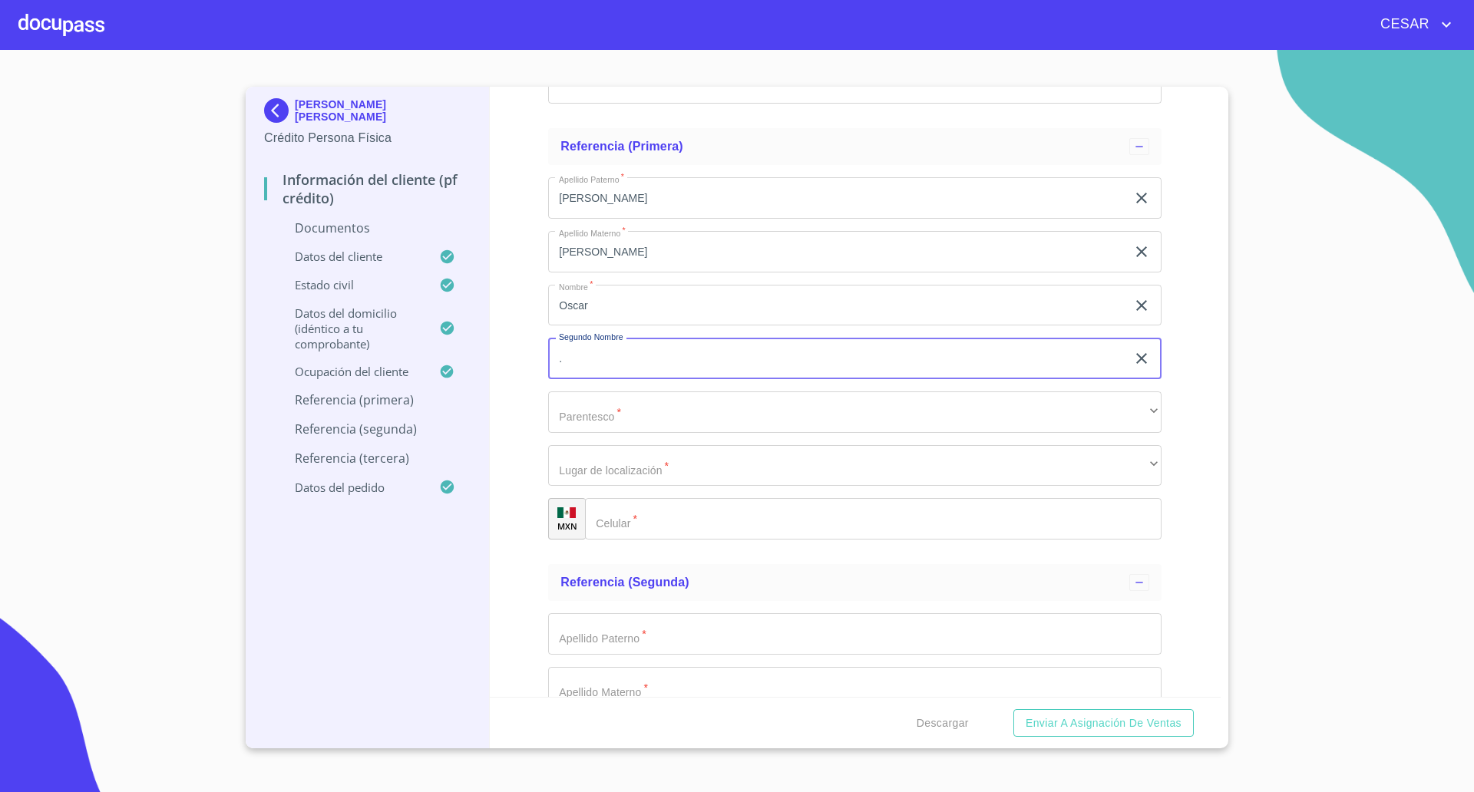
type input "."
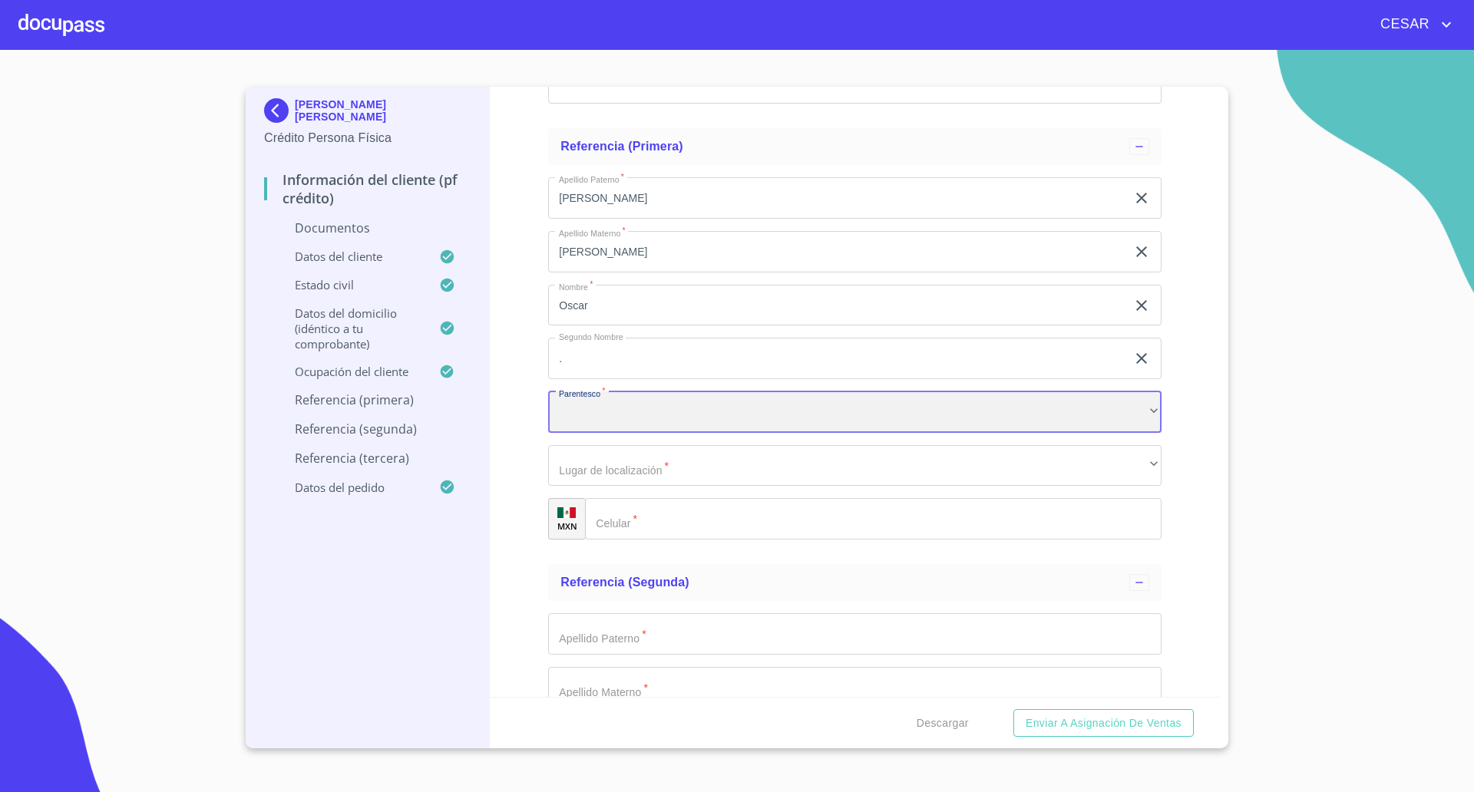
click at [609, 416] on div "​" at bounding box center [854, 411] width 613 height 41
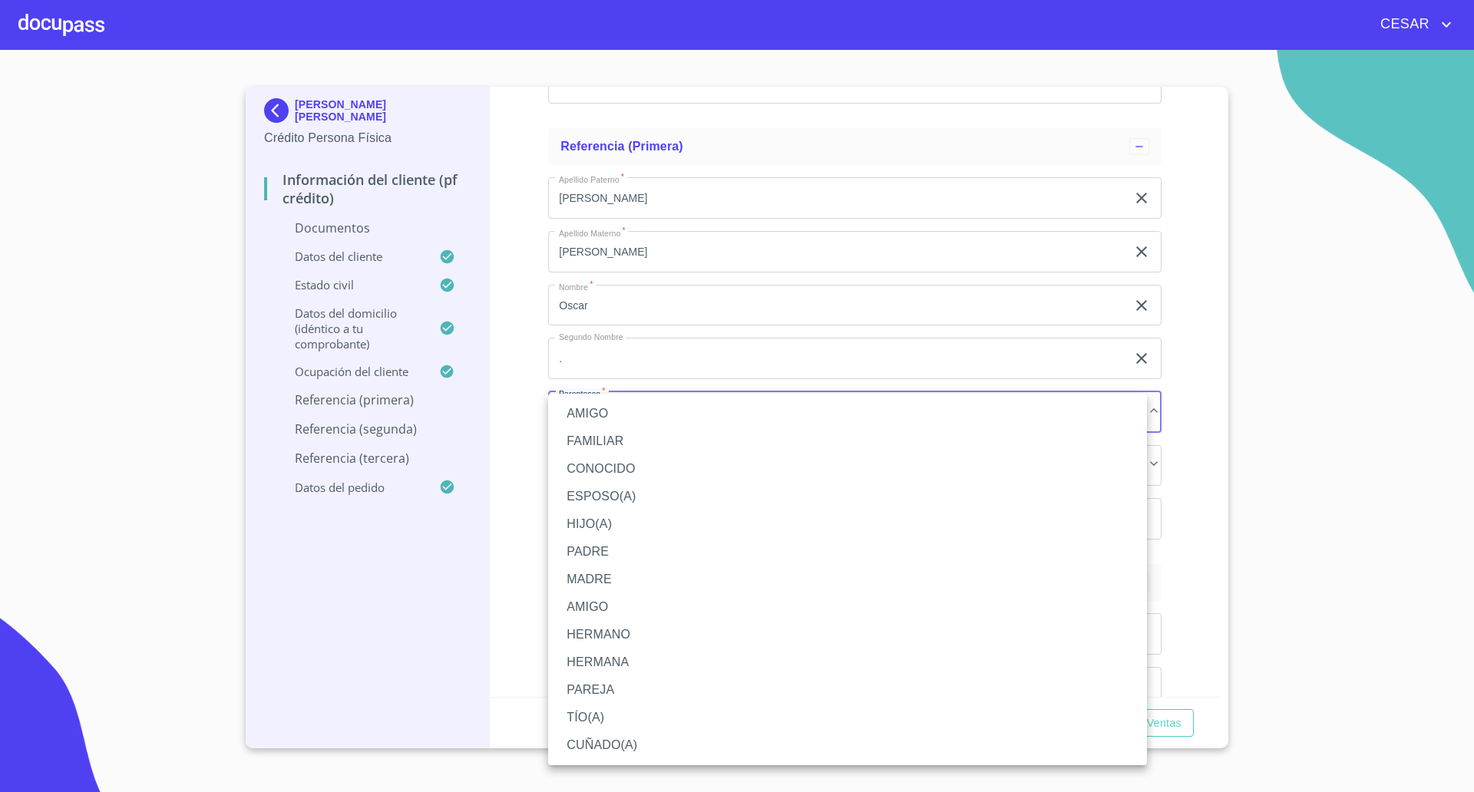
click at [601, 633] on li "HERMANO" at bounding box center [847, 635] width 599 height 28
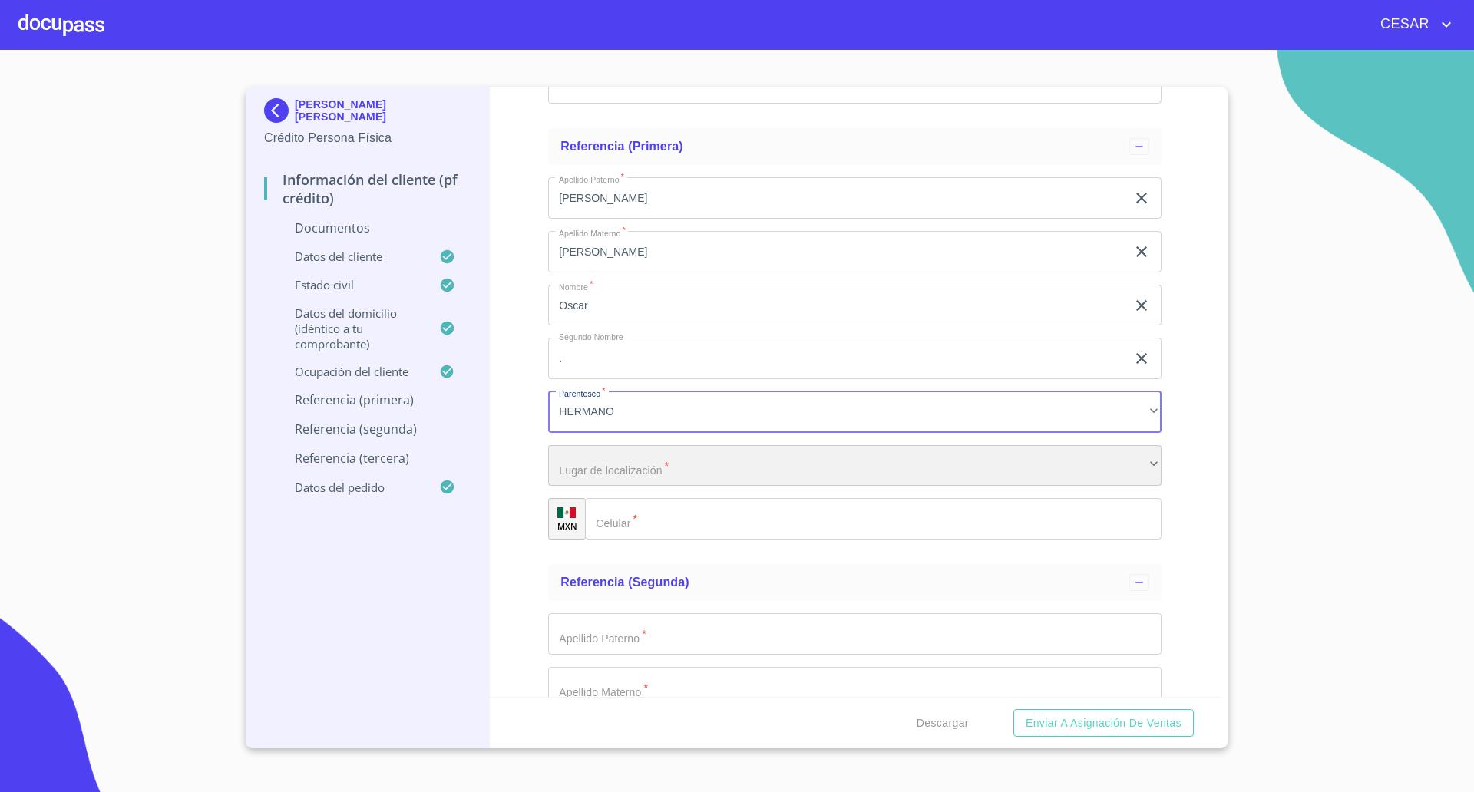
click at [648, 464] on div "​" at bounding box center [854, 465] width 613 height 41
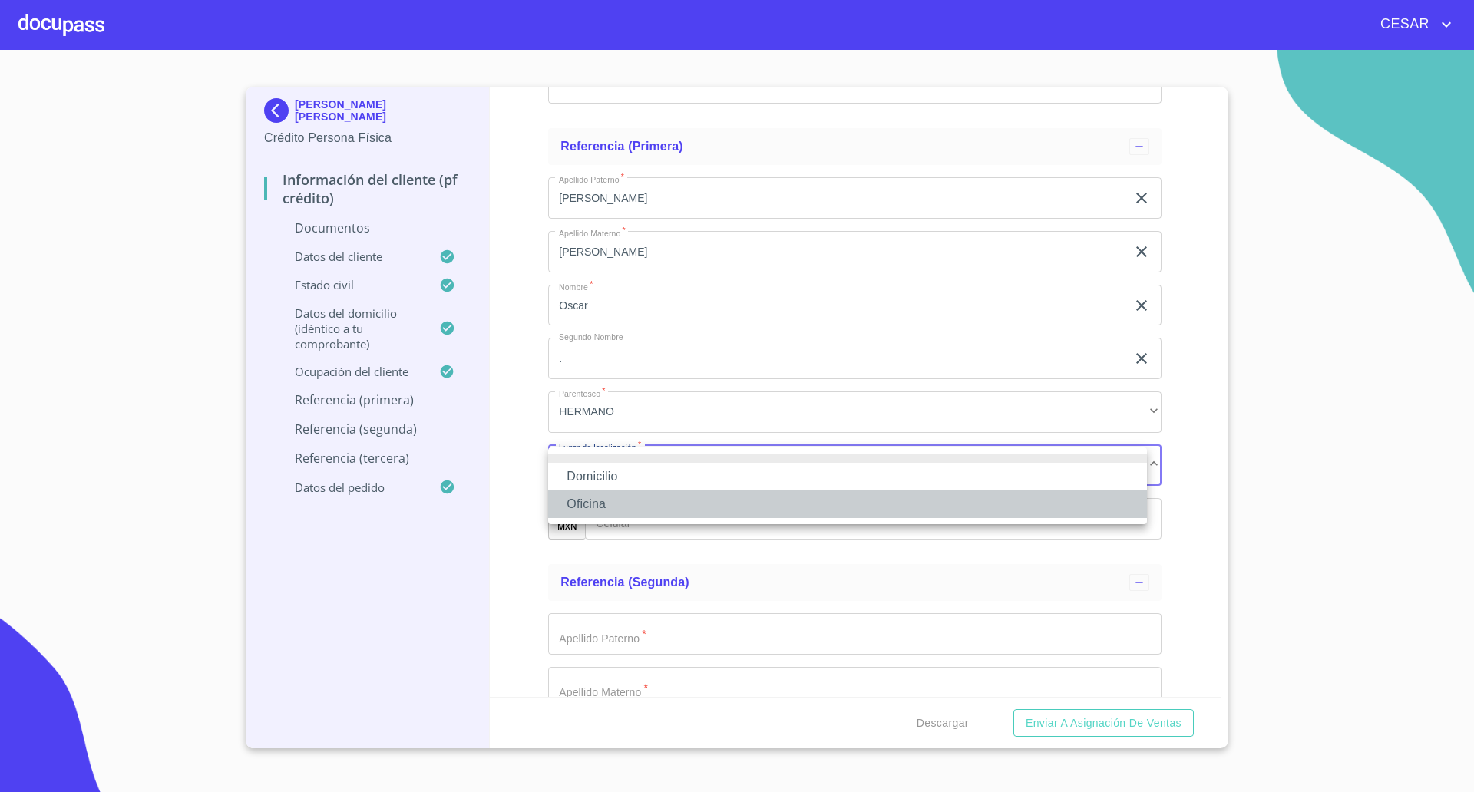
click at [624, 497] on li "Oficina" at bounding box center [847, 504] width 599 height 28
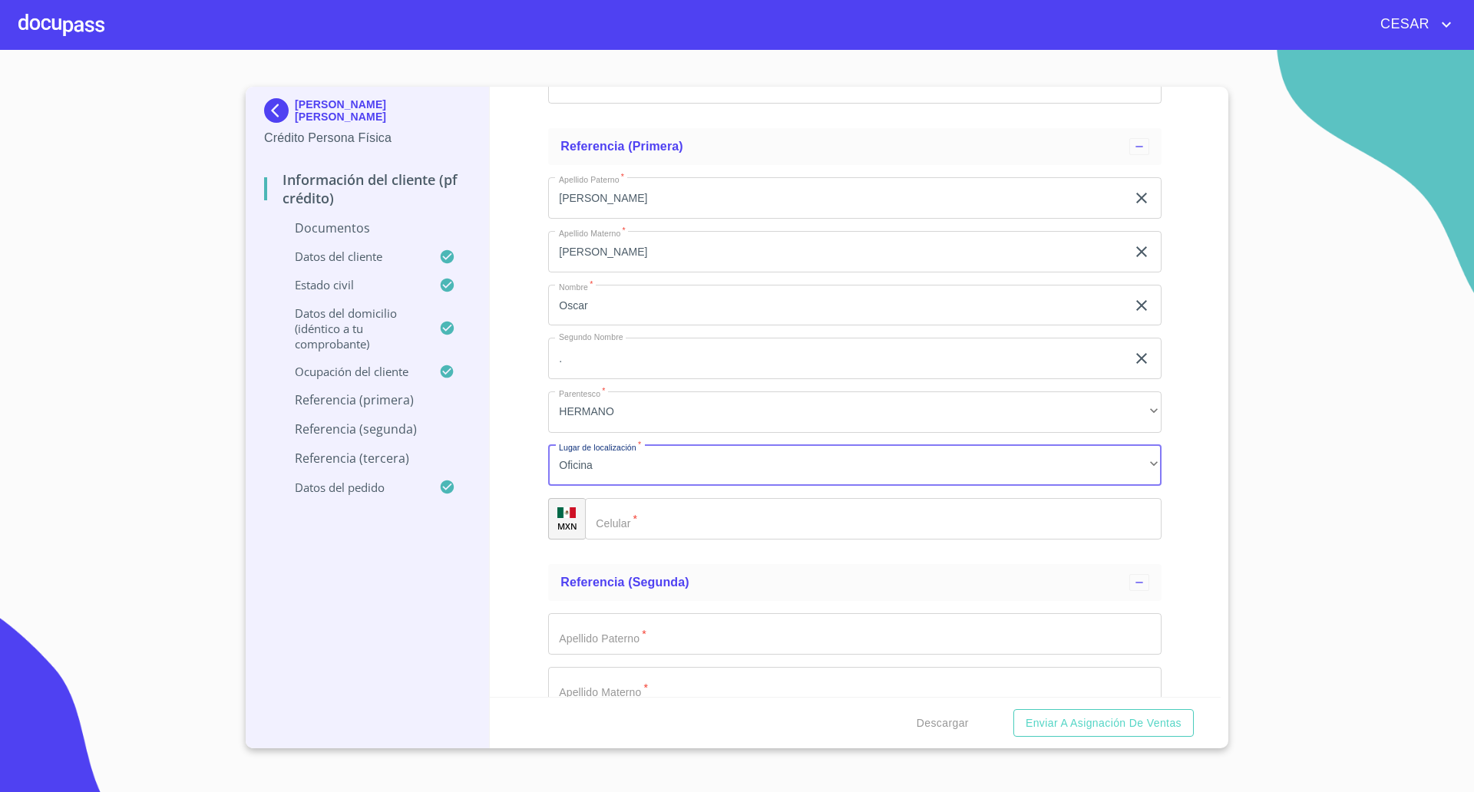
click at [686, 514] on input "Documento de identificación   *" at bounding box center [873, 518] width 576 height 41
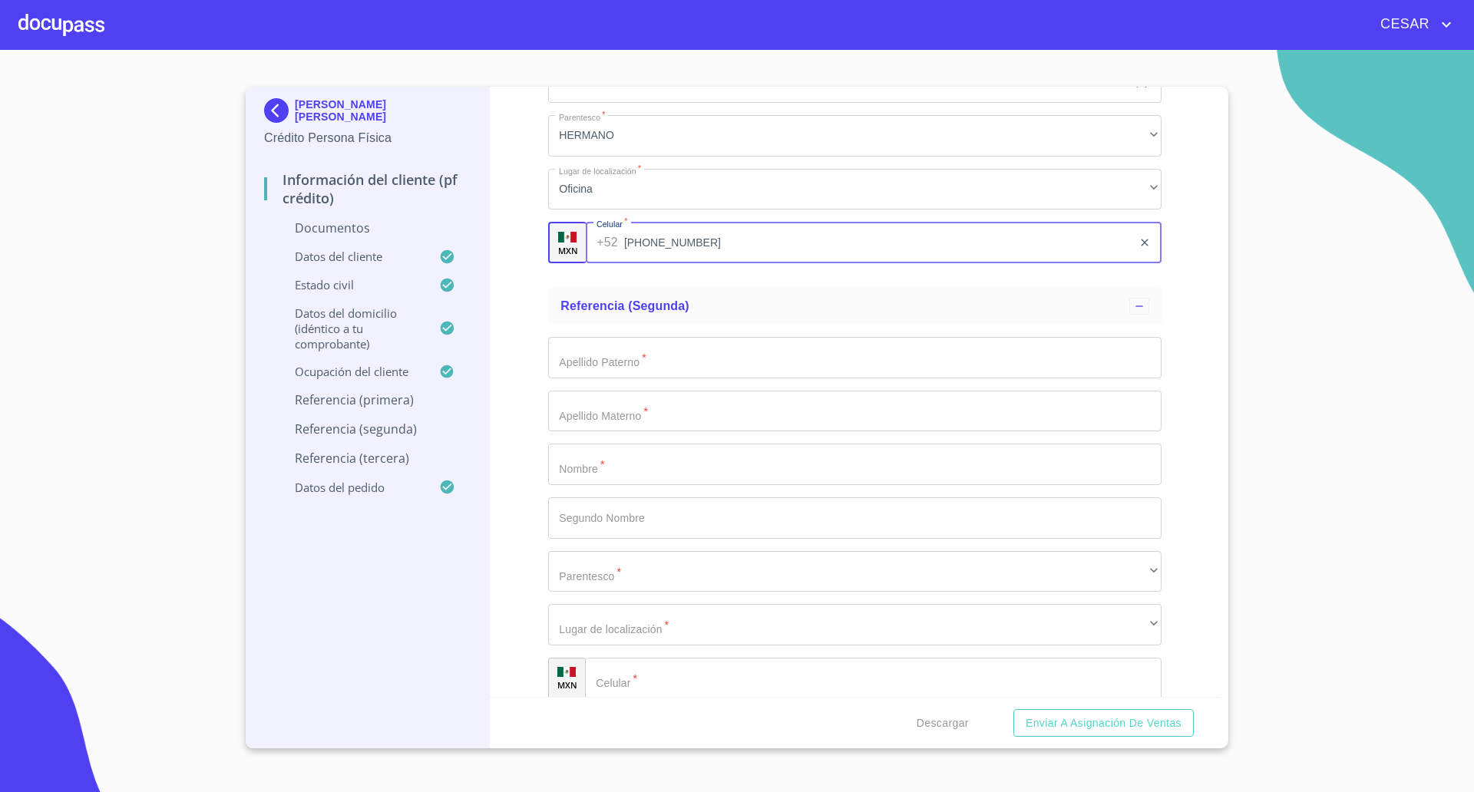
scroll to position [5251, 0]
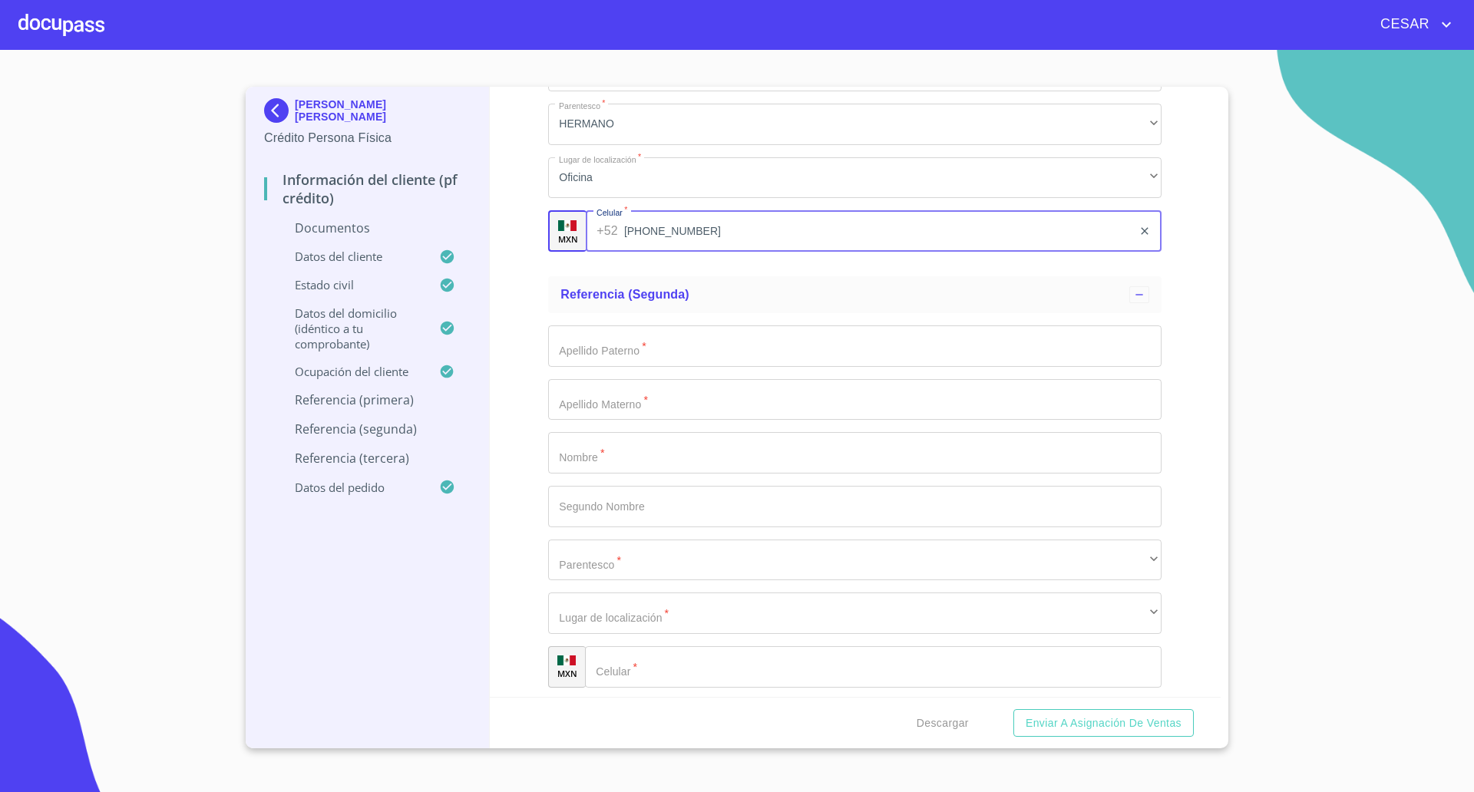
type input "[PHONE_NUMBER]"
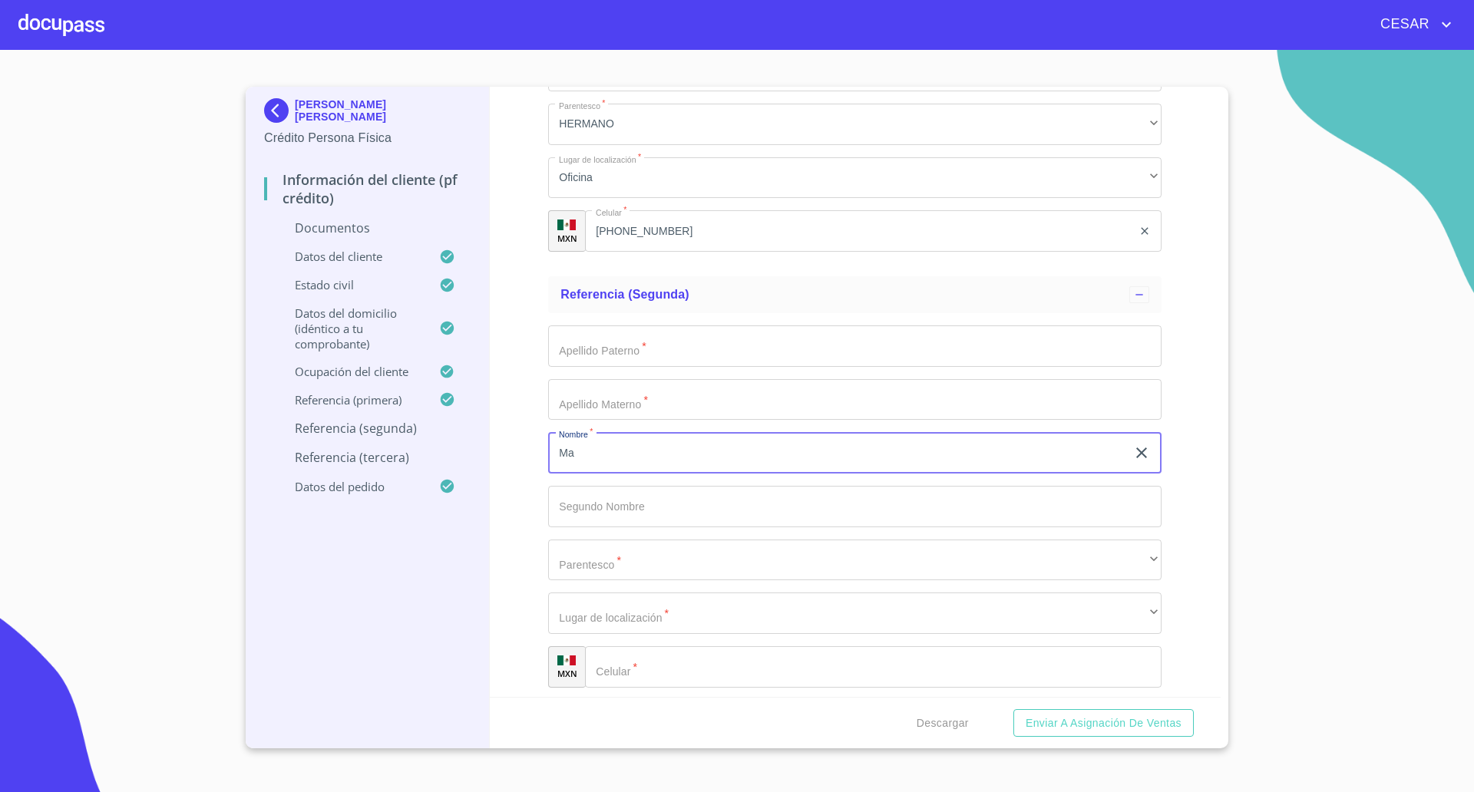
type input "Ma"
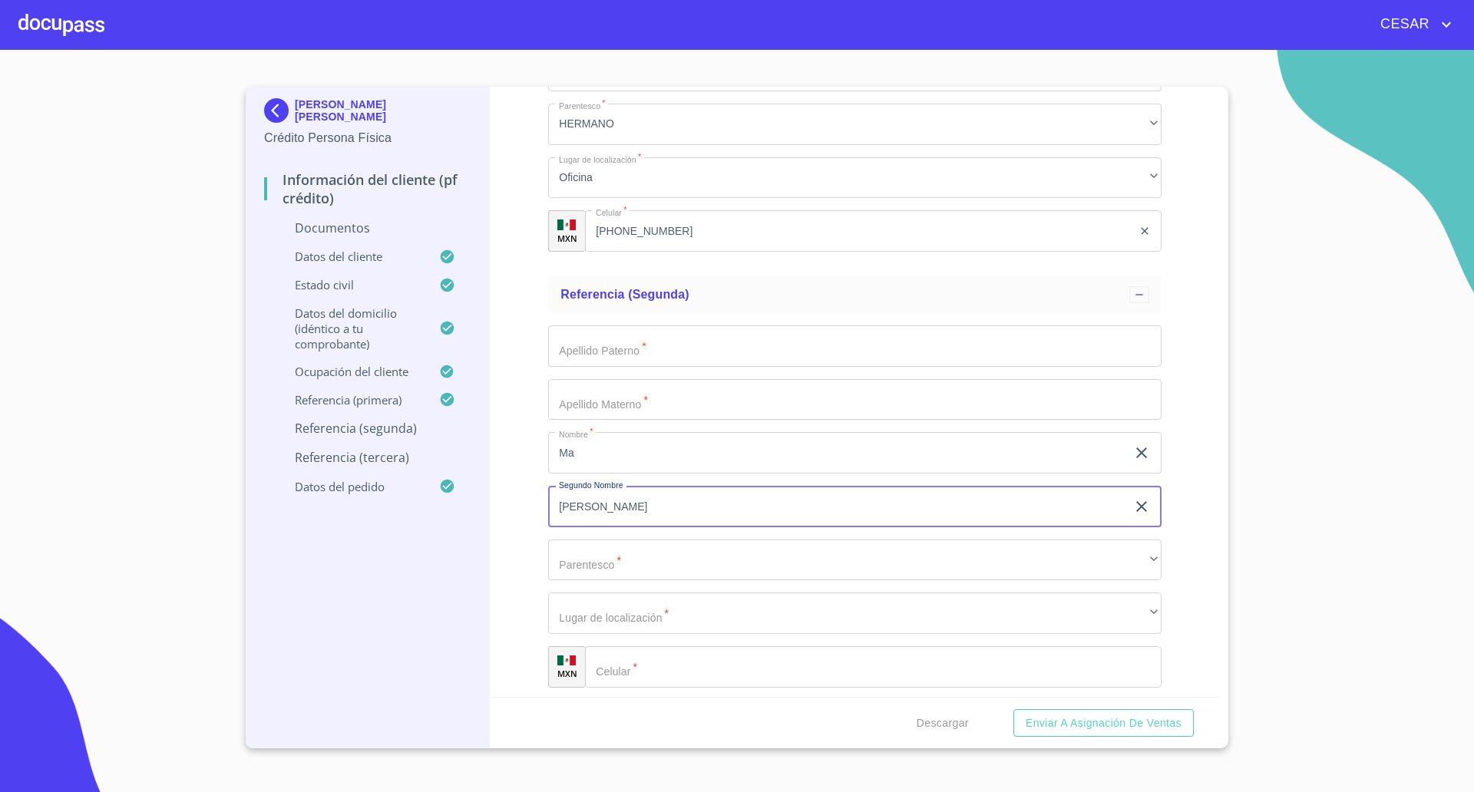
type input "[PERSON_NAME]"
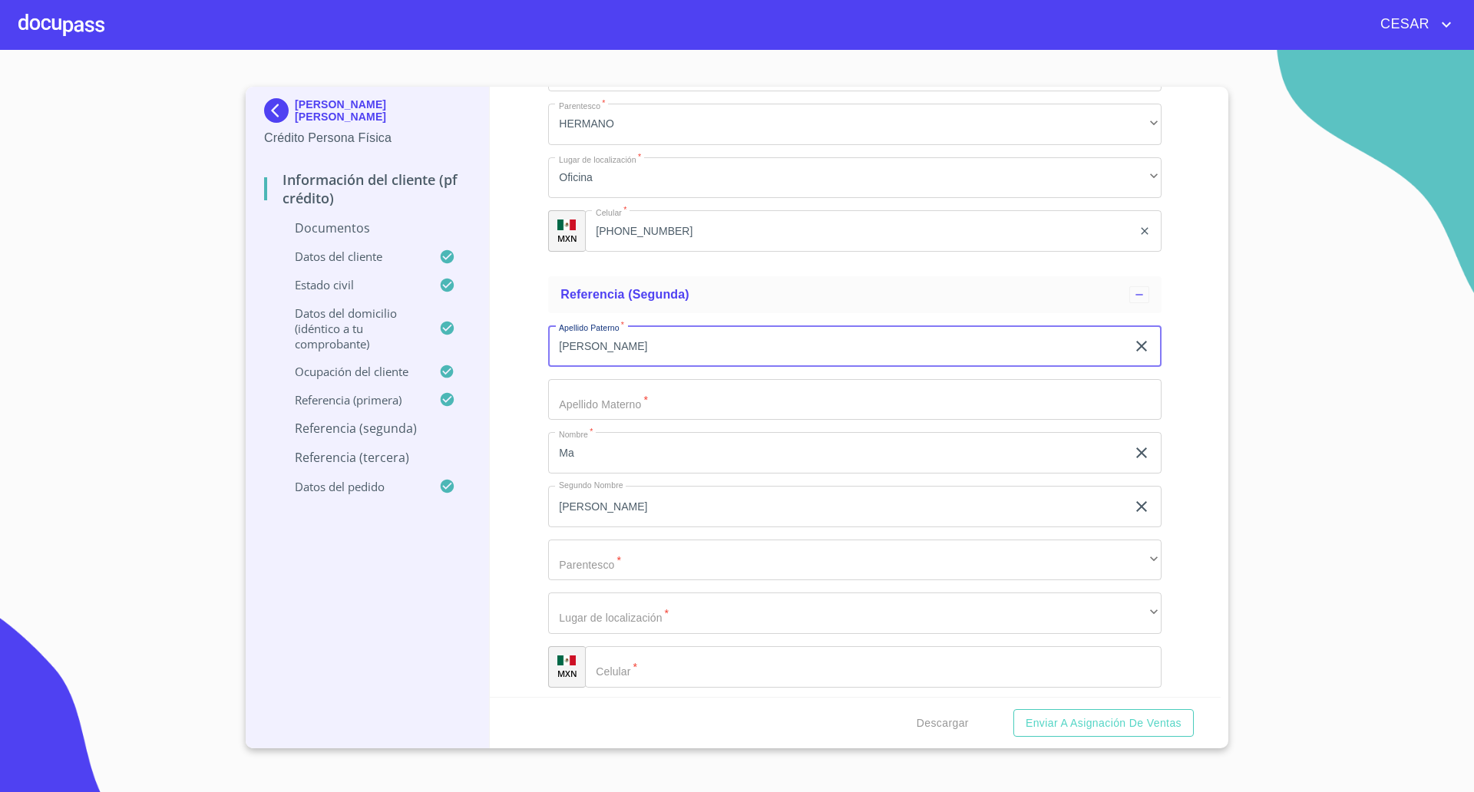
type input "[PERSON_NAME]"
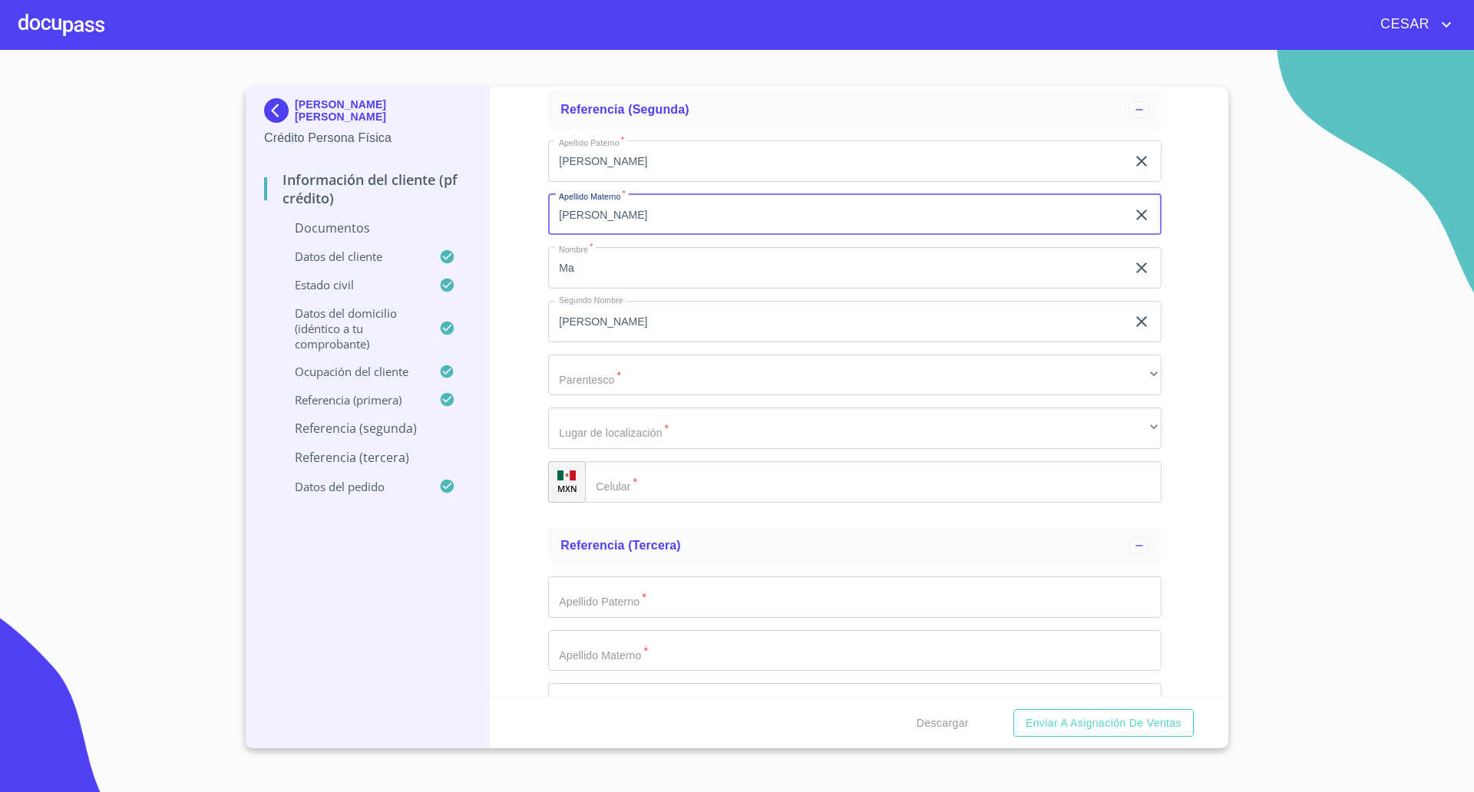
scroll to position [5443, 0]
type input "[PERSON_NAME]"
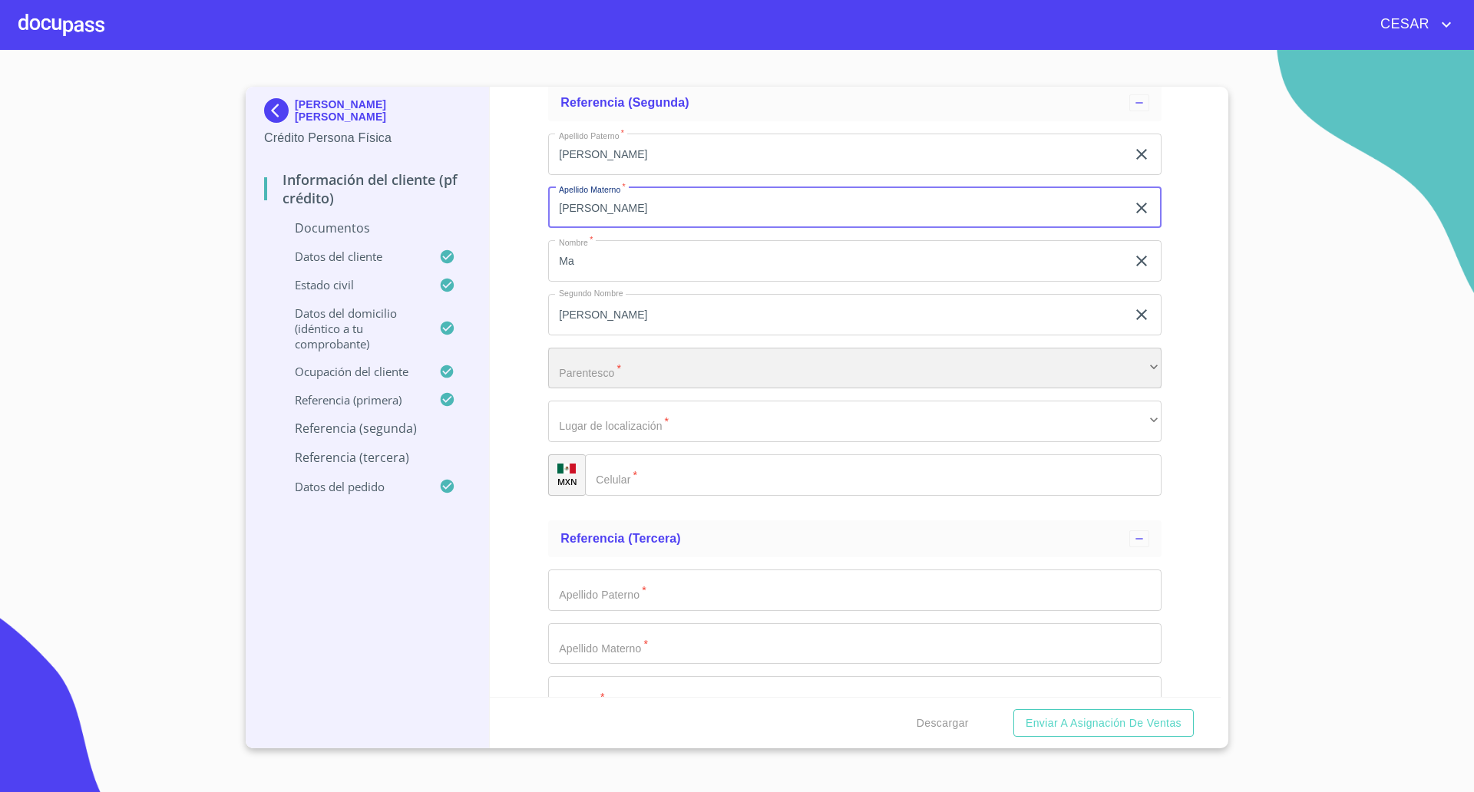
click at [623, 384] on div "​" at bounding box center [854, 368] width 613 height 41
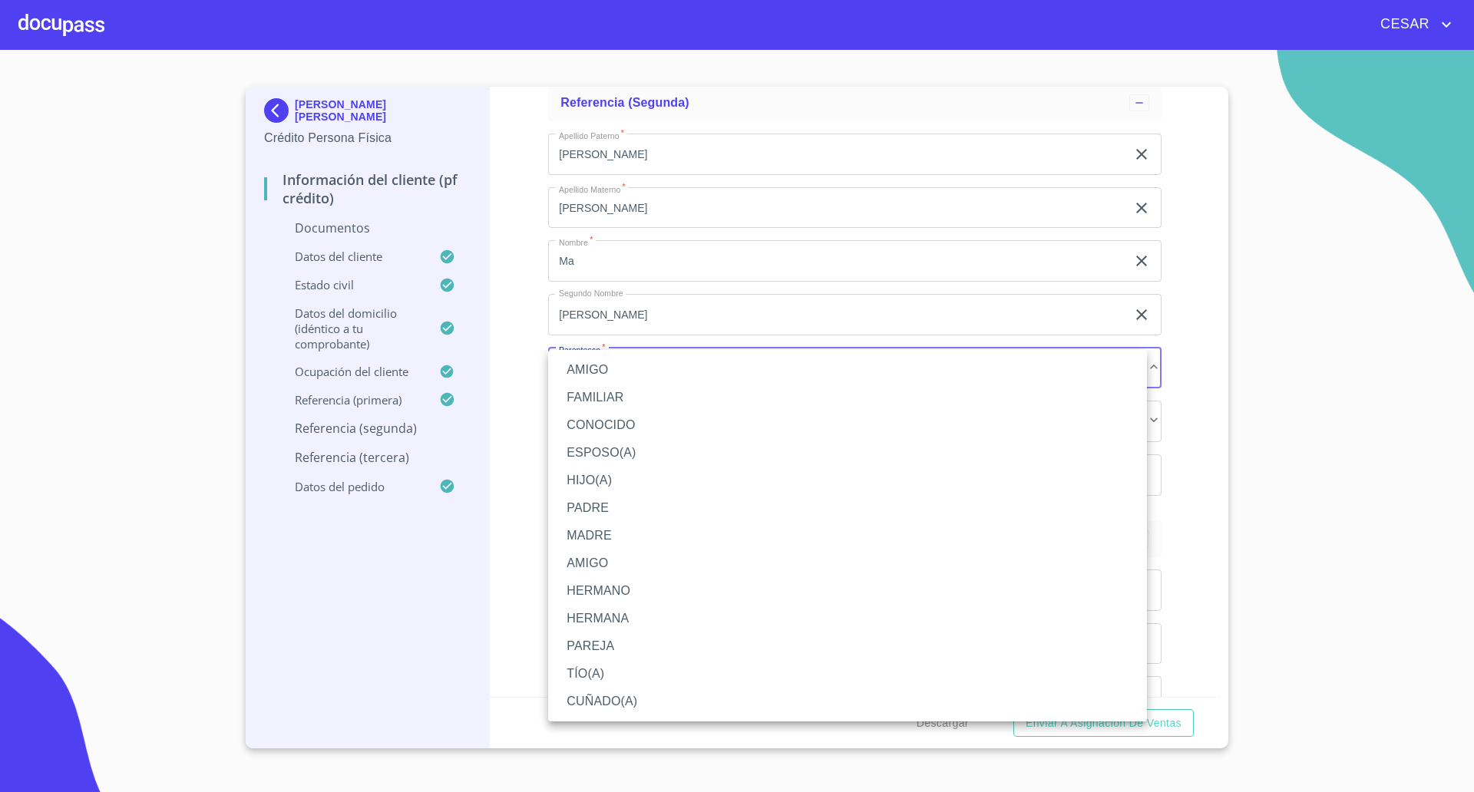
click at [596, 610] on li "HERMANA" at bounding box center [847, 619] width 599 height 28
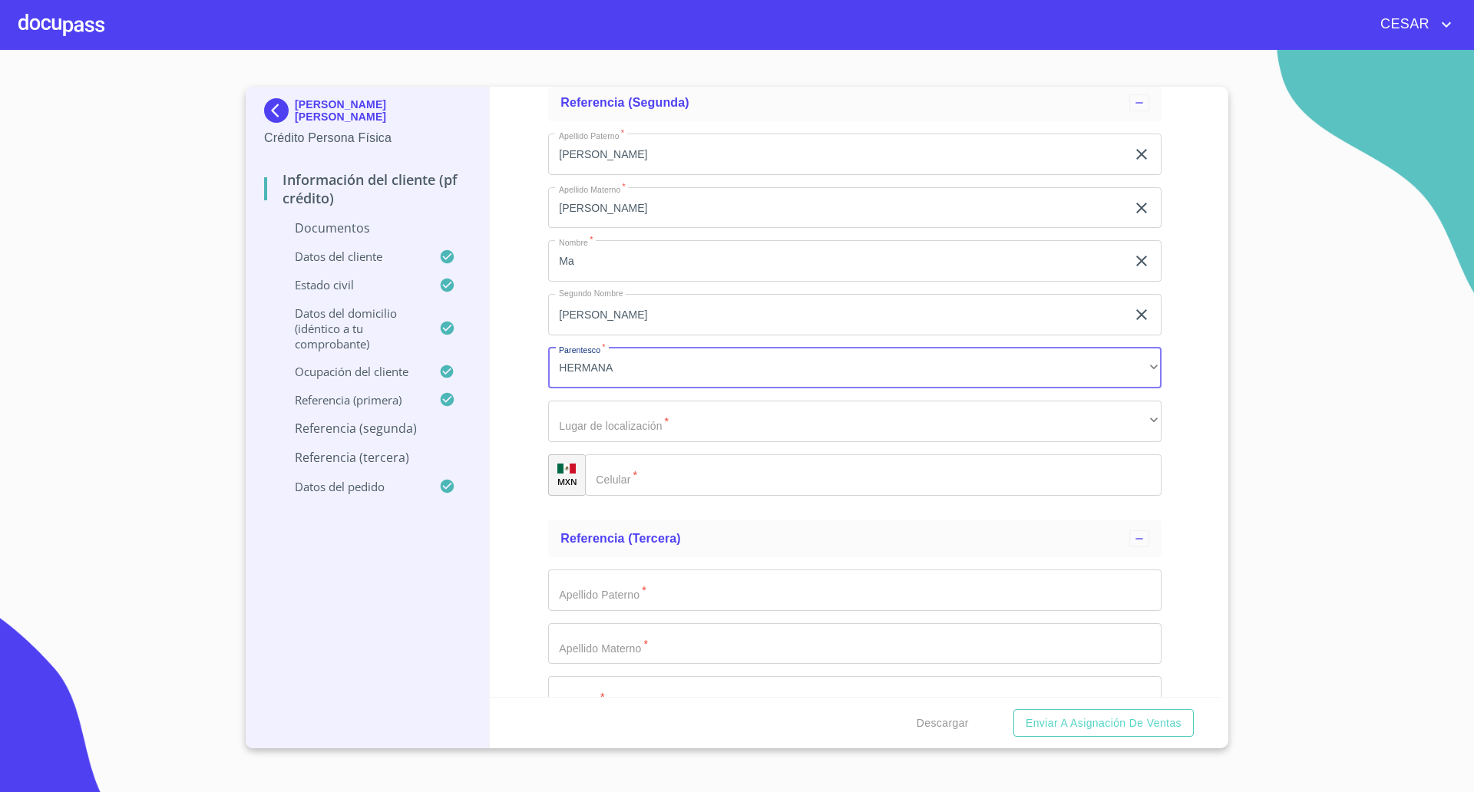
click at [664, 467] on input "Documento de identificación   *" at bounding box center [873, 474] width 576 height 41
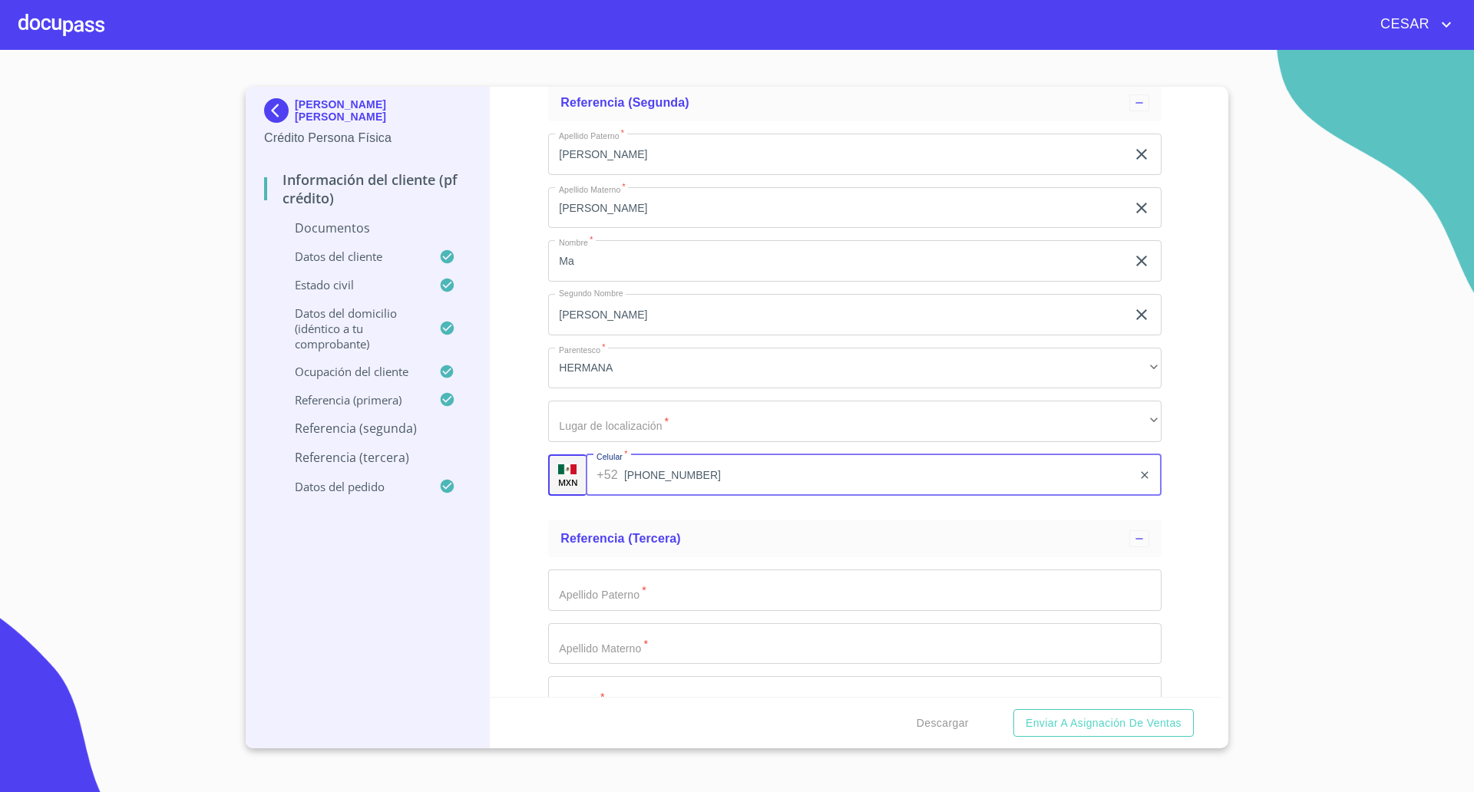
type input "[PHONE_NUMBER]"
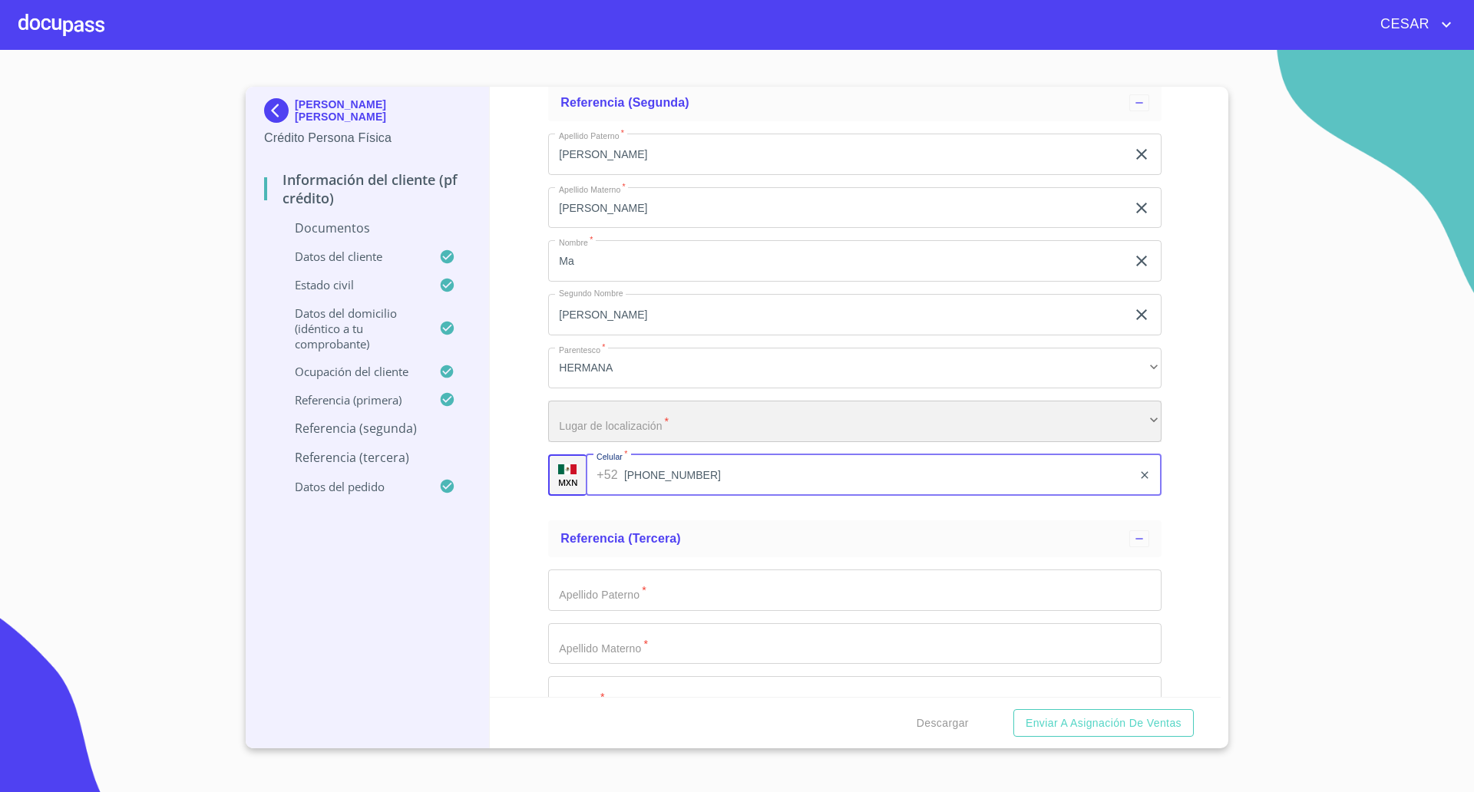
click at [651, 424] on div "​" at bounding box center [854, 421] width 613 height 41
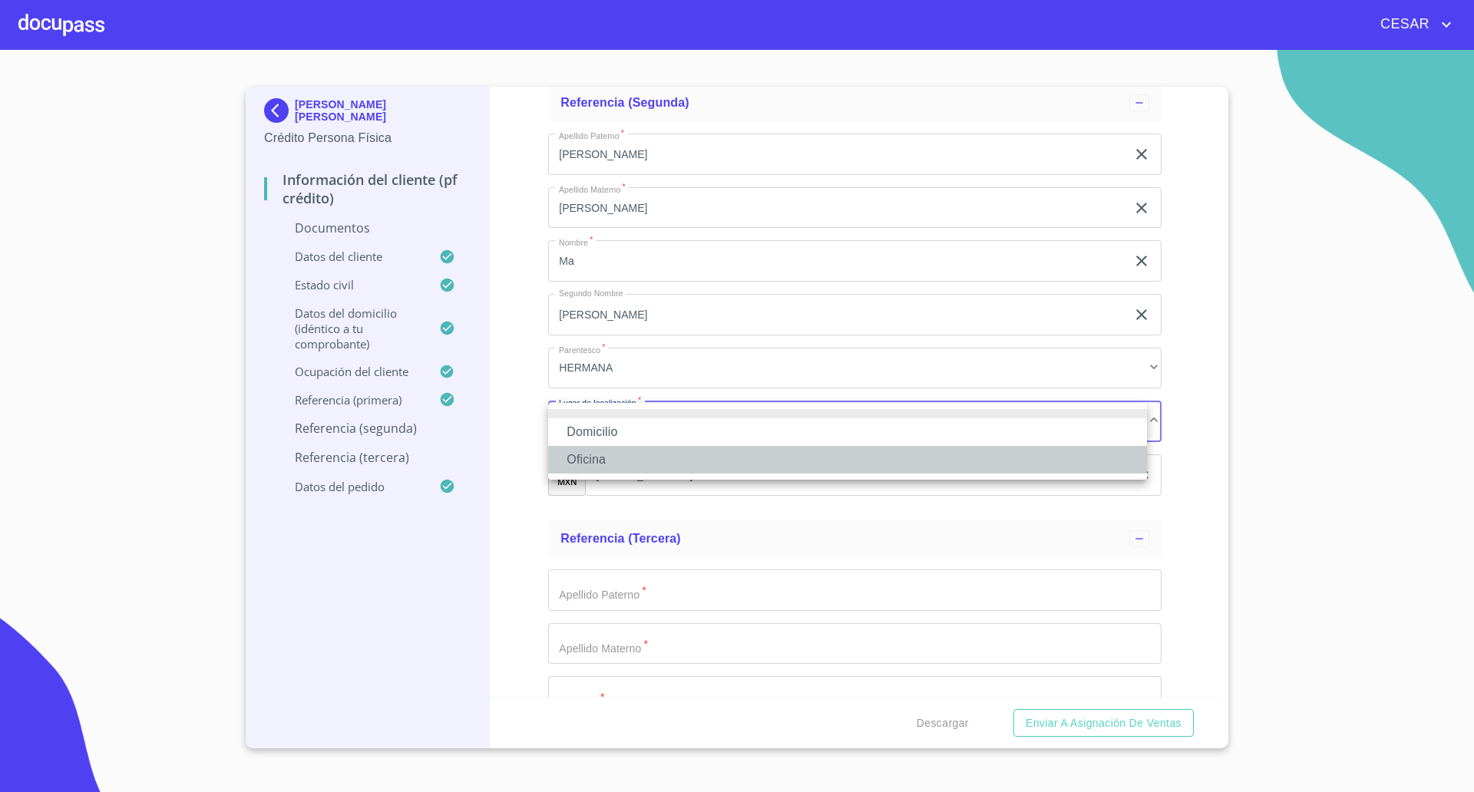
click at [609, 460] on li "Oficina" at bounding box center [847, 460] width 599 height 28
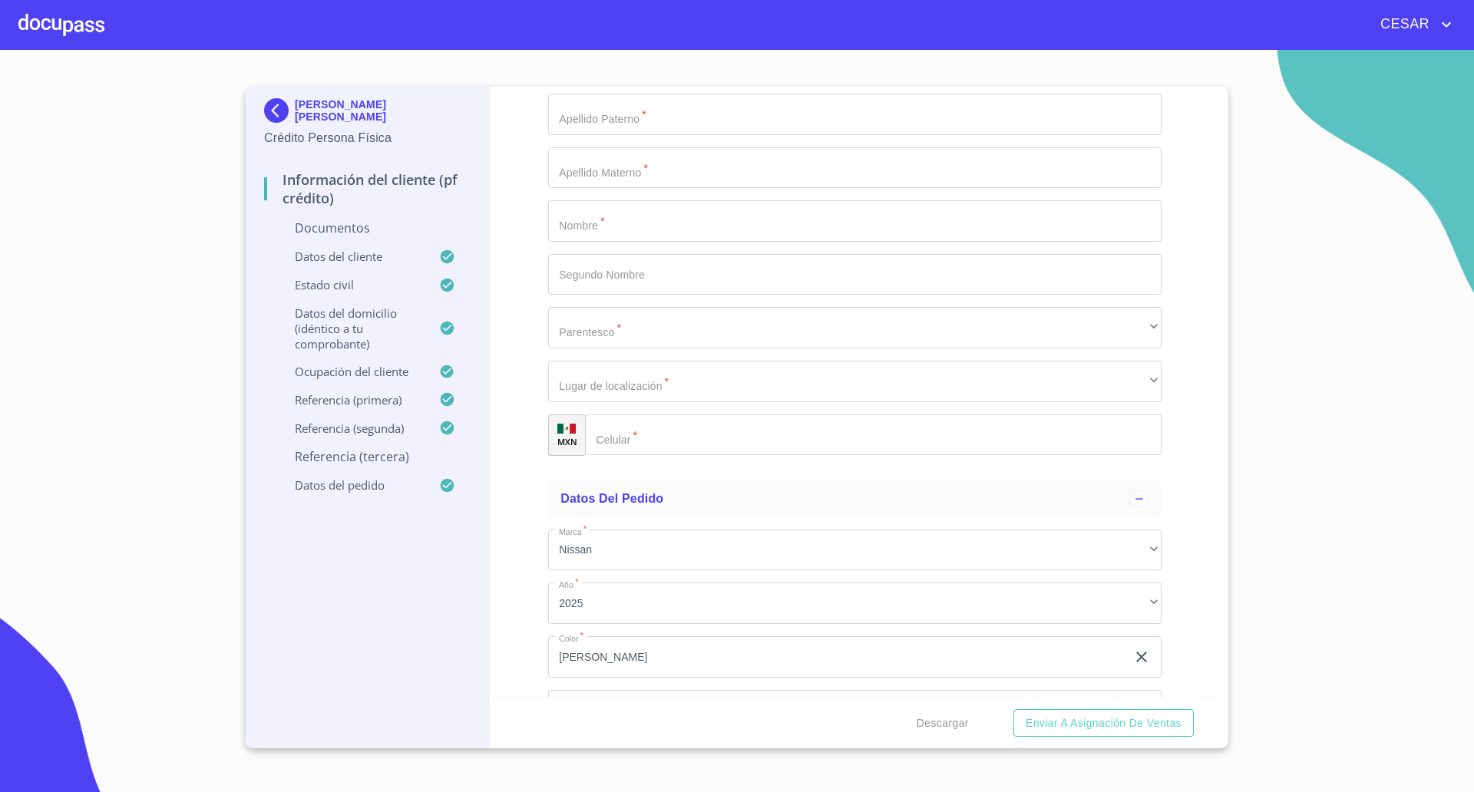
scroll to position [5923, 0]
type input "[PERSON_NAME]"
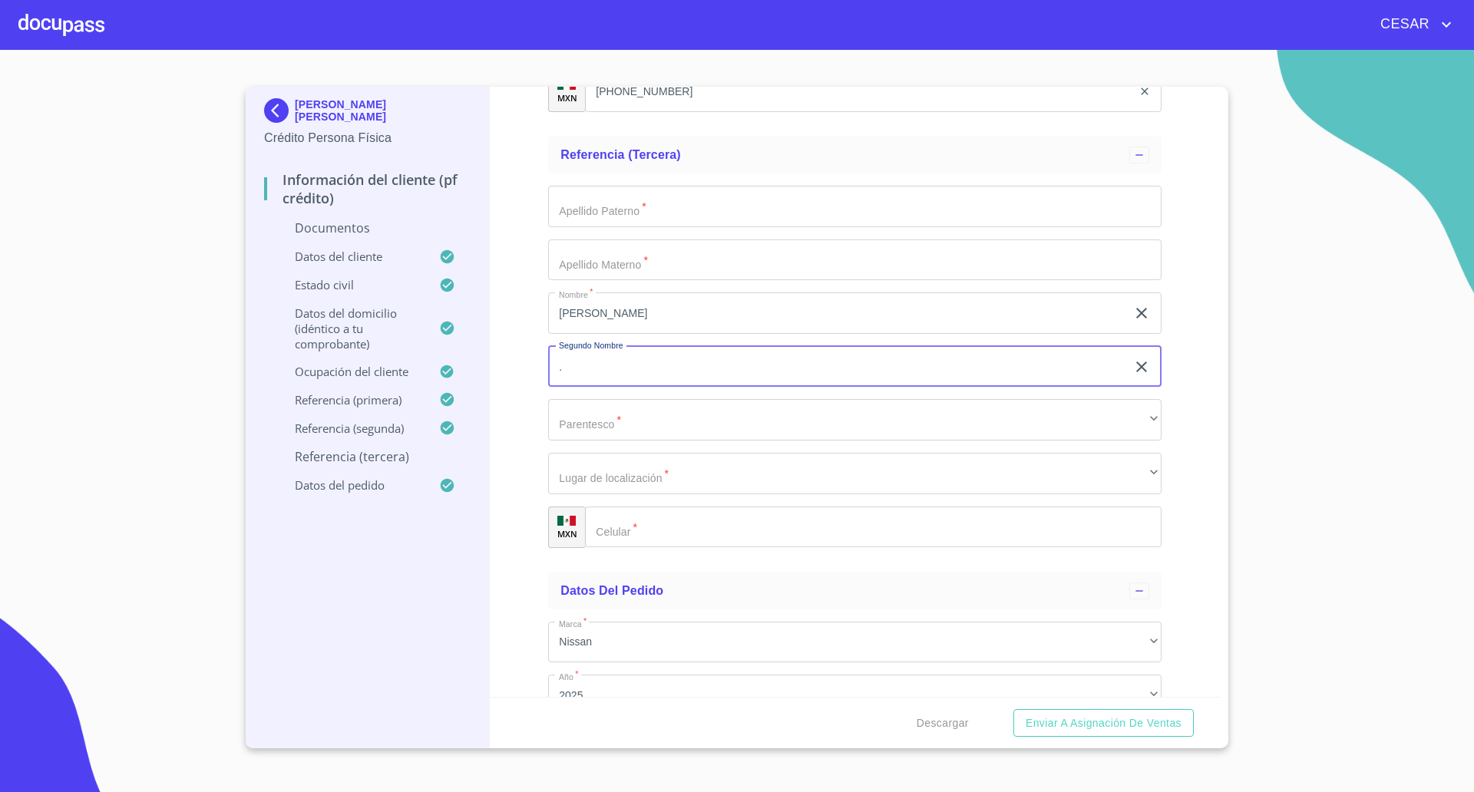
type input "."
type input "Ramirez"
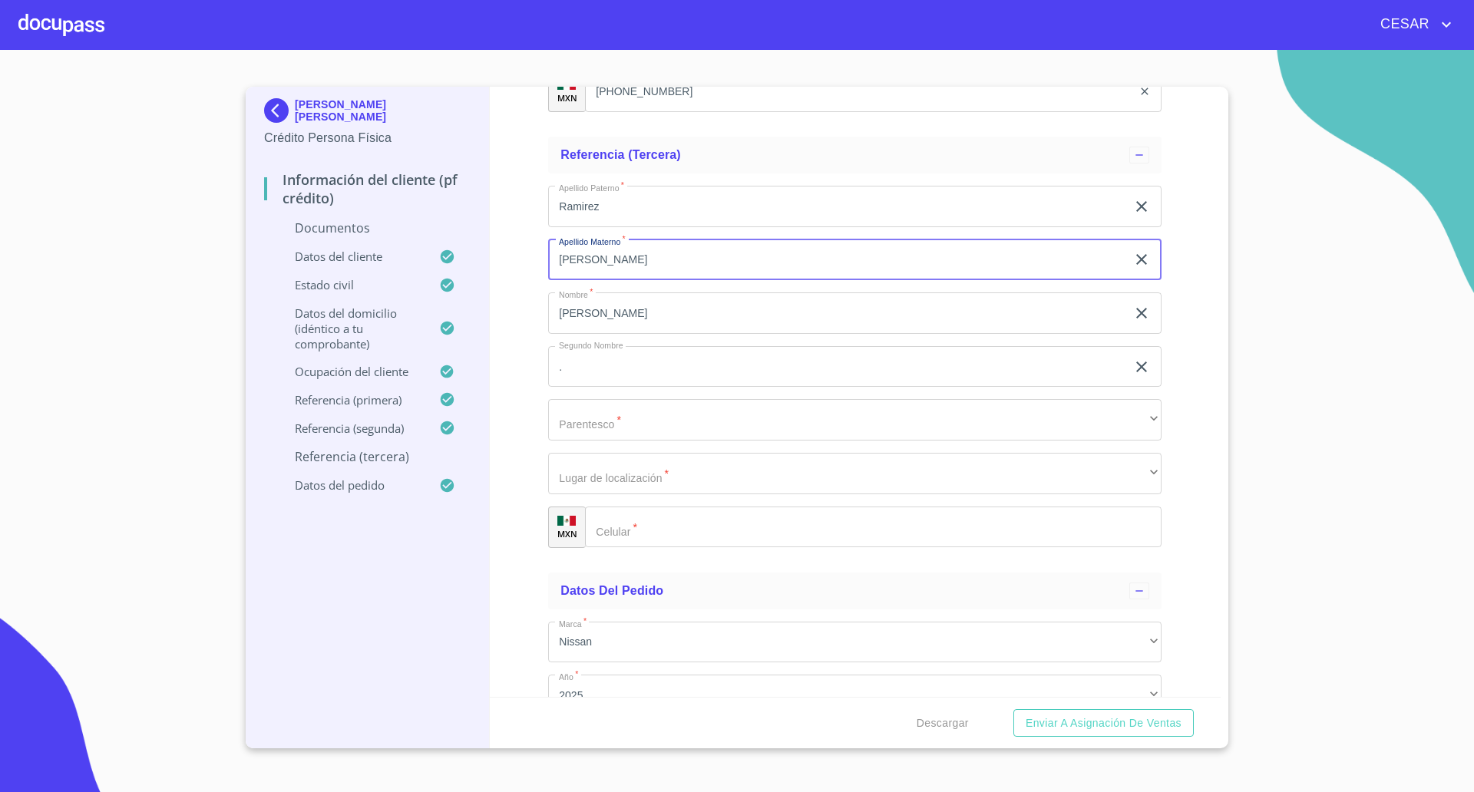
type input "[PERSON_NAME]"
click at [715, 516] on input "Documento de identificación   *" at bounding box center [873, 527] width 576 height 41
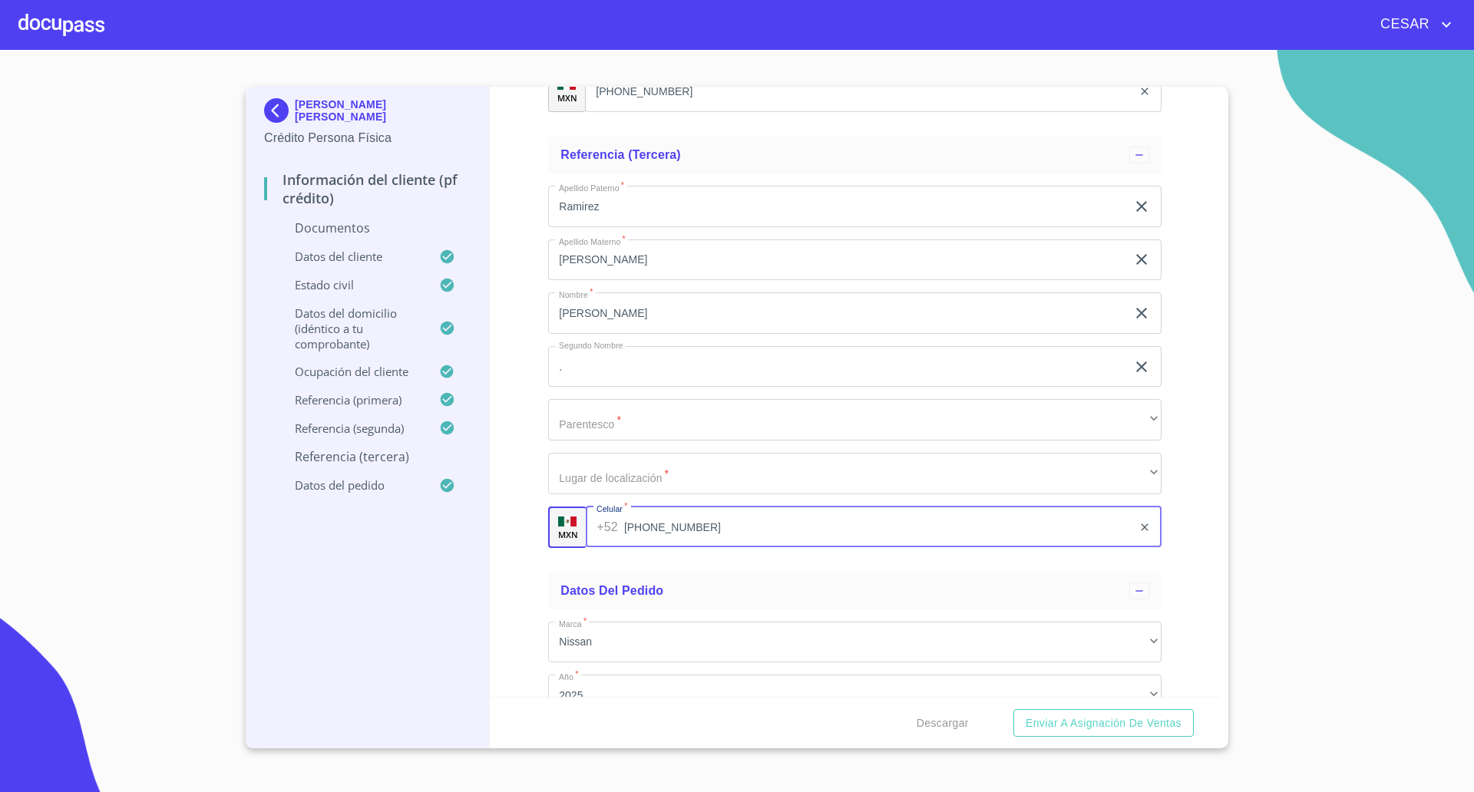
type input "[PHONE_NUMBER]"
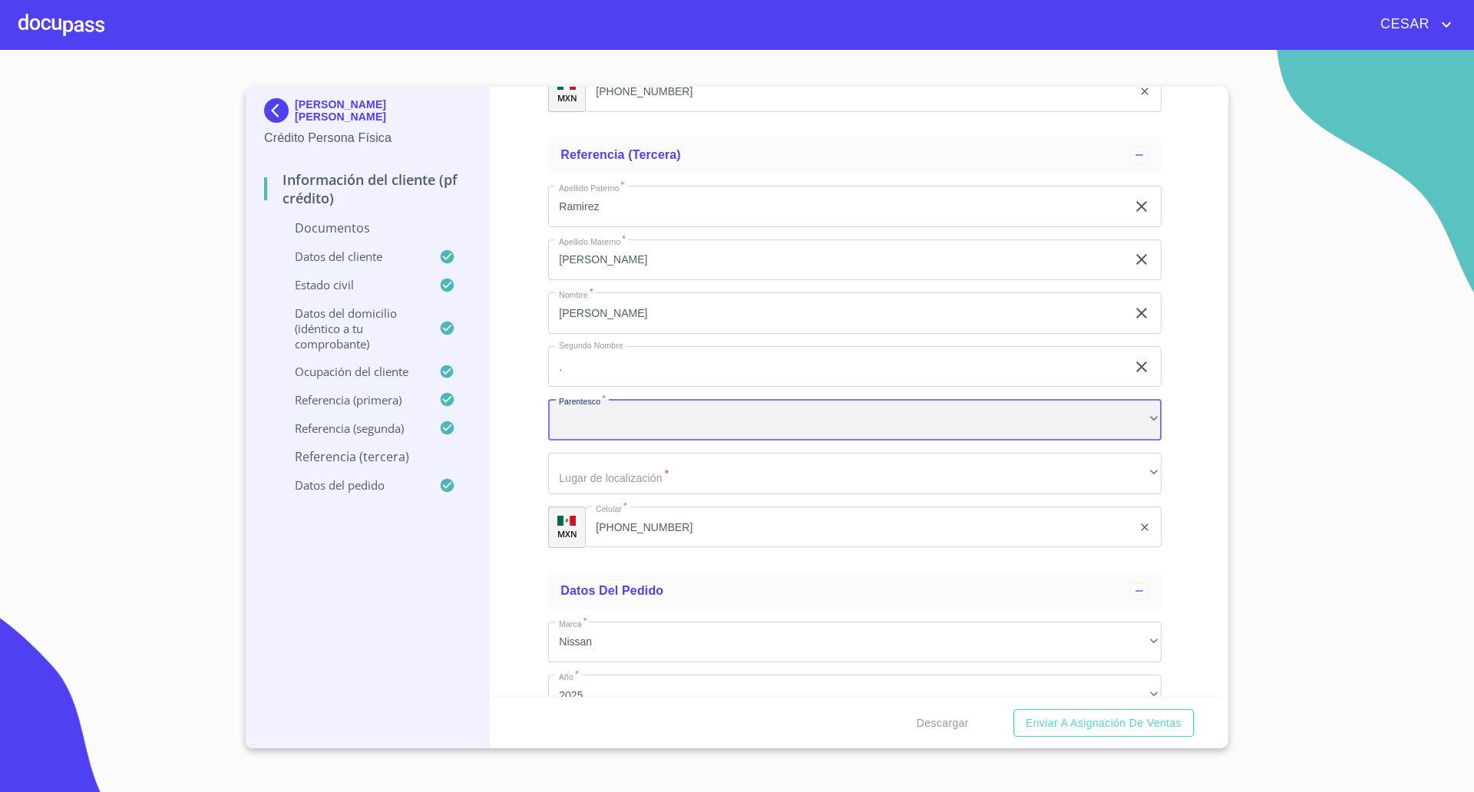
click at [610, 422] on div "​" at bounding box center [854, 419] width 613 height 41
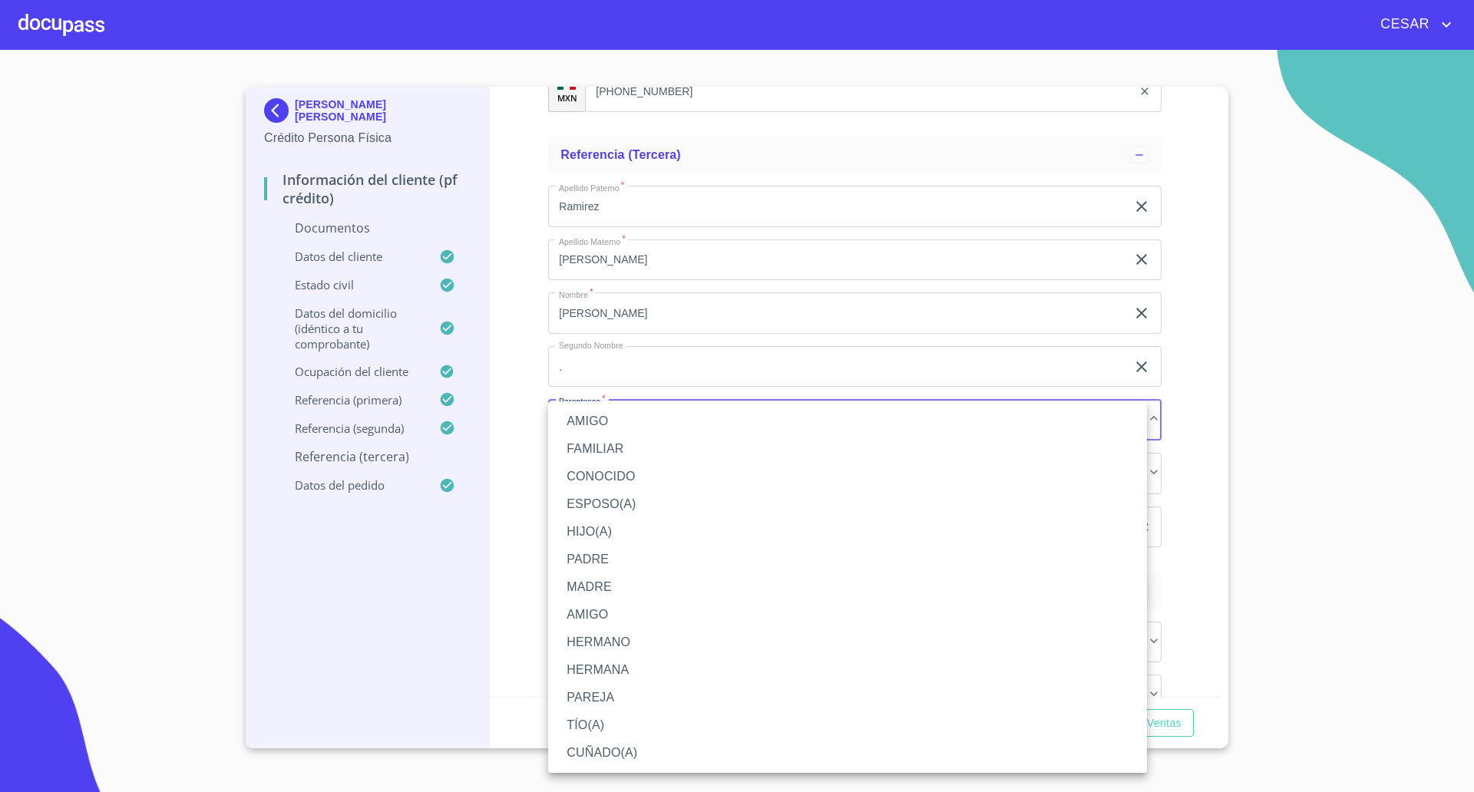
click at [581, 424] on li "AMIGO" at bounding box center [847, 422] width 599 height 28
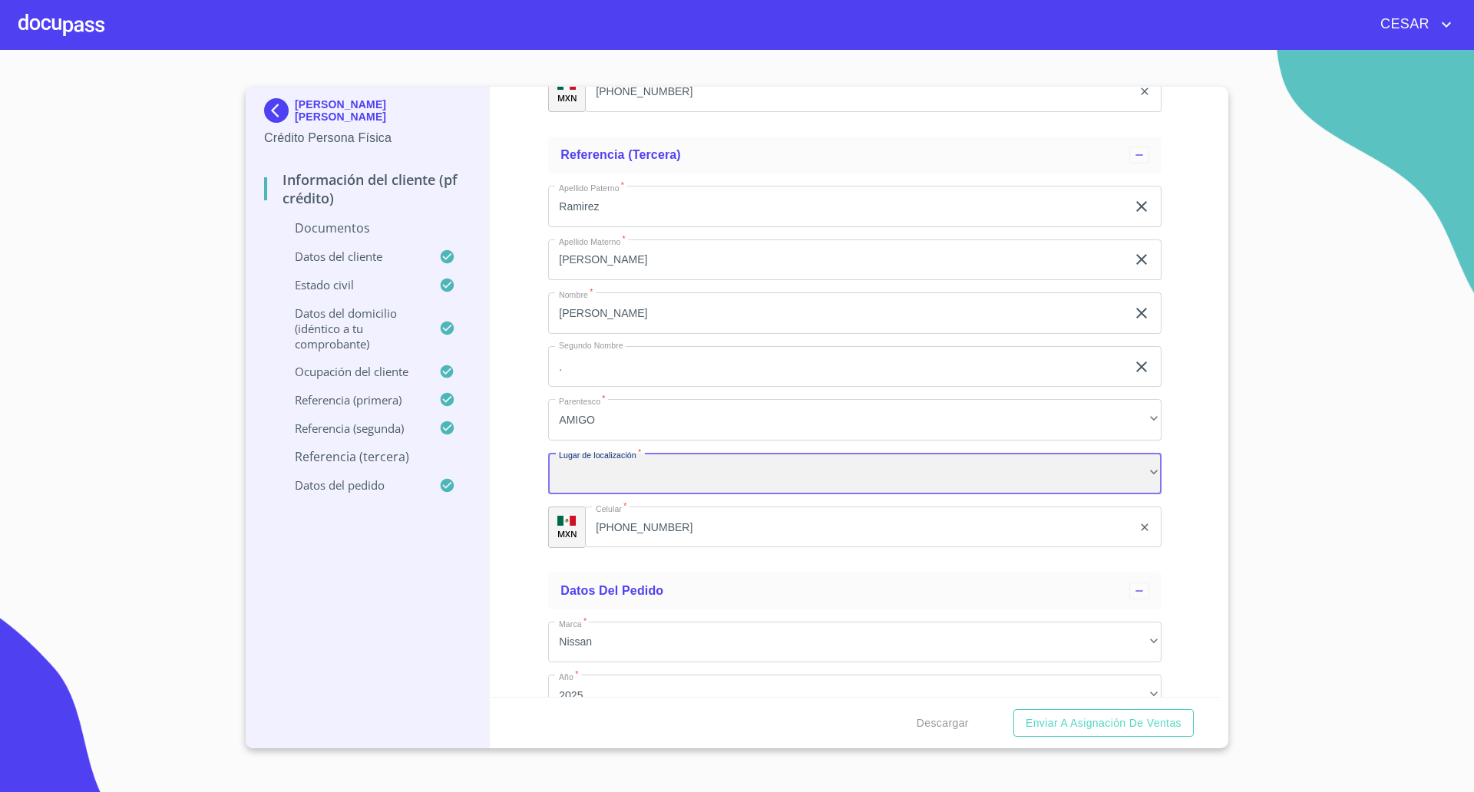
click at [620, 478] on div "​" at bounding box center [854, 473] width 613 height 41
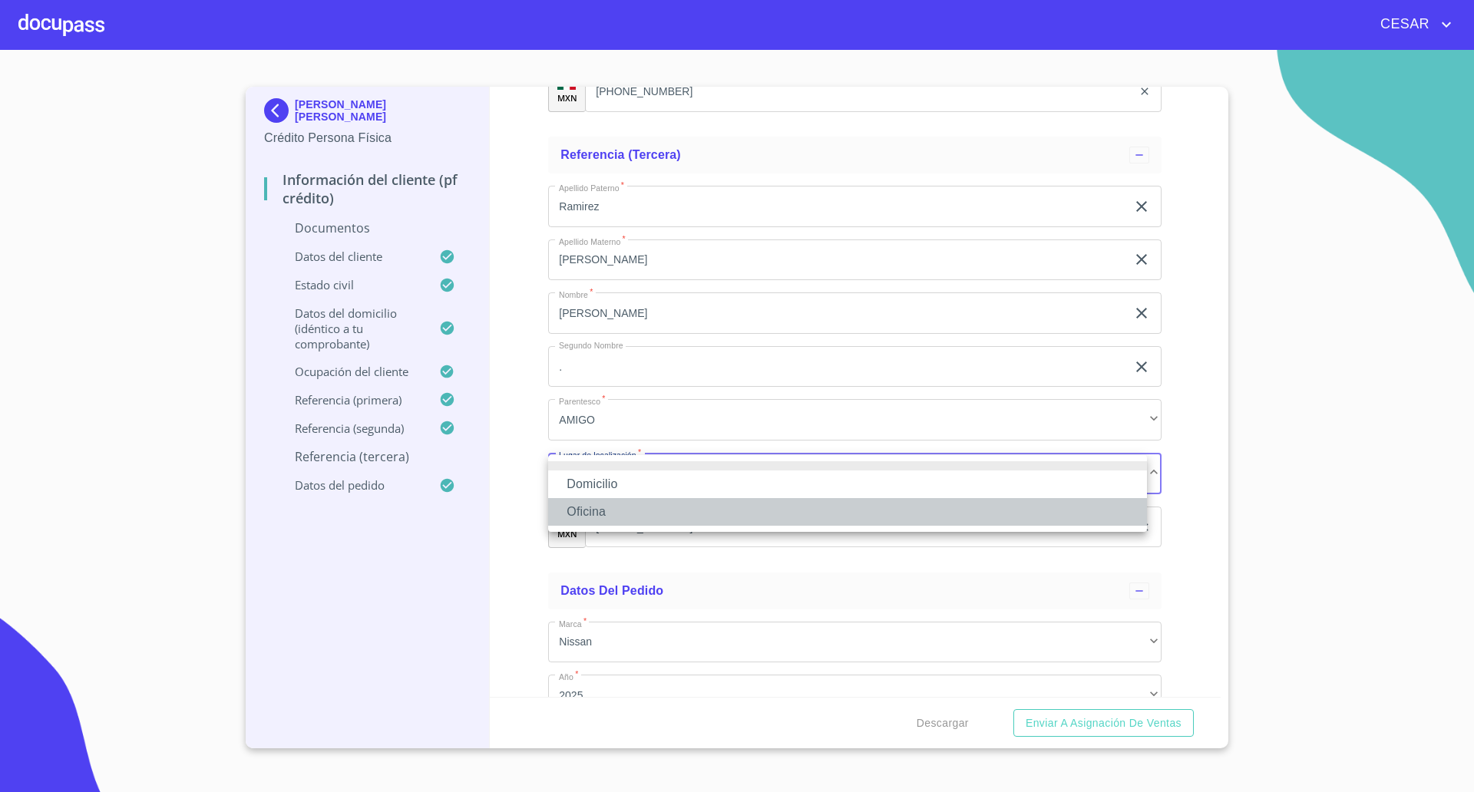
click at [612, 504] on li "Oficina" at bounding box center [847, 512] width 599 height 28
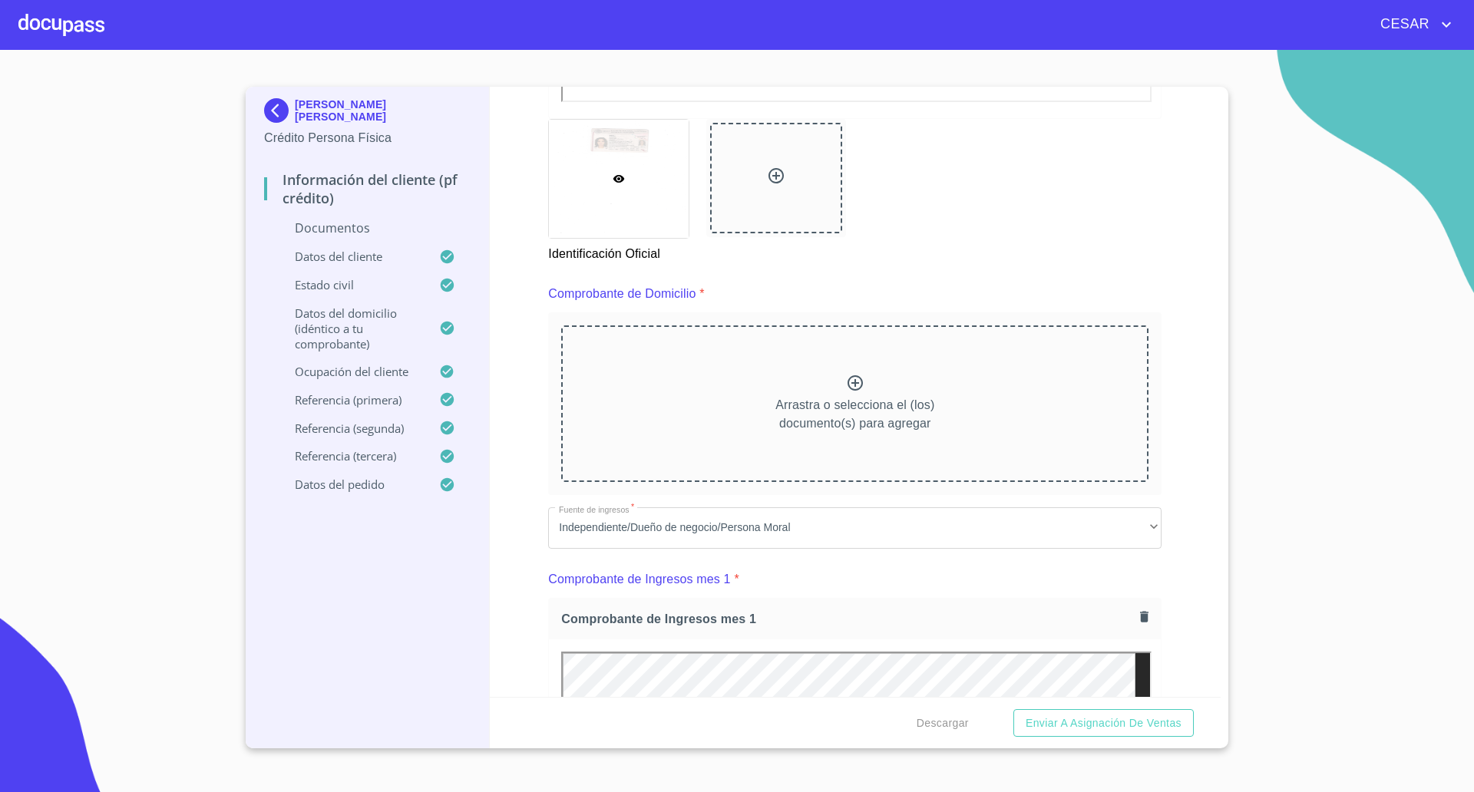
scroll to position [767, 0]
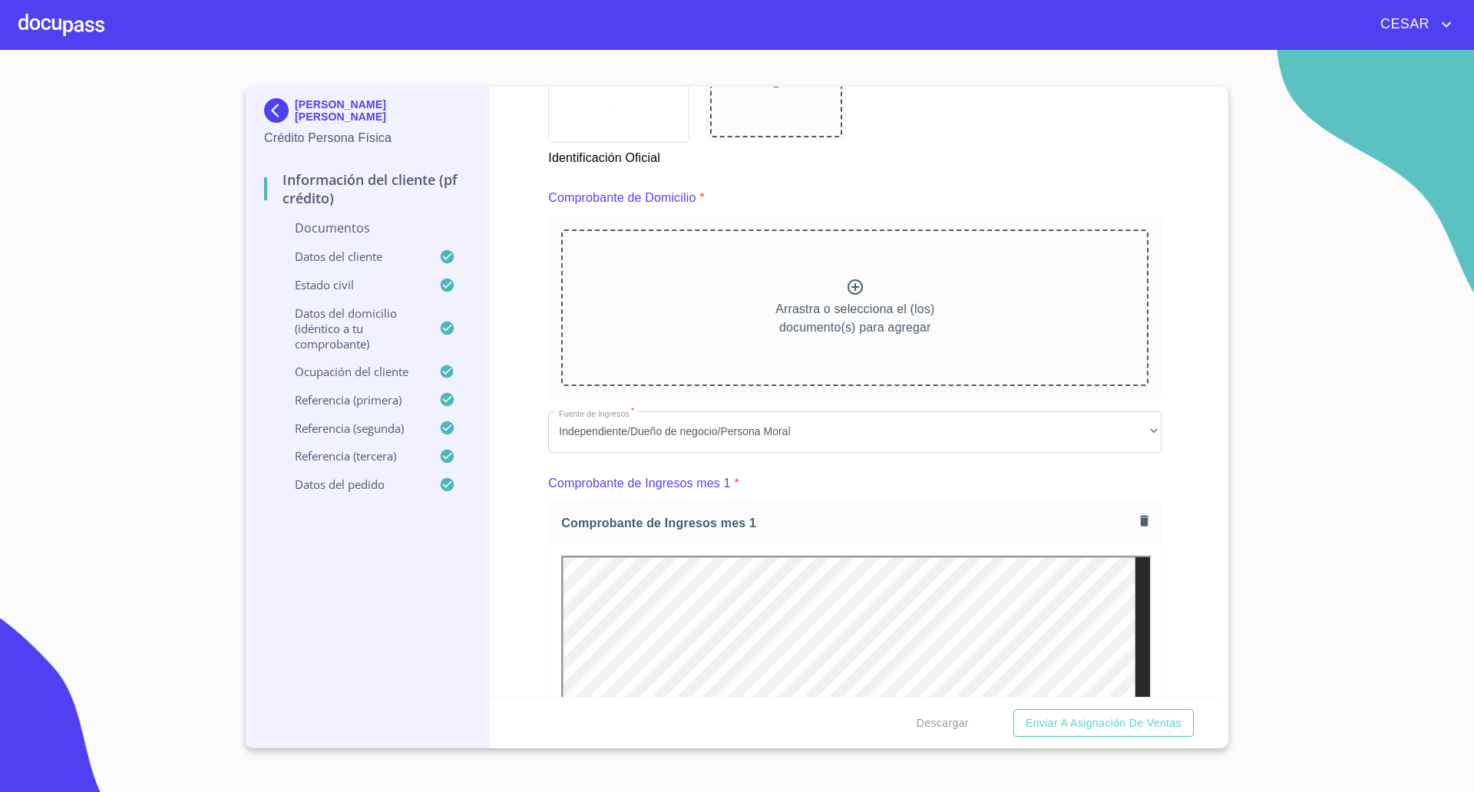
click at [507, 168] on div "Información del cliente (PF crédito) Documentos Documento de identificación   *…" at bounding box center [855, 392] width 731 height 610
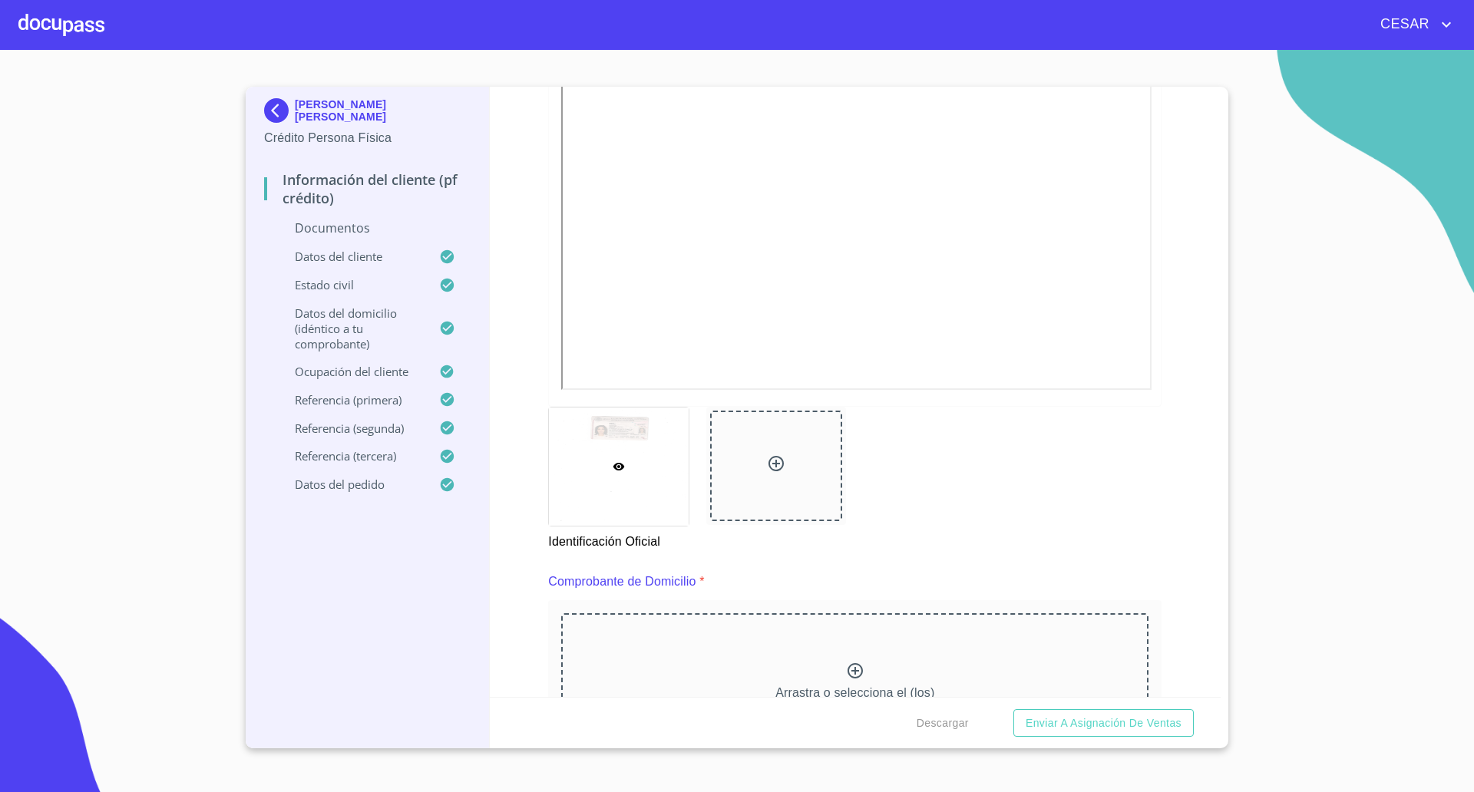
scroll to position [576, 0]
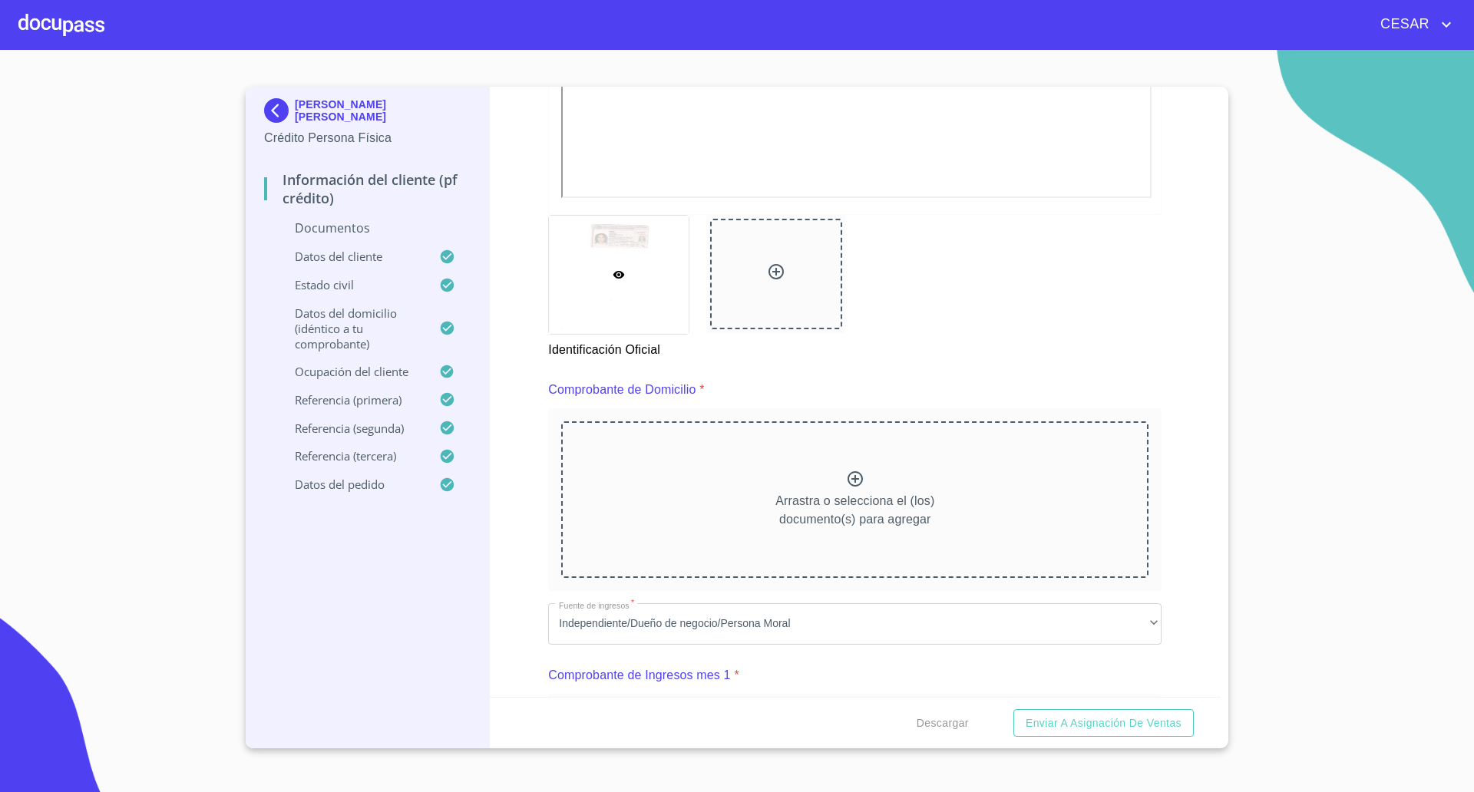
click at [862, 340] on div "Identificación Oficial" at bounding box center [855, 287] width 632 height 163
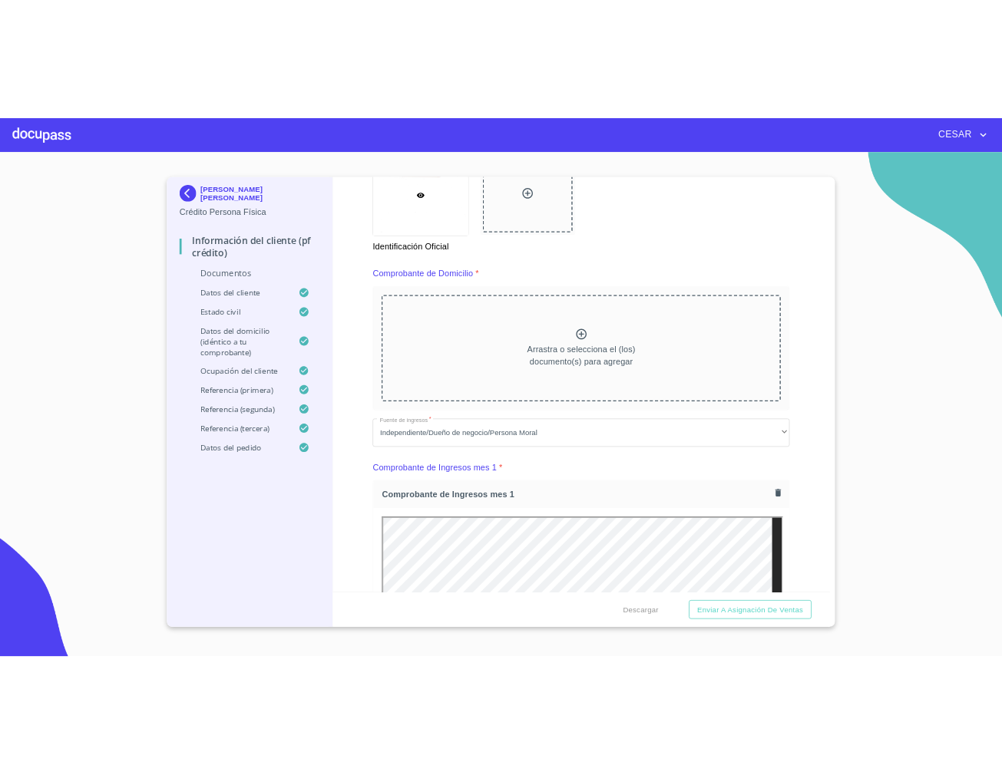
scroll to position [767, 0]
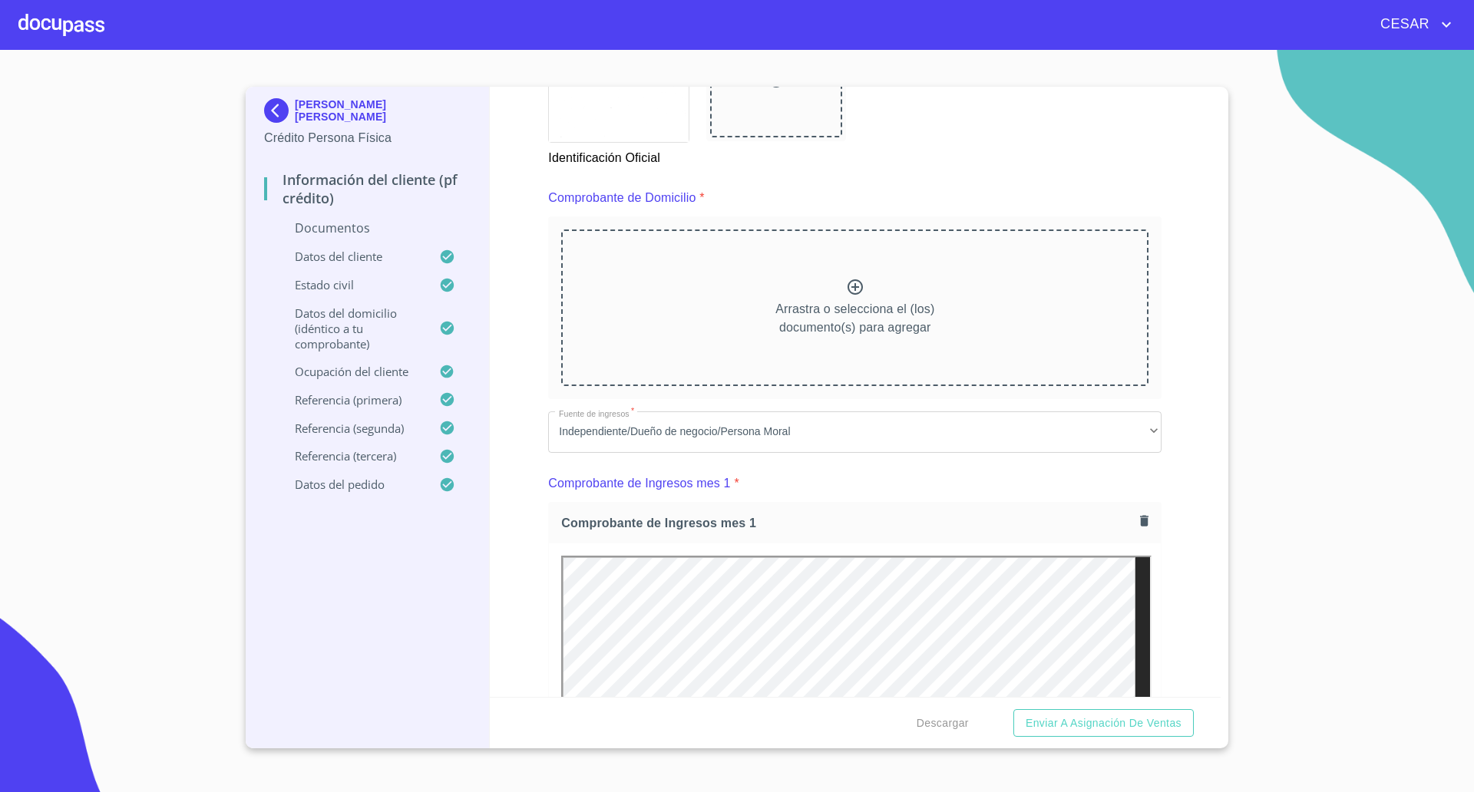
drag, startPoint x: 204, startPoint y: 637, endPoint x: 210, endPoint y: 623, distance: 14.8
click at [203, 636] on section "[PERSON_NAME] [PERSON_NAME] Crédito Persona Física Información del cliente (PF …" at bounding box center [737, 421] width 1474 height 742
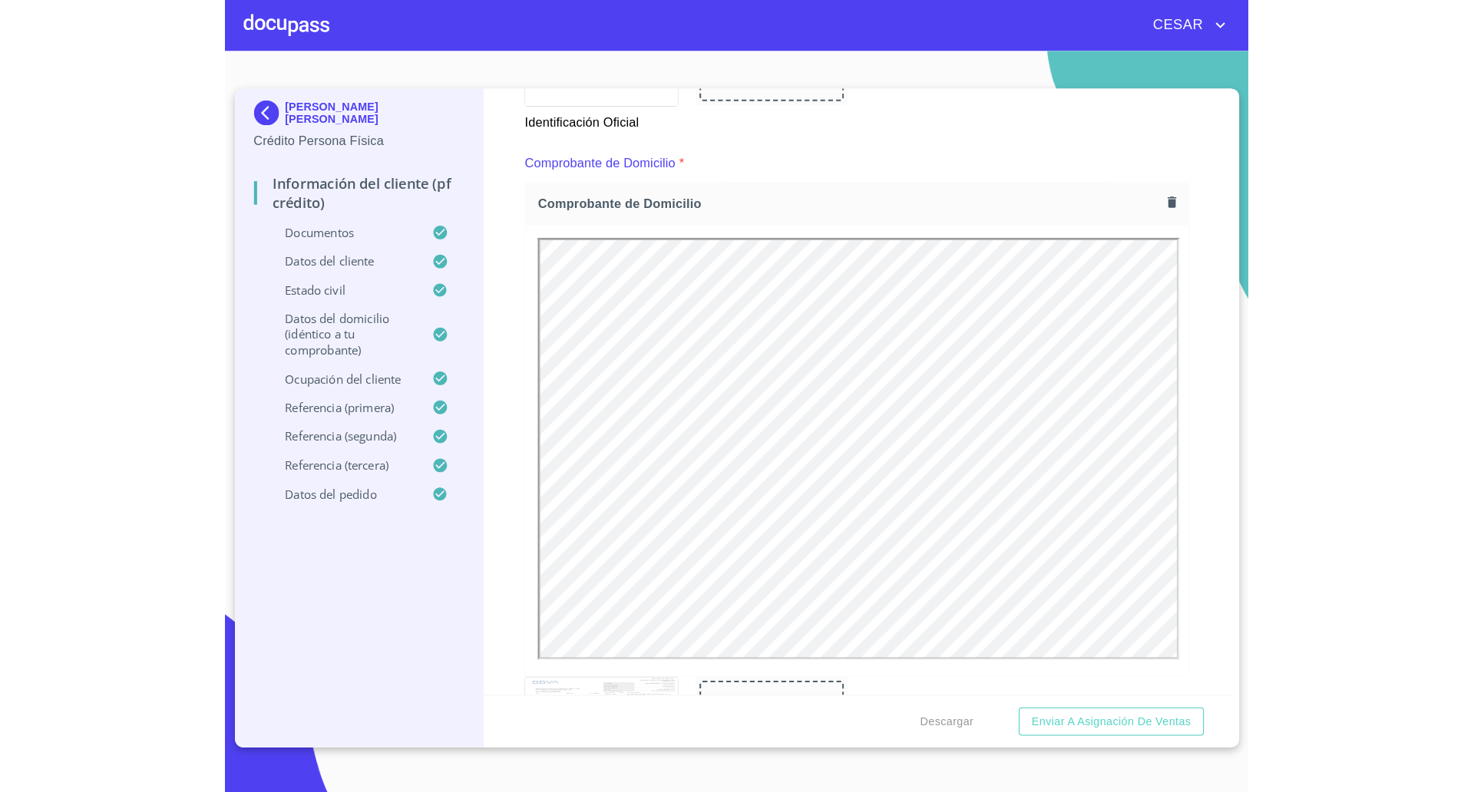
scroll to position [0, 0]
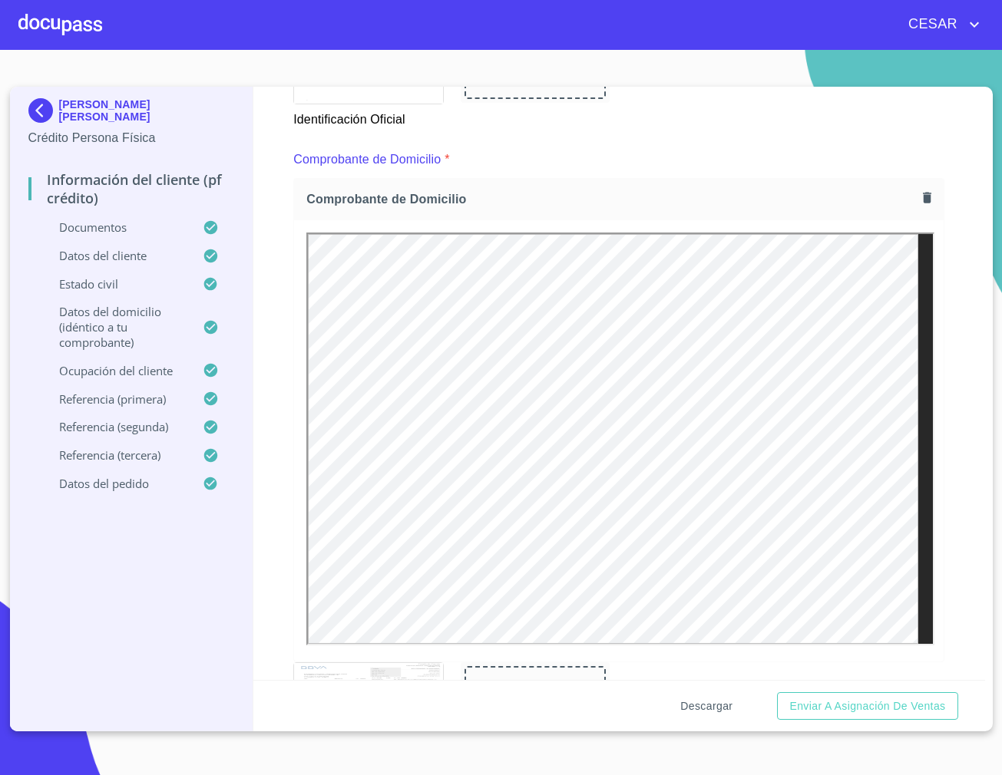
click at [704, 709] on span "Descargar" at bounding box center [706, 706] width 52 height 19
click at [708, 708] on span "Descargar" at bounding box center [706, 706] width 52 height 19
click at [846, 714] on span "Enviar a Asignación de Ventas" at bounding box center [867, 706] width 156 height 19
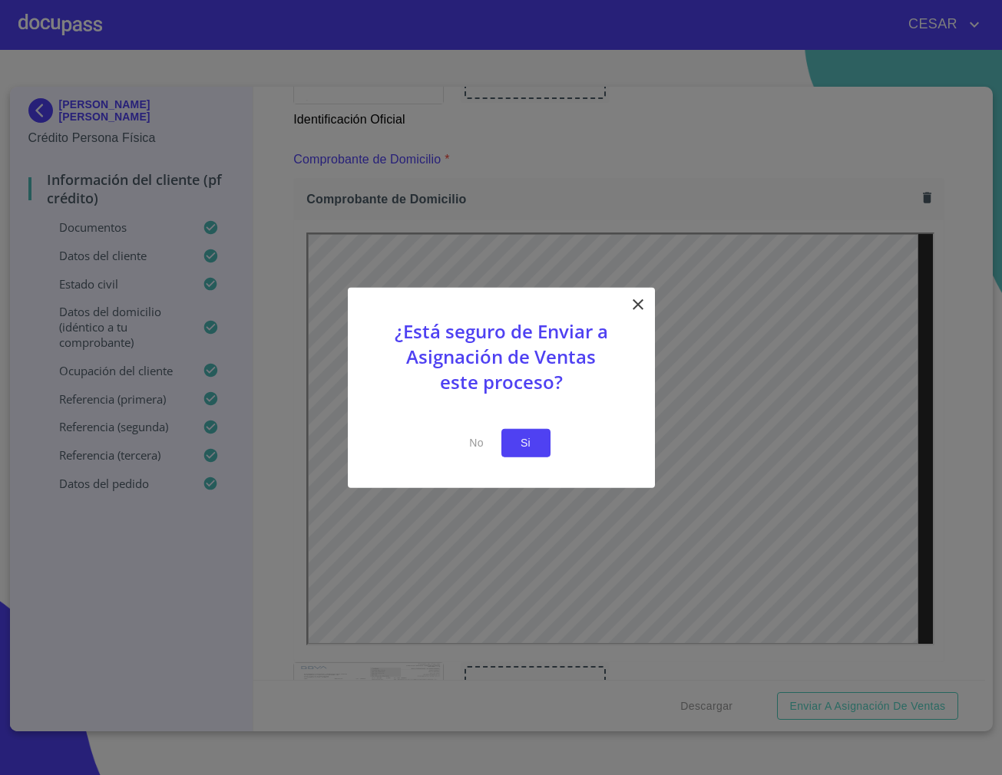
click at [520, 441] on span "Si" at bounding box center [525, 443] width 25 height 19
